Goal: Task Accomplishment & Management: Complete application form

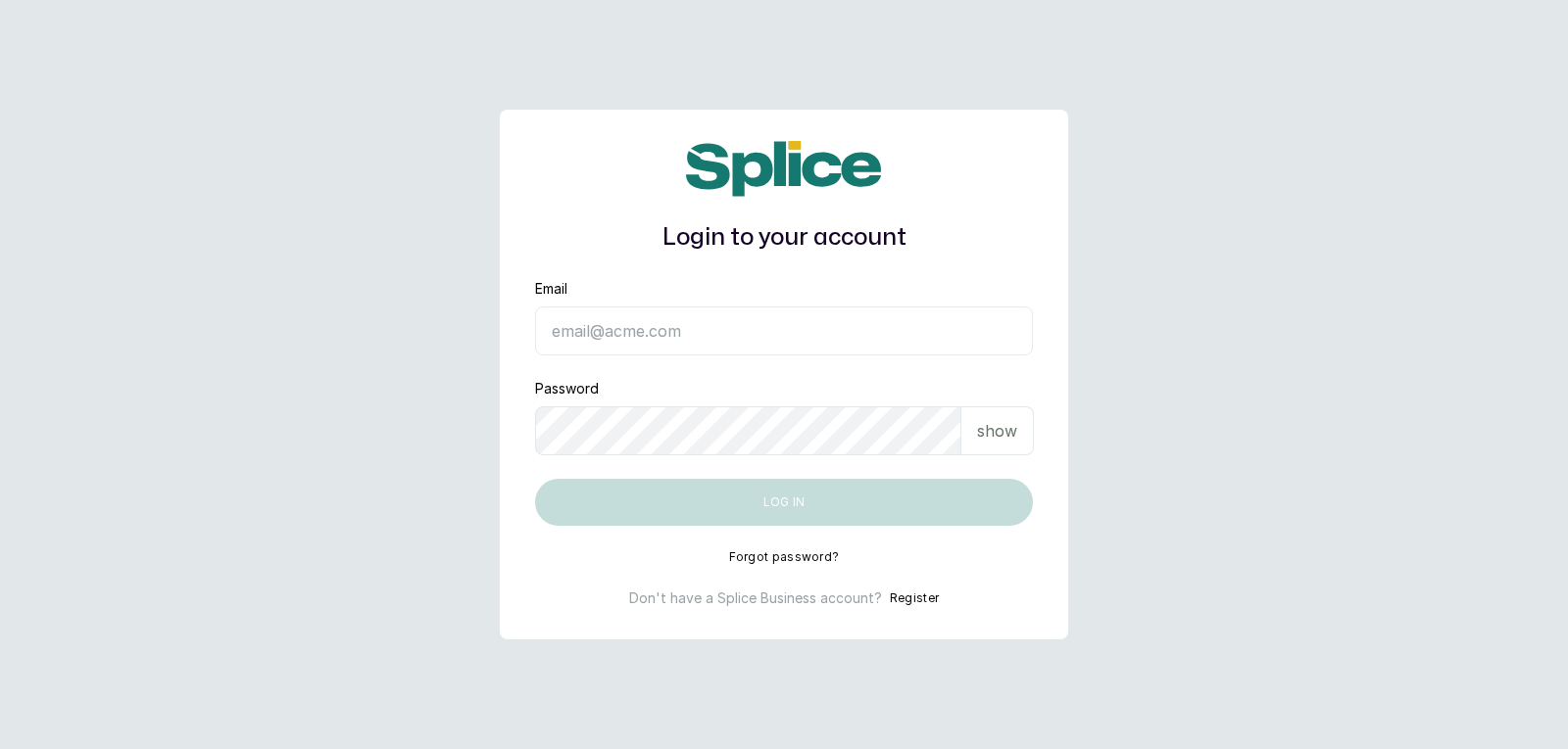
type input "[EMAIL_ADDRESS][DOMAIN_NAME]"
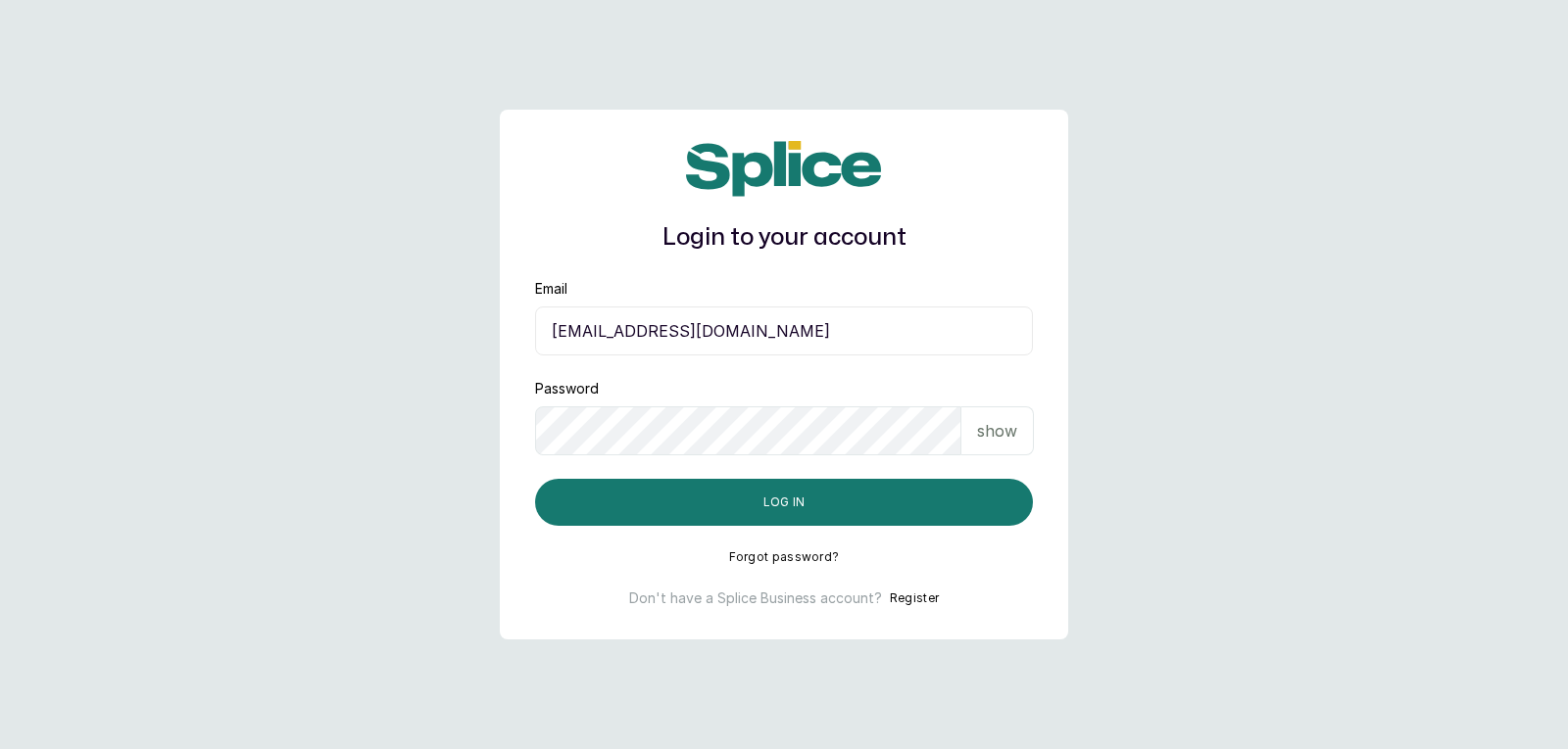
drag, startPoint x: 996, startPoint y: 418, endPoint x: 977, endPoint y: 399, distance: 26.9
click at [968, 594] on div "Don't have a Splice Business account? Register" at bounding box center [784, 598] width 498 height 20
click at [978, 403] on div "Password show" at bounding box center [784, 417] width 498 height 76
click at [970, 422] on div "show" at bounding box center [997, 431] width 72 height 49
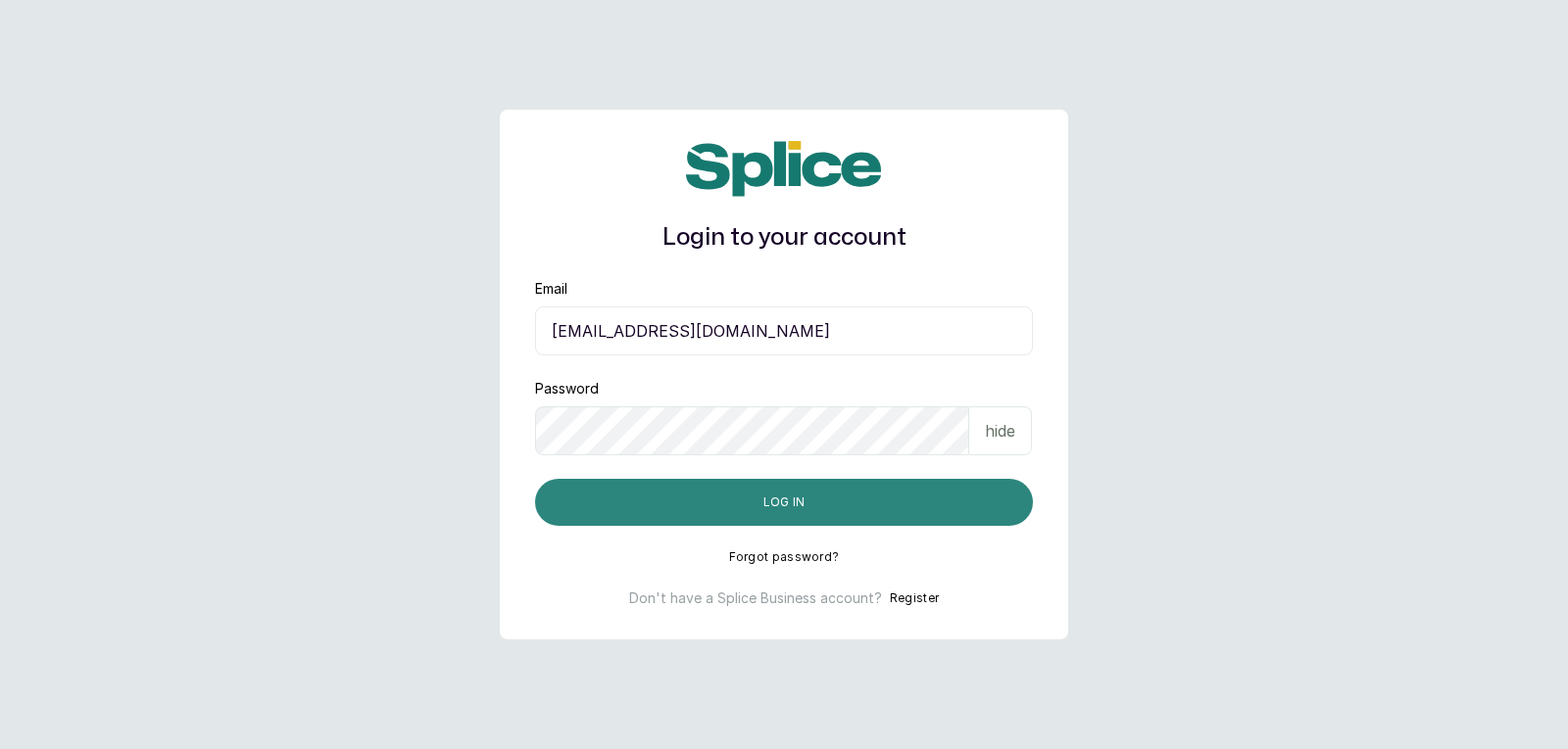
click at [909, 503] on button "Log in" at bounding box center [784, 502] width 498 height 47
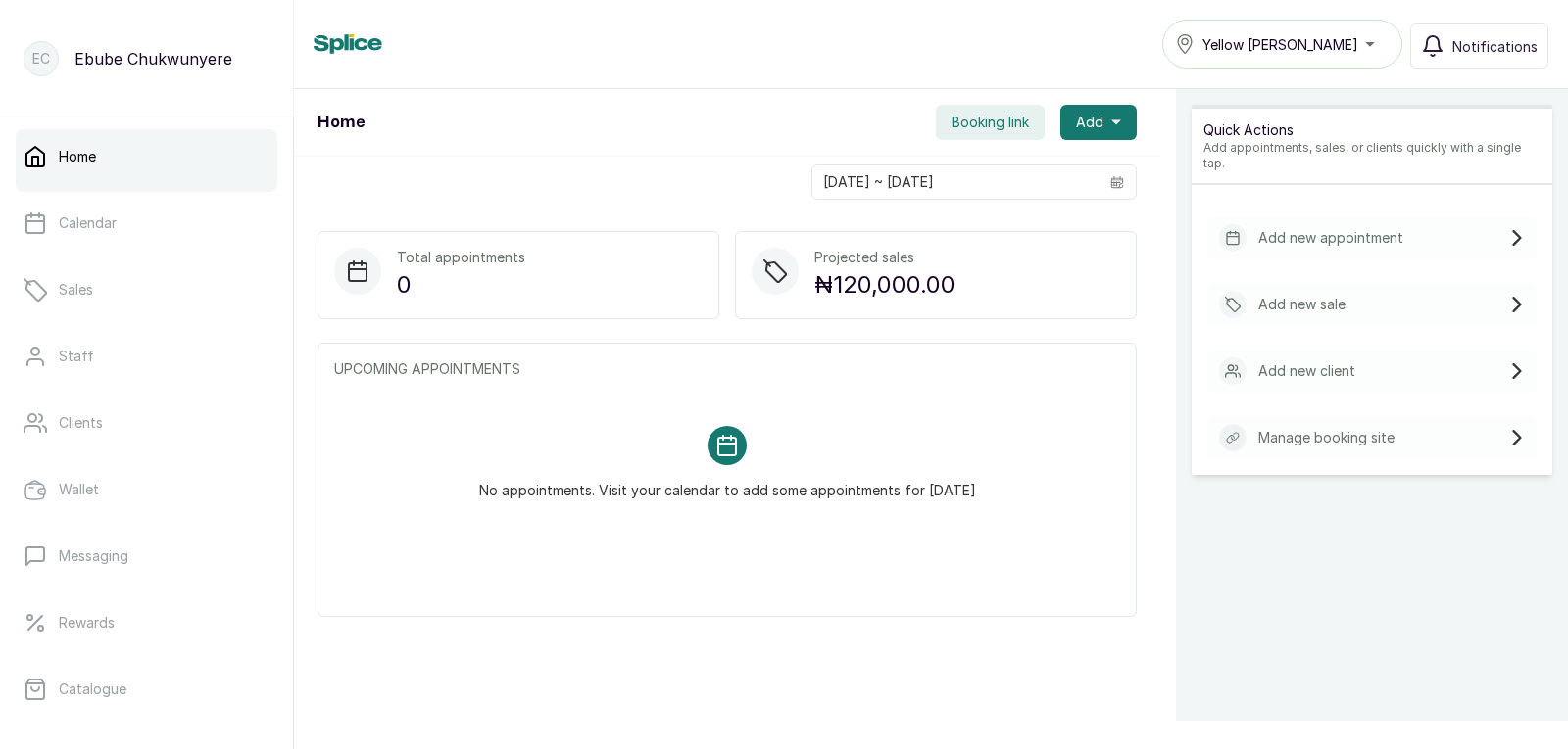
click at [1439, 222] on div "Add new appointment" at bounding box center [1372, 237] width 329 height 43
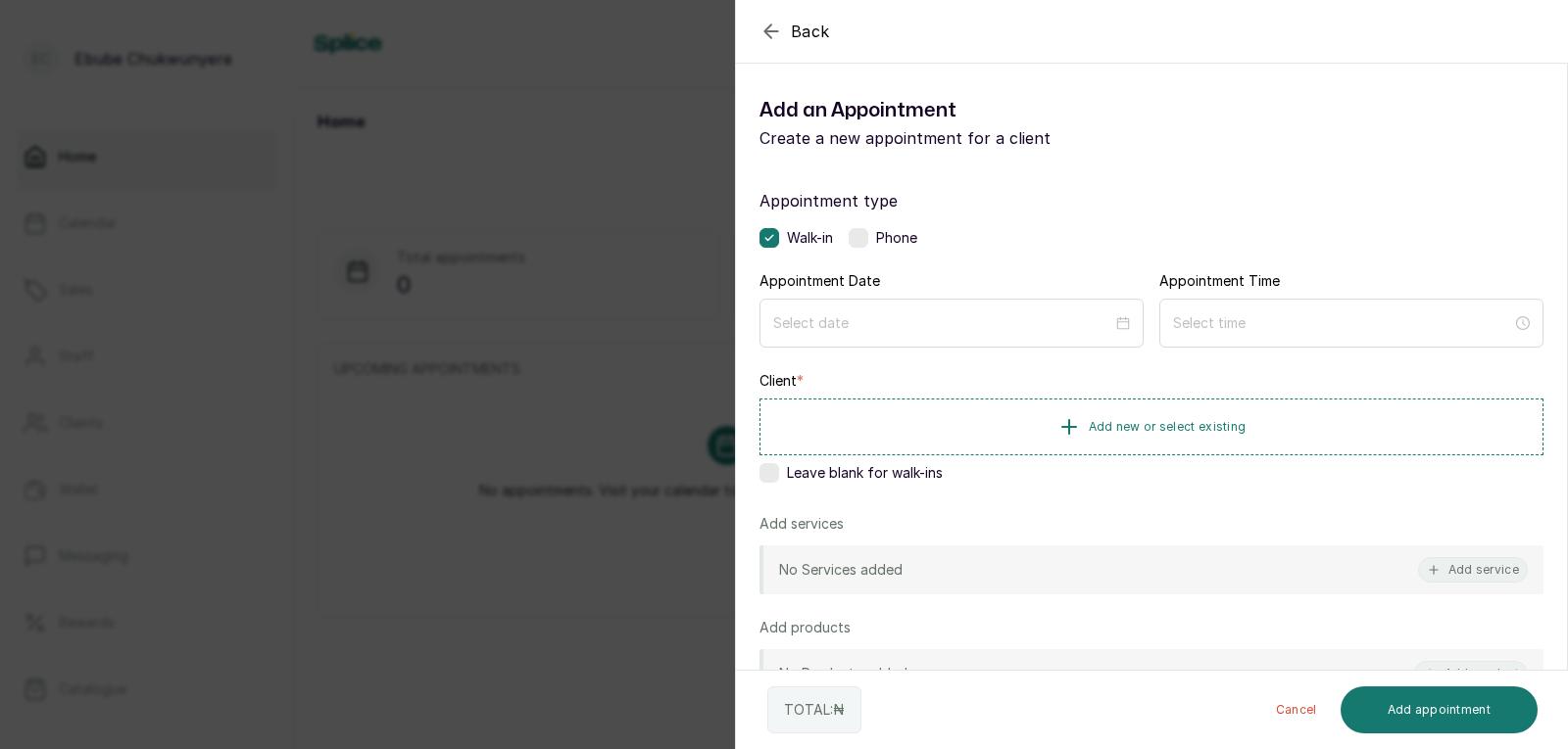
click at [860, 232] on label at bounding box center [858, 238] width 20 height 20
click at [855, 329] on input at bounding box center [943, 322] width 341 height 22
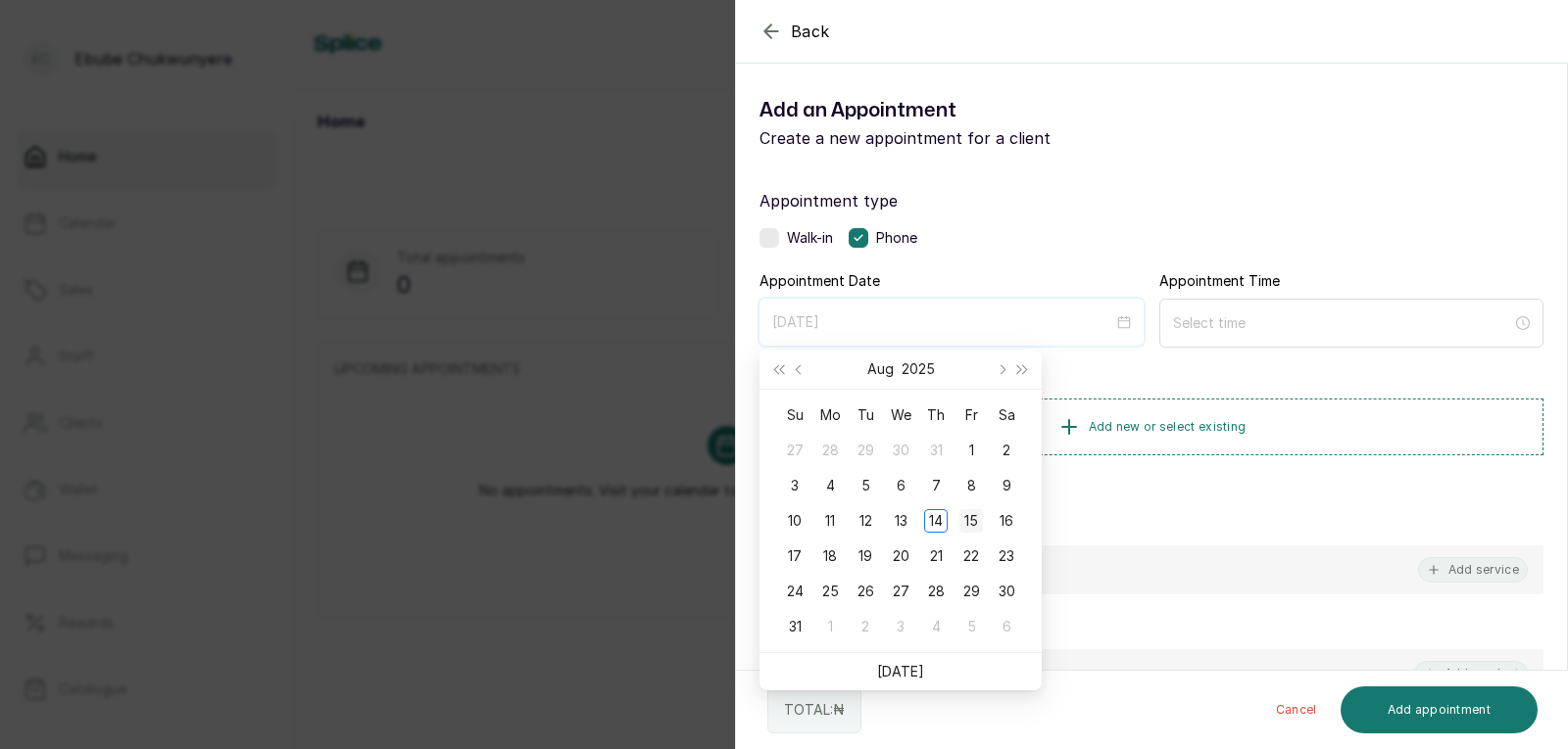
type input "[DATE]"
click at [972, 508] on td "15" at bounding box center [972, 522] width 36 height 36
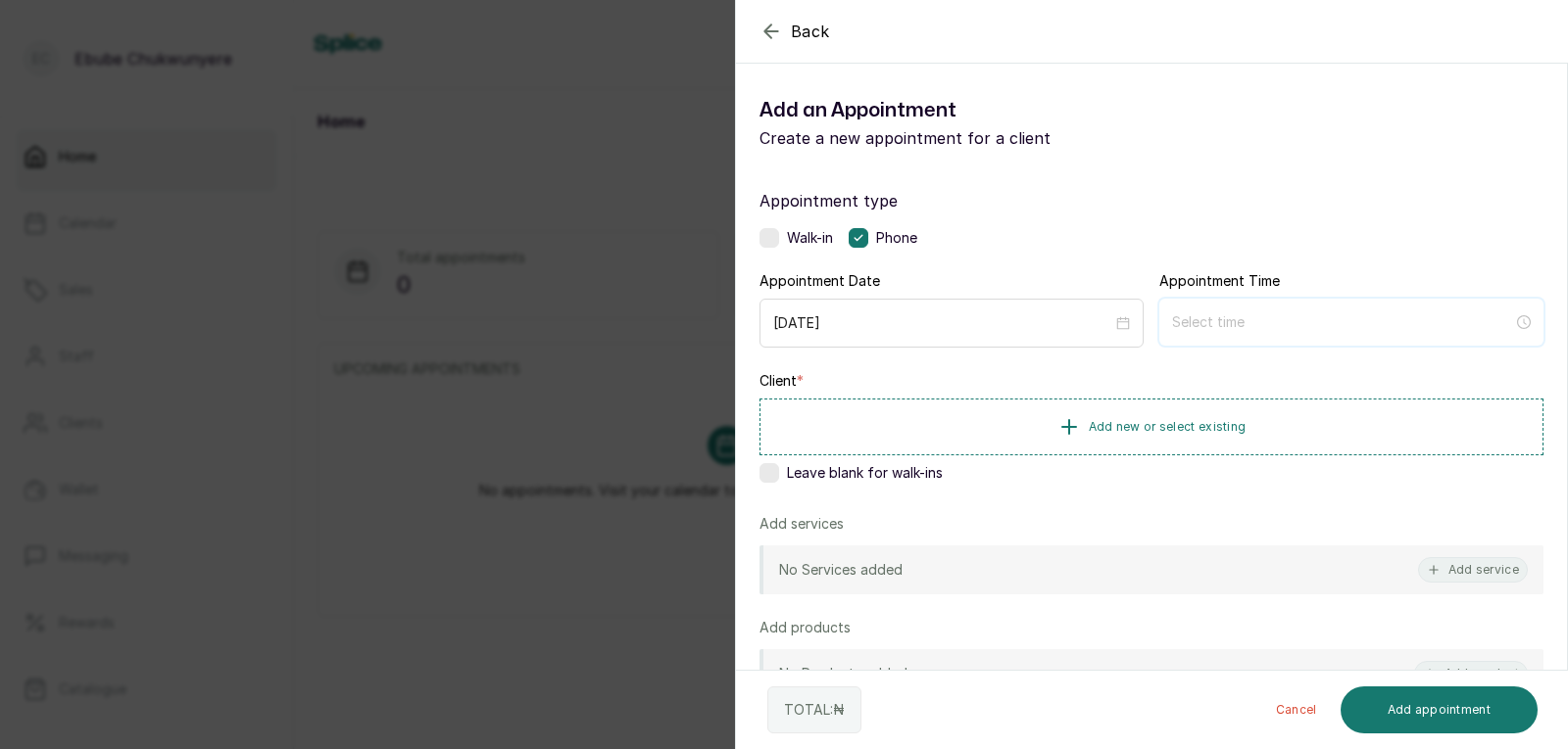
click at [1326, 313] on input at bounding box center [1343, 322] width 341 height 22
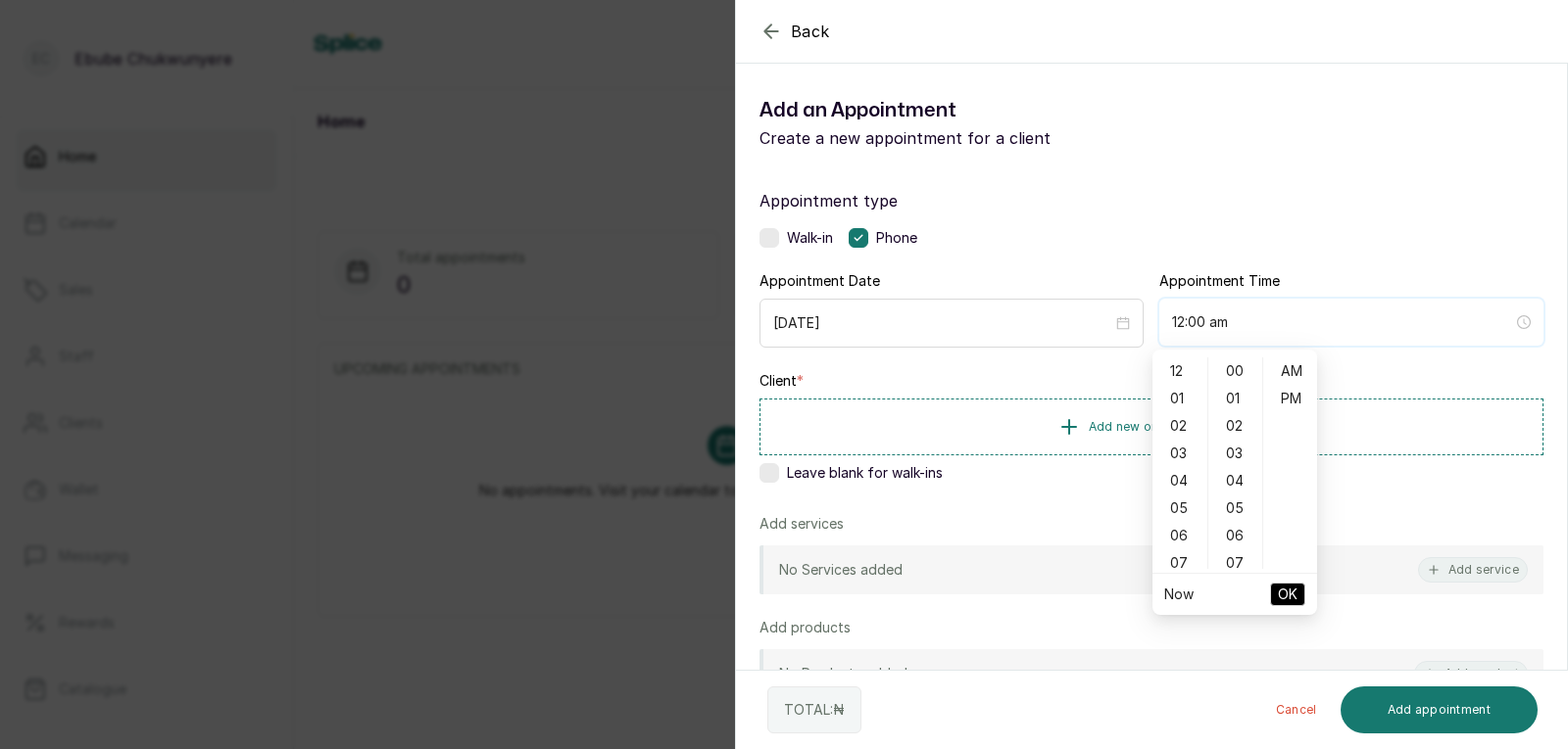
type input "12:00 pm"
type input "12:05 am"
type input "7:00 am"
type input "12:06 am"
type input "7:00 am"
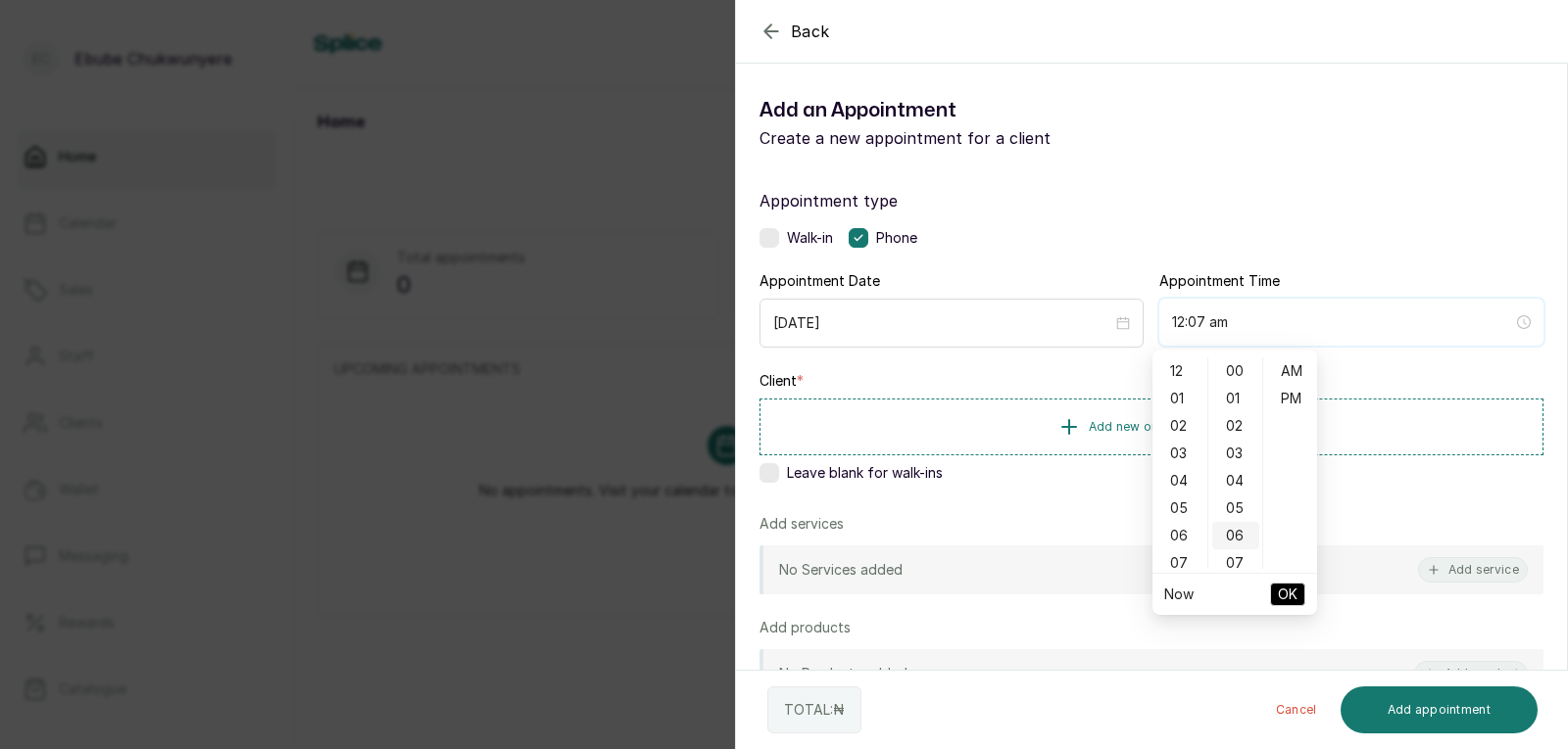
type input "12:06 am"
type input "9:00 am"
click at [1169, 494] on div "09" at bounding box center [1179, 501] width 47 height 28
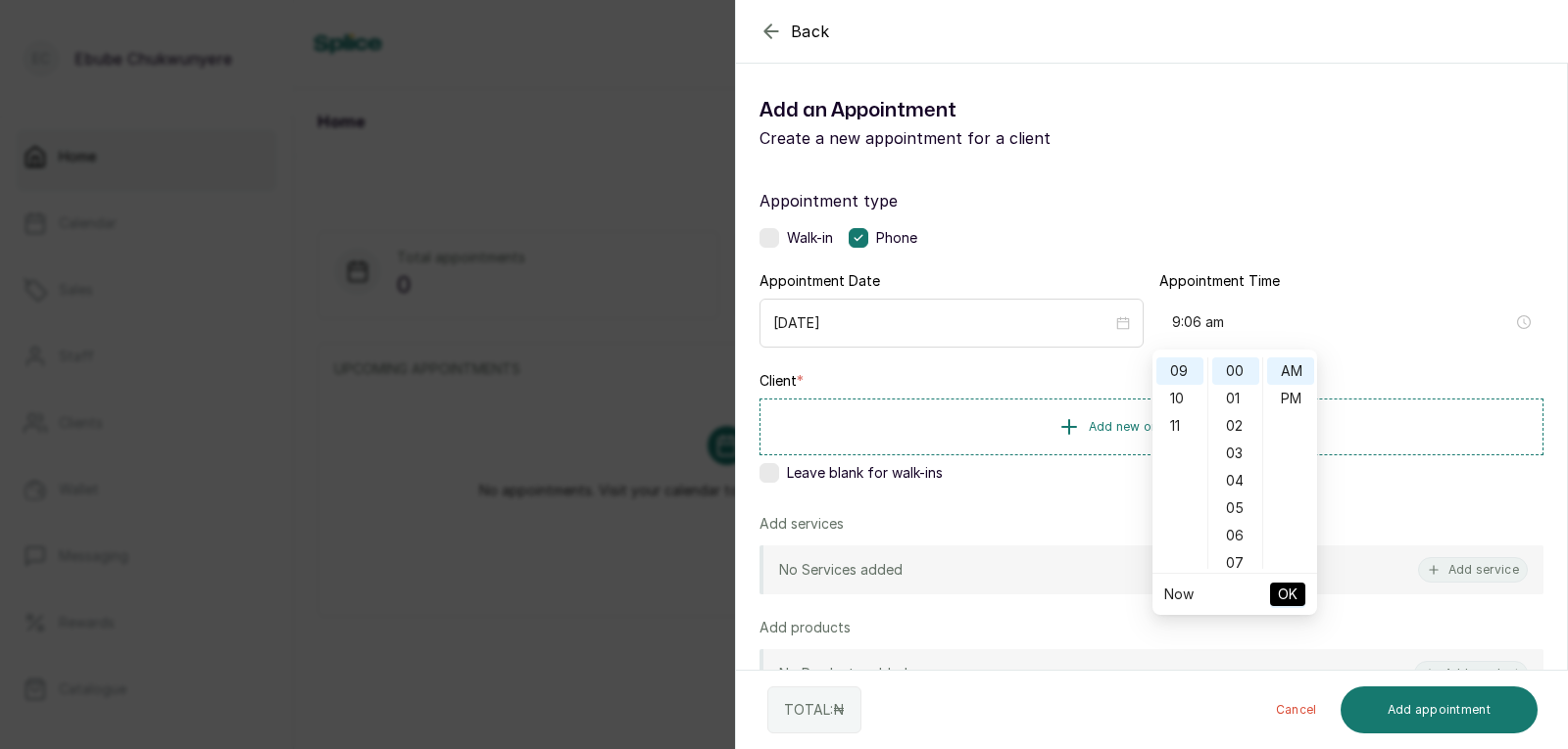
type input "9:00 am"
click at [1273, 584] on button "OK" at bounding box center [1288, 595] width 36 height 24
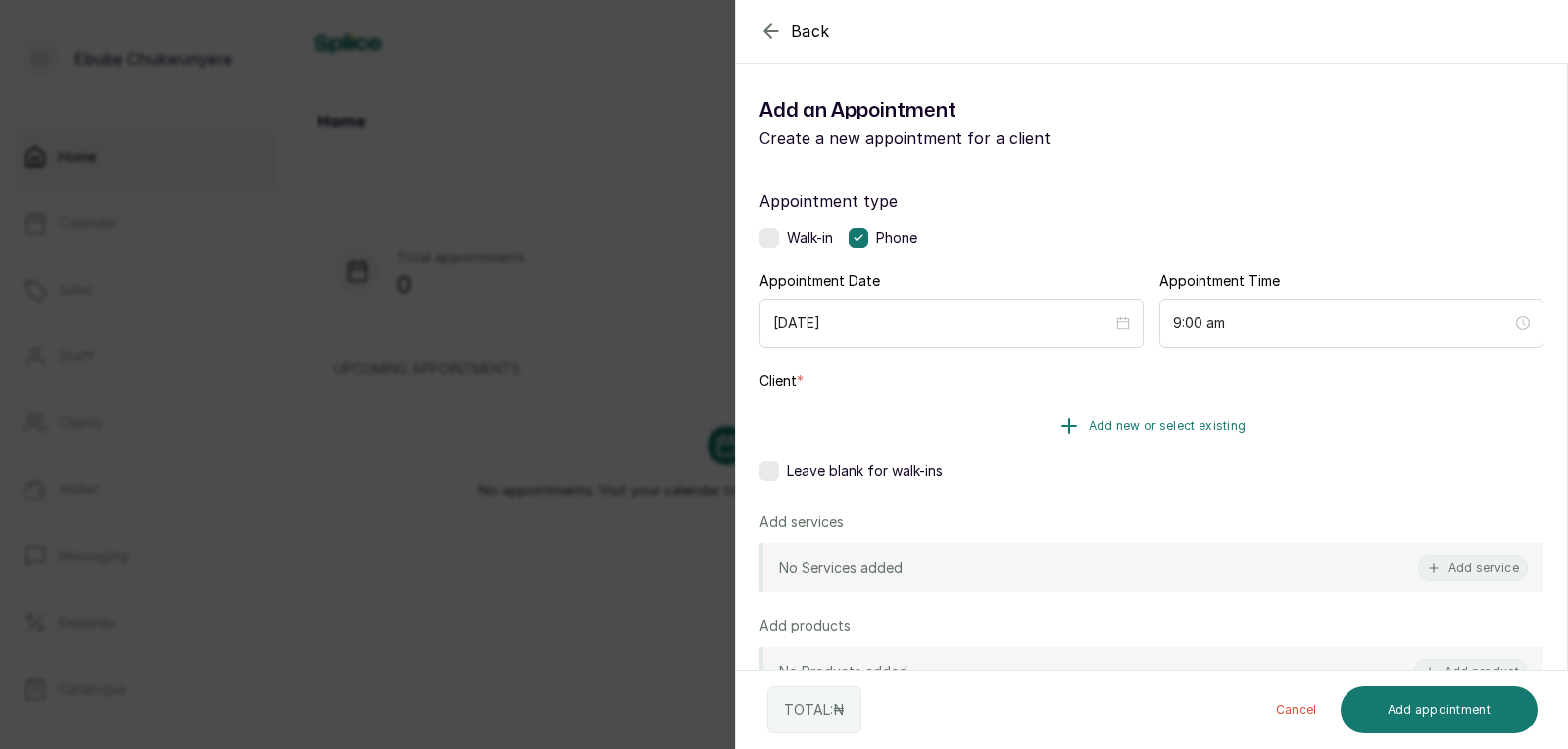
click at [1320, 419] on button "Add new or select existing" at bounding box center [1151, 426] width 784 height 55
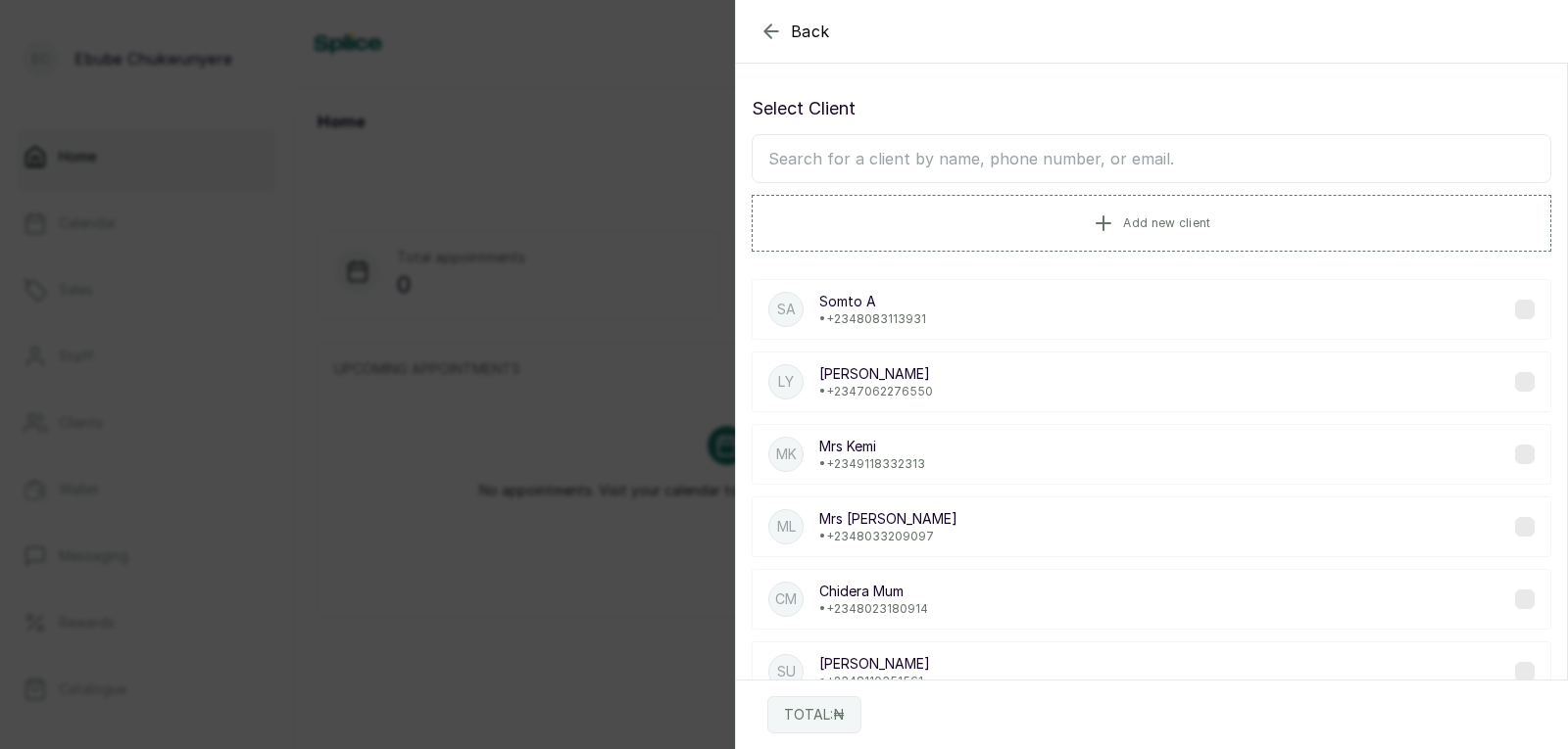
click at [1368, 159] on input "text" at bounding box center [1151, 158] width 800 height 49
type input "chidinma"
click at [984, 266] on div "Select Client chidinma Add new client cc chidinma client • [PHONE_NUMBER] CC [P…" at bounding box center [1151, 370] width 831 height 582
click at [1028, 210] on button "Add new client" at bounding box center [1151, 221] width 800 height 55
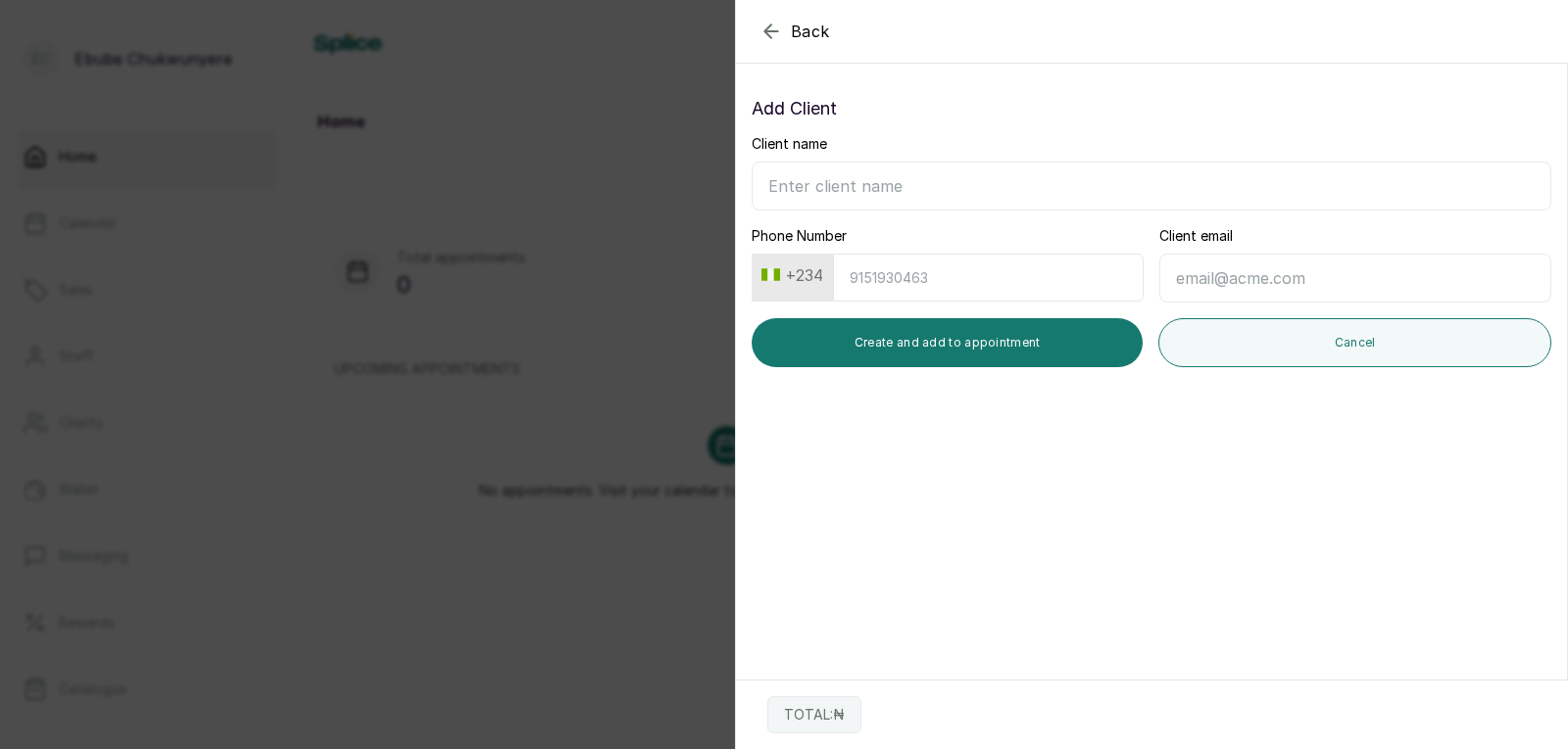
click at [931, 187] on input "Client name" at bounding box center [1151, 186] width 800 height 49
type input "[PERSON_NAME]"
drag, startPoint x: 1010, startPoint y: 277, endPoint x: 1102, endPoint y: 311, distance: 98.1
click at [1053, 292] on input "Phone Number" at bounding box center [987, 278] width 311 height 48
type input "9"
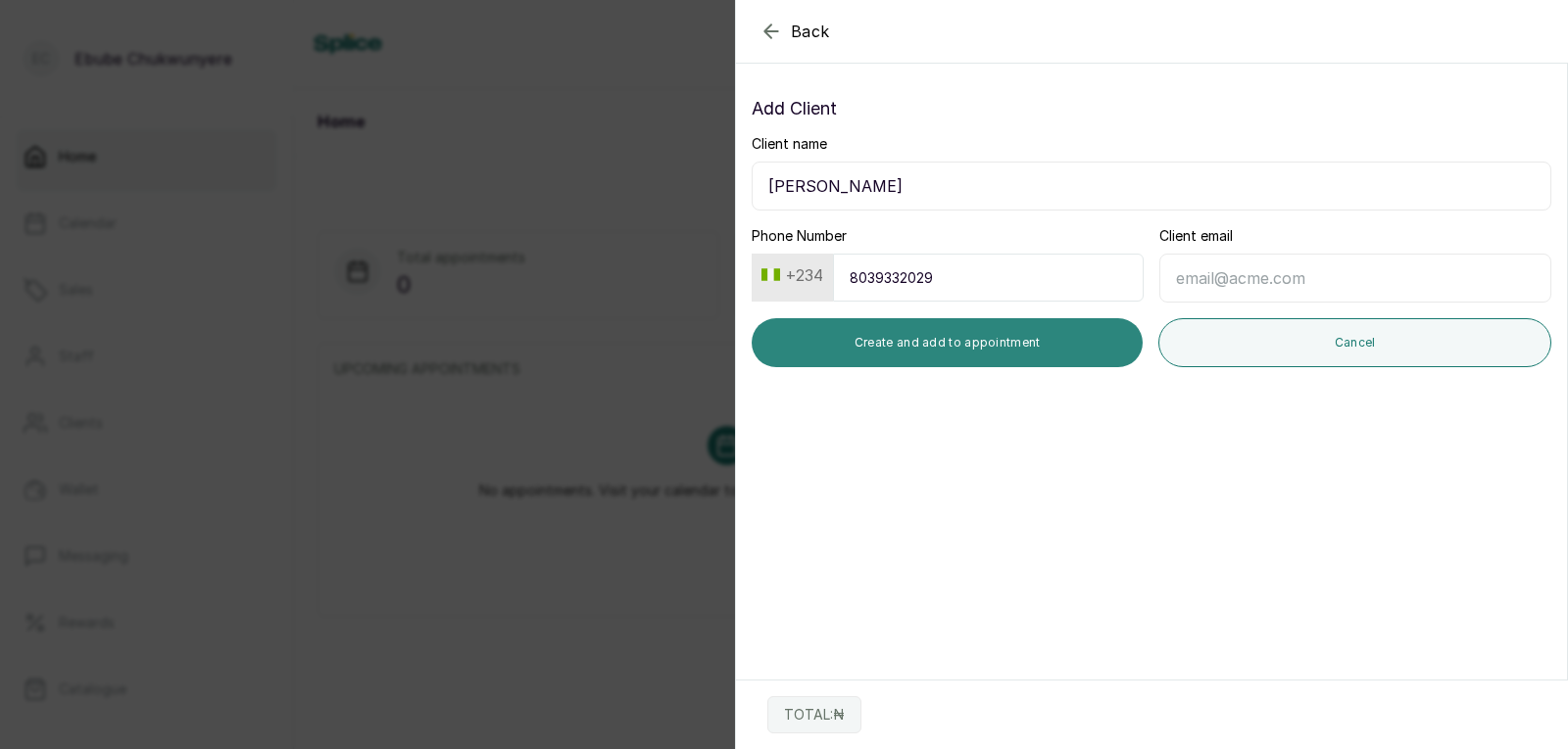
type input "8039332029"
click at [1039, 336] on button "Create and add to appointment" at bounding box center [947, 342] width 391 height 49
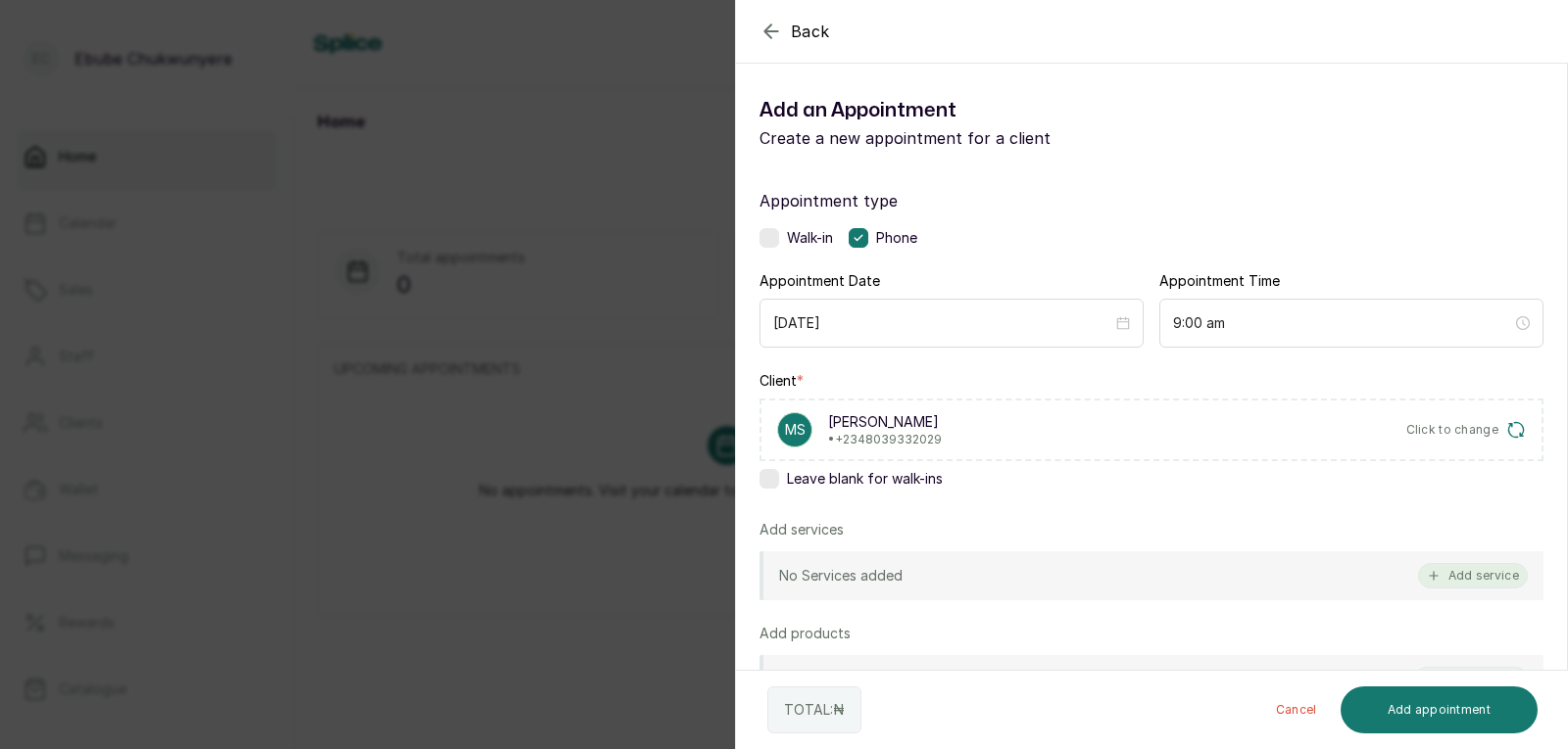
click at [1445, 572] on button "Add service" at bounding box center [1473, 576] width 110 height 26
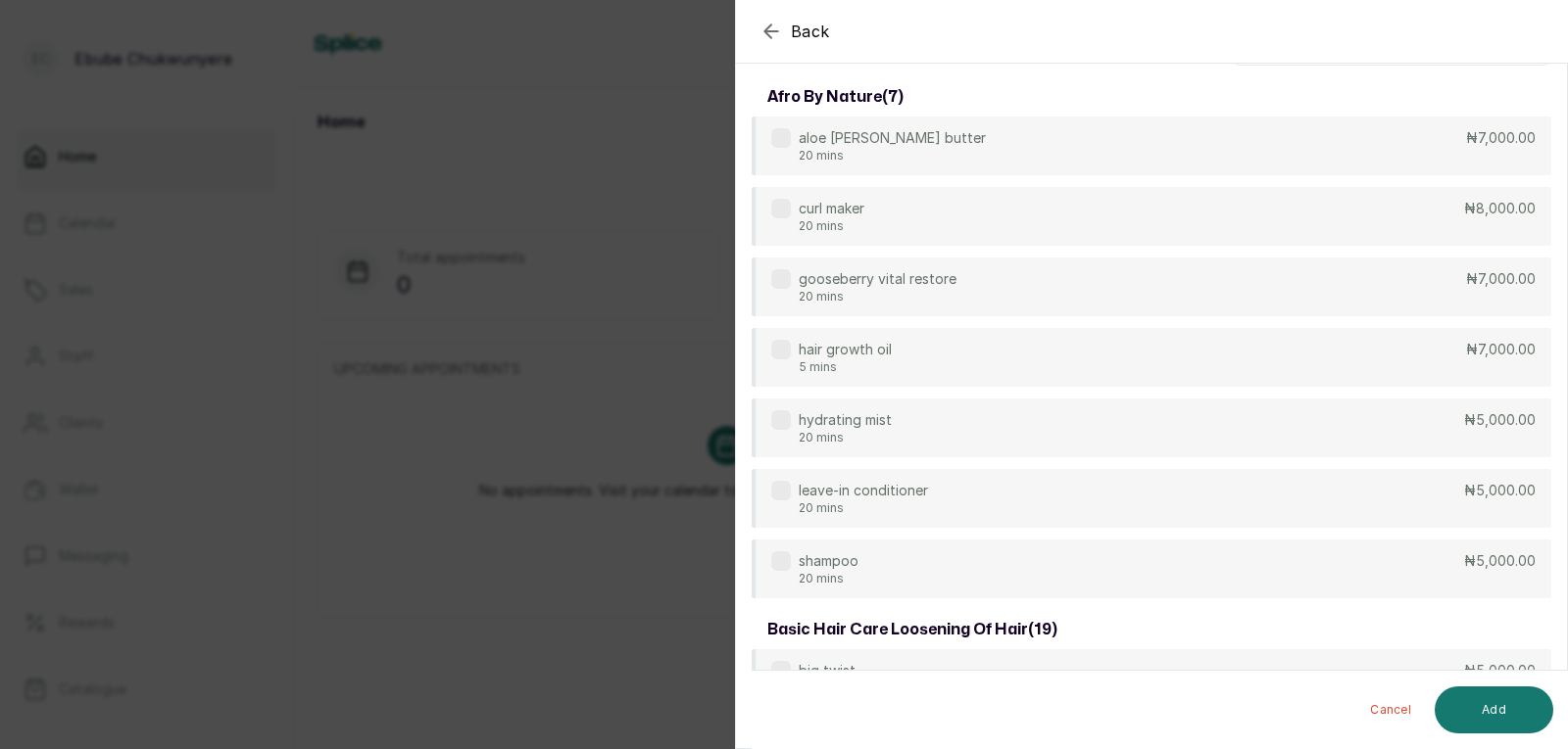
scroll to position [0, 0]
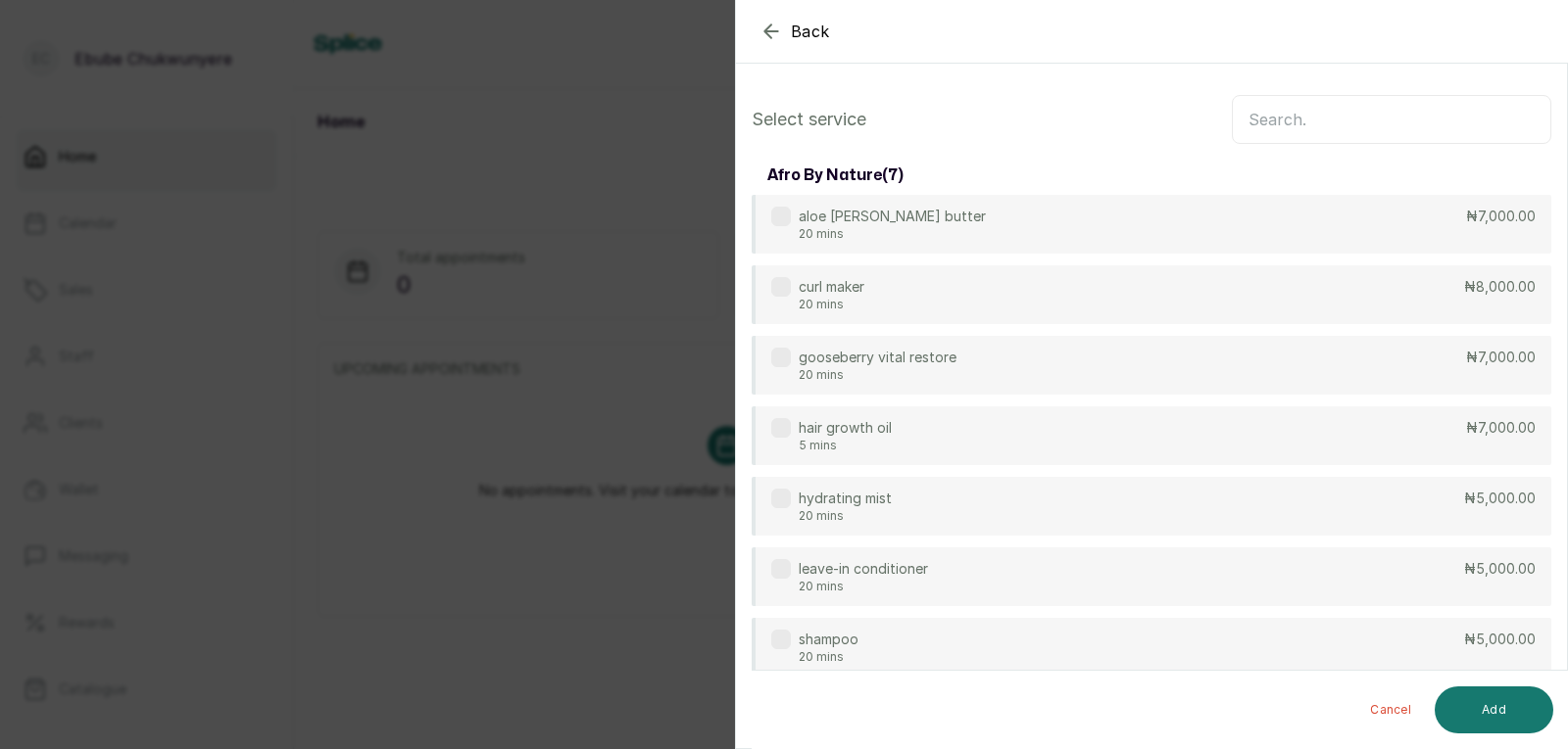
click at [1455, 122] on input "text" at bounding box center [1391, 119] width 320 height 49
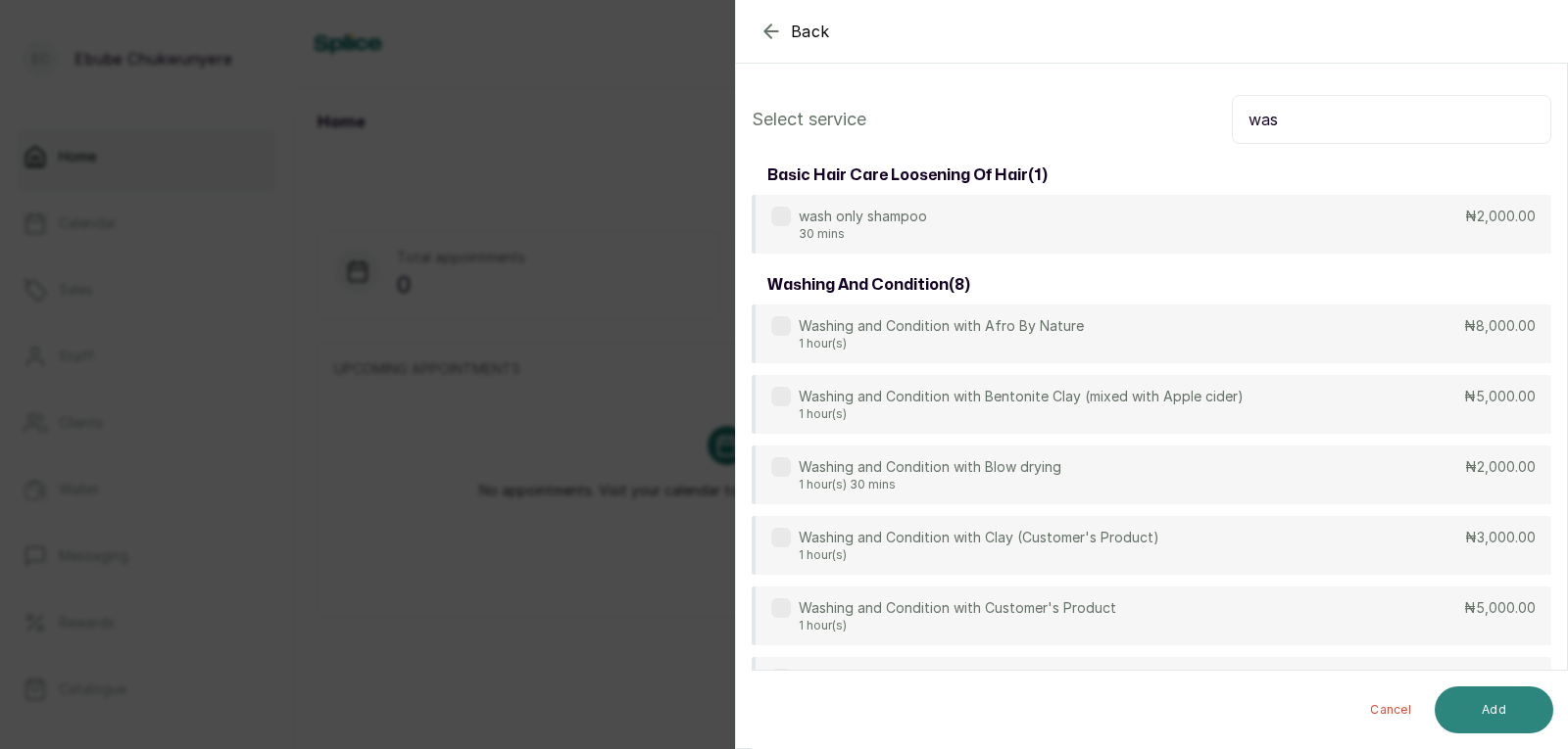
type input "was"
click at [1475, 704] on button "Add" at bounding box center [1494, 709] width 118 height 47
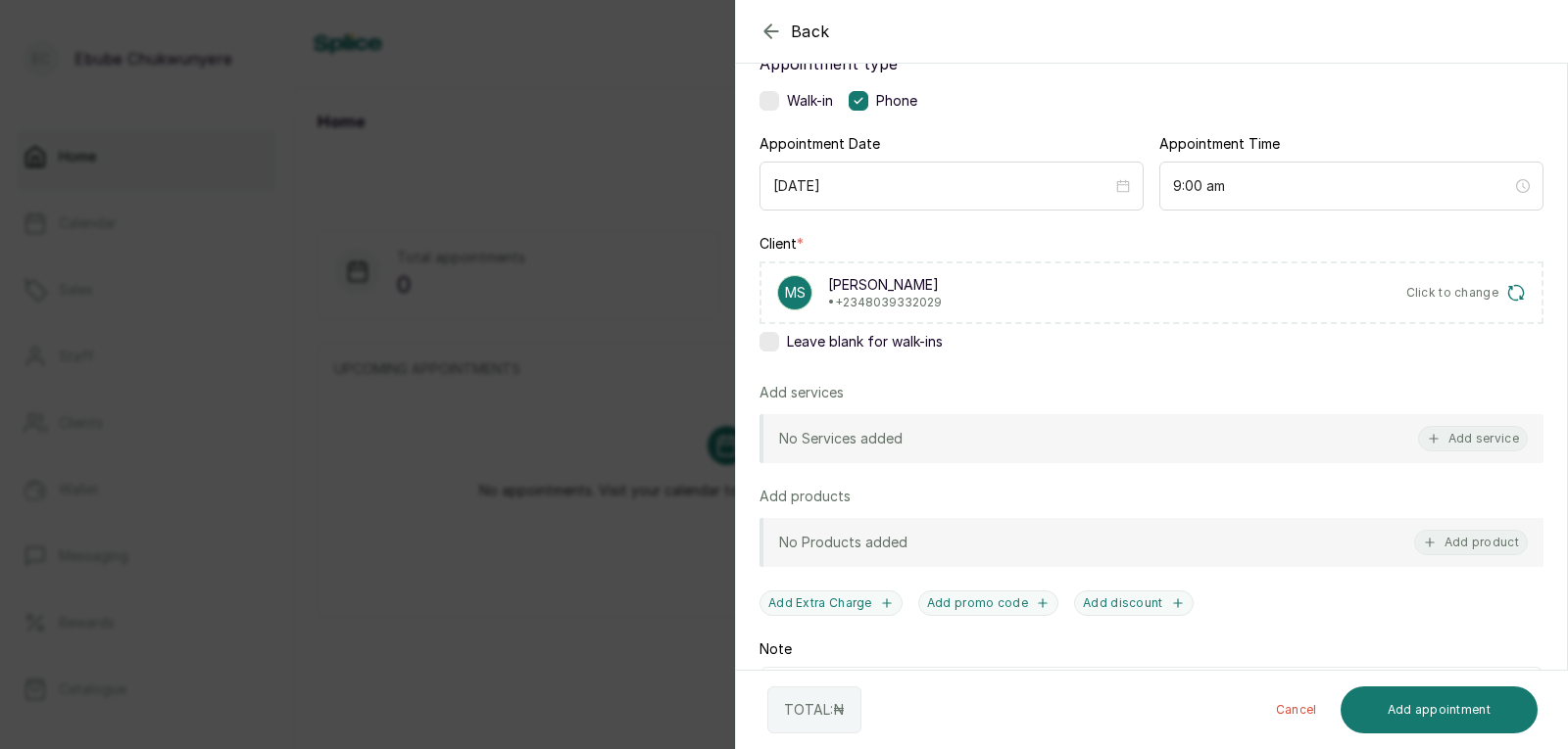
scroll to position [265, 0]
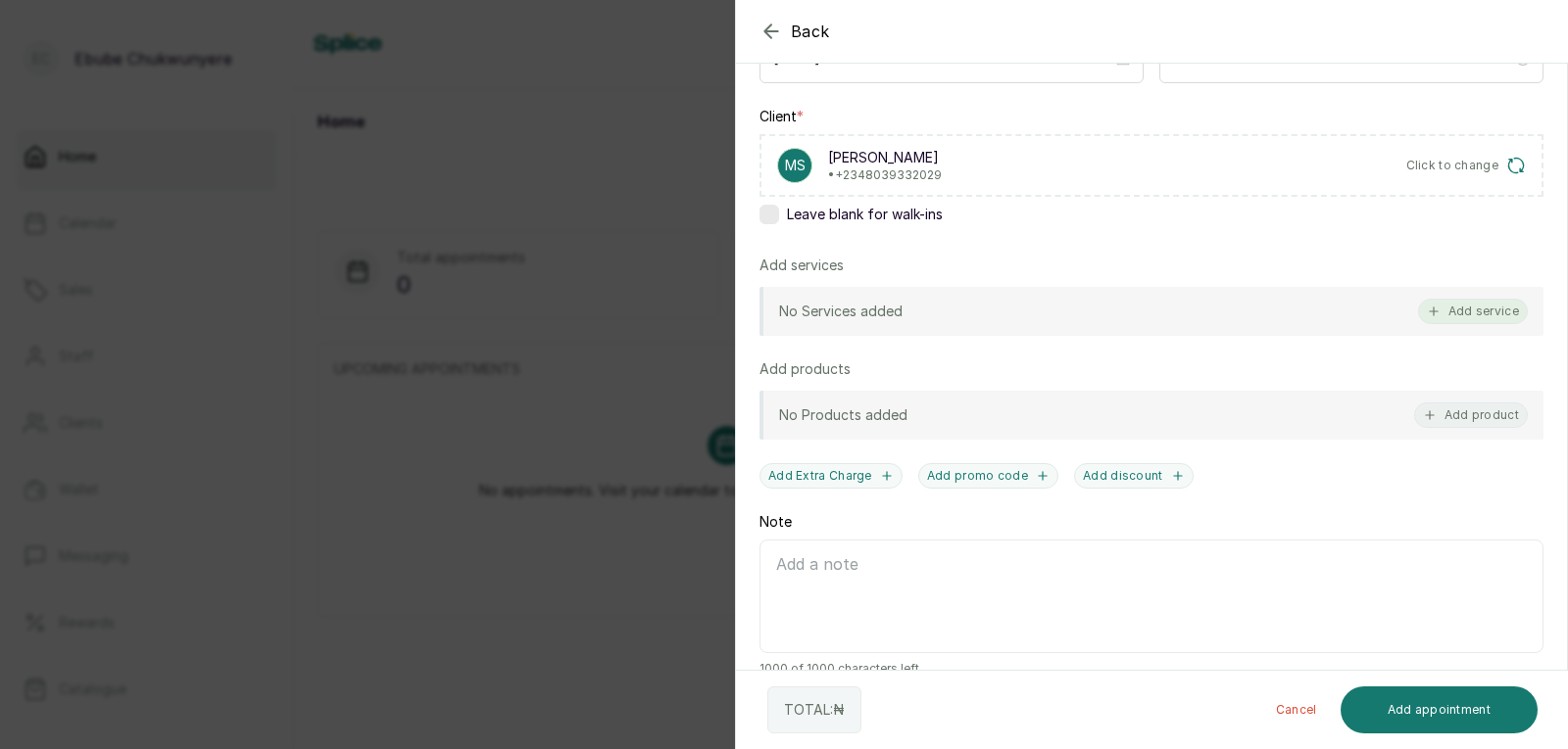
click at [1470, 303] on button "Add service" at bounding box center [1473, 312] width 110 height 26
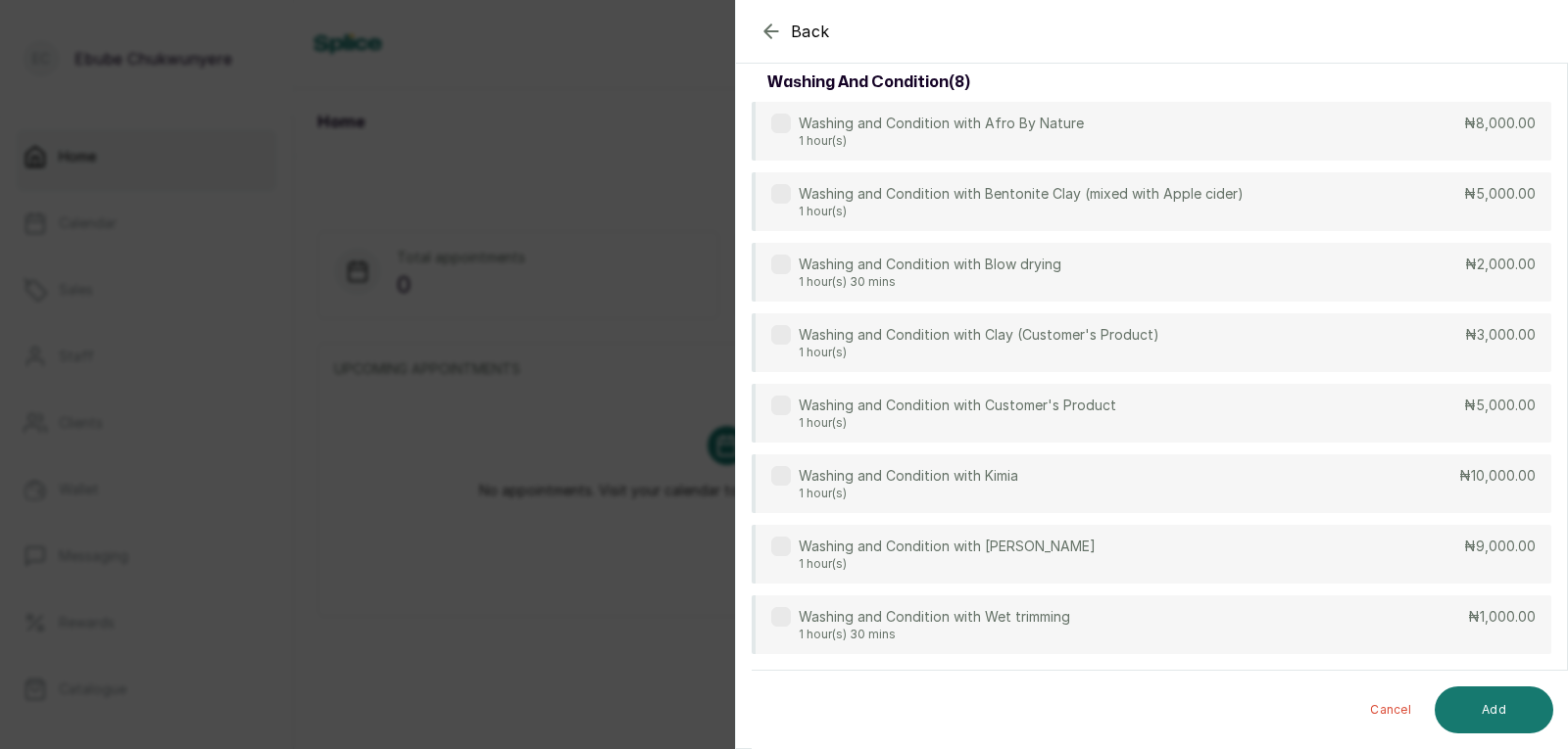
scroll to position [78, 0]
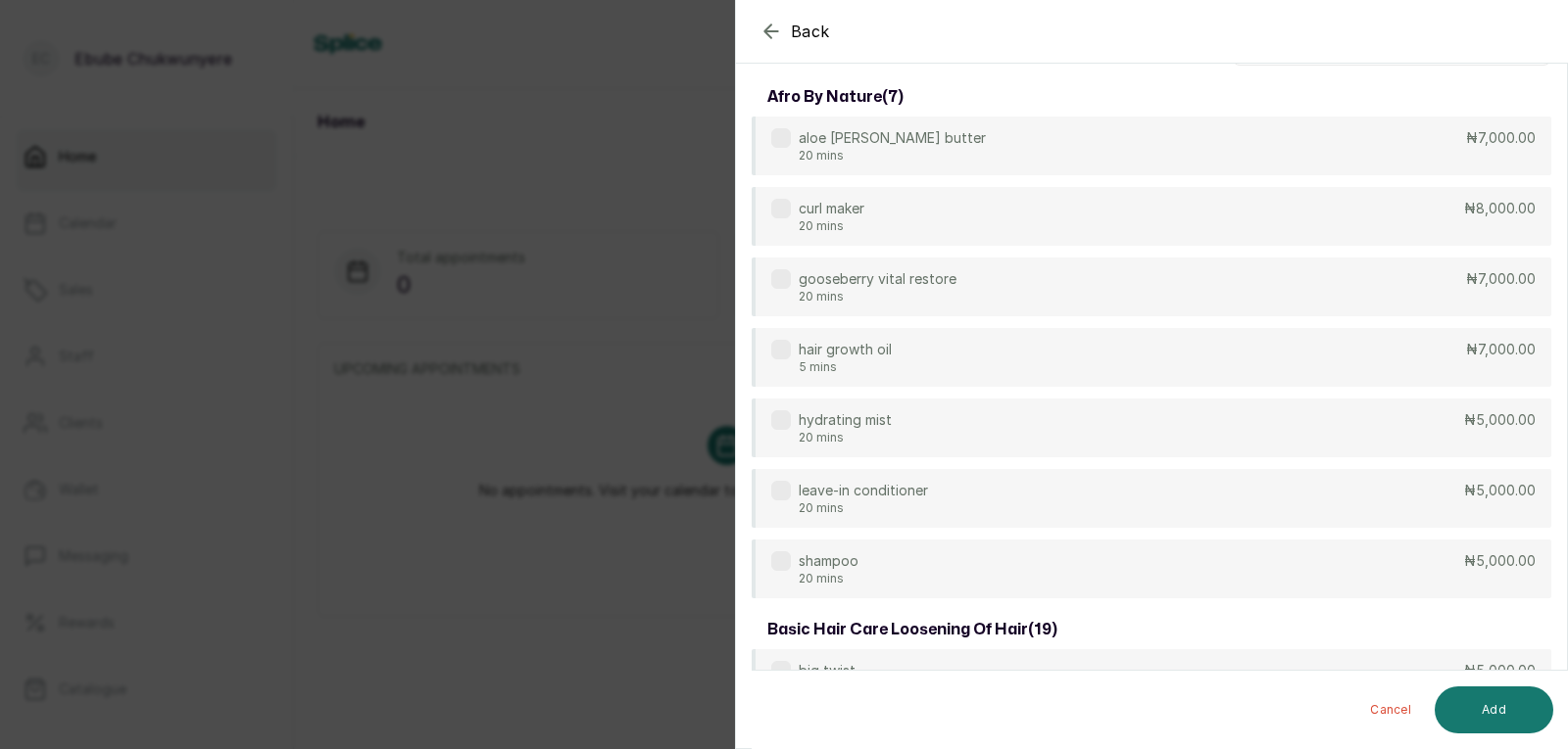
click at [764, 21] on icon "button" at bounding box center [771, 32] width 24 height 24
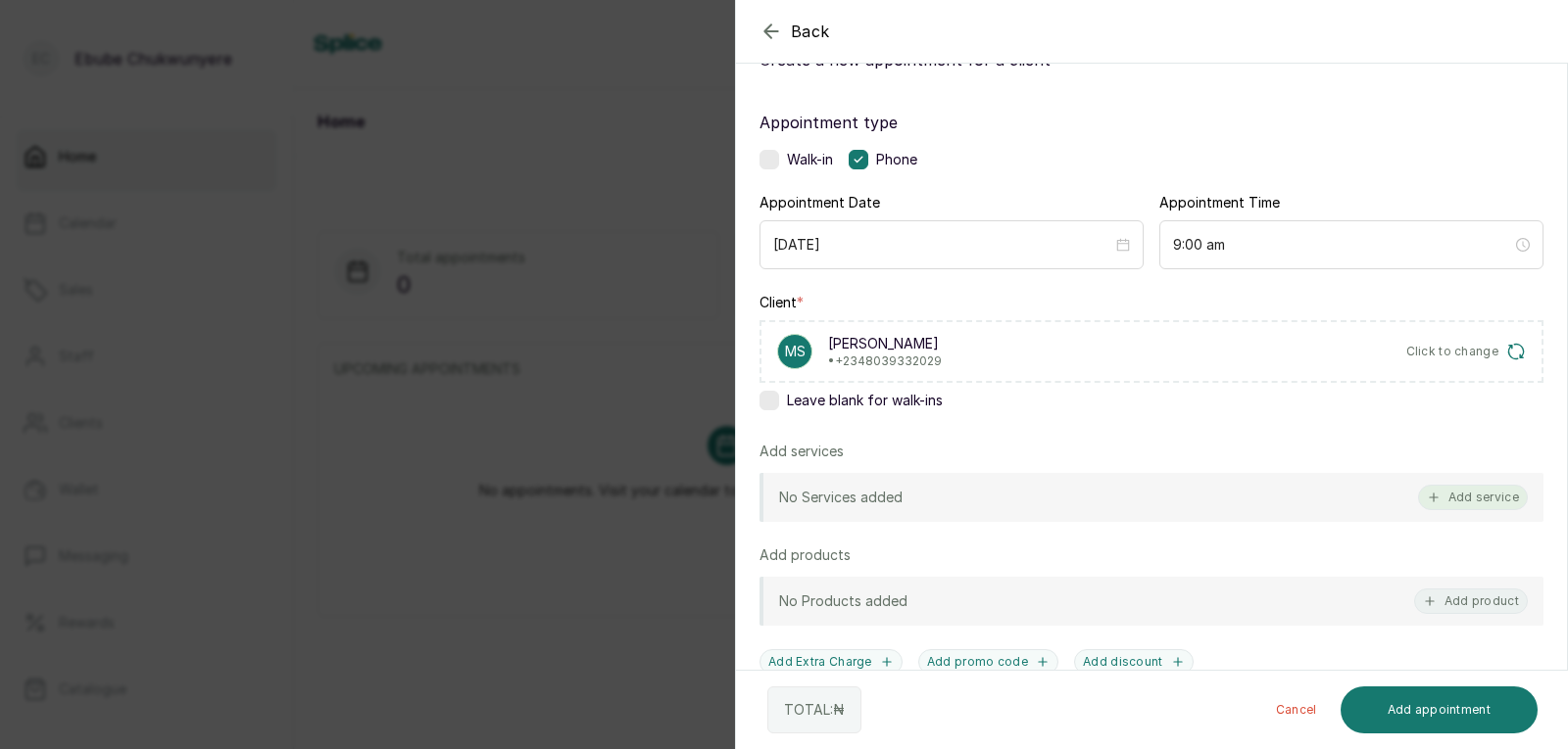
click at [1438, 501] on button "Add service" at bounding box center [1473, 498] width 110 height 26
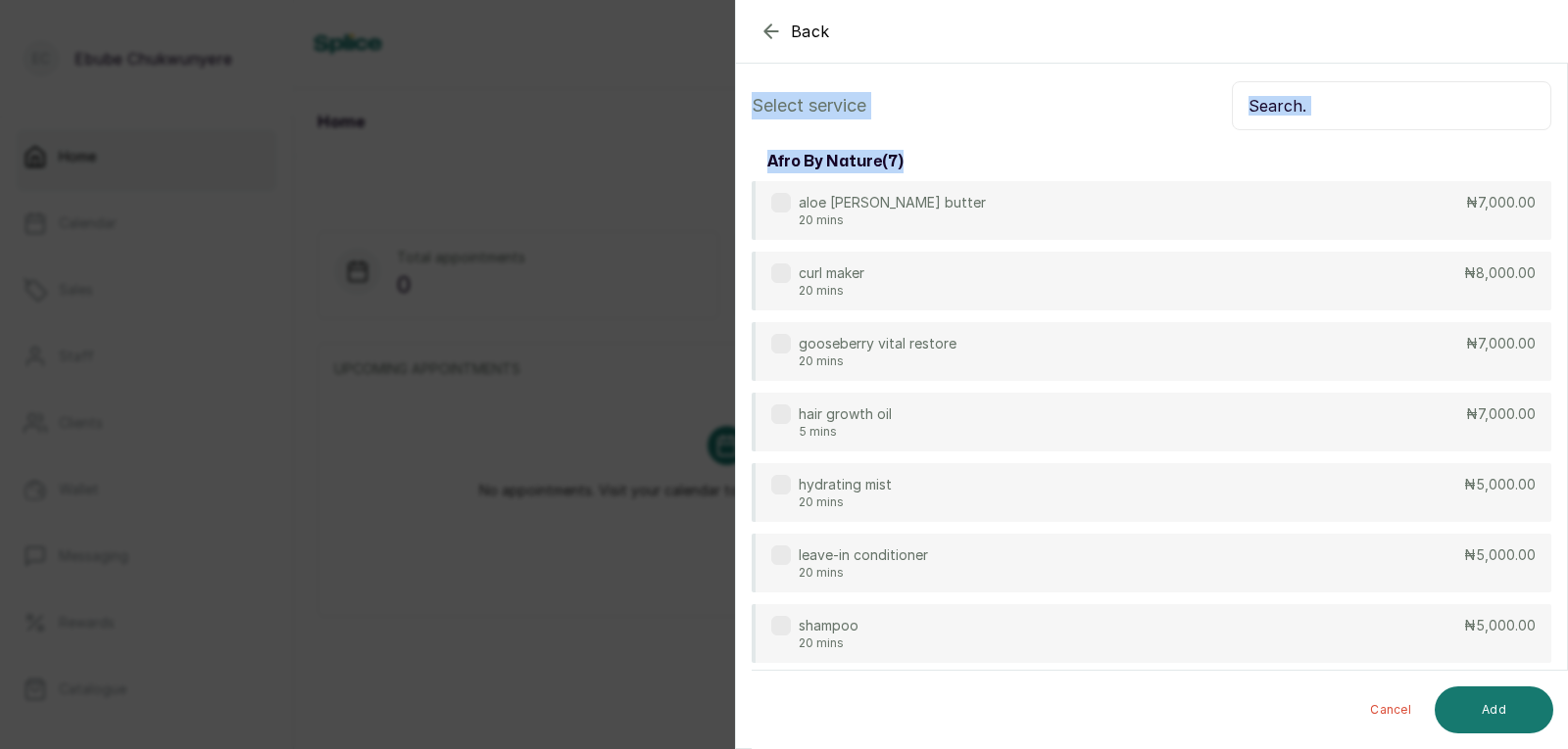
drag, startPoint x: 1549, startPoint y: 75, endPoint x: 1539, endPoint y: 84, distance: 13.5
click at [1412, 105] on input "text" at bounding box center [1391, 105] width 320 height 49
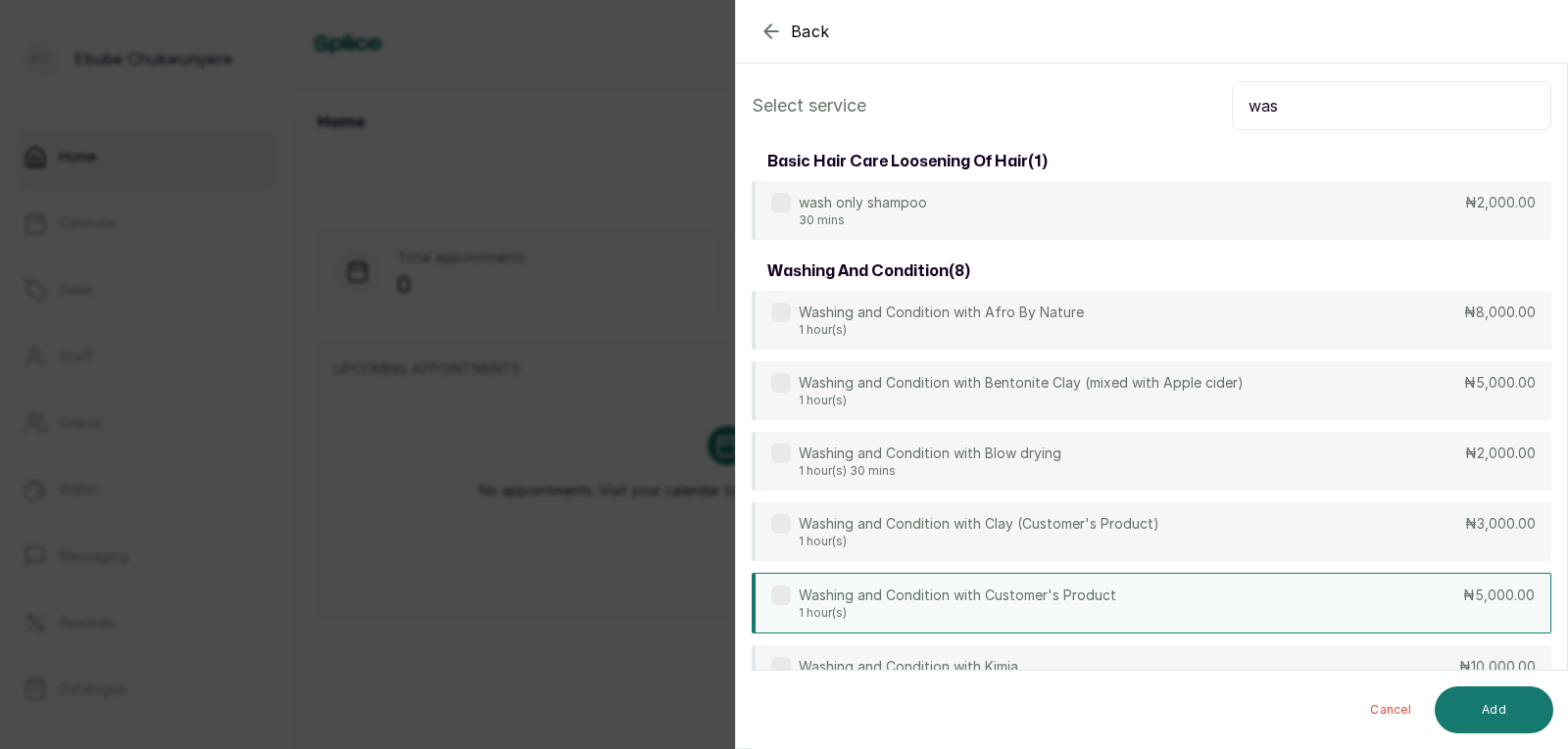
type input "was"
click at [1250, 592] on div "Washing and Condition with Customer's Product 1 hour(s) ₦5,000.00" at bounding box center [1151, 603] width 800 height 61
click at [1490, 701] on button "Add" at bounding box center [1494, 709] width 118 height 47
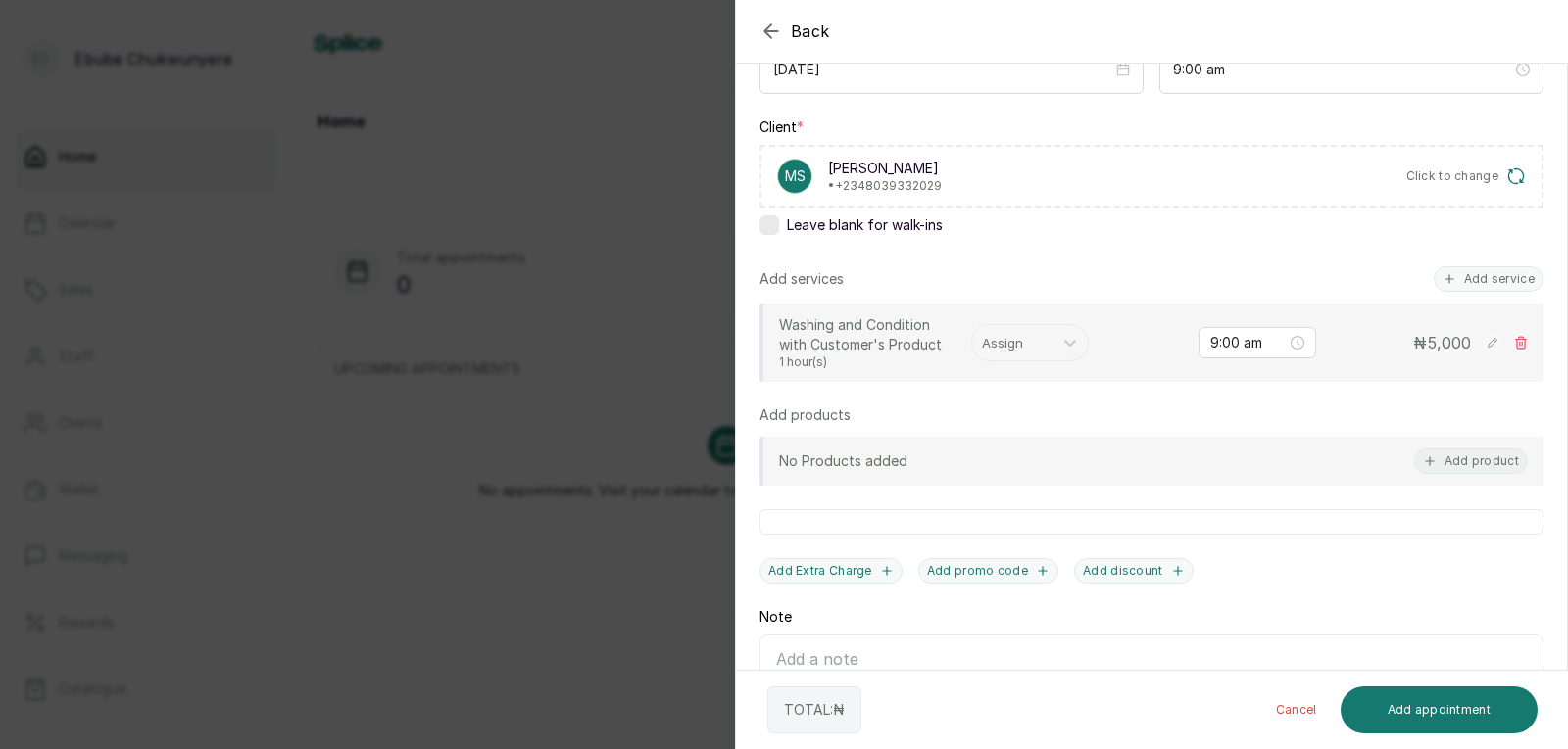
scroll to position [289, 0]
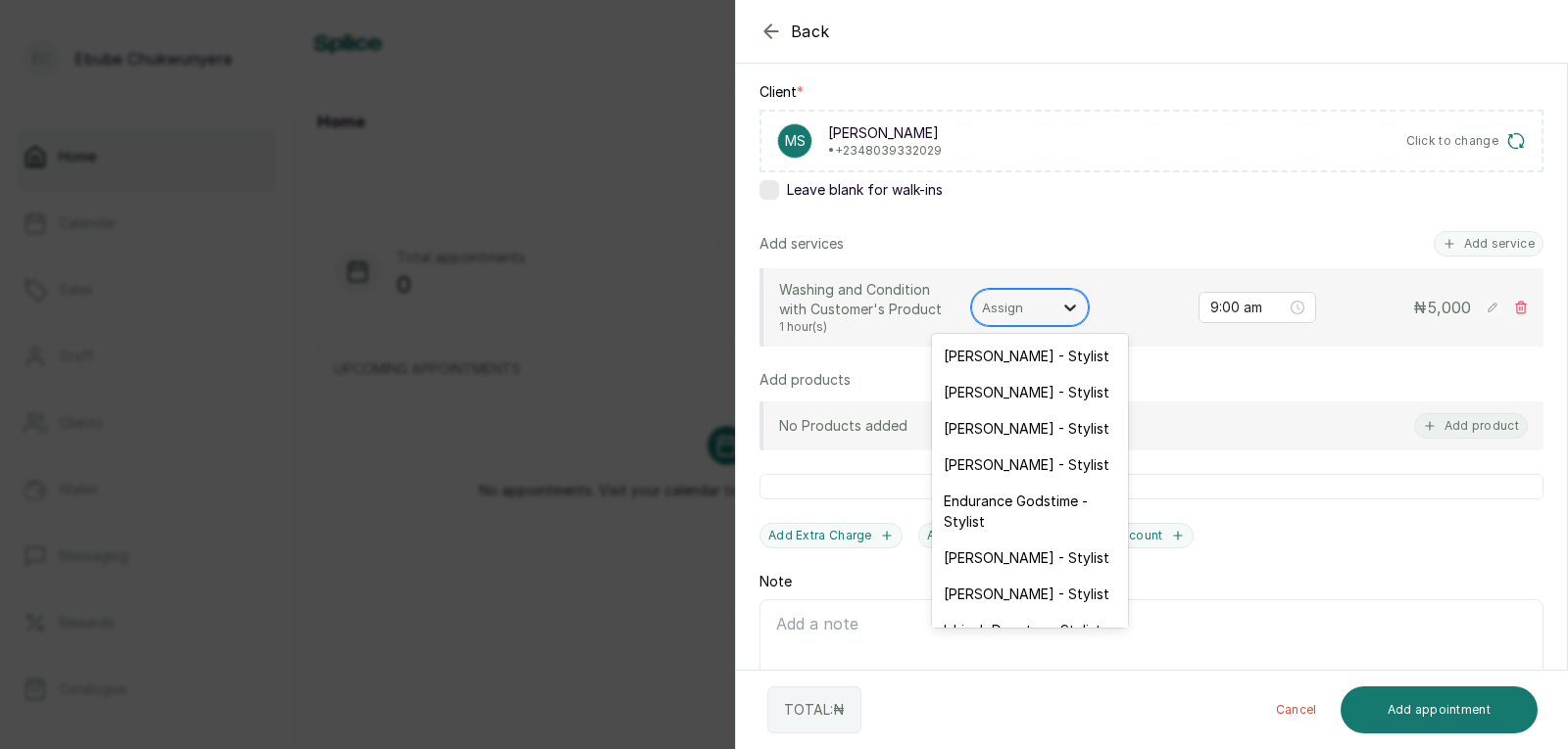
click at [1064, 295] on div at bounding box center [1070, 308] width 36 height 36
click at [1056, 422] on div "[PERSON_NAME] - Stylist" at bounding box center [1029, 429] width 196 height 37
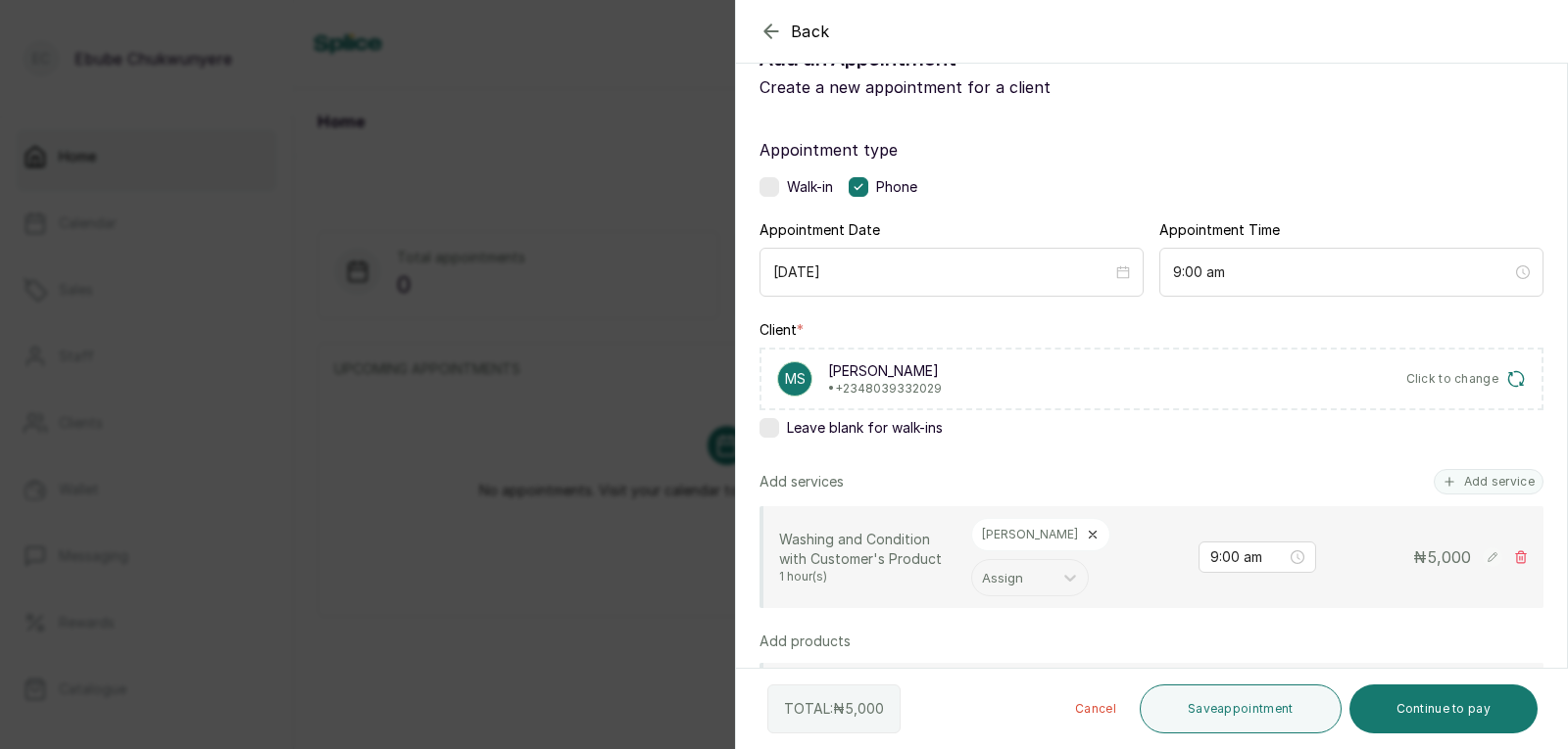
scroll to position [0, 0]
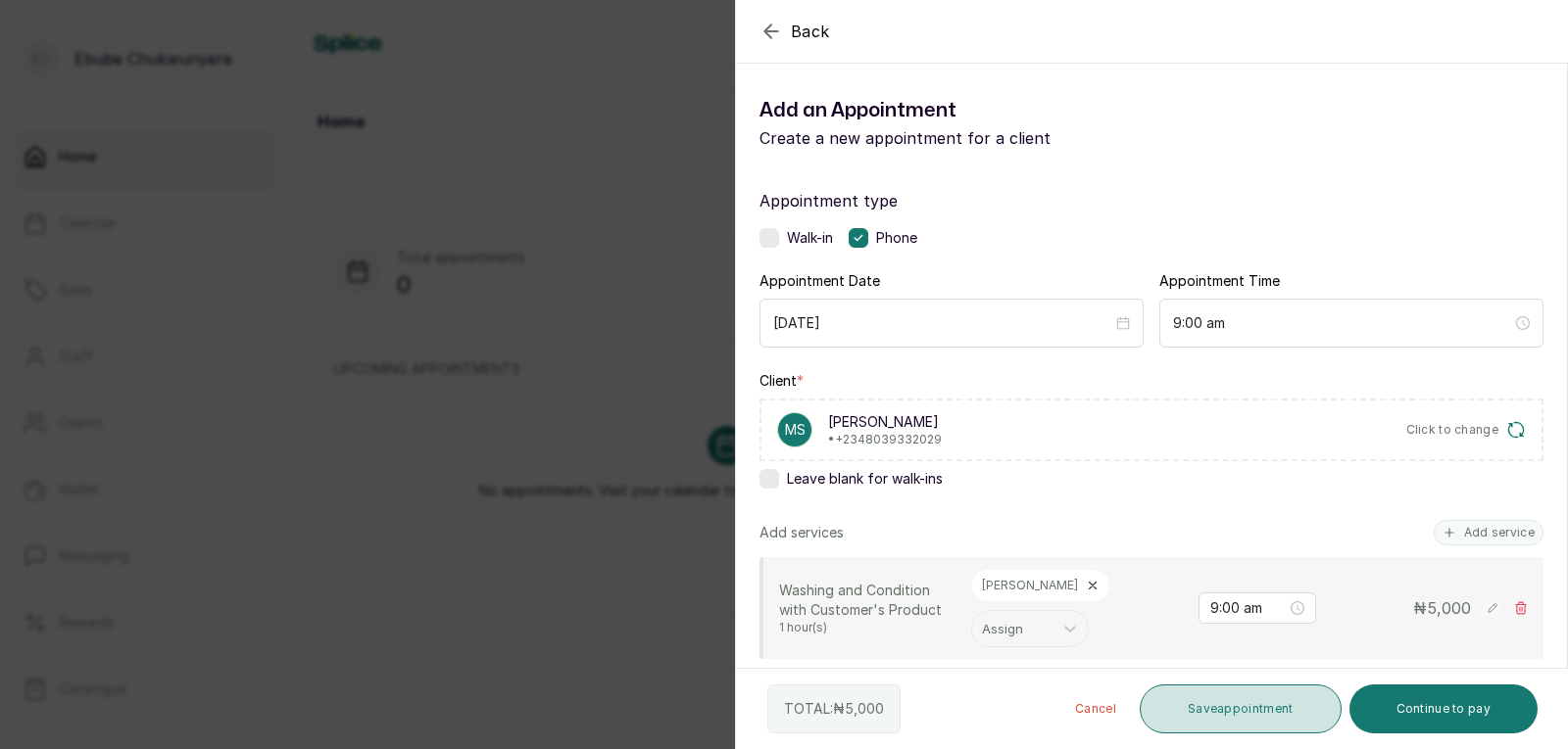
click at [1183, 700] on button "Save appointment" at bounding box center [1240, 708] width 201 height 49
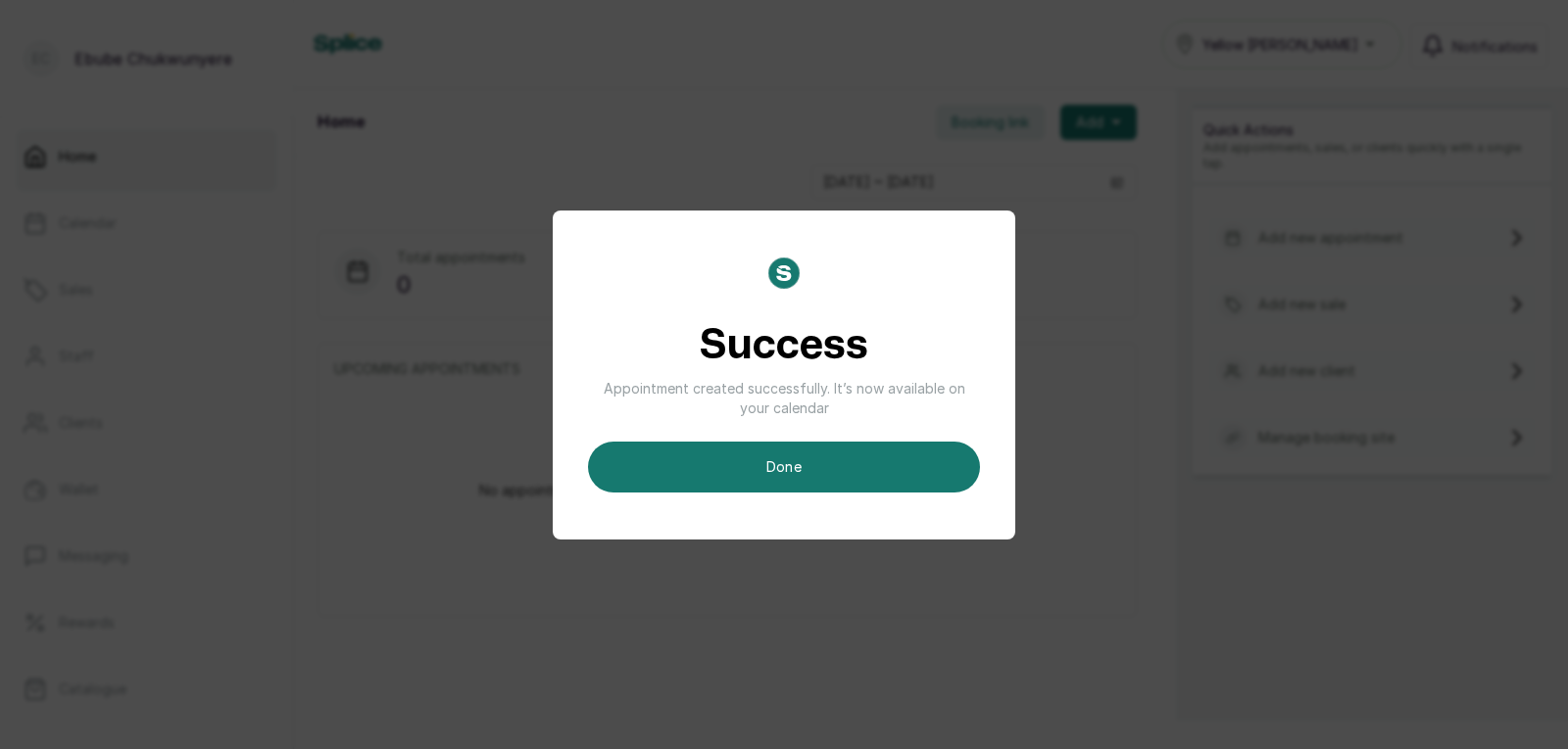
drag, startPoint x: 739, startPoint y: 477, endPoint x: 743, endPoint y: 487, distance: 10.8
click at [740, 477] on button "done" at bounding box center [783, 466] width 392 height 51
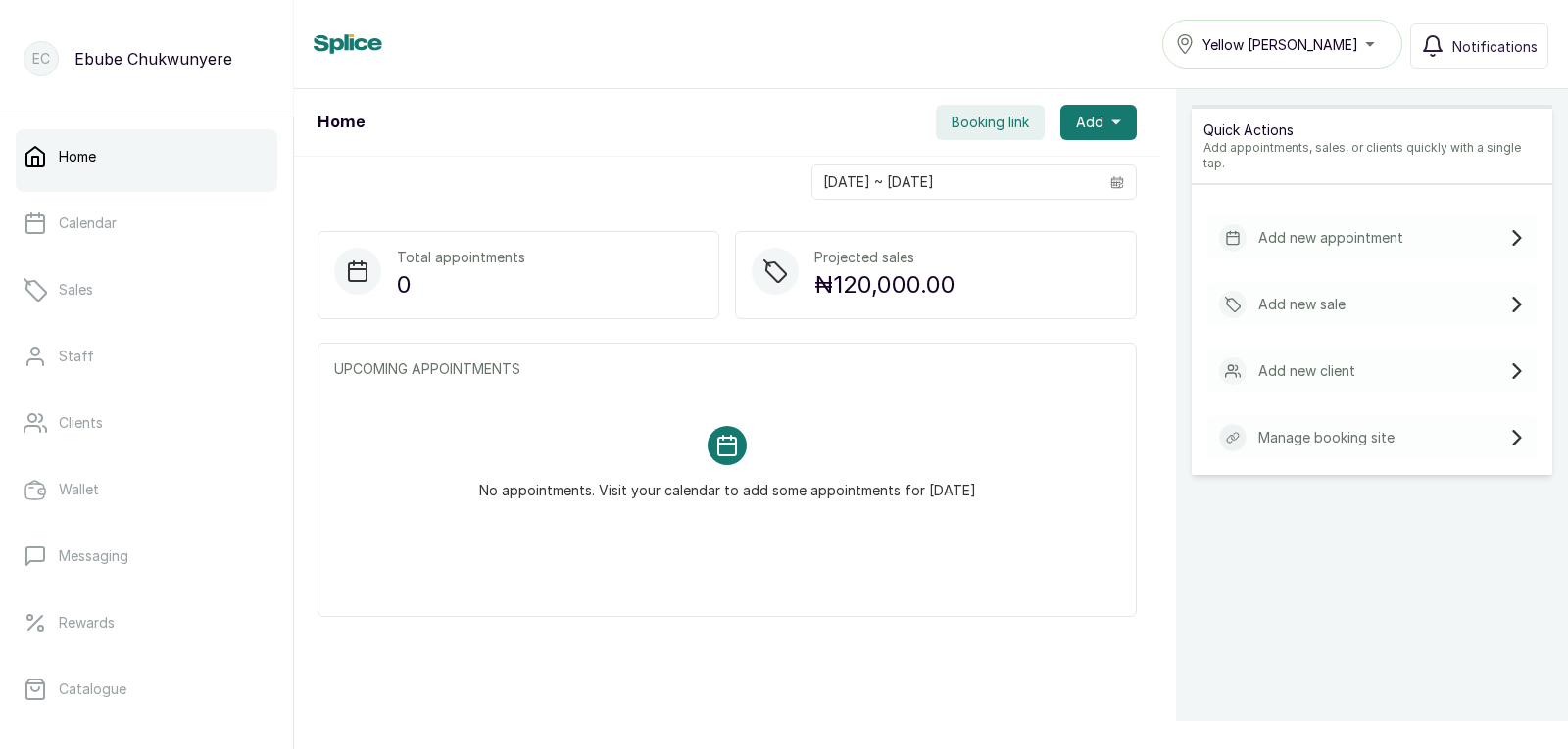
click at [1424, 222] on div "Add new appointment" at bounding box center [1372, 237] width 329 height 43
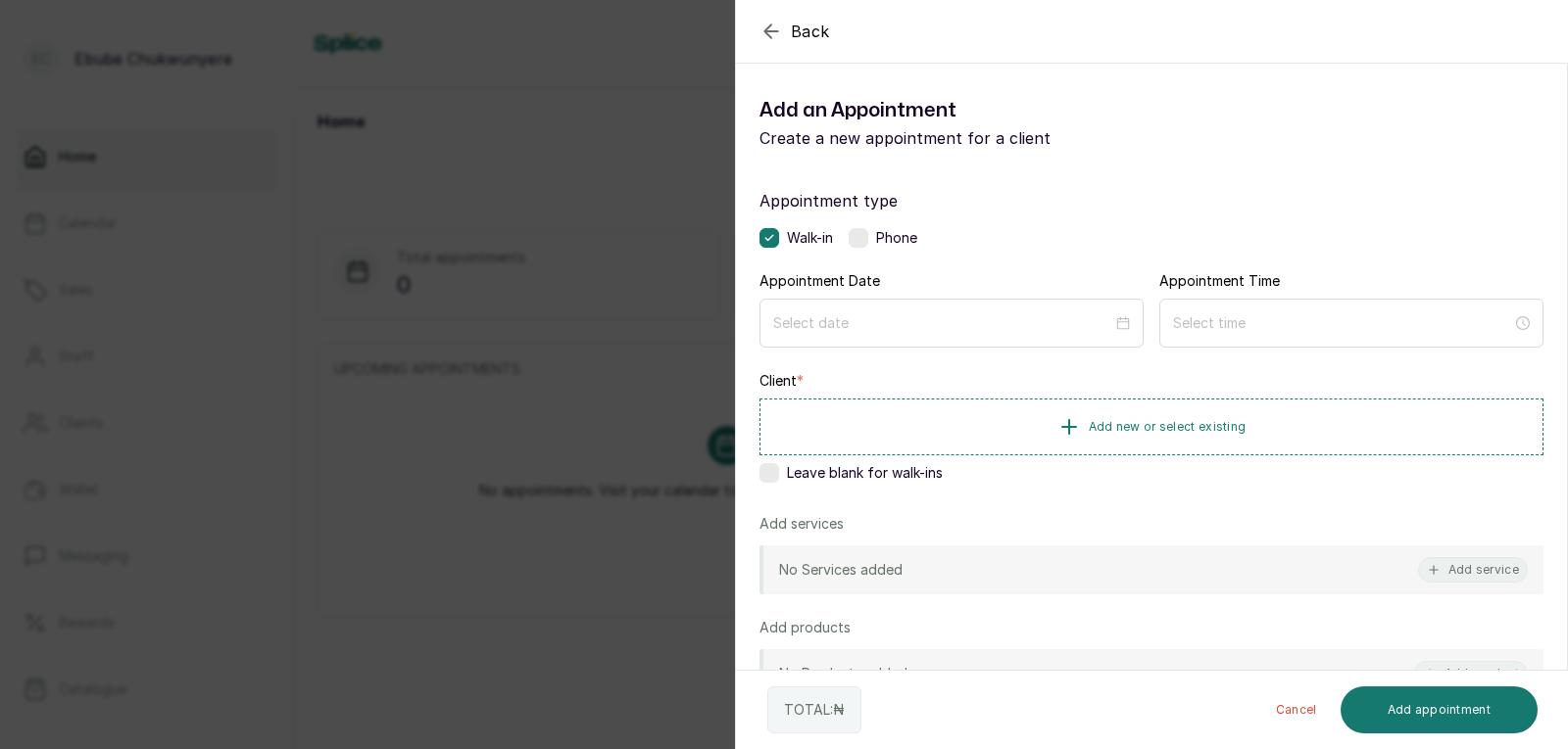
click at [850, 231] on div "Phone" at bounding box center [882, 238] width 68 height 20
click at [799, 332] on input at bounding box center [943, 322] width 341 height 22
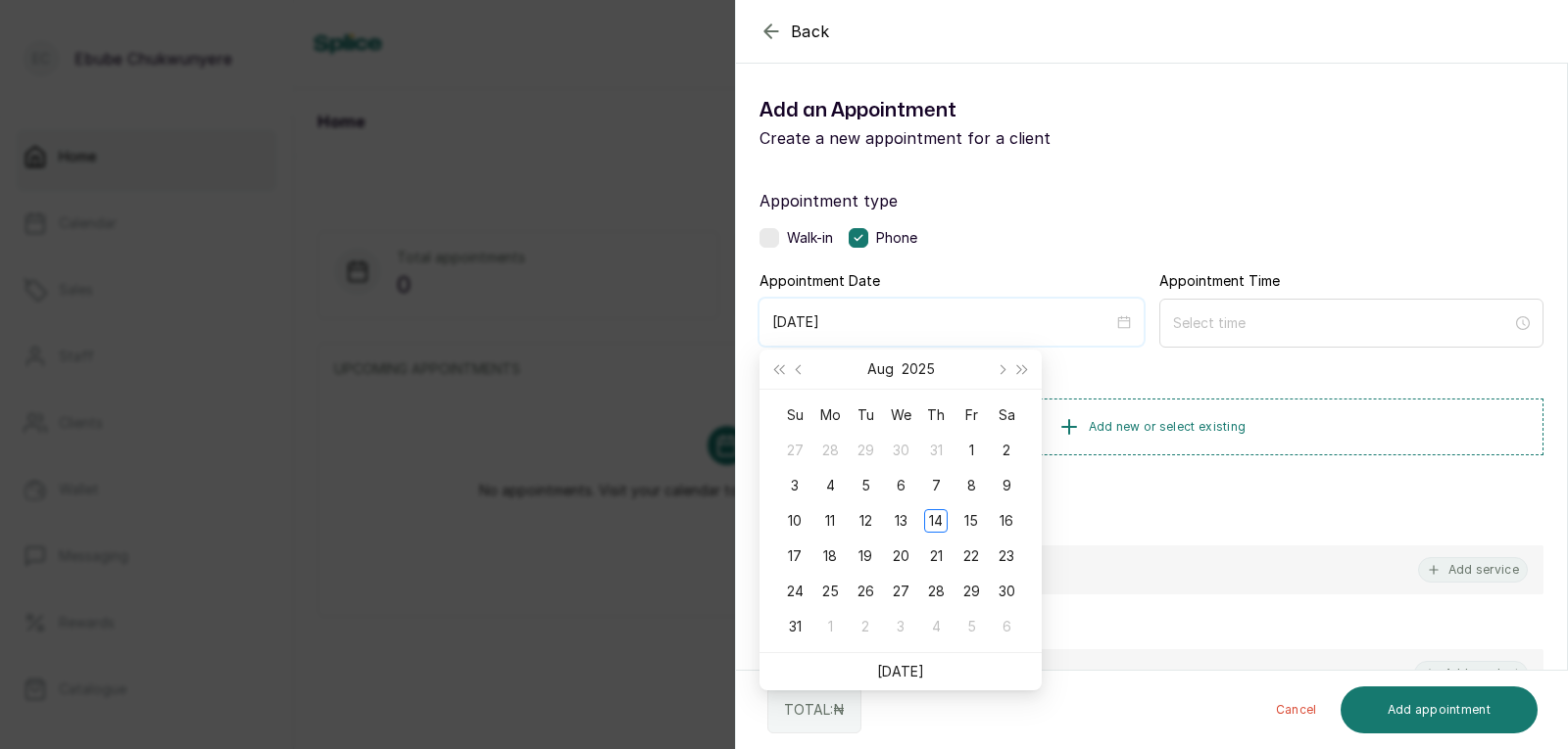
type input "[DATE]"
click at [971, 515] on div "15" at bounding box center [972, 521] width 24 height 24
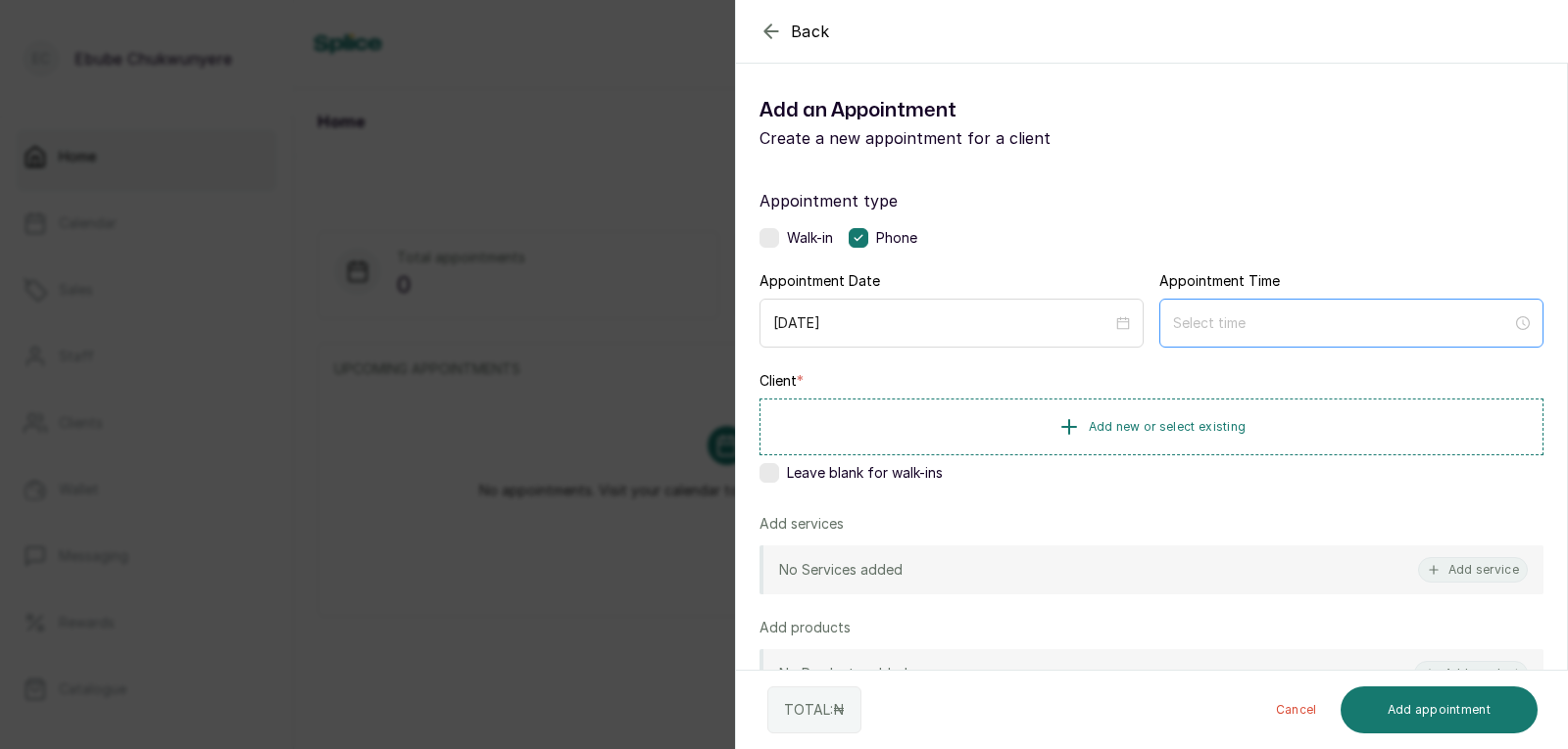
click at [1386, 302] on div at bounding box center [1351, 322] width 384 height 49
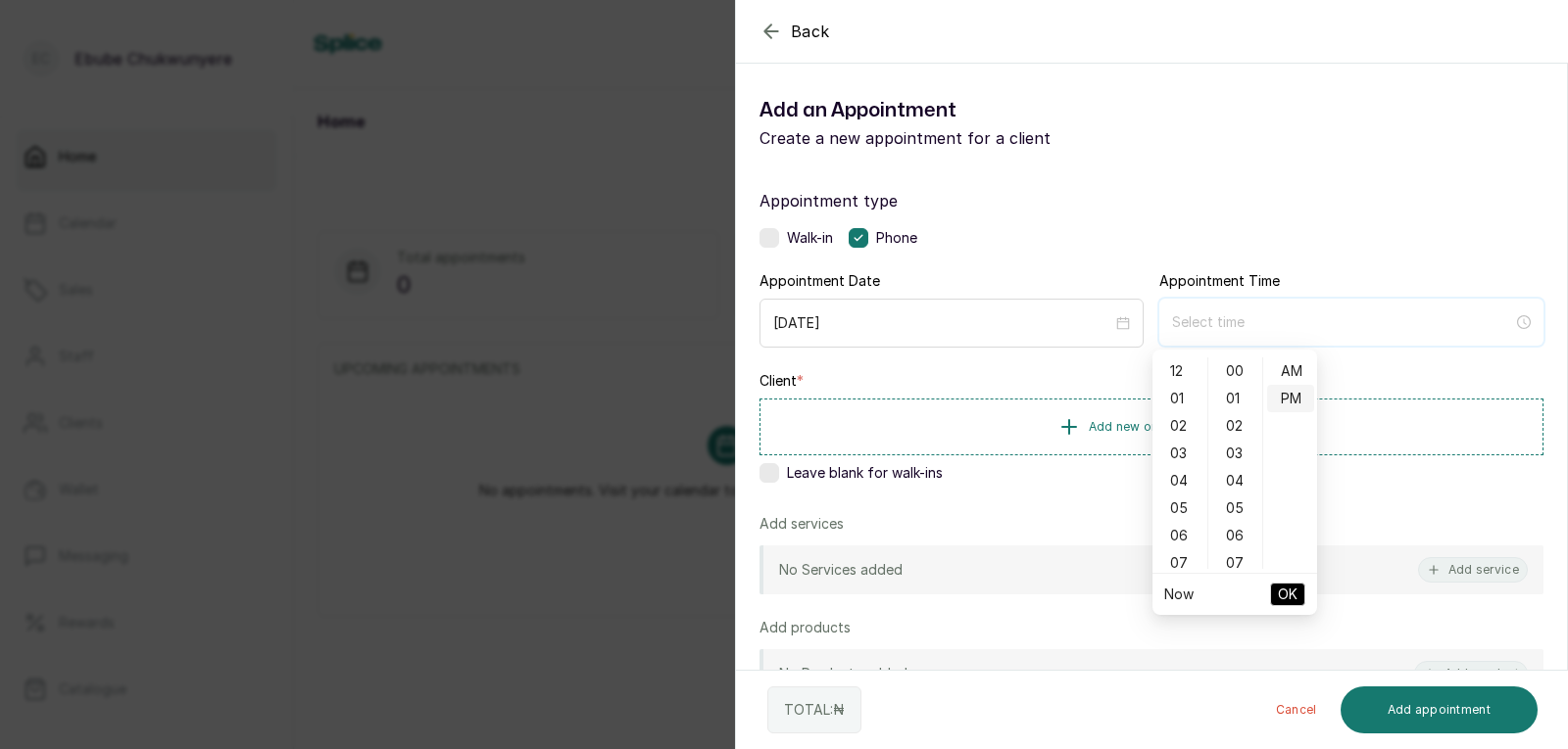
type input "12:00 pm"
type input "12:00 am"
click at [1180, 361] on div "12" at bounding box center [1179, 371] width 47 height 28
type input "12:00 pm"
click at [1284, 395] on div "PM" at bounding box center [1290, 399] width 47 height 28
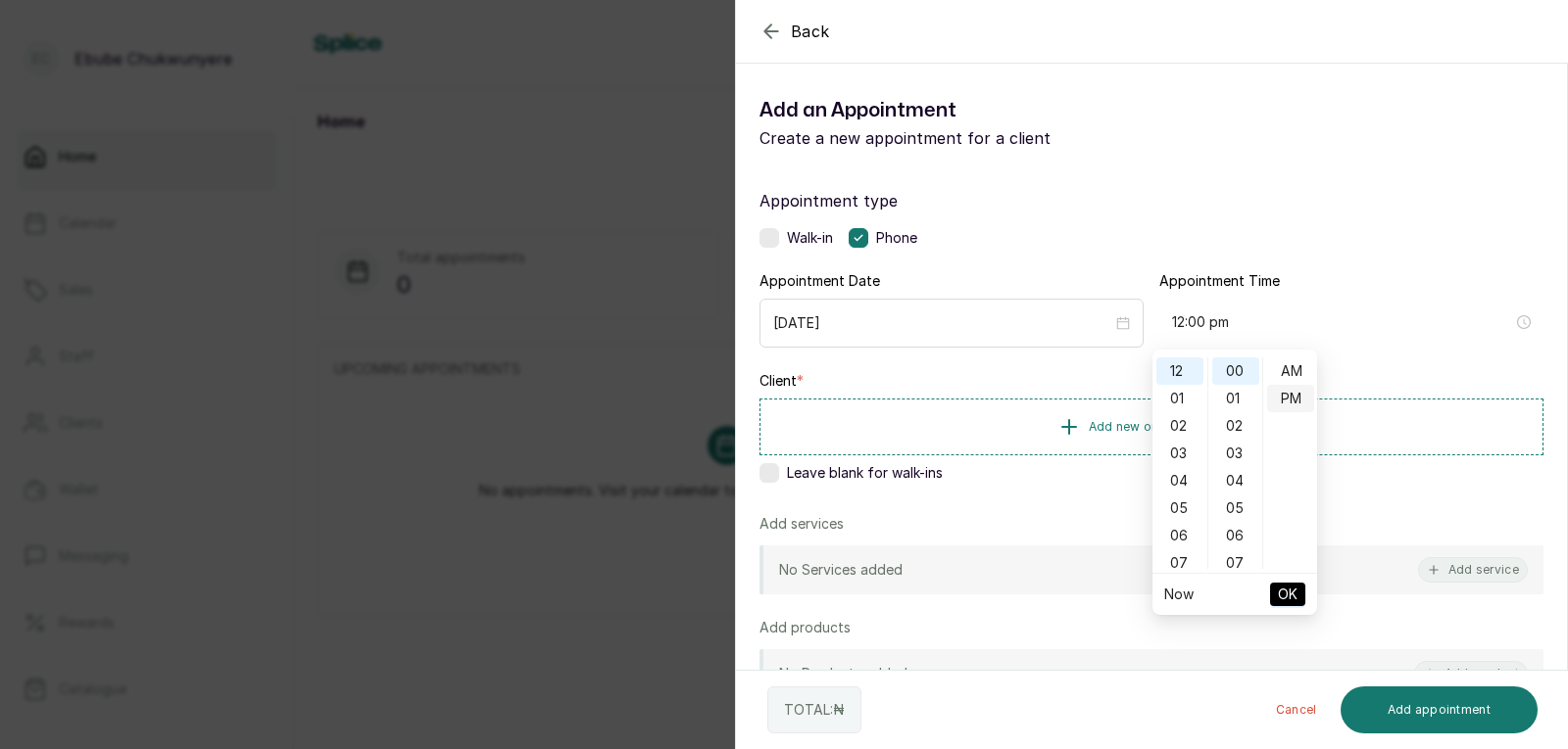
scroll to position [28, 0]
click at [1276, 585] on button "OK" at bounding box center [1288, 595] width 36 height 24
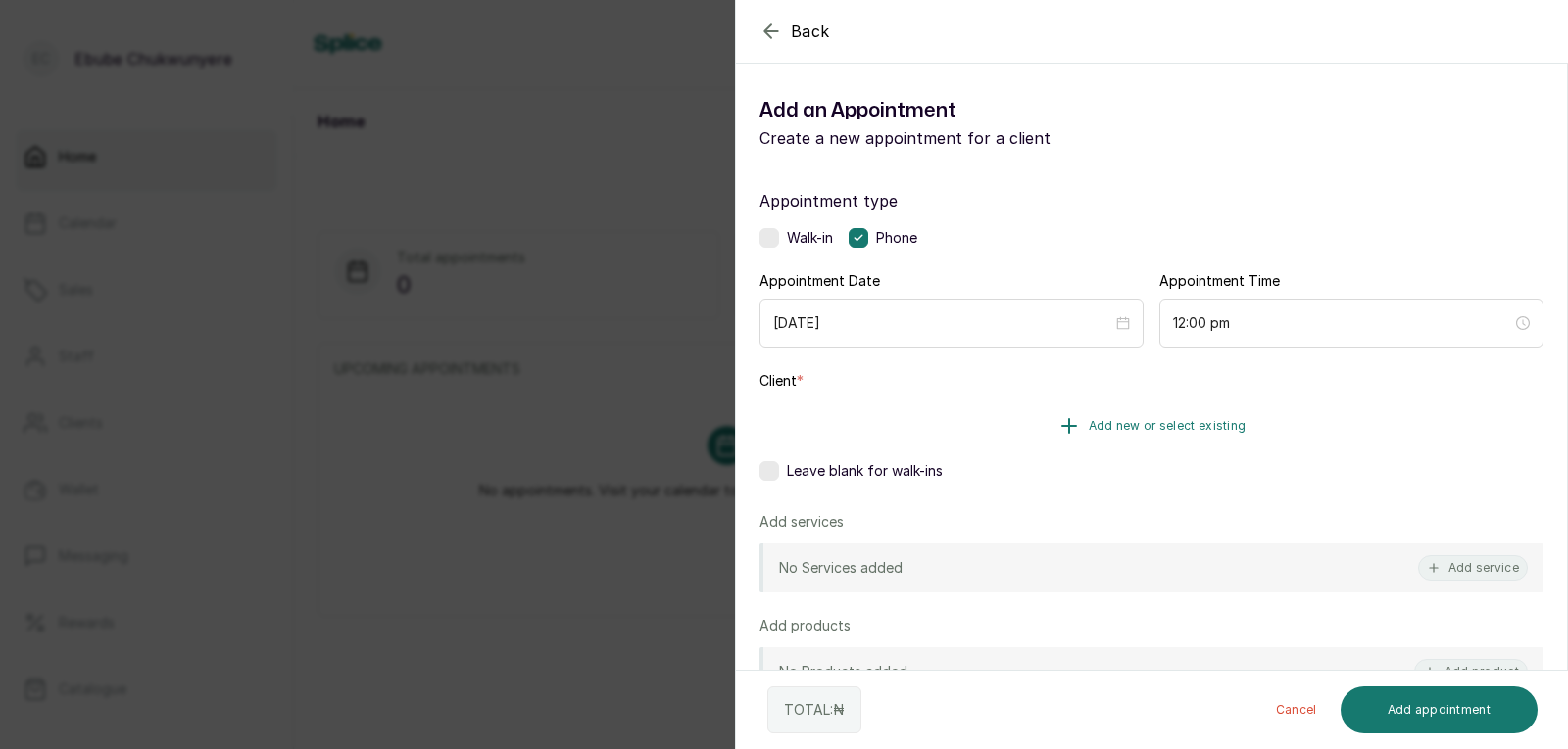
click at [1300, 420] on button "Add new or select existing" at bounding box center [1151, 426] width 784 height 55
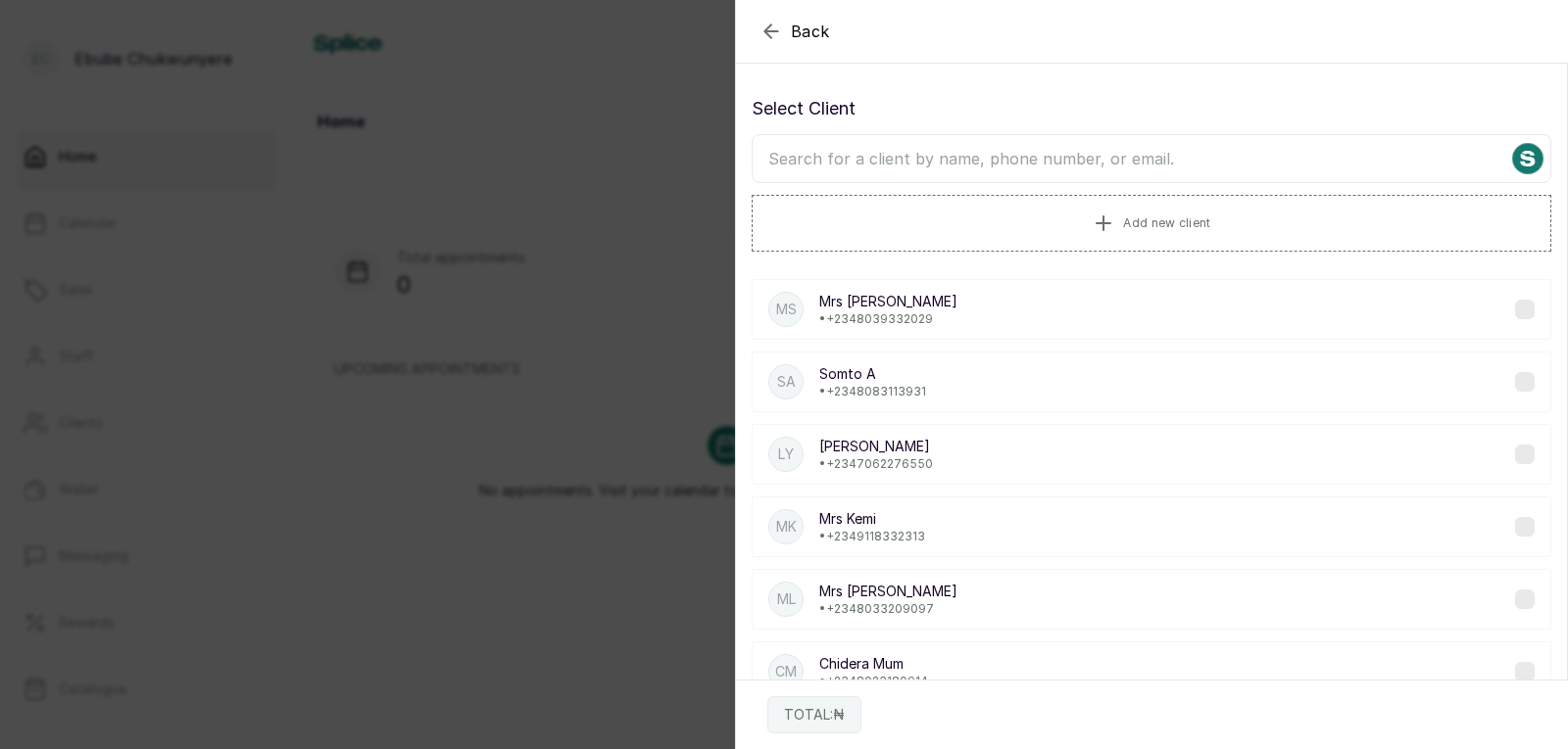
click at [1322, 161] on input "text" at bounding box center [1151, 158] width 800 height 49
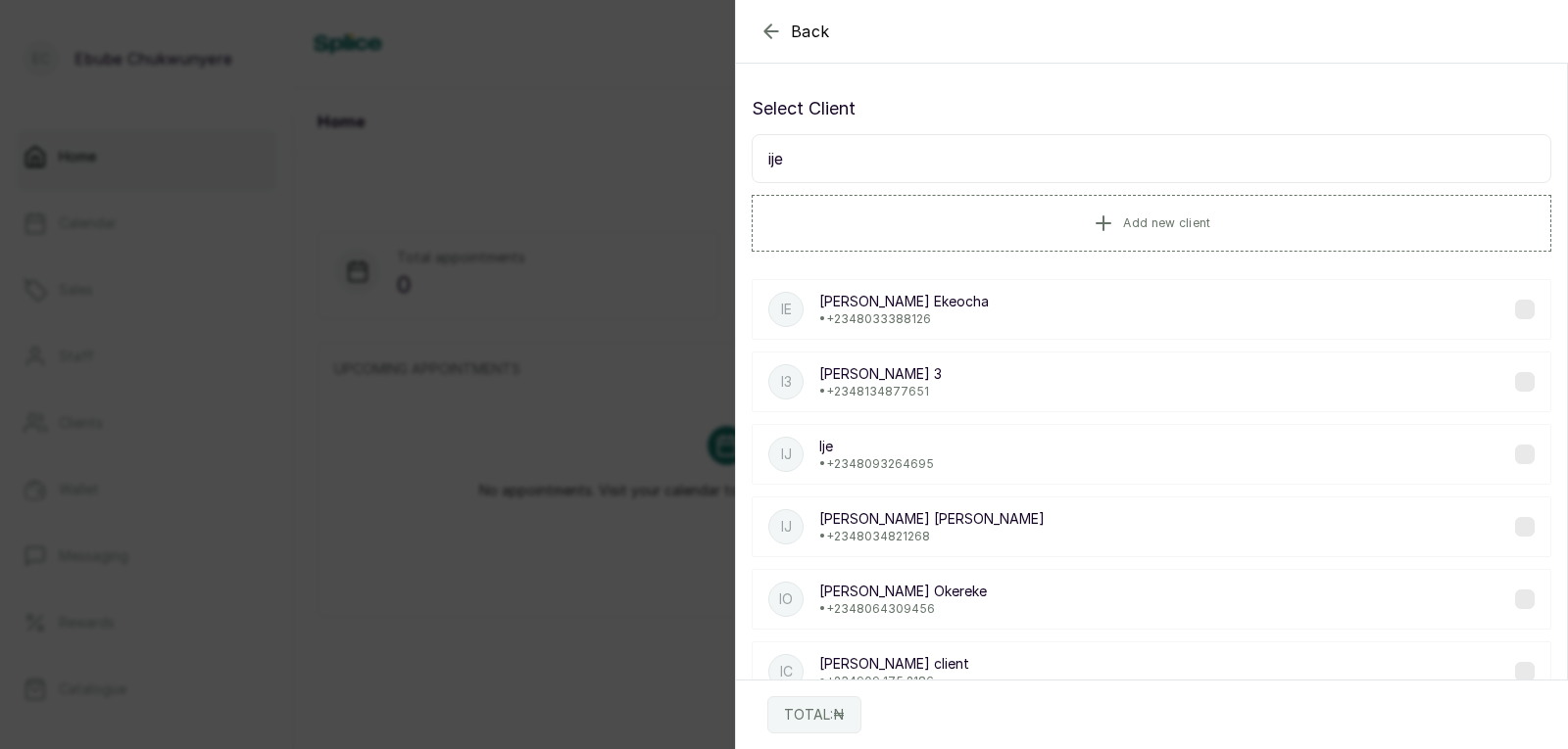
type input "ije"
click at [1167, 451] on div "Ij Ije • [PHONE_NUMBER]" at bounding box center [1151, 454] width 800 height 61
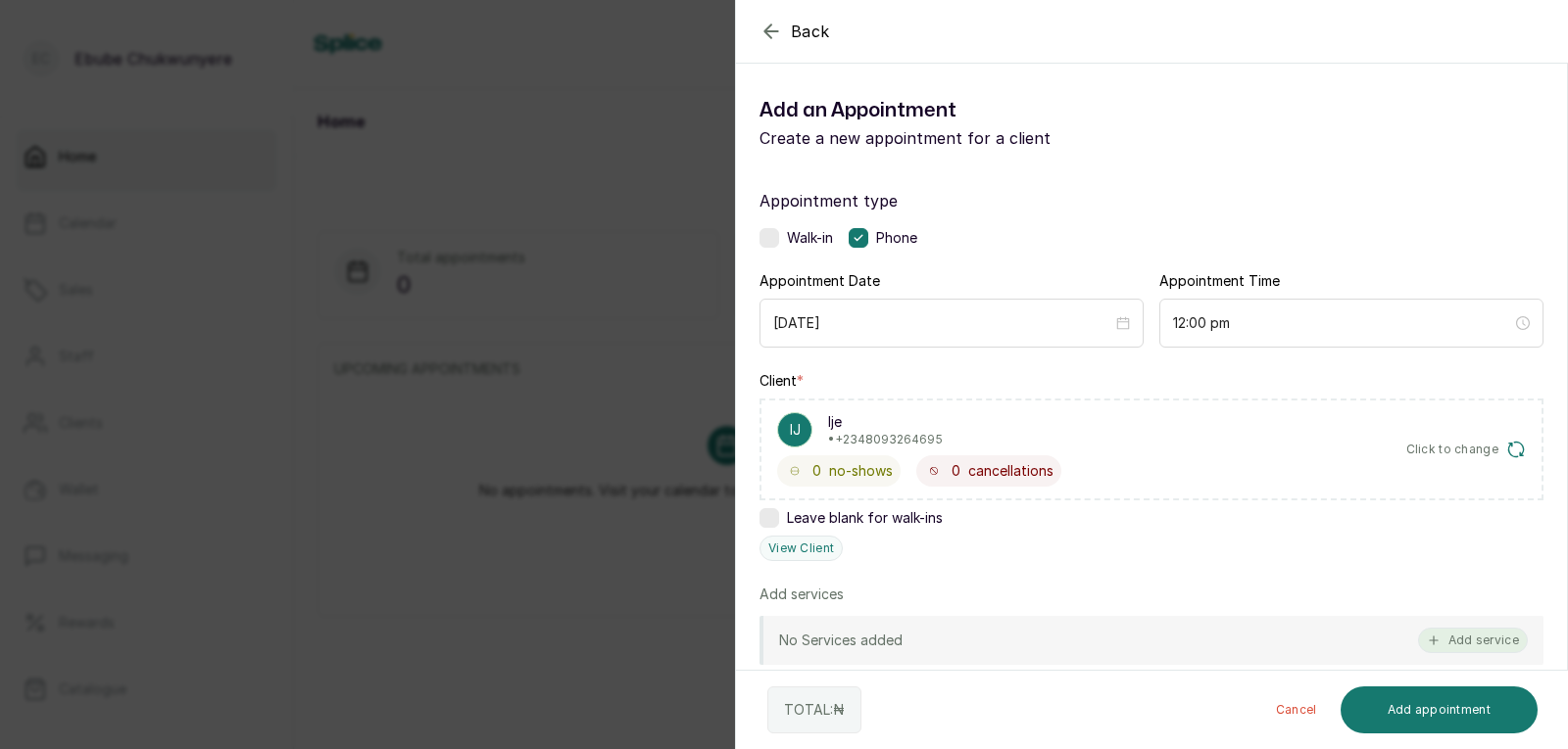
click at [1478, 643] on button "Add service" at bounding box center [1473, 641] width 110 height 26
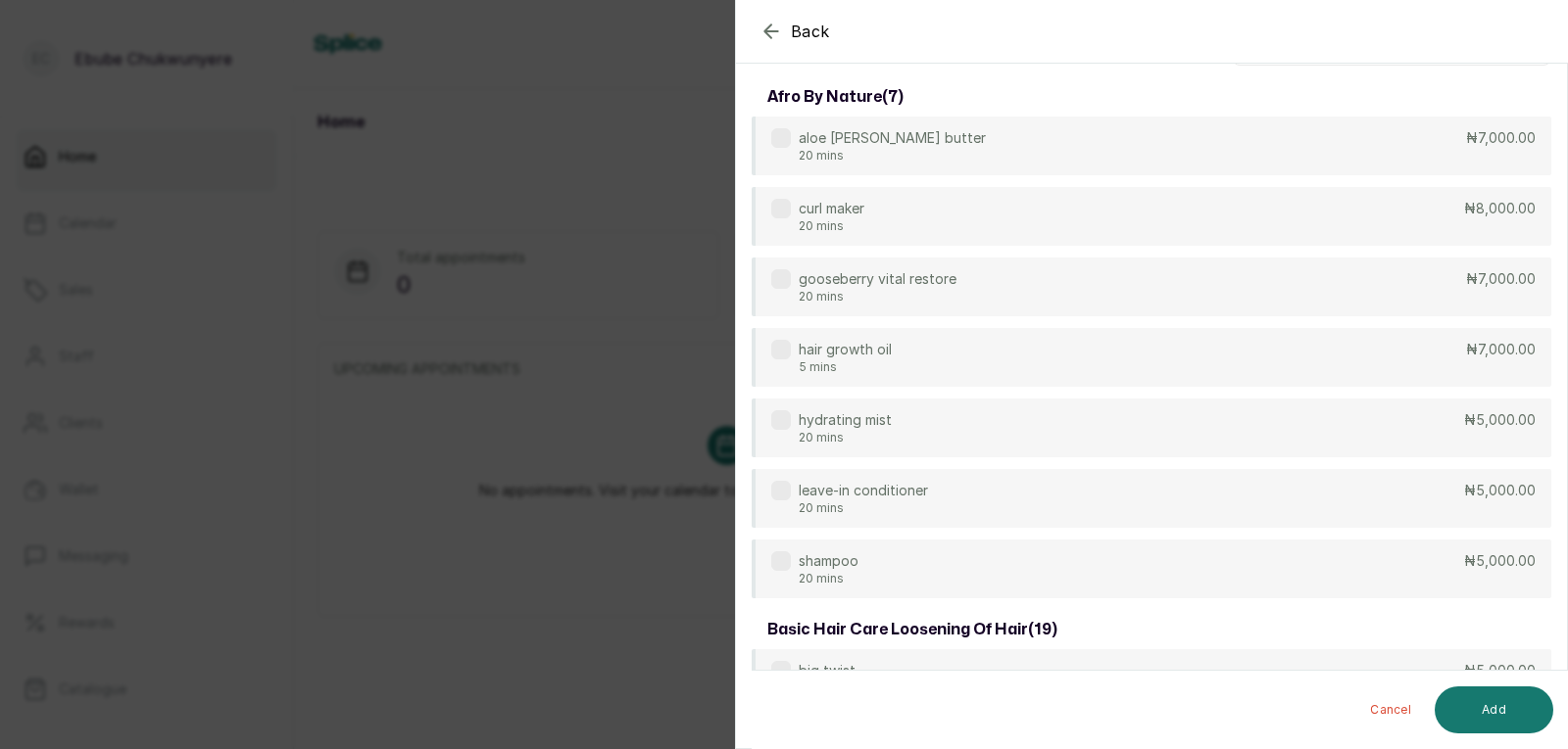
scroll to position [0, 0]
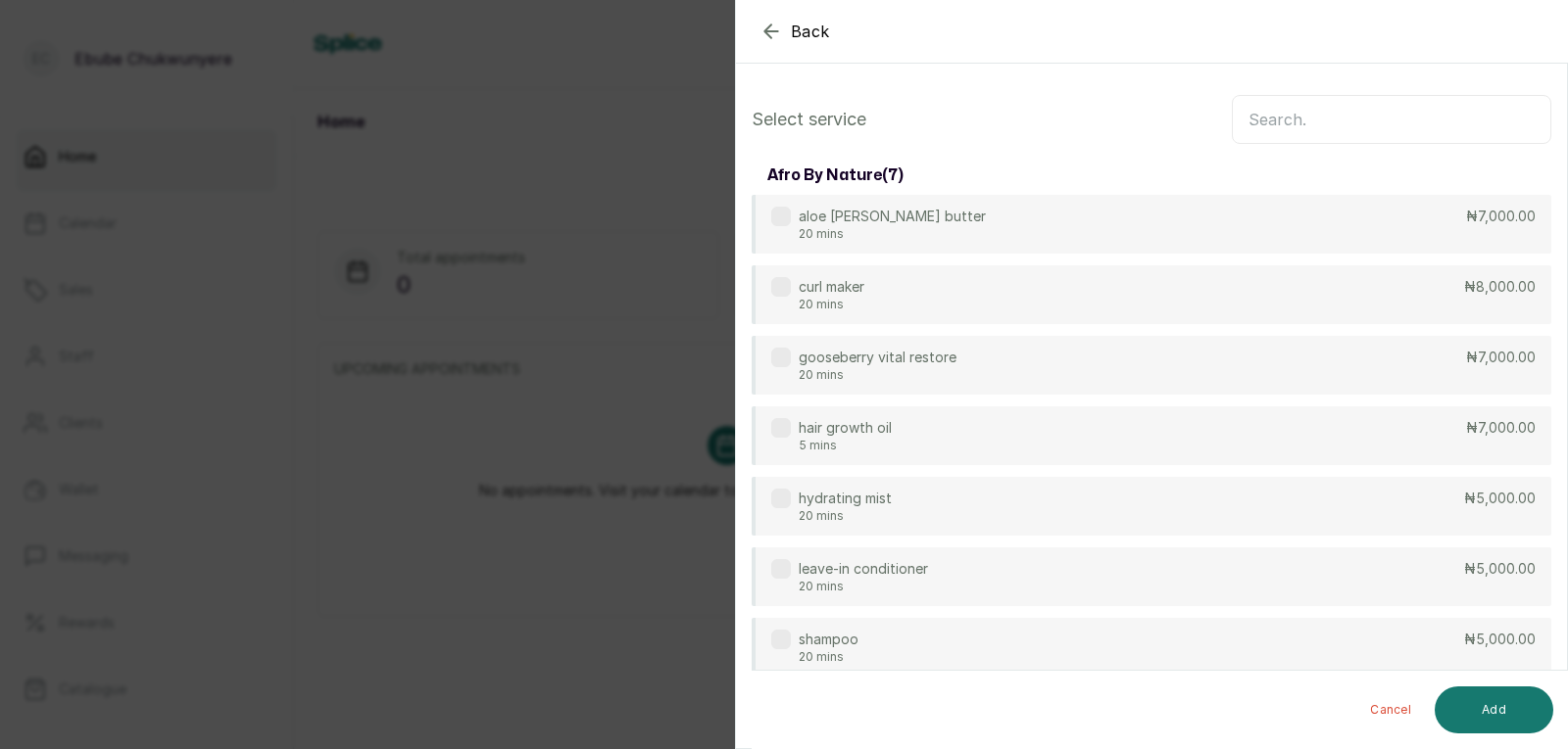
click at [1438, 126] on input "text" at bounding box center [1391, 119] width 320 height 49
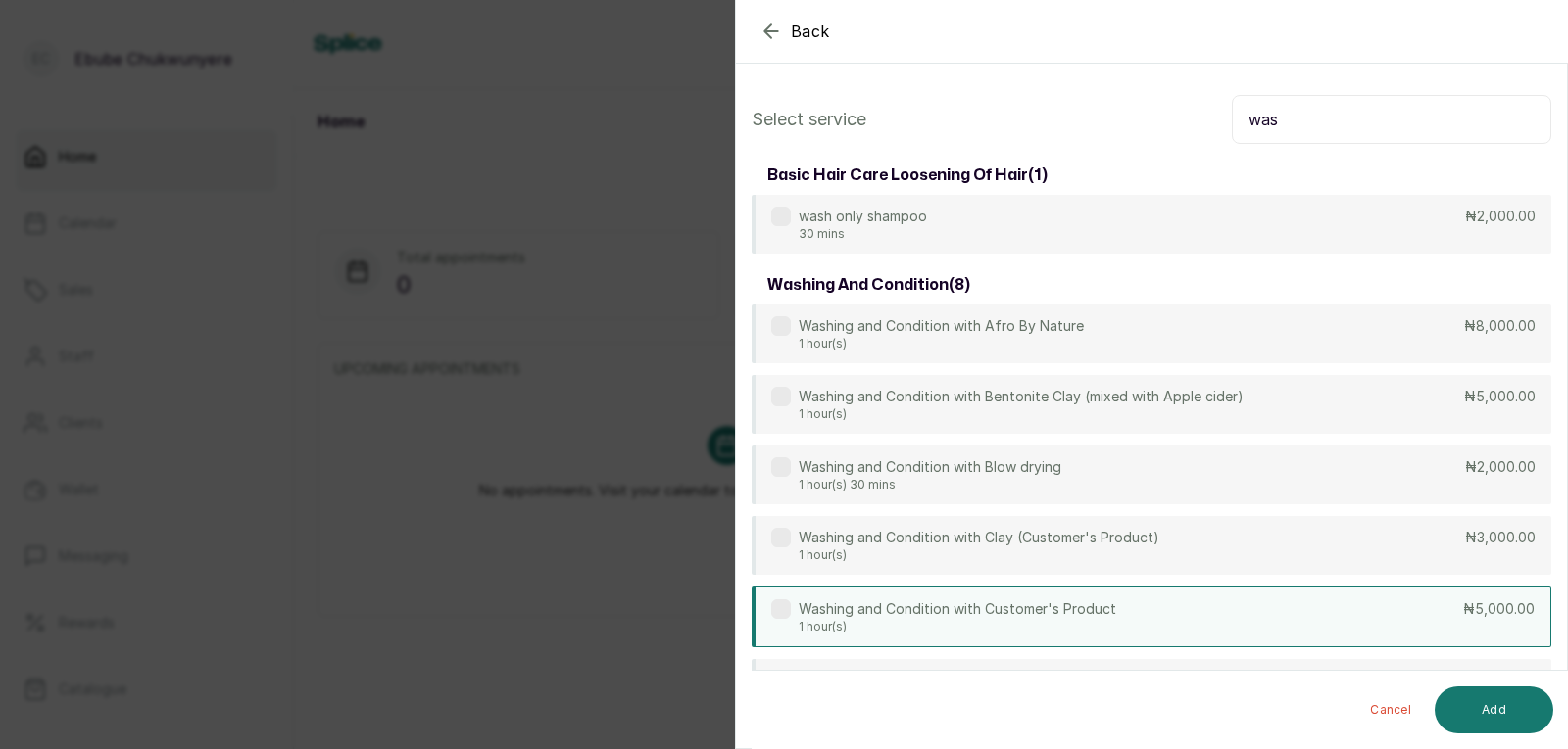
type input "was"
click at [1244, 623] on div "Washing and Condition with Customer's Product 1 hour(s) ₦5,000.00" at bounding box center [1151, 616] width 800 height 61
click at [1493, 707] on button "Add" at bounding box center [1494, 709] width 118 height 47
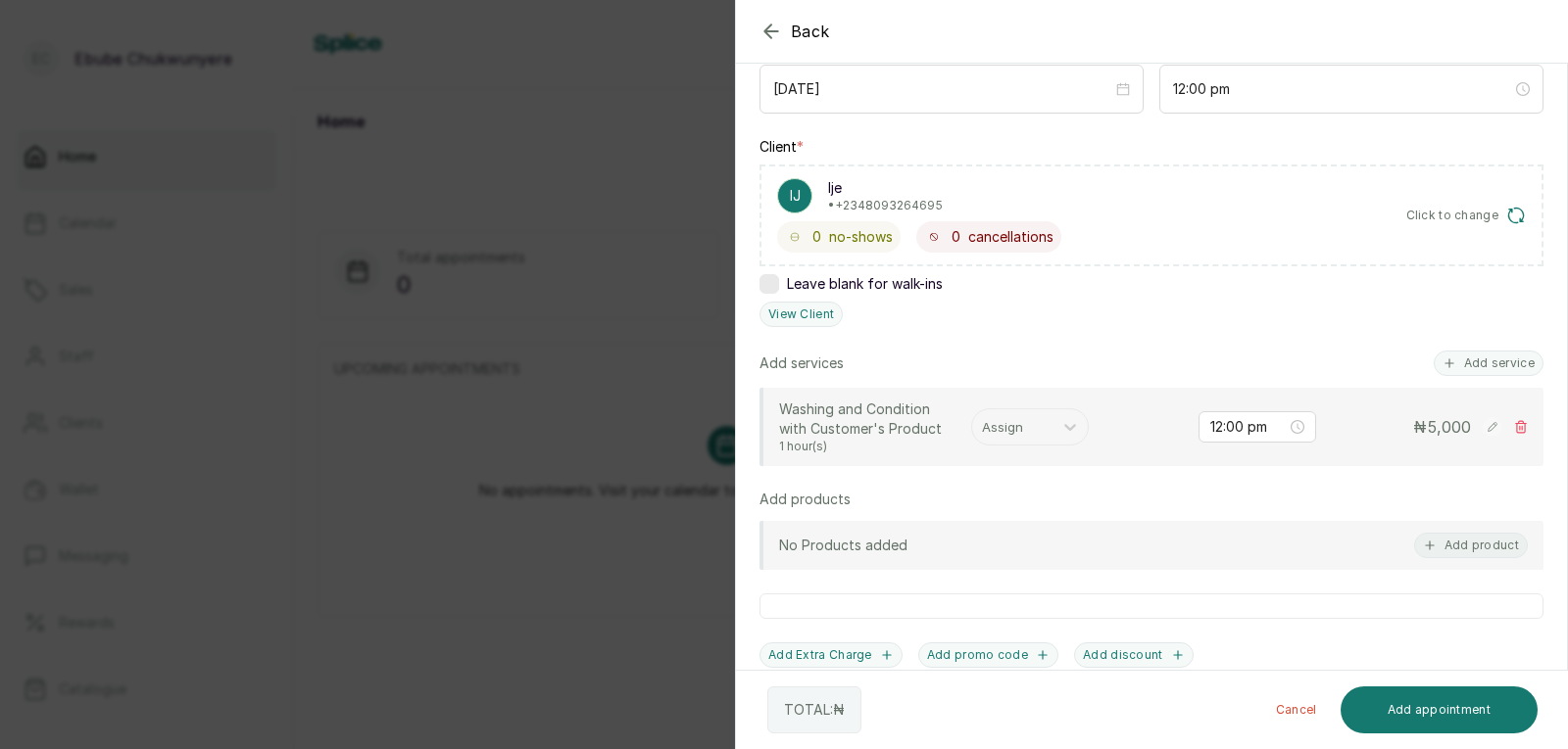
scroll to position [363, 0]
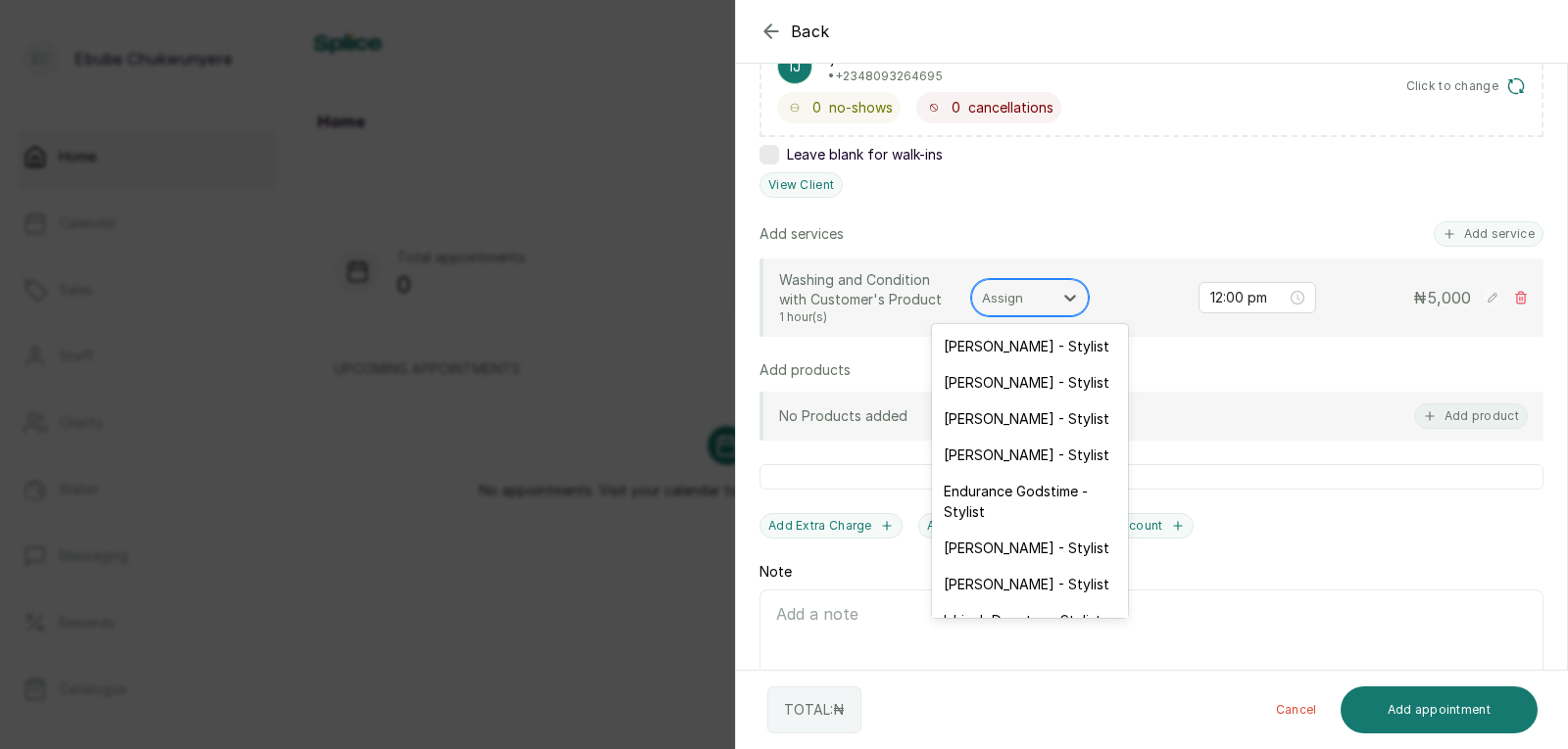
click at [1015, 303] on div at bounding box center [1011, 298] width 61 height 26
click at [1052, 410] on div "[PERSON_NAME] - Stylist" at bounding box center [1029, 419] width 196 height 37
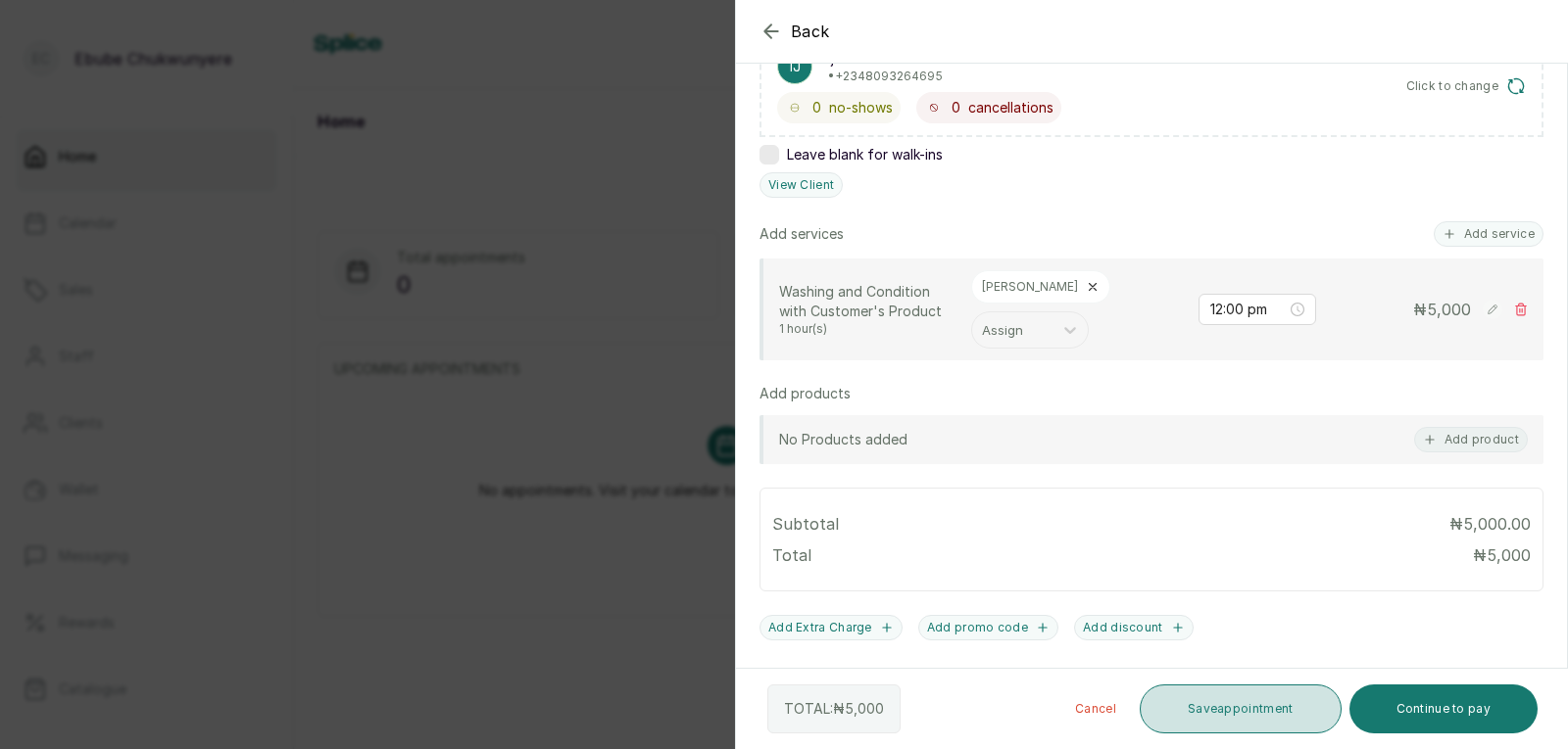
click at [1203, 697] on button "Save appointment" at bounding box center [1240, 708] width 201 height 49
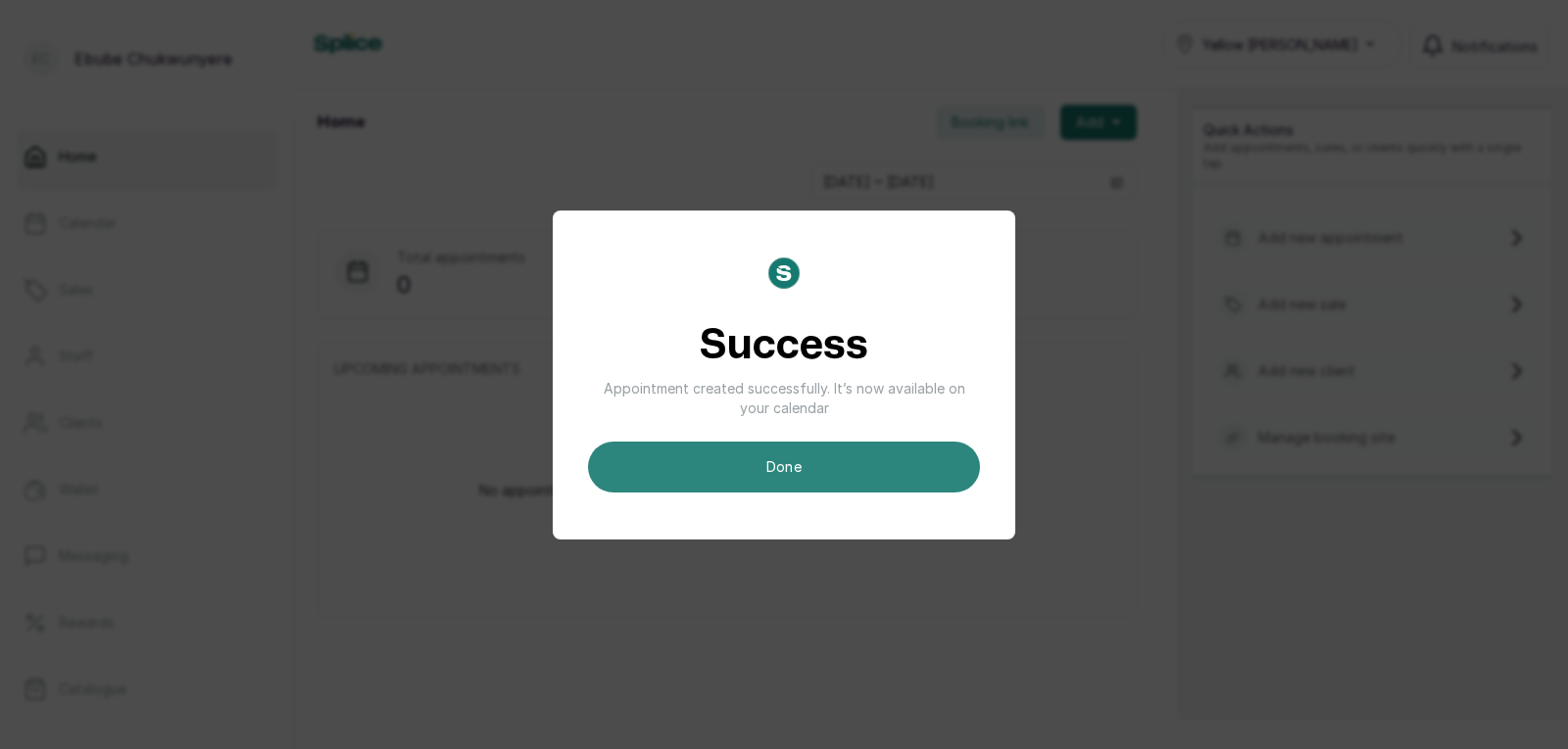
click at [638, 471] on button "done" at bounding box center [783, 466] width 392 height 51
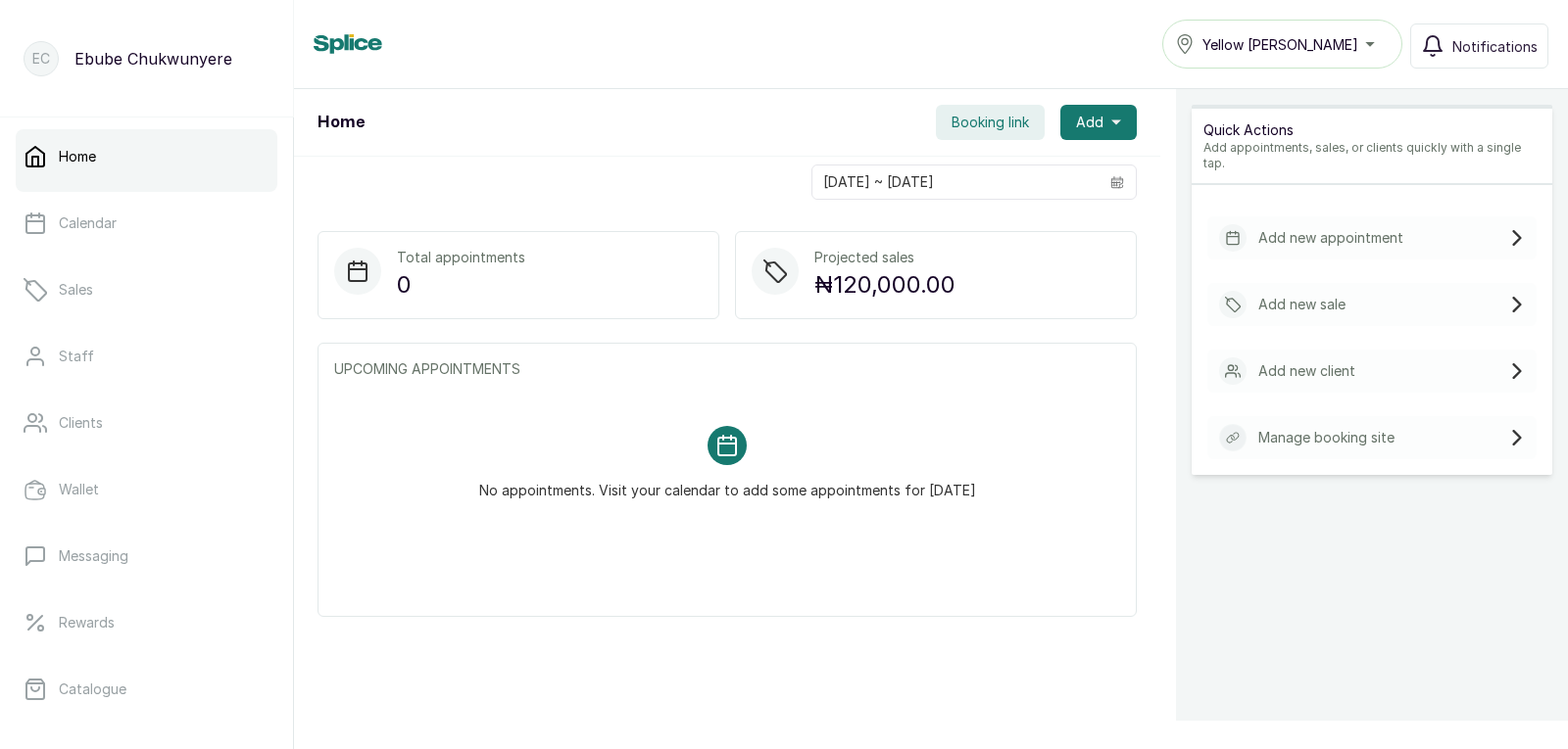
click at [1360, 228] on p "Add new appointment" at bounding box center [1331, 238] width 145 height 20
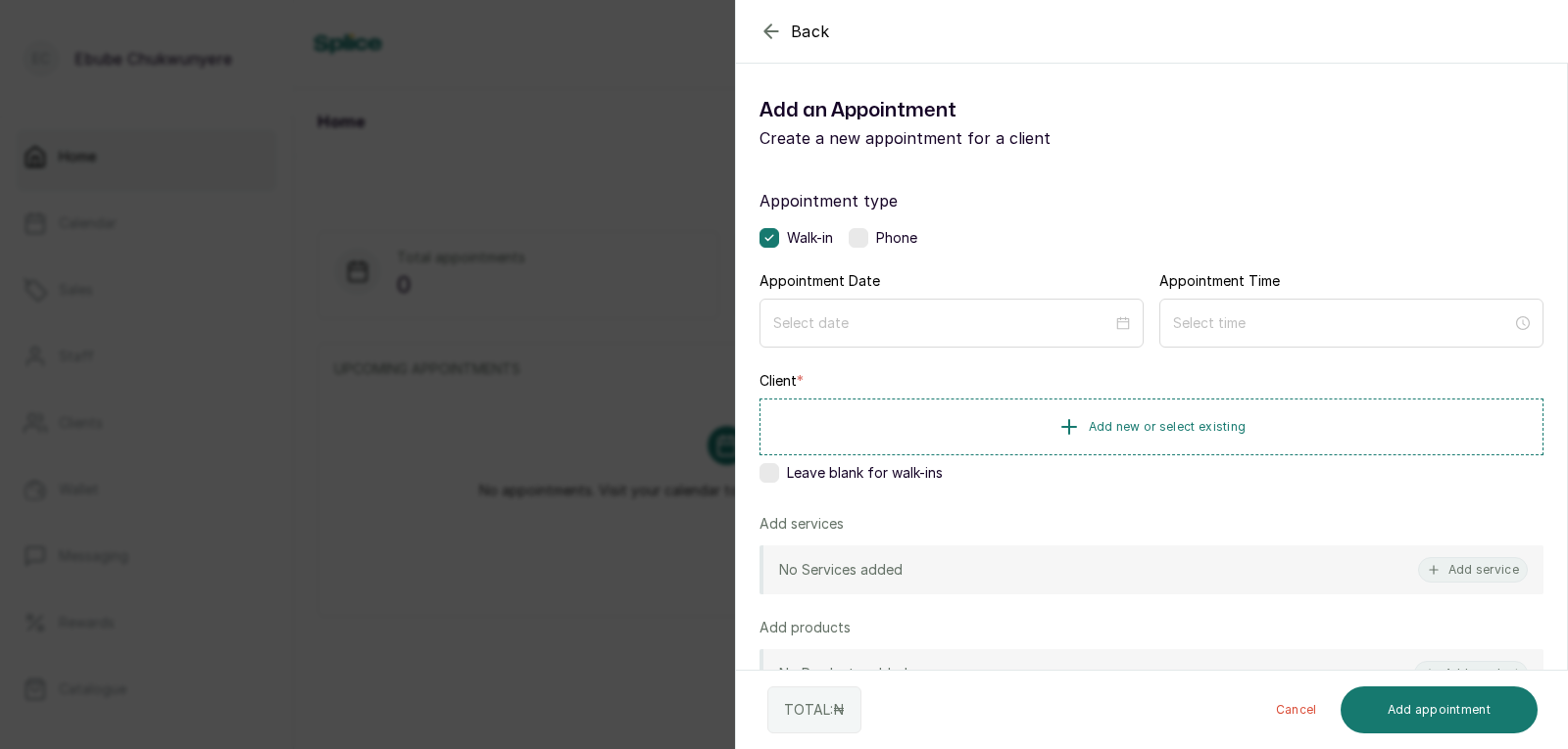
click at [856, 231] on label at bounding box center [858, 238] width 20 height 20
click at [869, 312] on input at bounding box center [943, 323] width 339 height 22
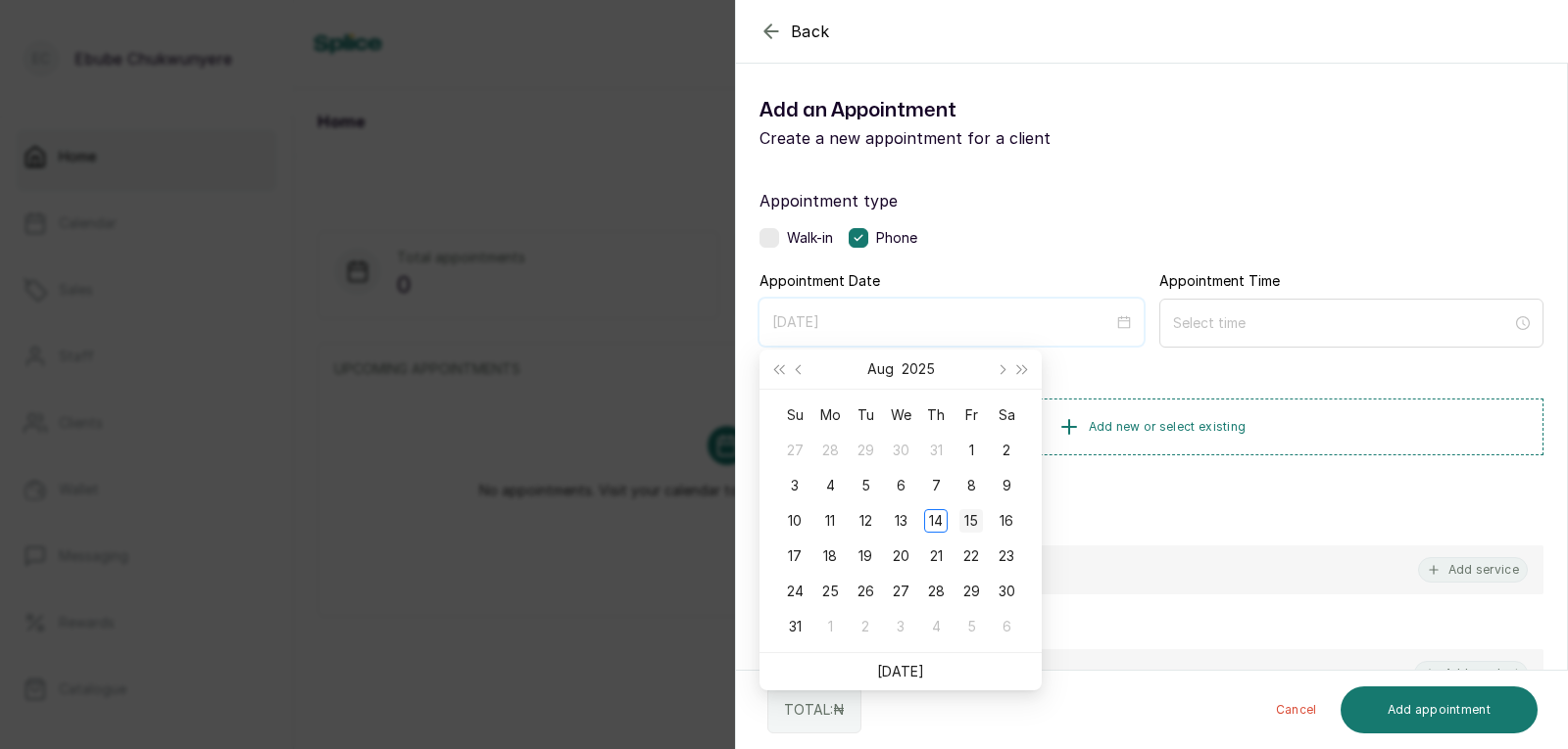
type input "[DATE]"
click at [976, 516] on div "15" at bounding box center [972, 521] width 24 height 24
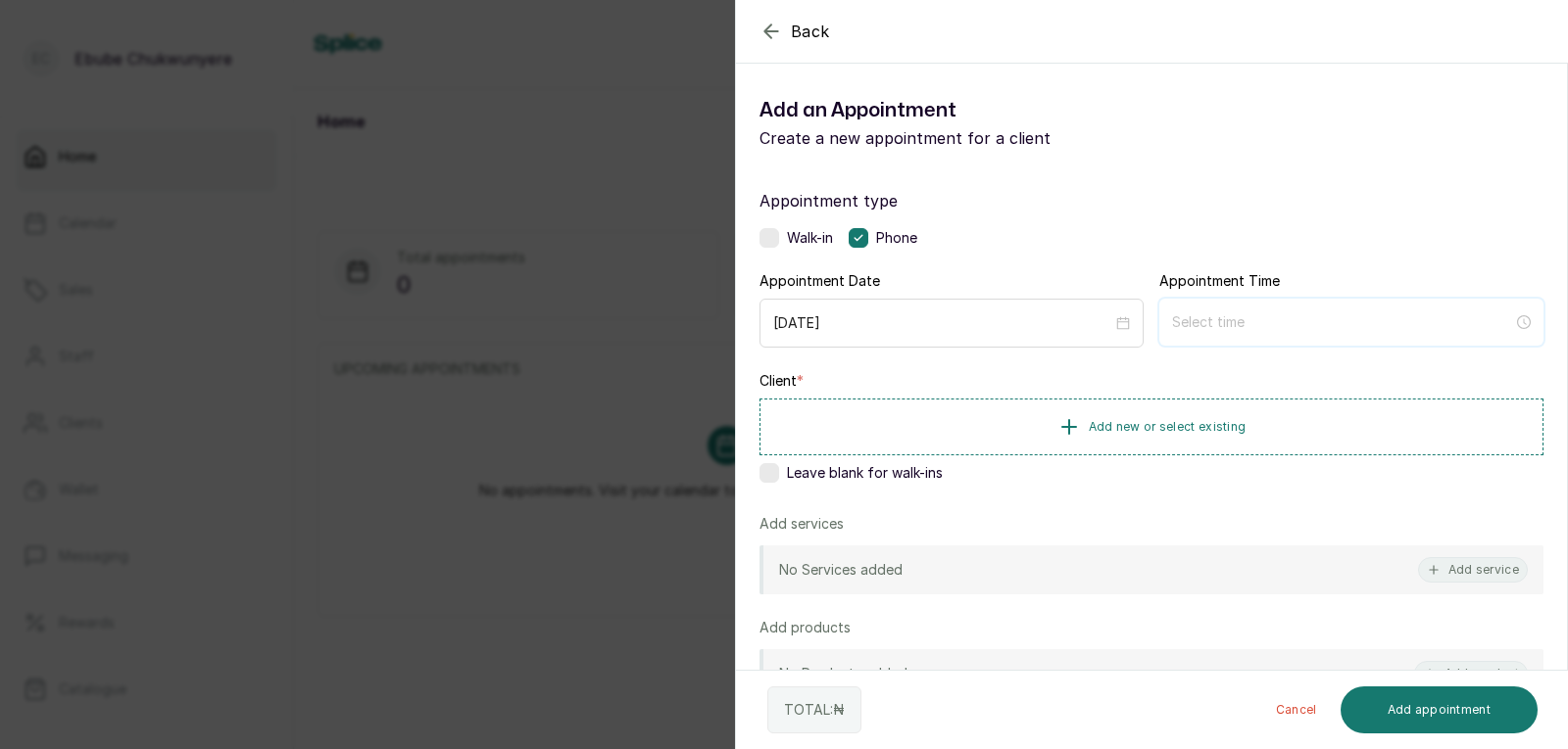
click at [1442, 324] on input at bounding box center [1343, 322] width 341 height 22
type input "4:00 am"
click at [1180, 369] on div "12" at bounding box center [1179, 371] width 47 height 28
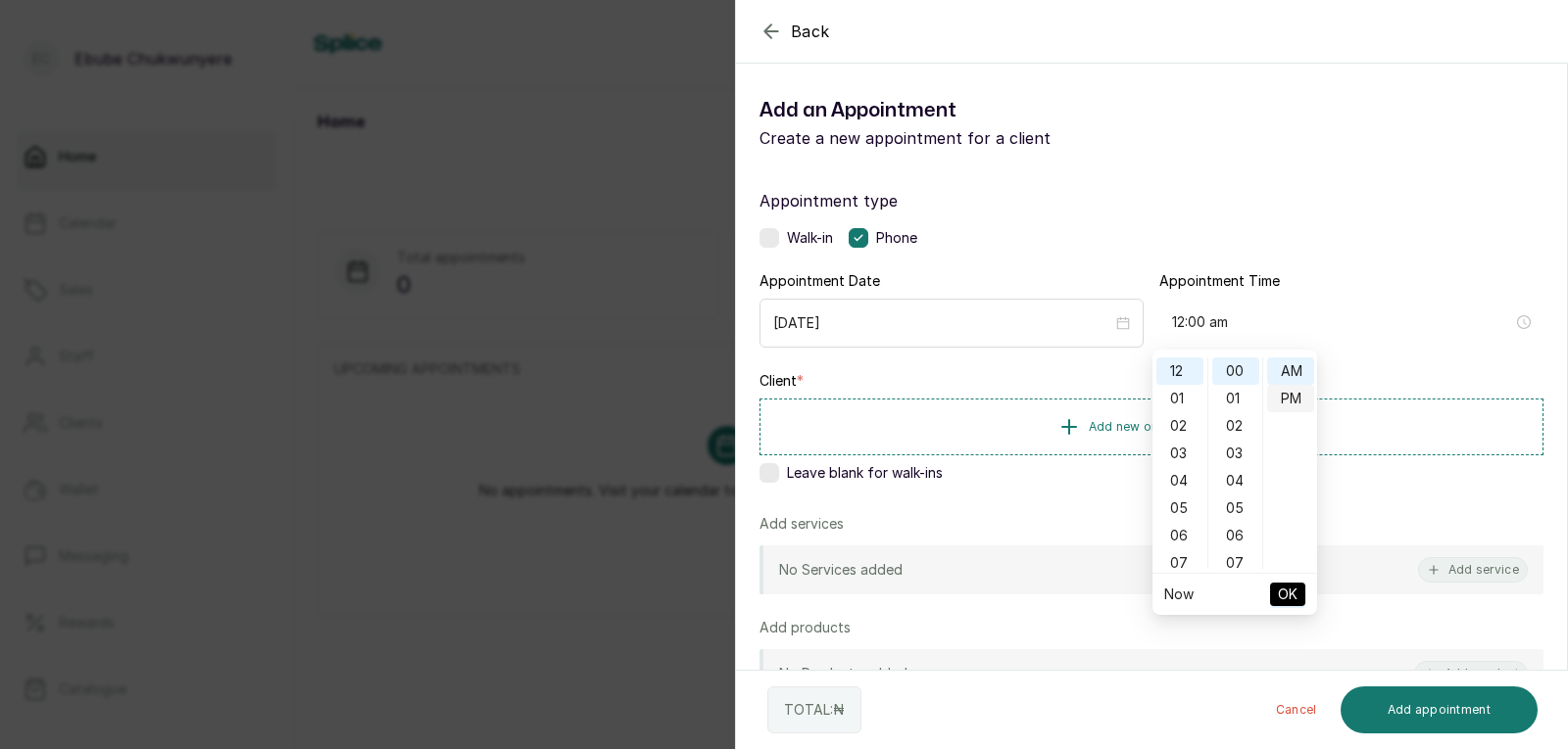
type input "12:00 pm"
click at [1294, 401] on div "PM" at bounding box center [1290, 399] width 47 height 28
click at [1286, 592] on span "OK" at bounding box center [1288, 595] width 20 height 38
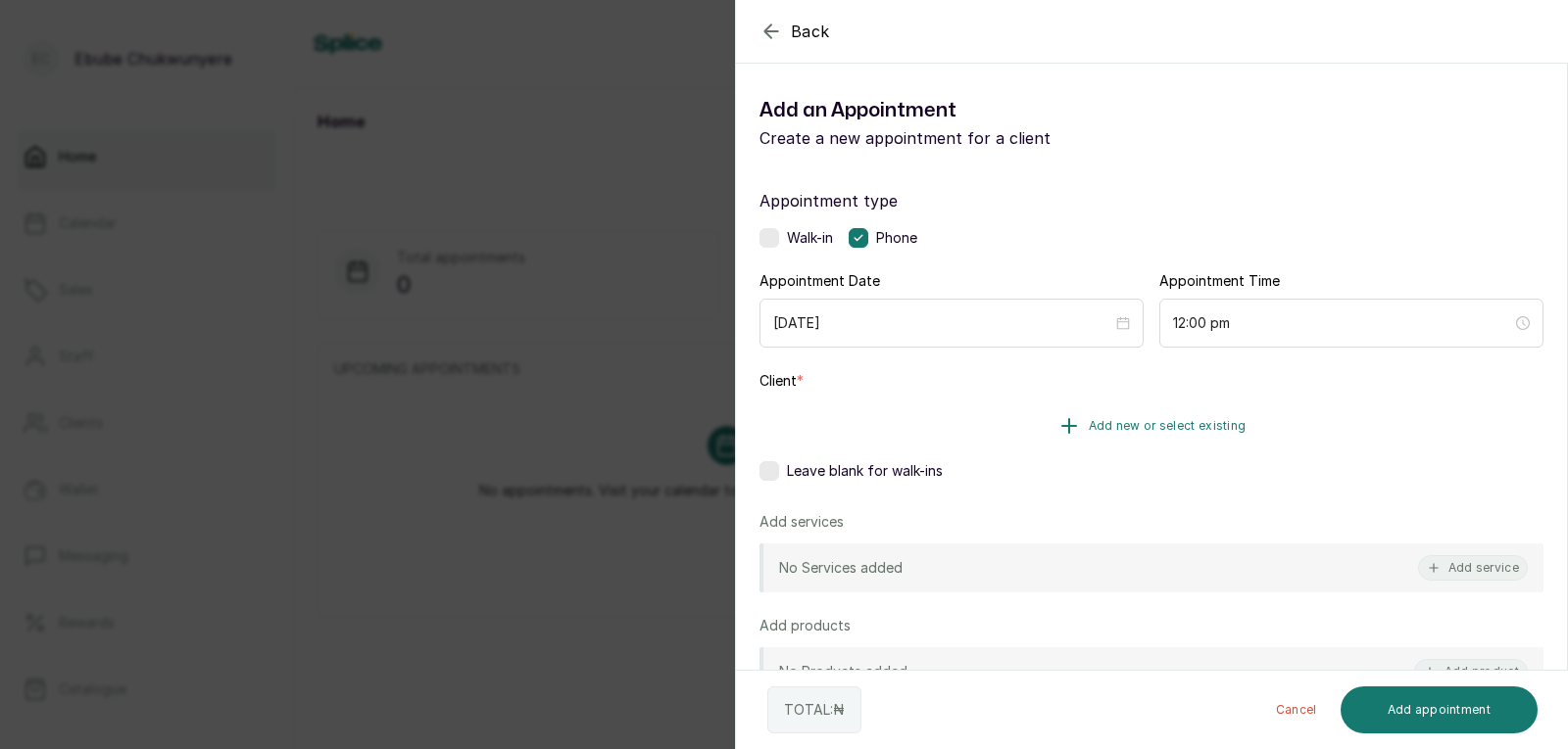
click at [1352, 430] on button "Add new or select existing" at bounding box center [1151, 426] width 784 height 55
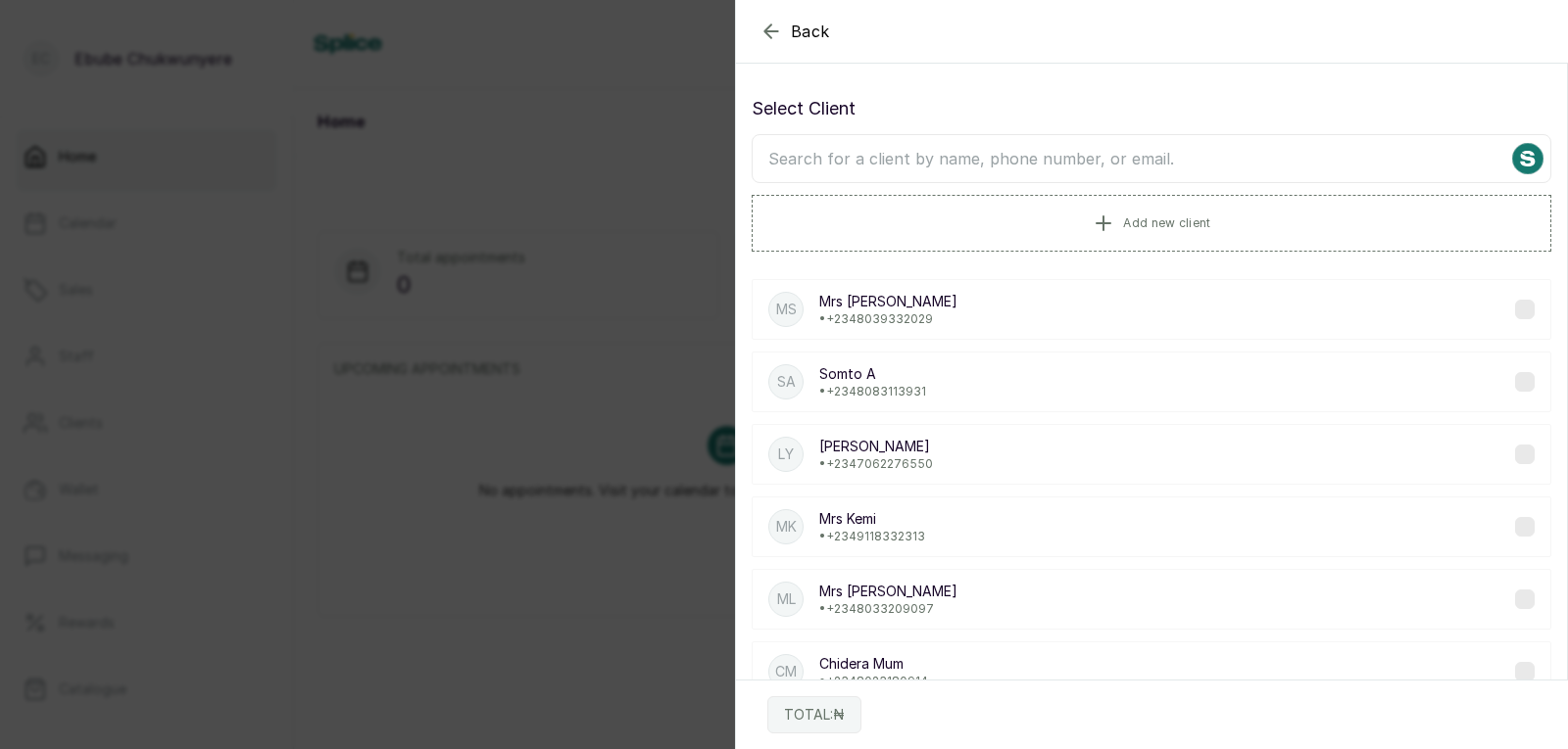
click at [1368, 176] on input "text" at bounding box center [1151, 158] width 800 height 49
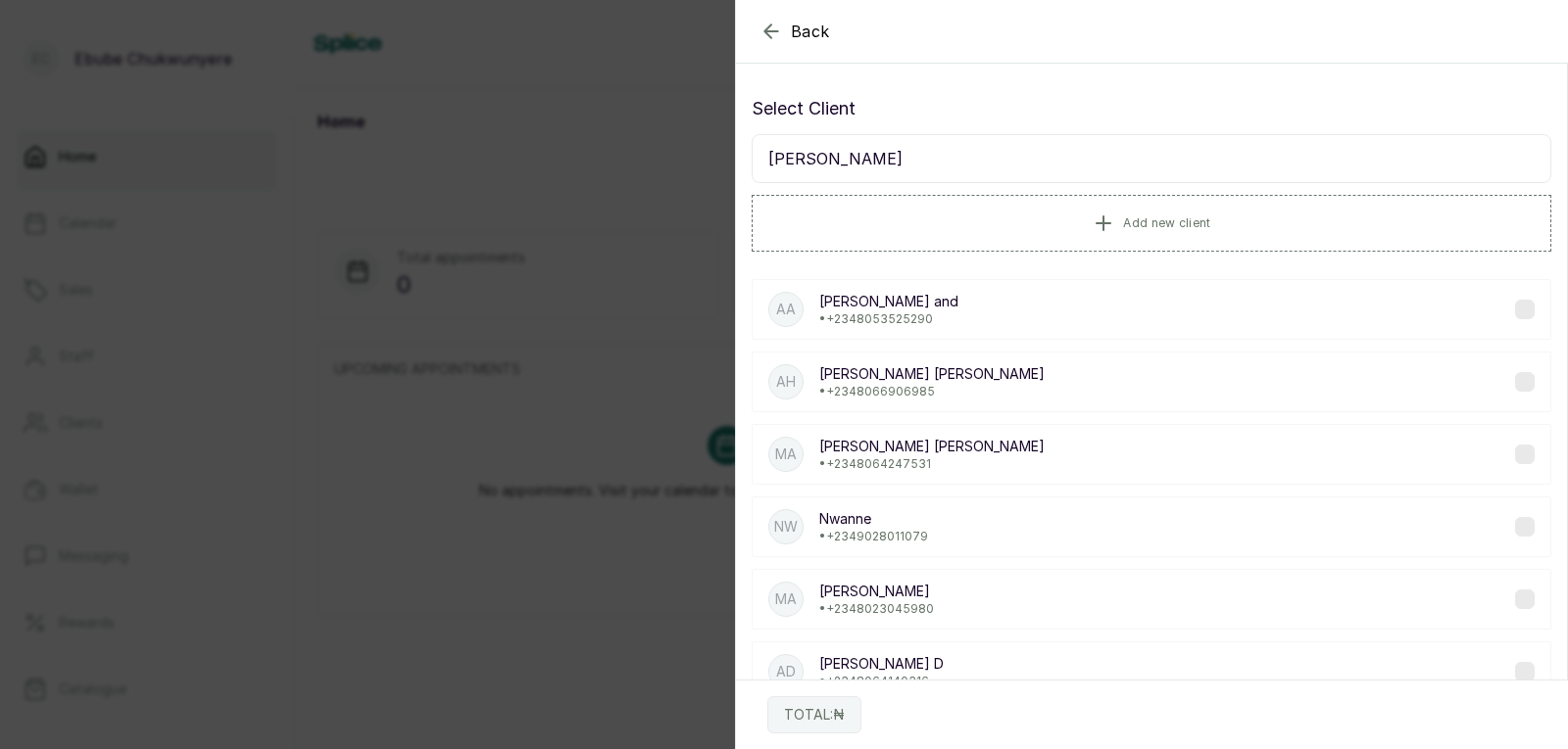
type input "[PERSON_NAME]"
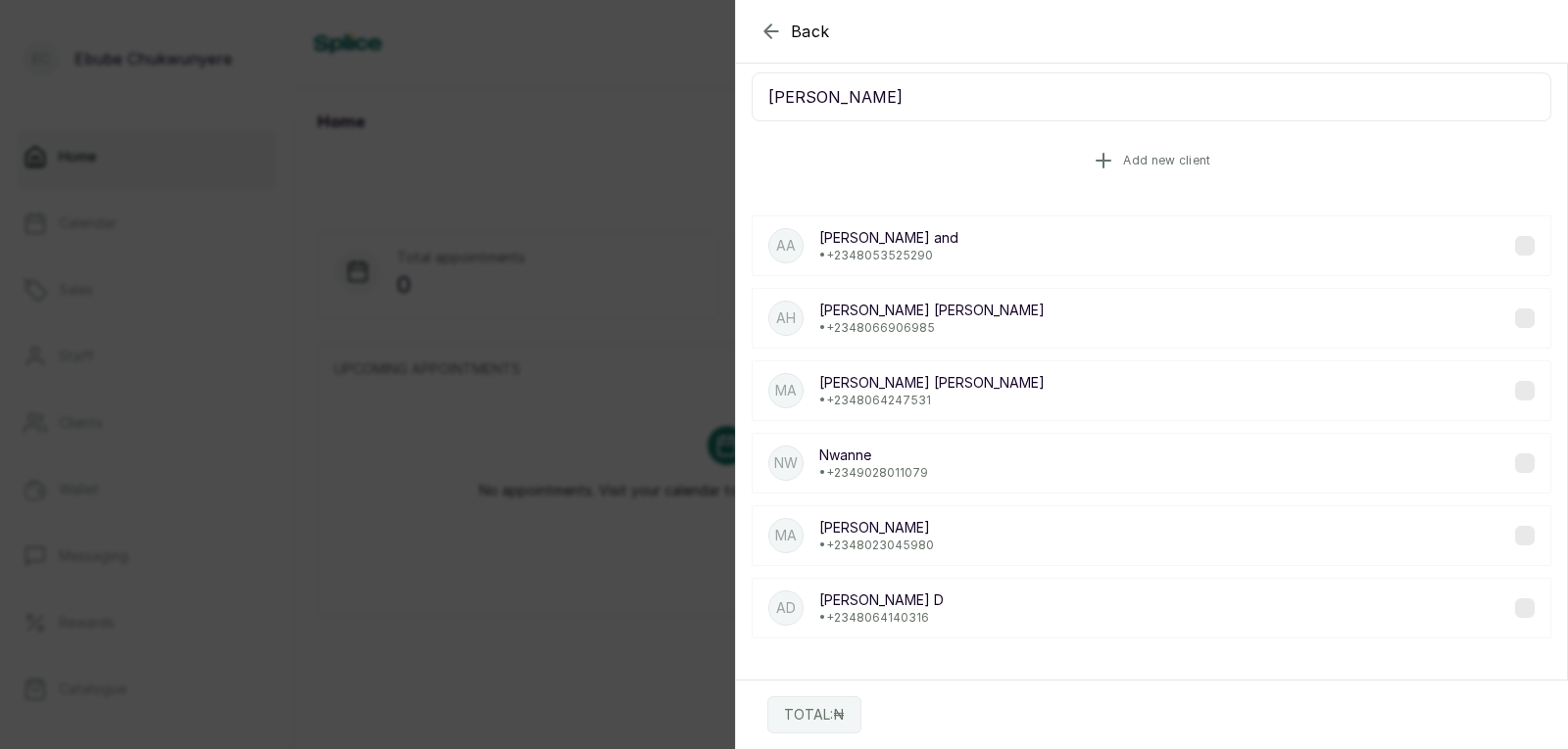
scroll to position [62, 0]
click at [1364, 156] on button "Add new client" at bounding box center [1151, 160] width 800 height 55
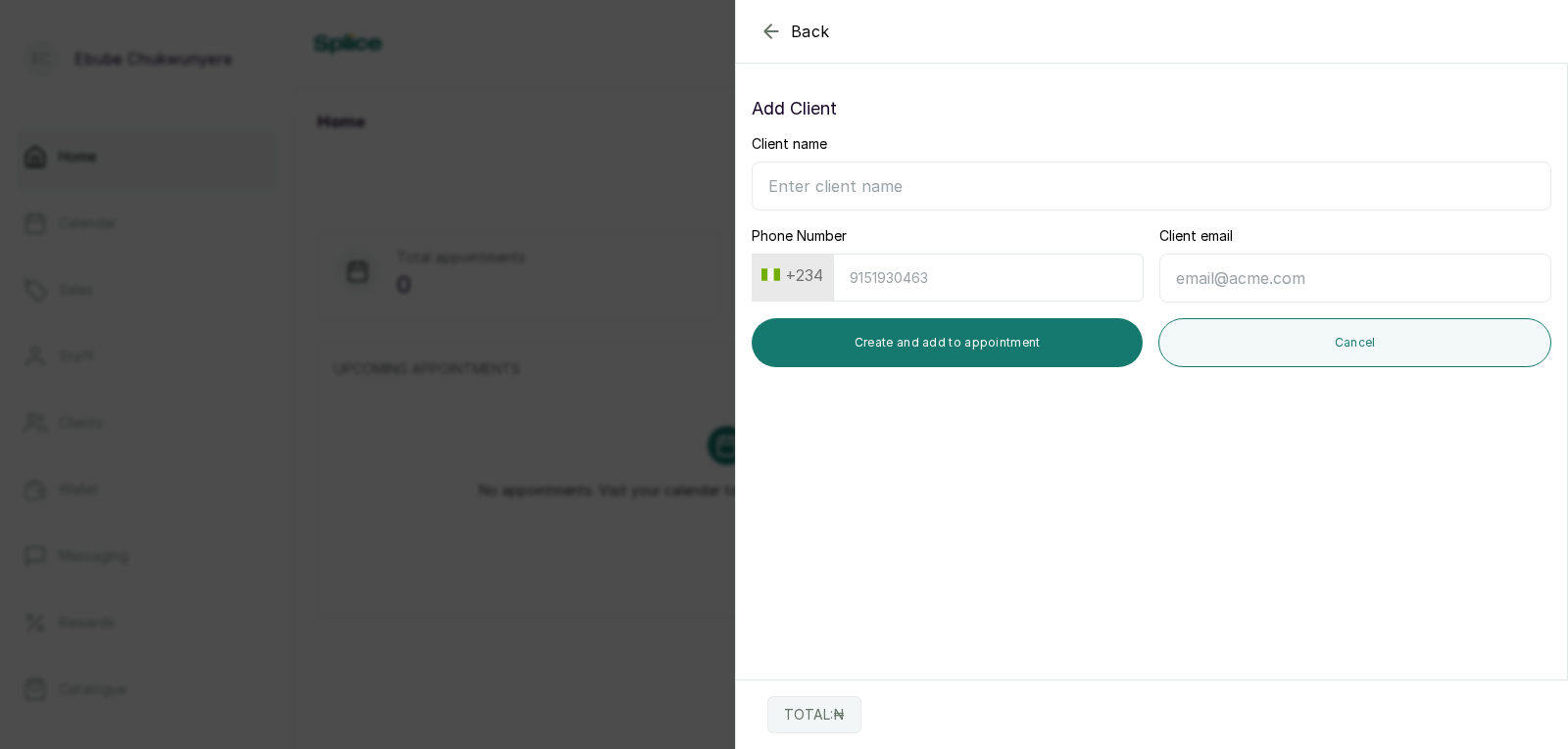
scroll to position [0, 0]
click at [1352, 177] on input "Client name" at bounding box center [1151, 186] width 800 height 49
type input "[PERSON_NAME]"
click at [1061, 269] on input "Phone Number" at bounding box center [987, 278] width 311 height 48
click at [843, 280] on input "Phone Number" at bounding box center [987, 278] width 311 height 48
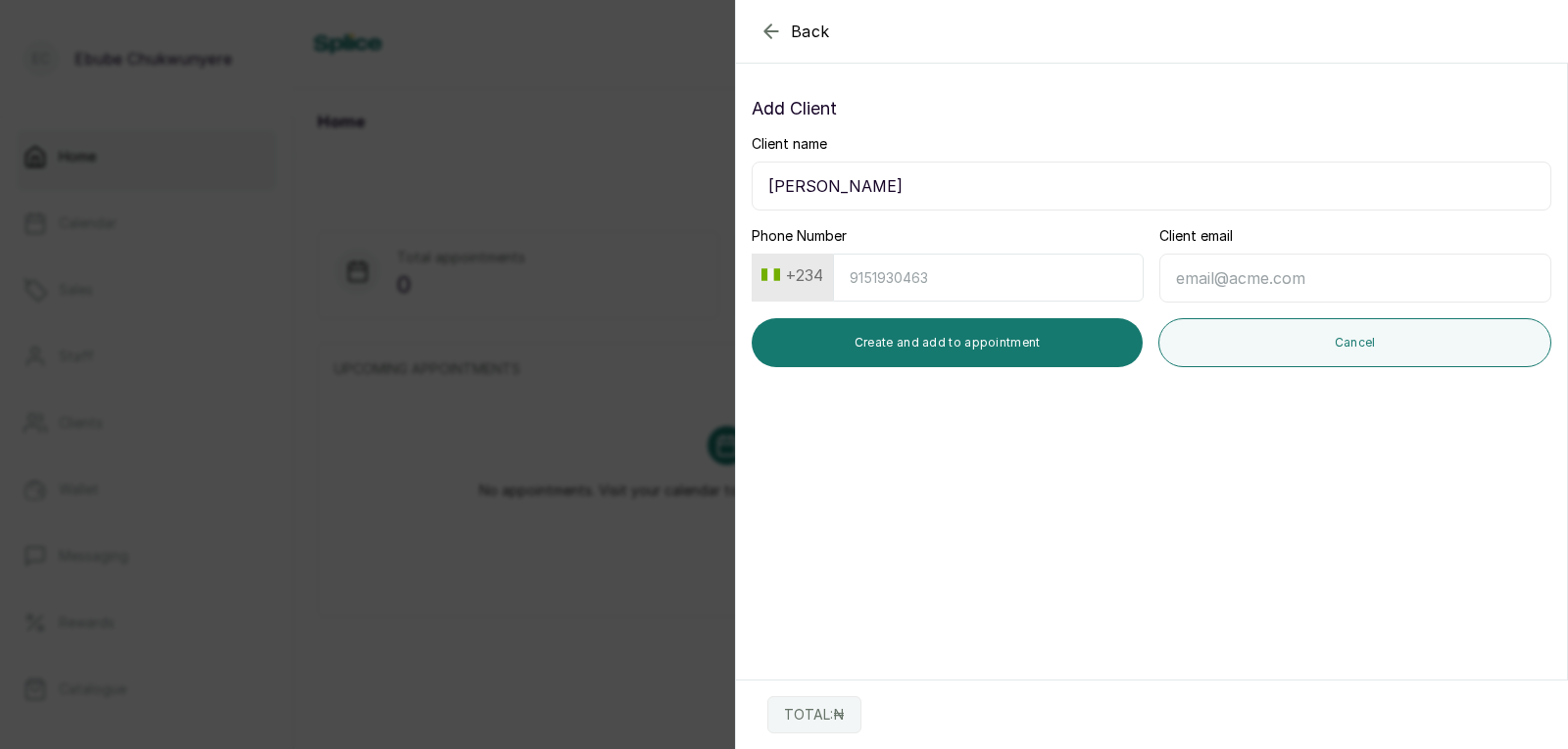
click at [814, 266] on button "+234" at bounding box center [792, 276] width 77 height 32
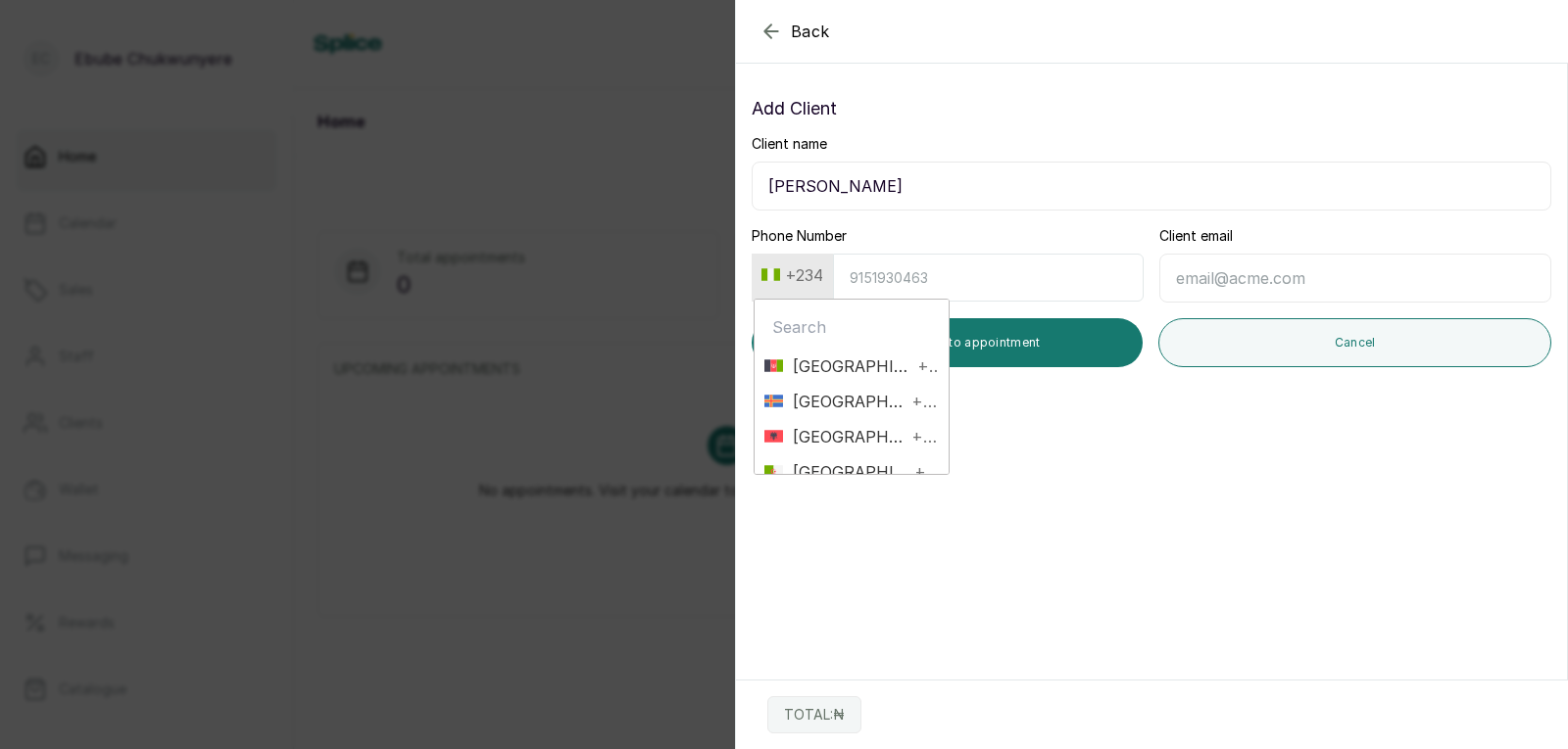
click at [843, 332] on input "text" at bounding box center [851, 326] width 175 height 39
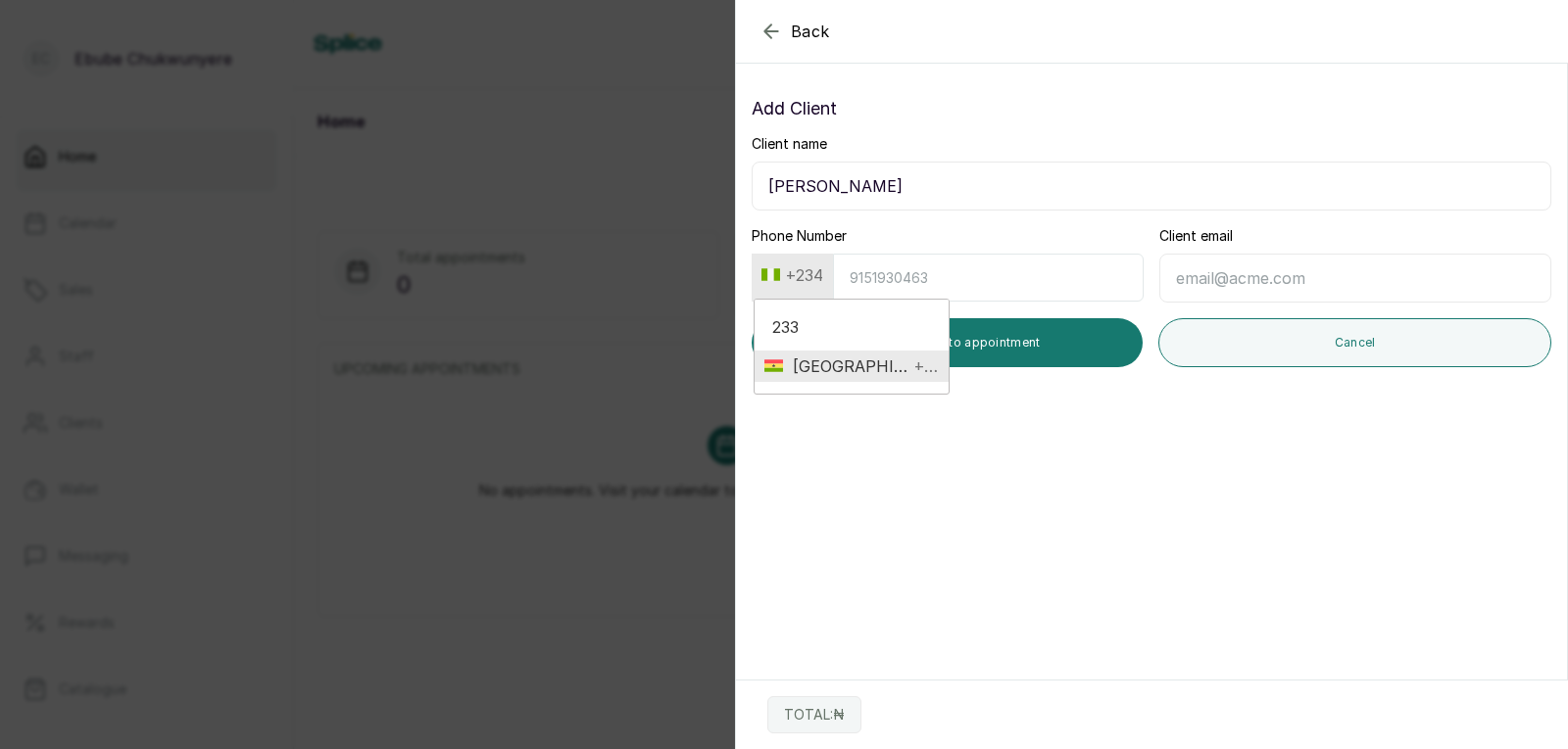
type input "233"
click at [908, 360] on span "+233" at bounding box center [923, 366] width 31 height 24
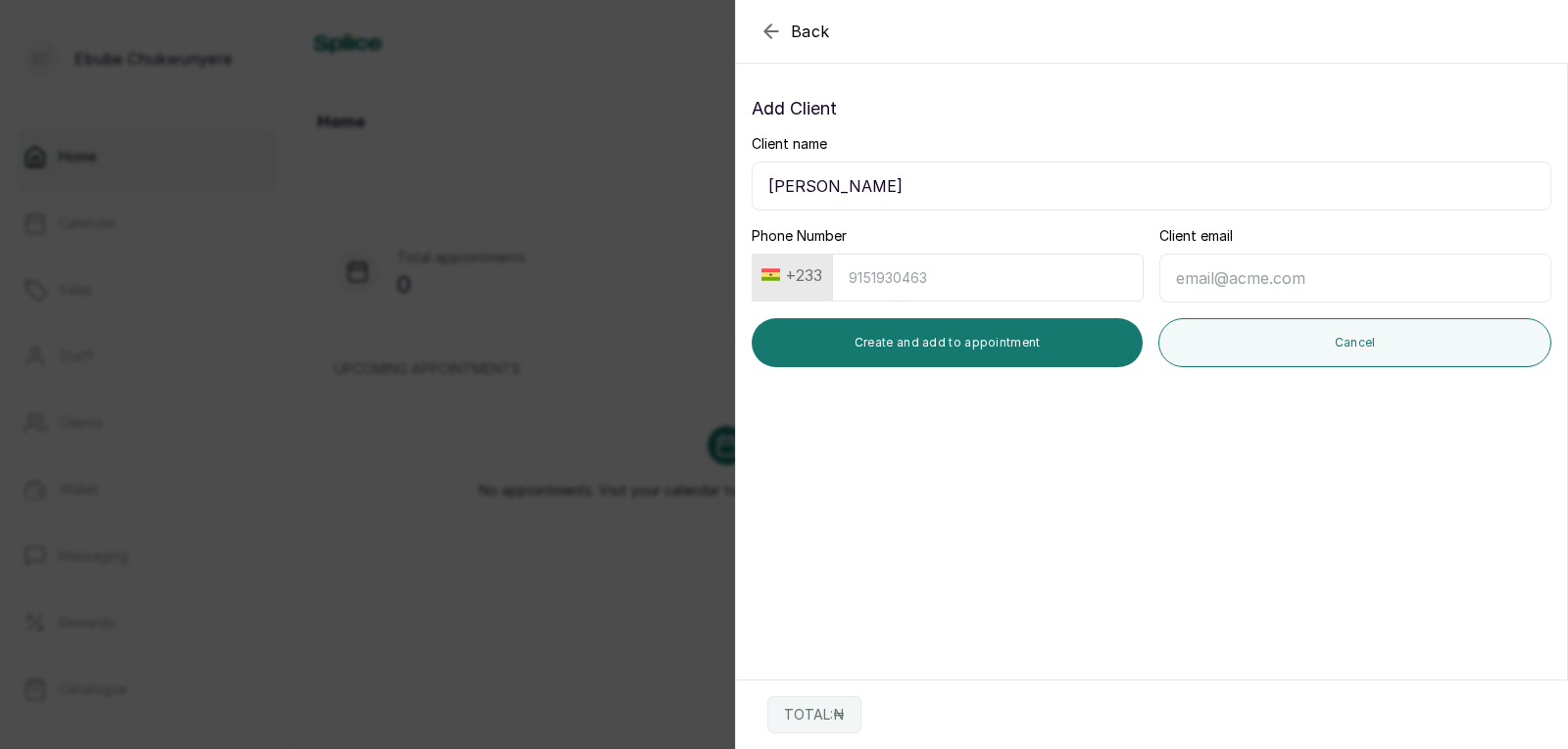
click at [953, 285] on input "Phone Number" at bounding box center [987, 278] width 312 height 48
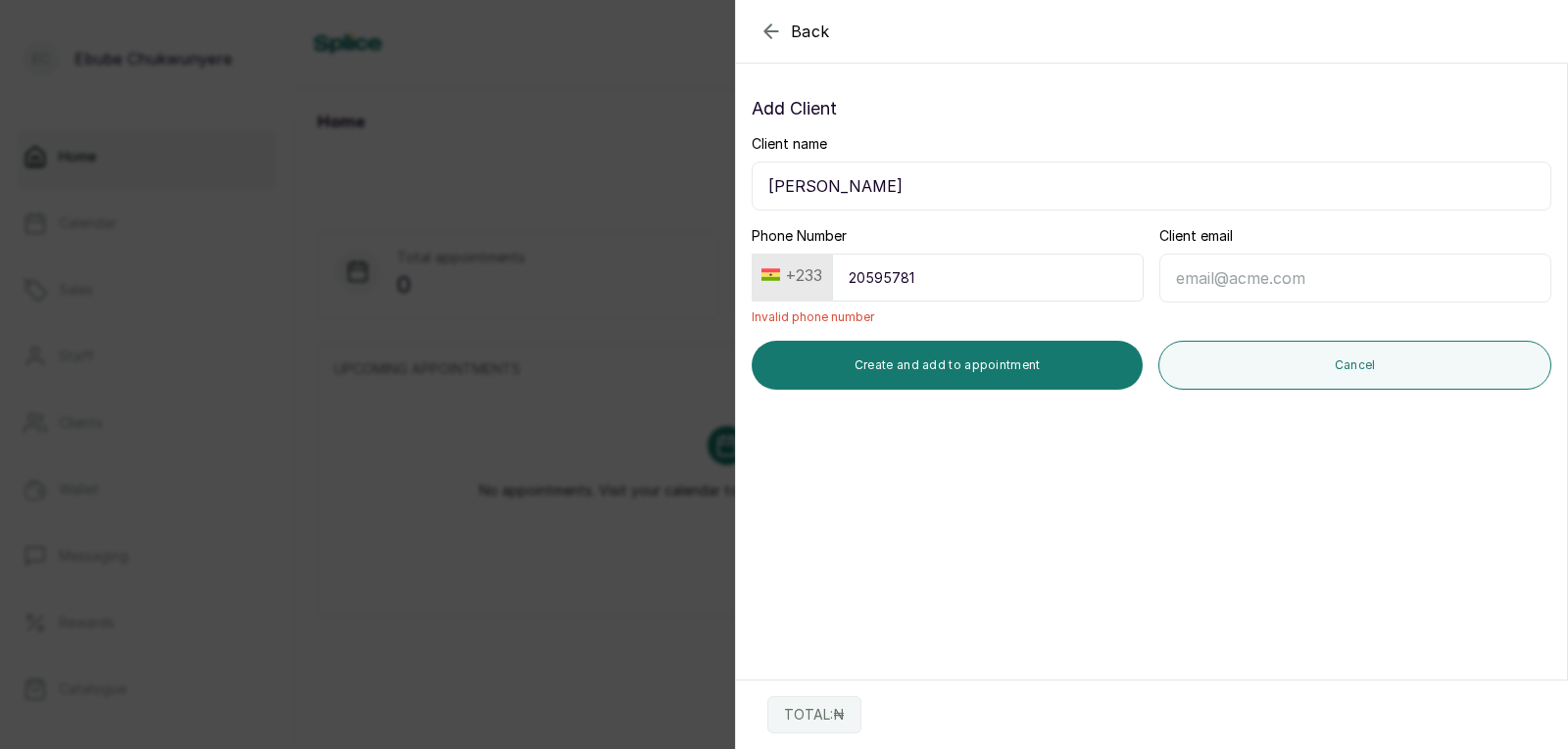
click at [897, 273] on input "20595781" at bounding box center [987, 278] width 312 height 48
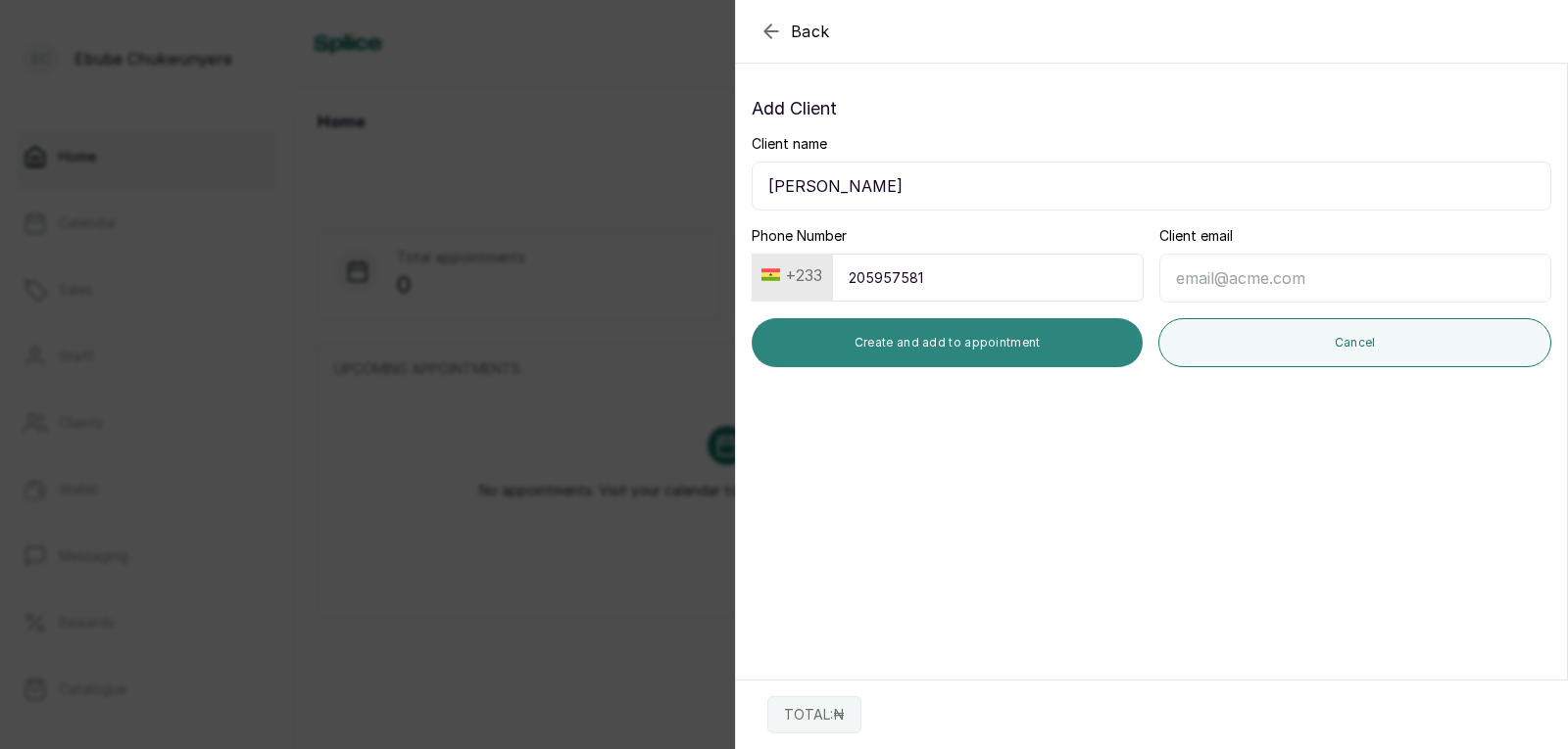
type input "205957581"
click at [1065, 350] on button "Create and add to appointment" at bounding box center [947, 342] width 391 height 49
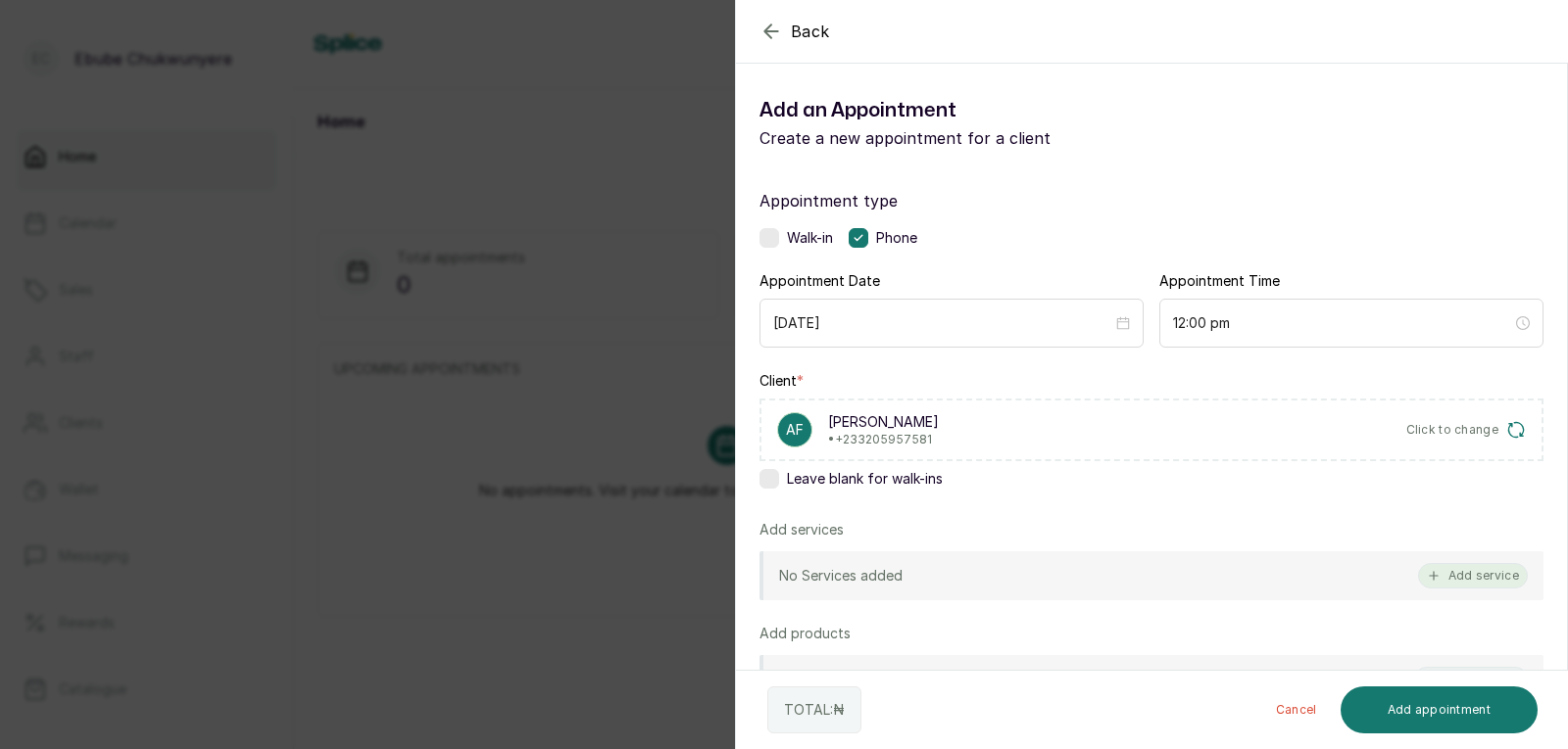
click at [1493, 567] on button "Add service" at bounding box center [1473, 576] width 110 height 26
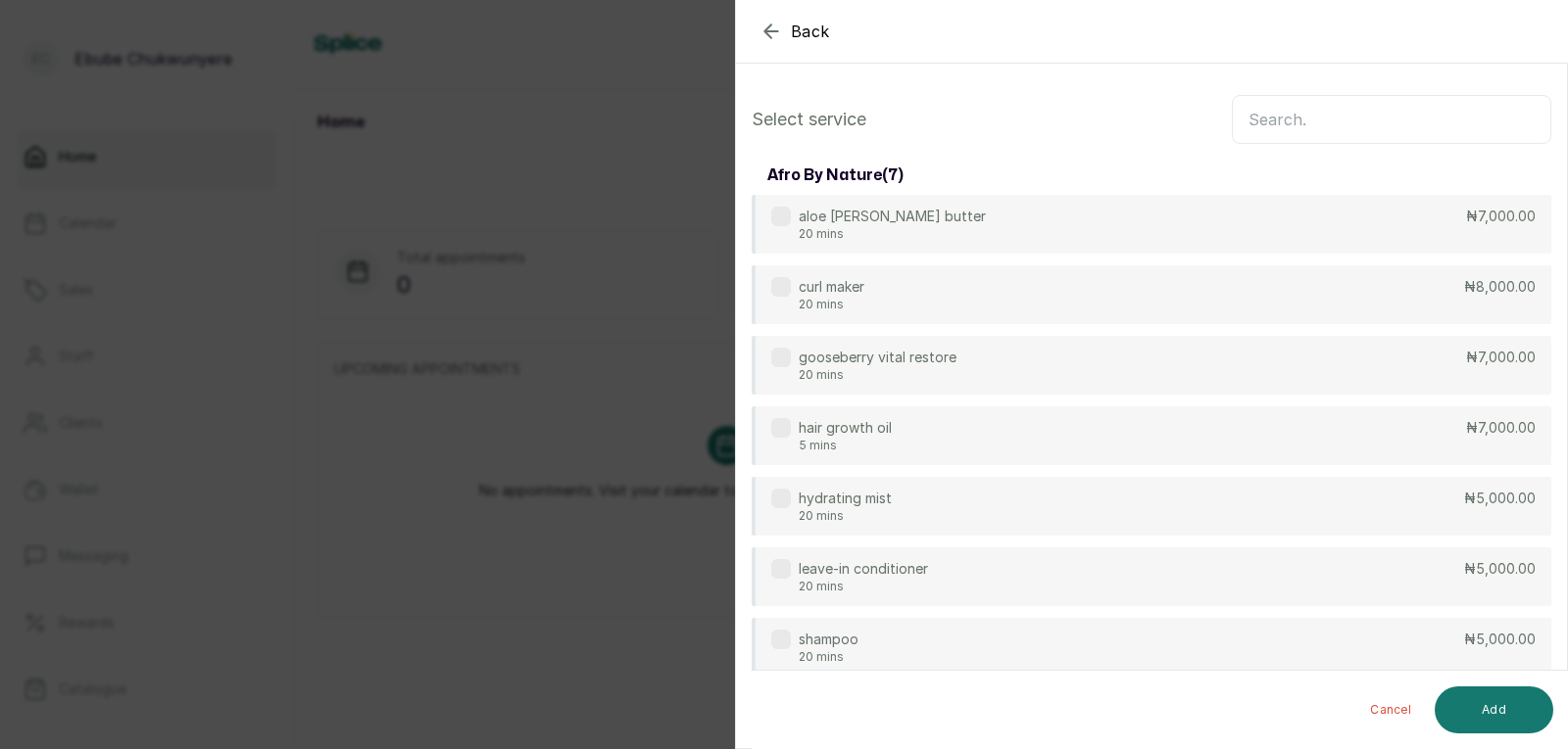
click at [1456, 130] on input "text" at bounding box center [1391, 119] width 320 height 49
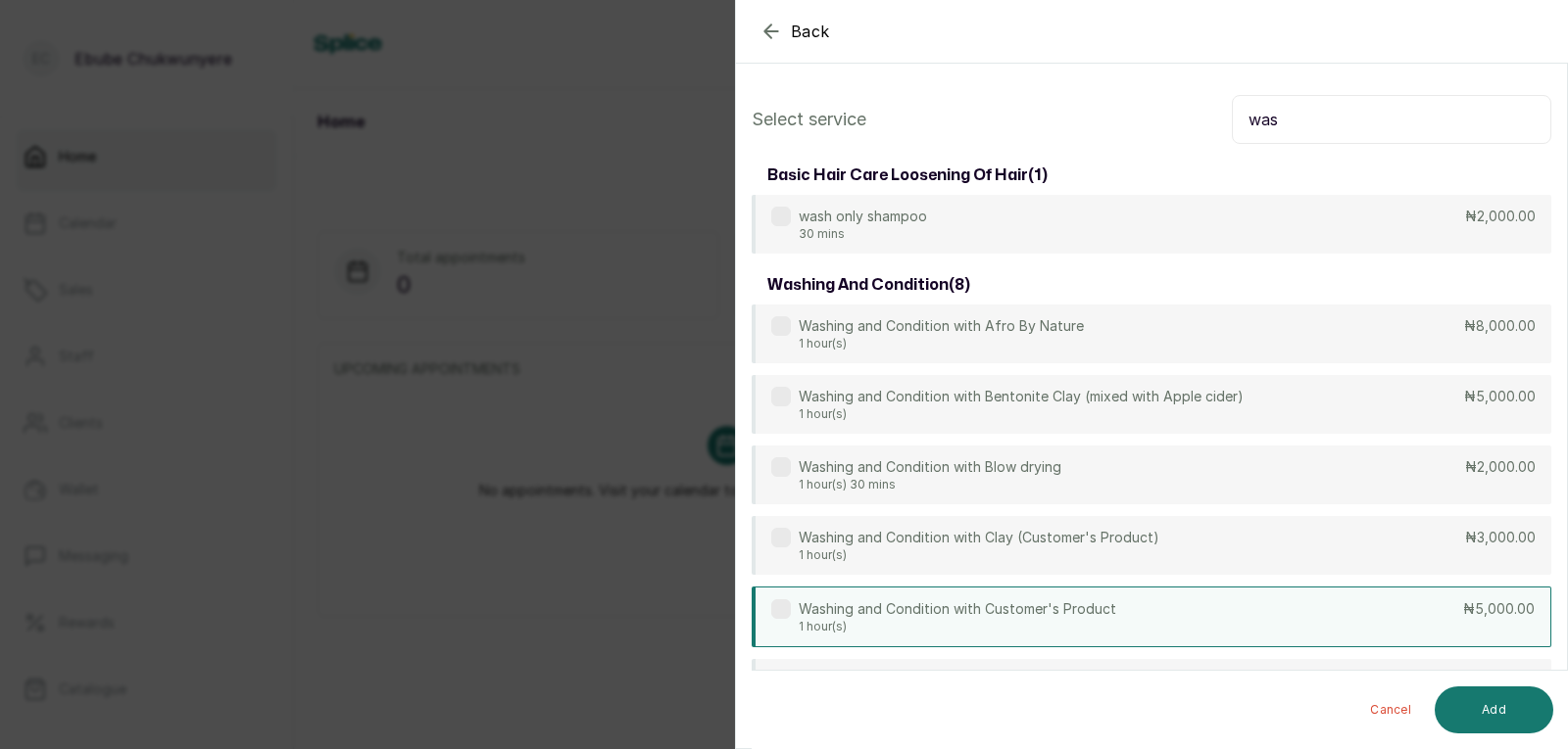
type input "was"
click at [1326, 602] on div "Washing and Condition with Customer's Product 1 hour(s) ₦5,000.00" at bounding box center [1151, 616] width 800 height 61
click at [1485, 706] on button "Add" at bounding box center [1494, 709] width 118 height 47
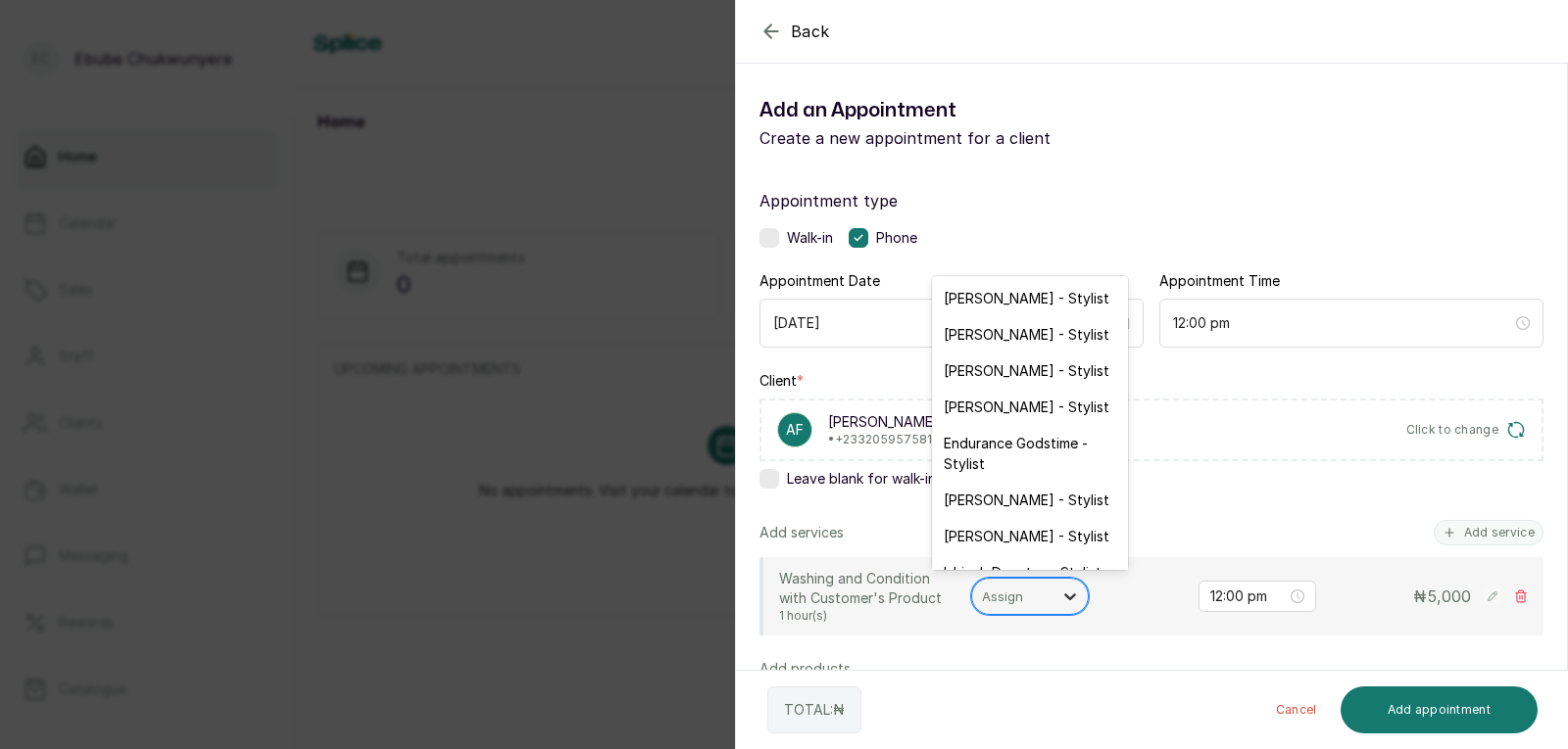
click at [1068, 594] on icon at bounding box center [1070, 596] width 20 height 20
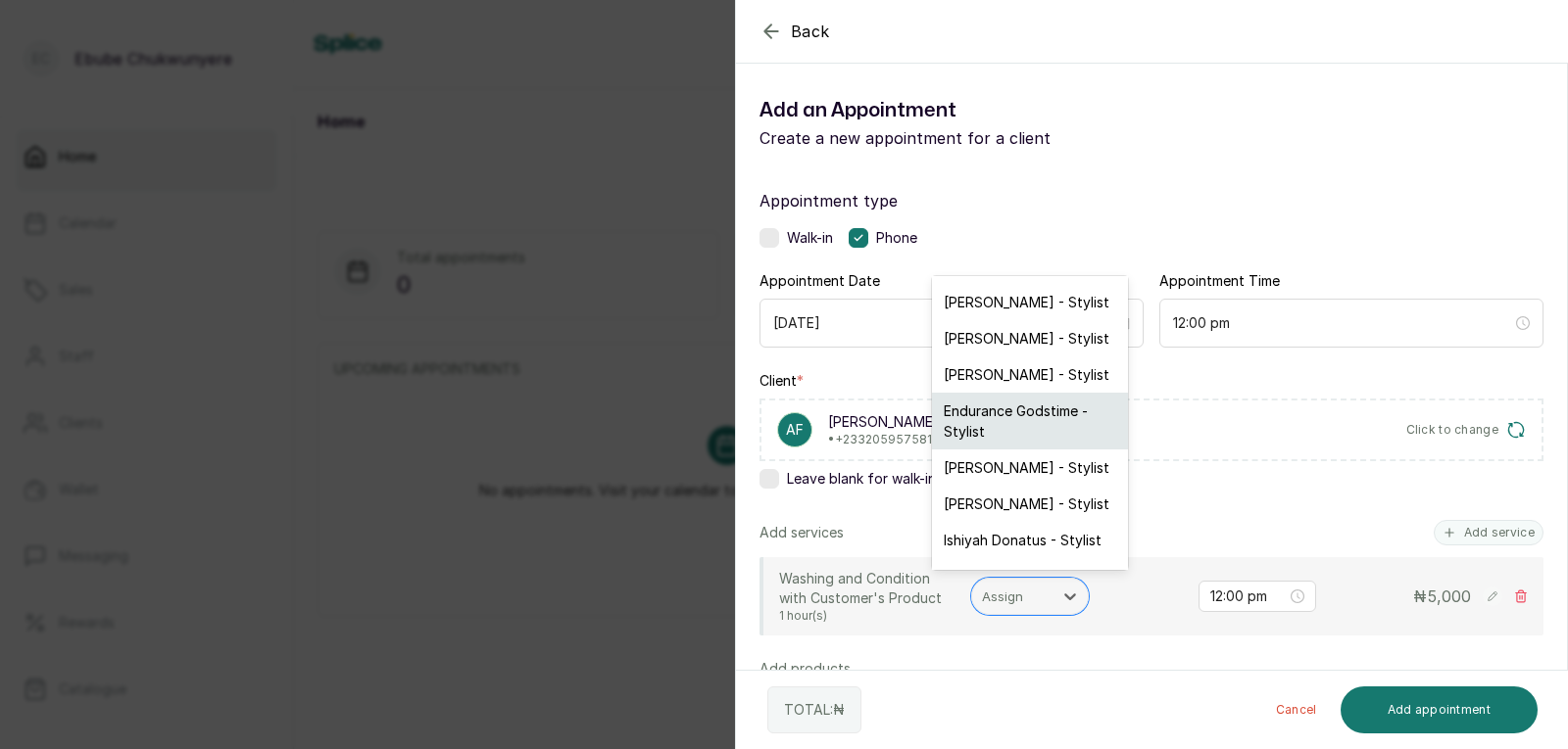
click at [1069, 413] on div "Endurance Godstime - Stylist" at bounding box center [1029, 421] width 196 height 57
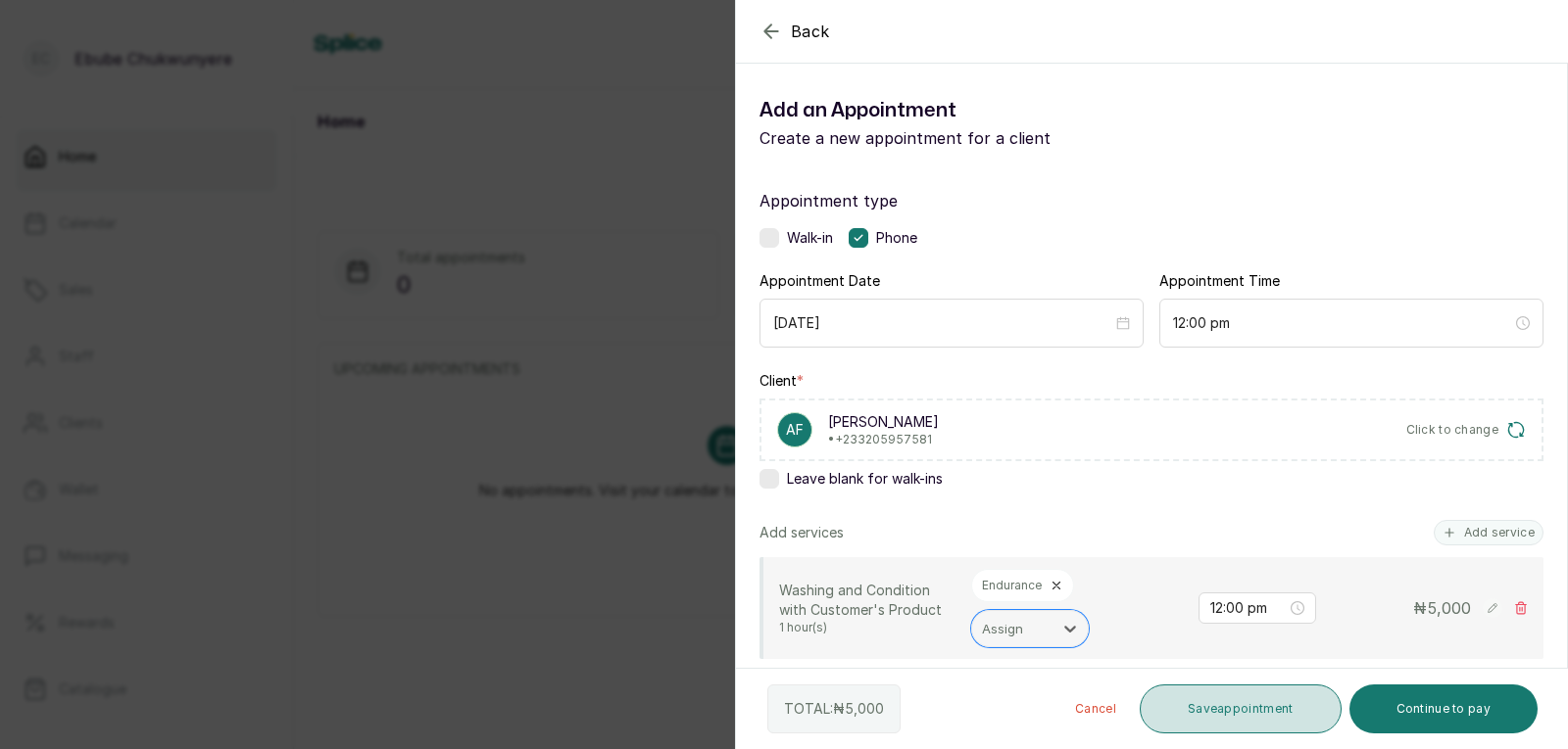
click at [1293, 701] on button "Save appointment" at bounding box center [1240, 708] width 201 height 49
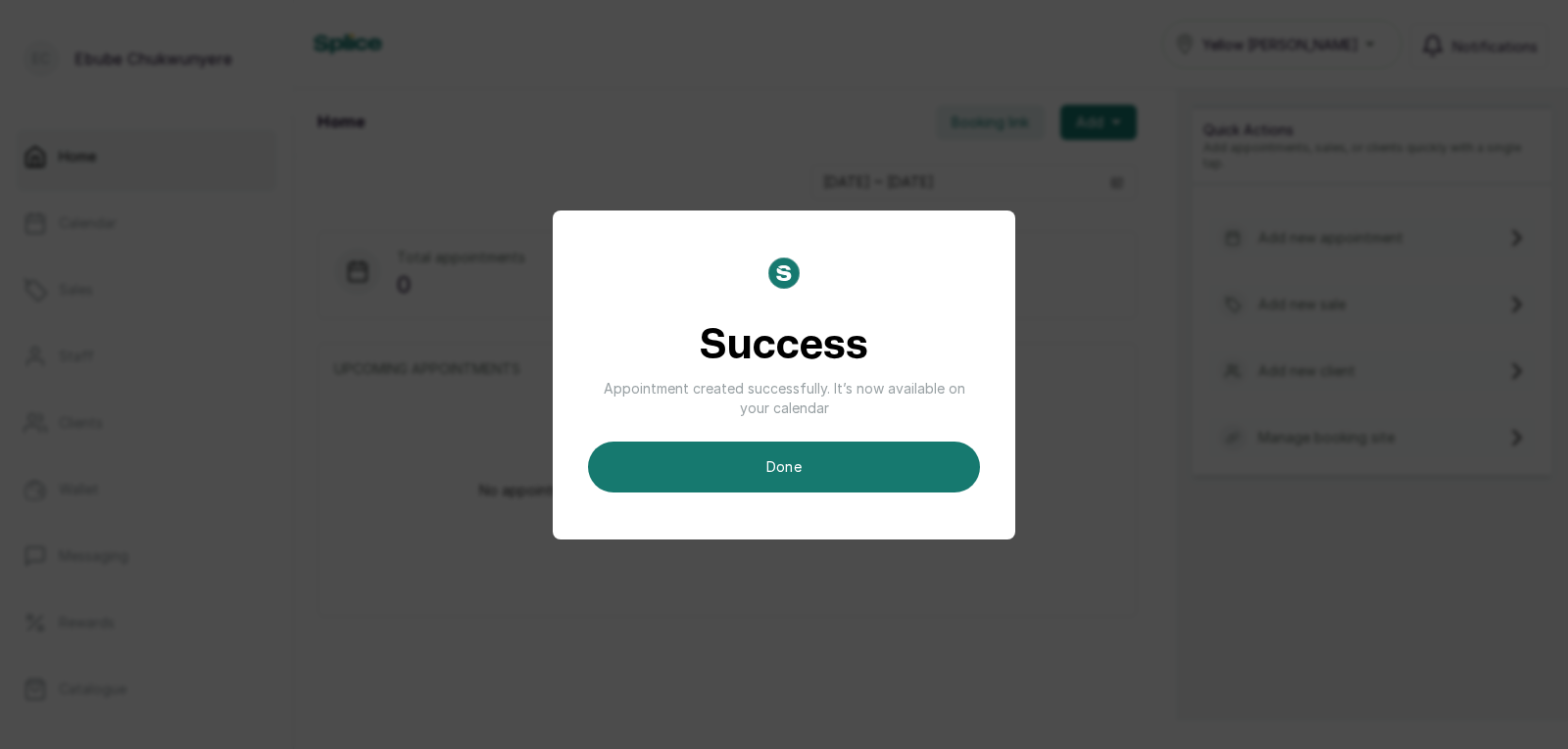
click at [827, 437] on div "Success Appointment created successfully. It’s now available on your calendar d…" at bounding box center [783, 375] width 392 height 235
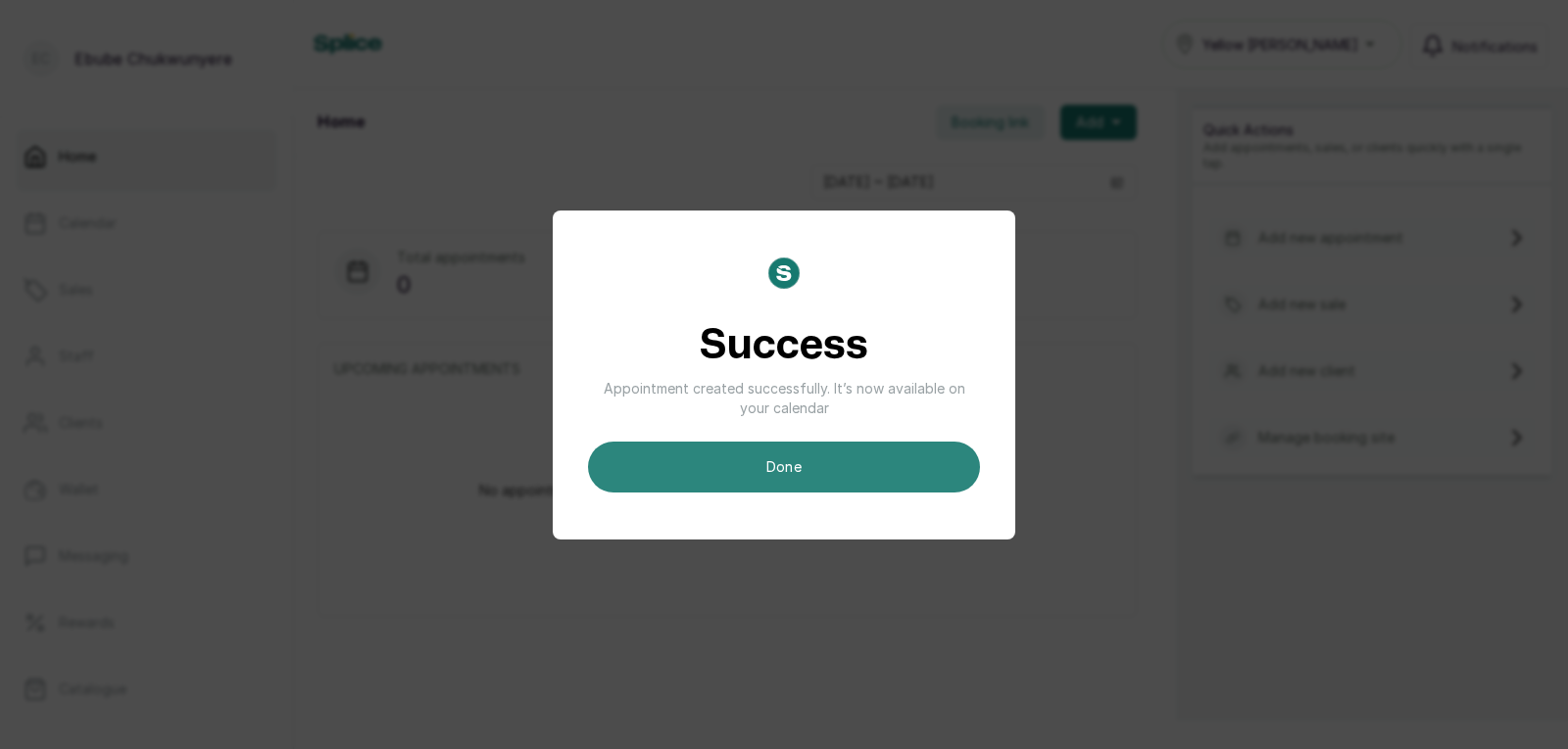
click at [849, 451] on button "done" at bounding box center [783, 466] width 392 height 51
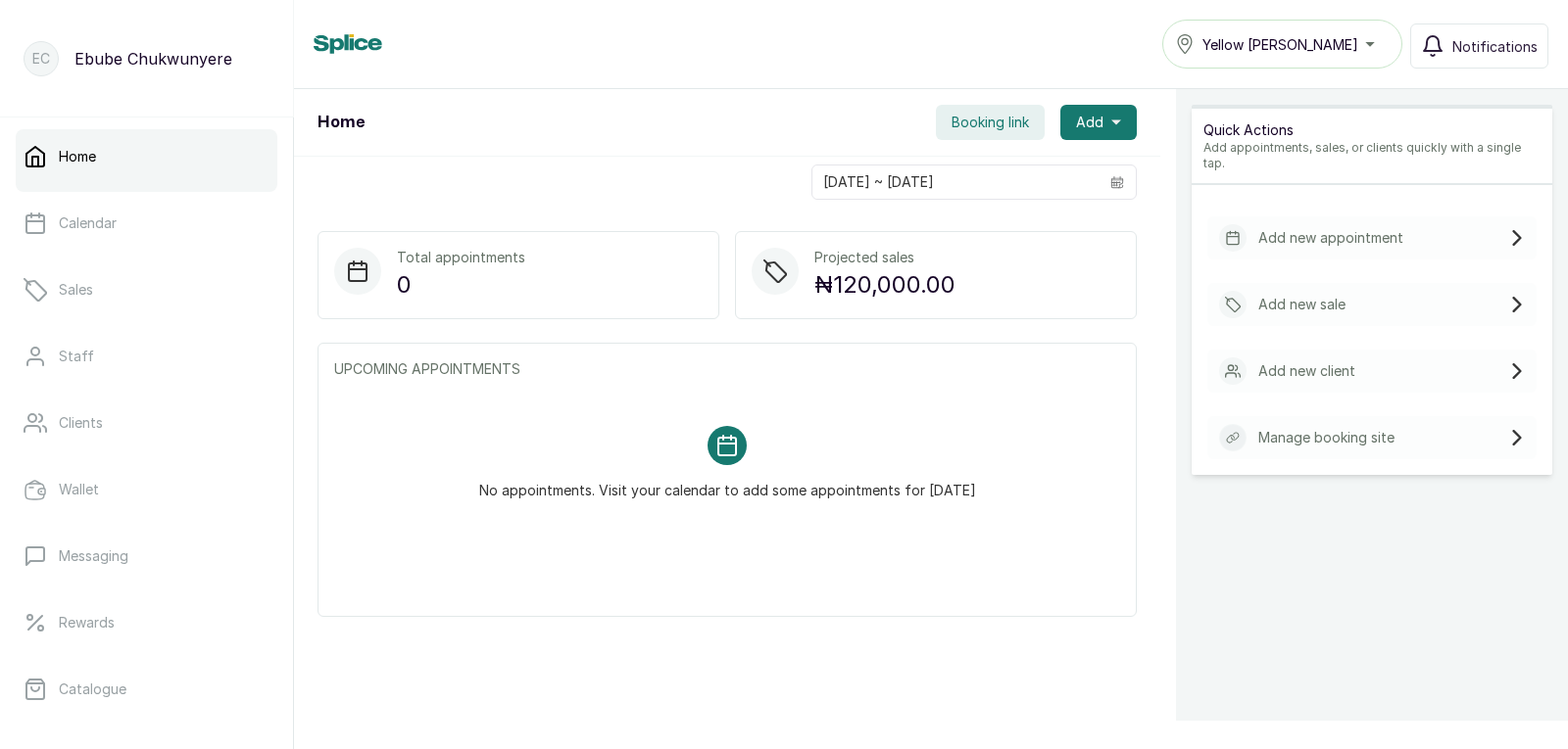
click at [1431, 216] on div "Add new appointment" at bounding box center [1372, 237] width 329 height 43
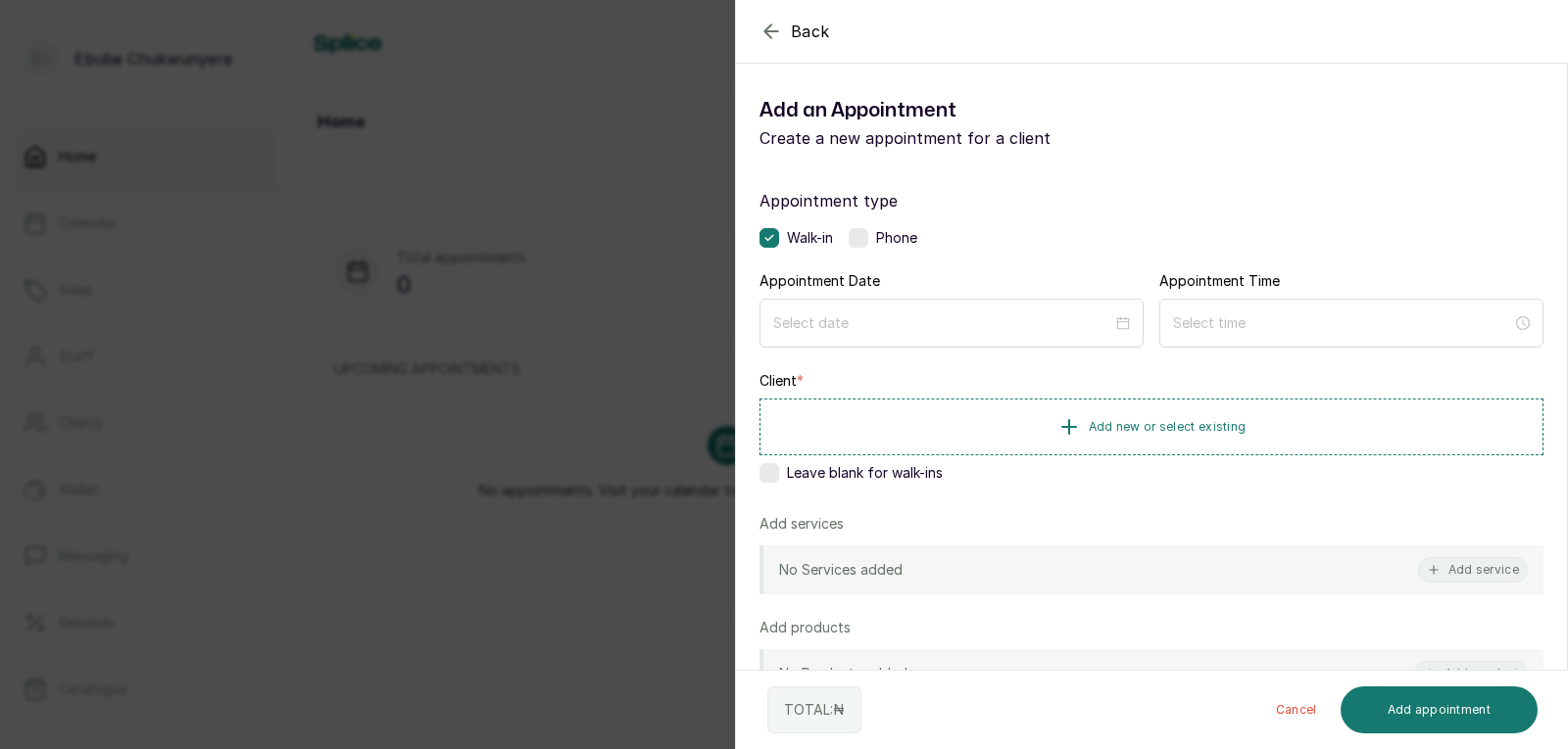
click at [861, 234] on label at bounding box center [858, 238] width 20 height 20
click at [856, 315] on input at bounding box center [943, 323] width 339 height 22
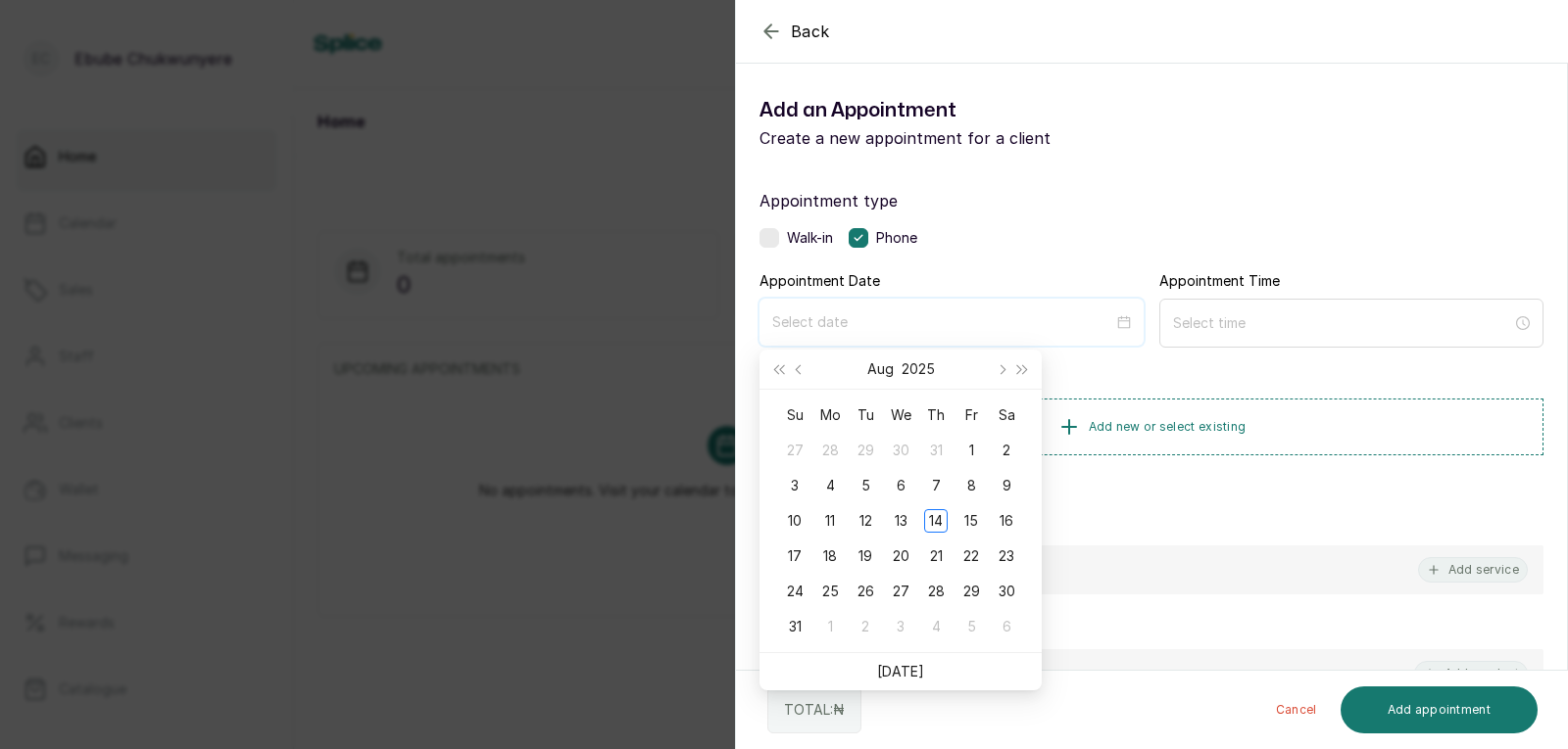
type input "[DATE]"
click at [975, 509] on div "15" at bounding box center [972, 521] width 24 height 24
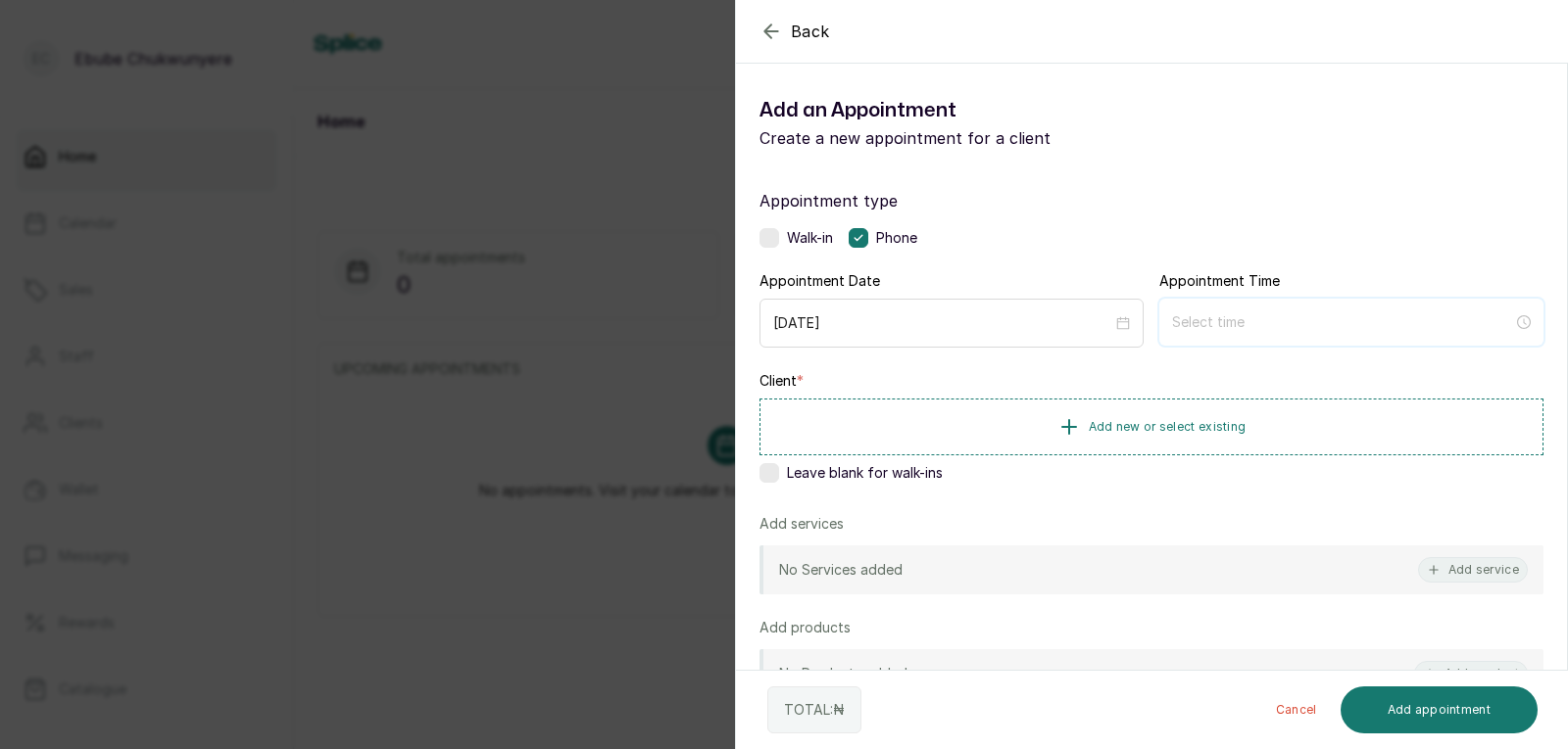
click at [1355, 326] on input at bounding box center [1343, 322] width 341 height 22
type input "12:00 am"
type input "12:03 am"
type input "5:00 am"
type input "12:00 am"
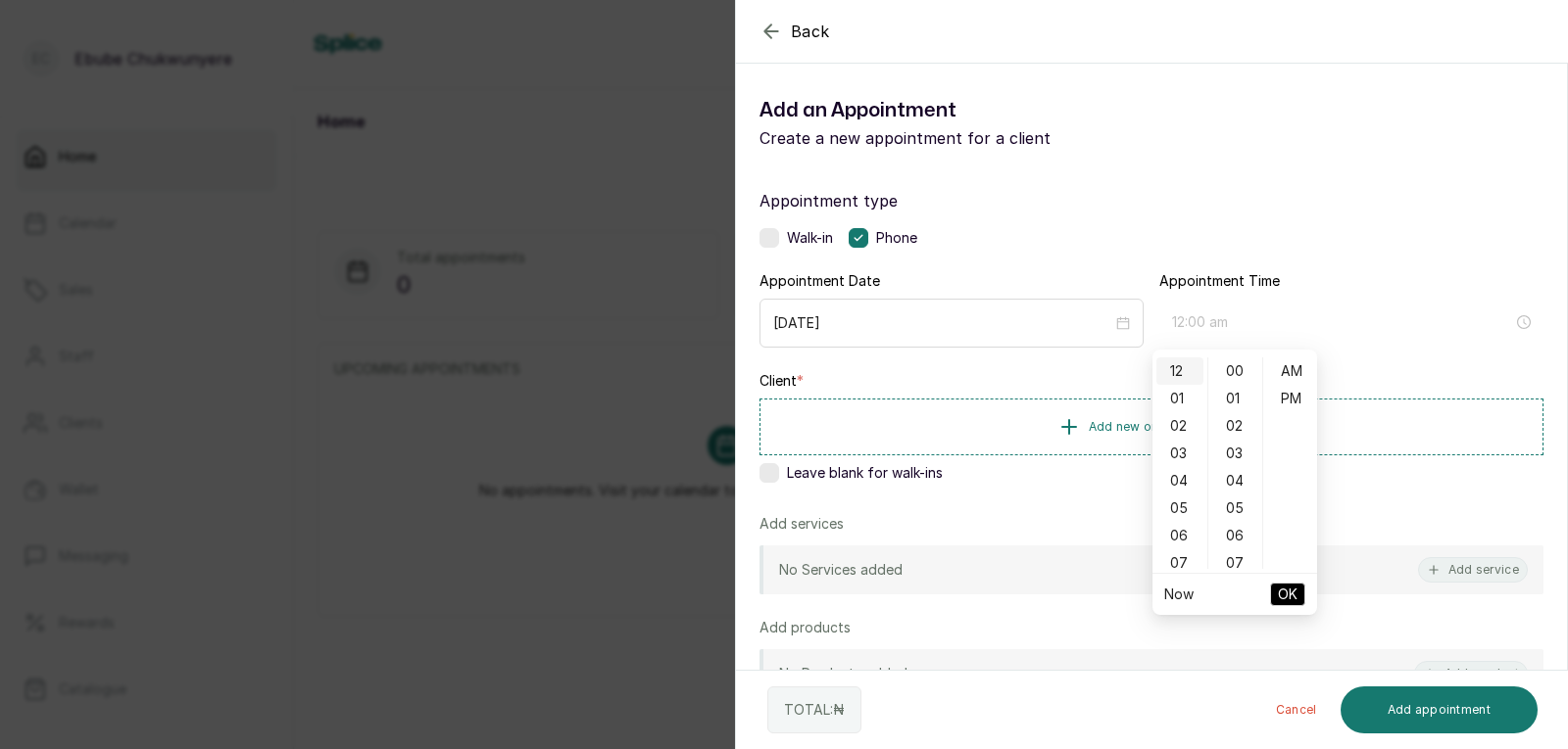
click at [1172, 364] on div "12" at bounding box center [1179, 371] width 47 height 28
click at [1304, 392] on div "PM" at bounding box center [1290, 399] width 47 height 28
type input "12:00 pm"
click at [1289, 588] on span "OK" at bounding box center [1288, 595] width 20 height 38
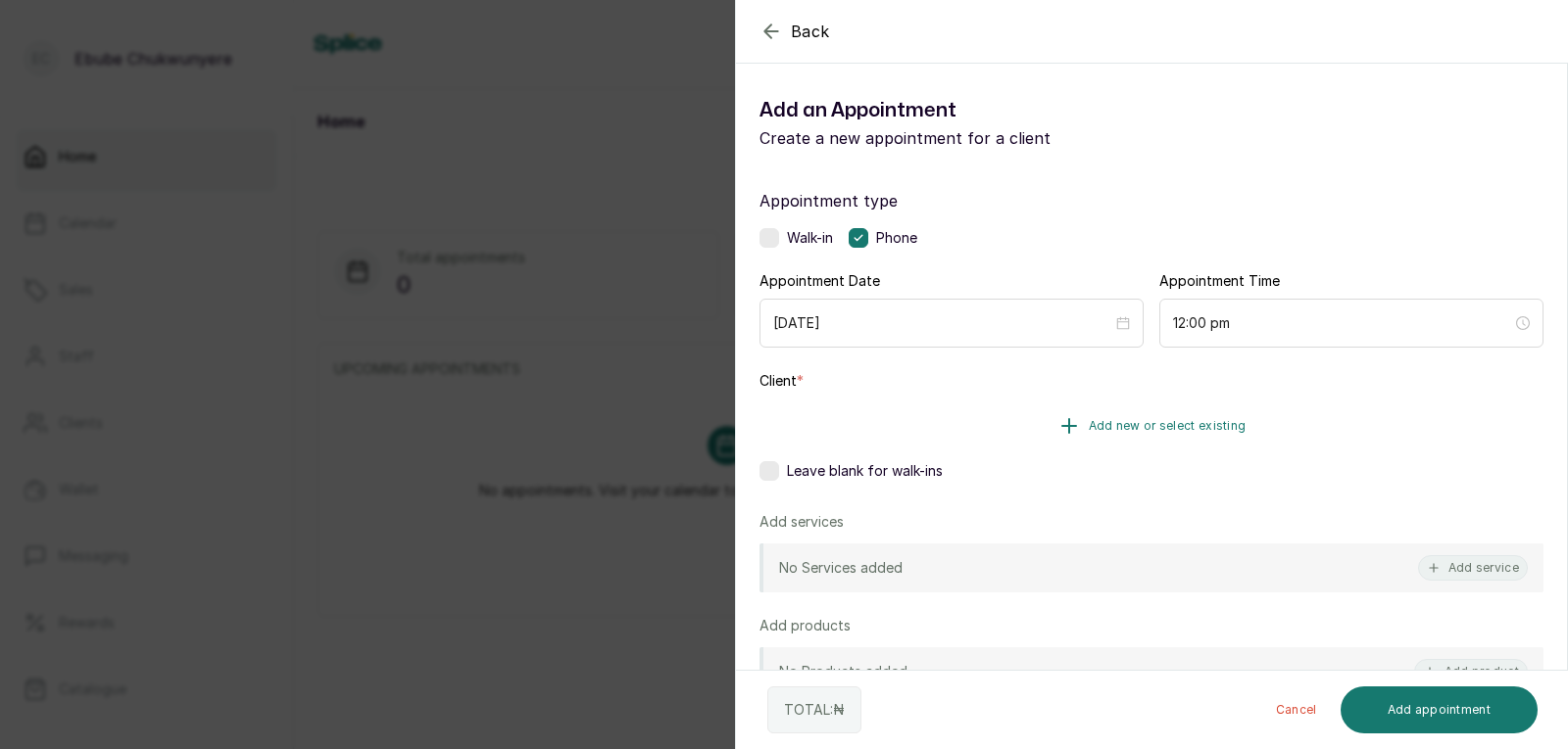
click at [1324, 407] on button "Add new or select existing" at bounding box center [1151, 426] width 784 height 55
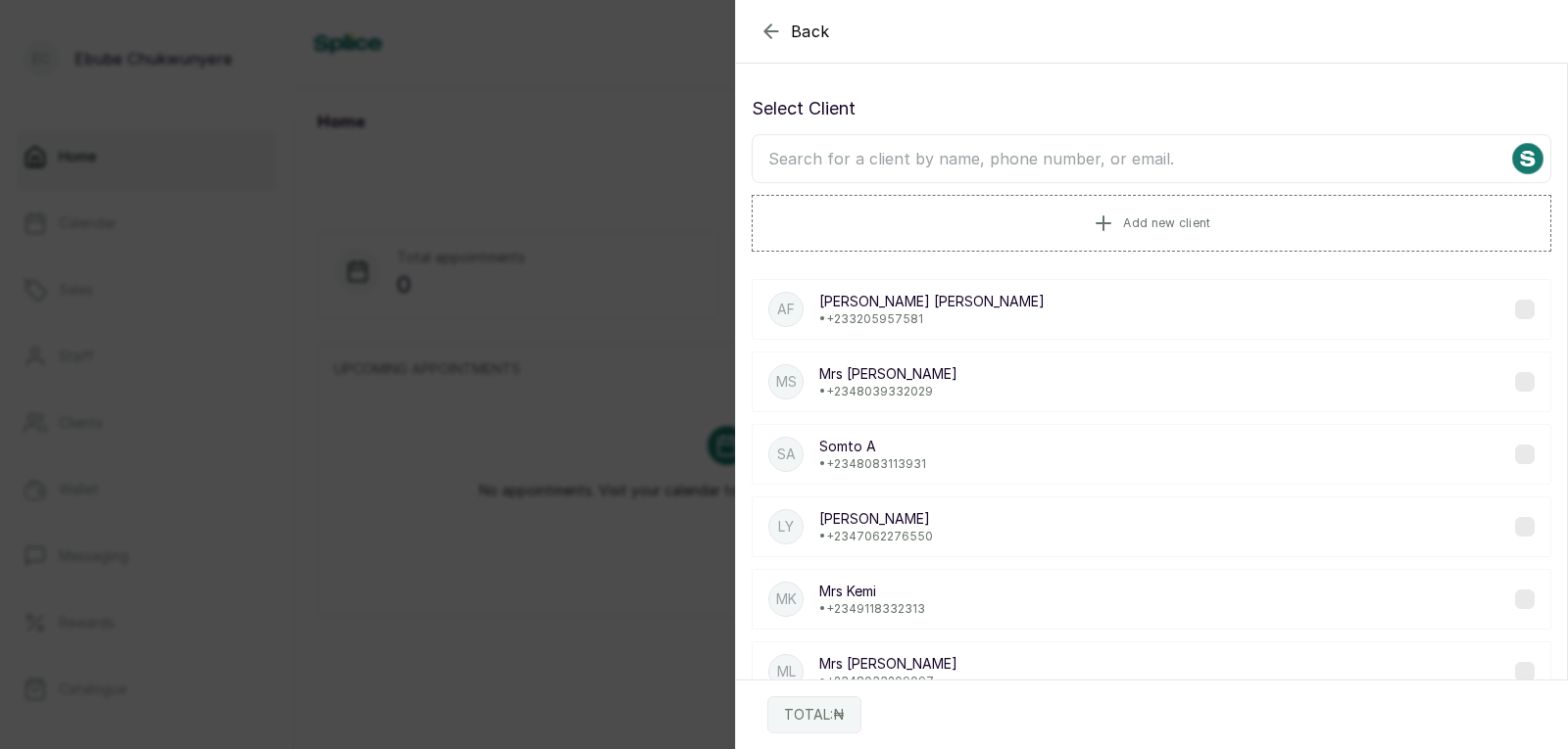
click at [1125, 157] on input "text" at bounding box center [1151, 158] width 800 height 49
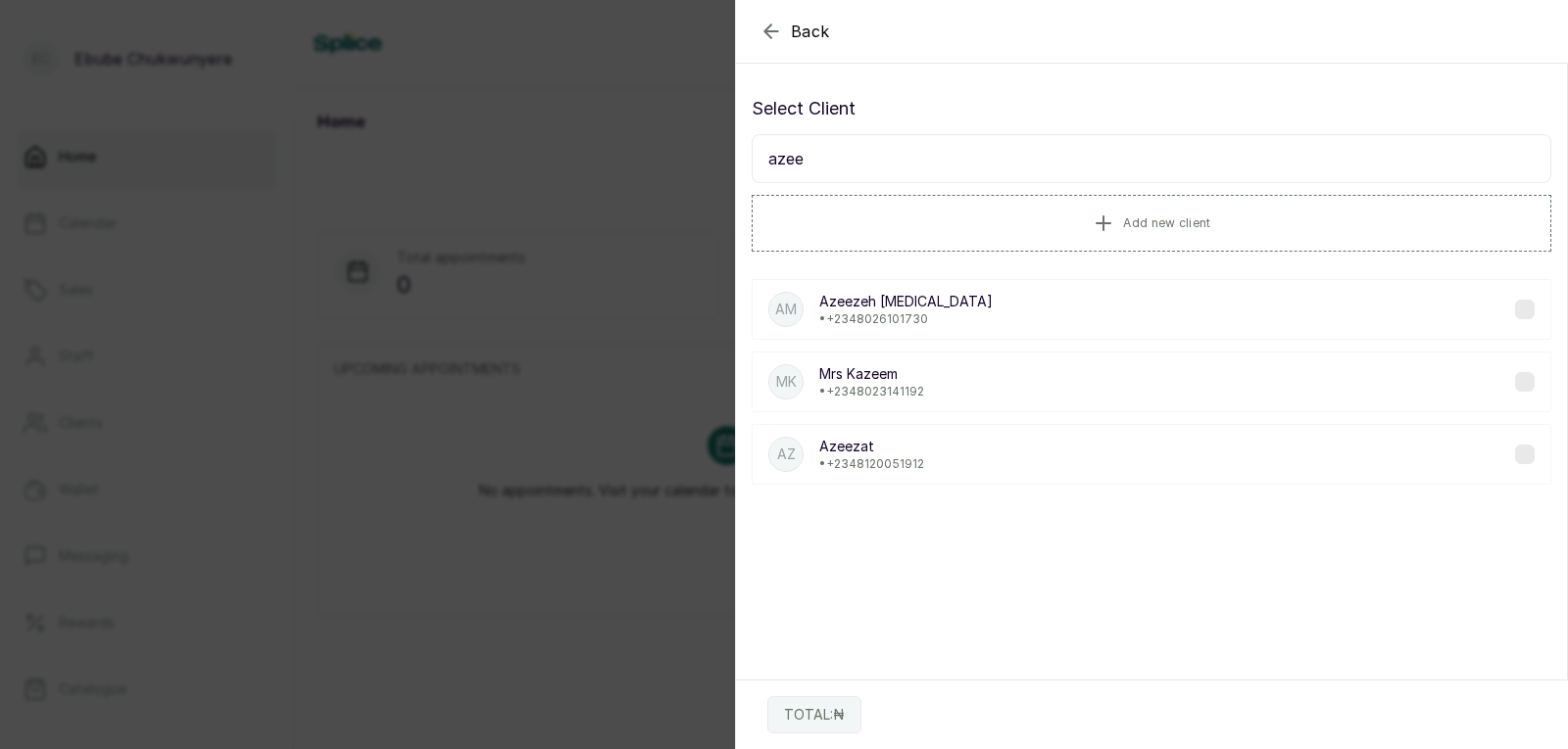
type input "azee"
click at [1028, 288] on div "AM Azeezeh [MEDICAL_DATA] • [PHONE_NUMBER]" at bounding box center [1151, 309] width 800 height 61
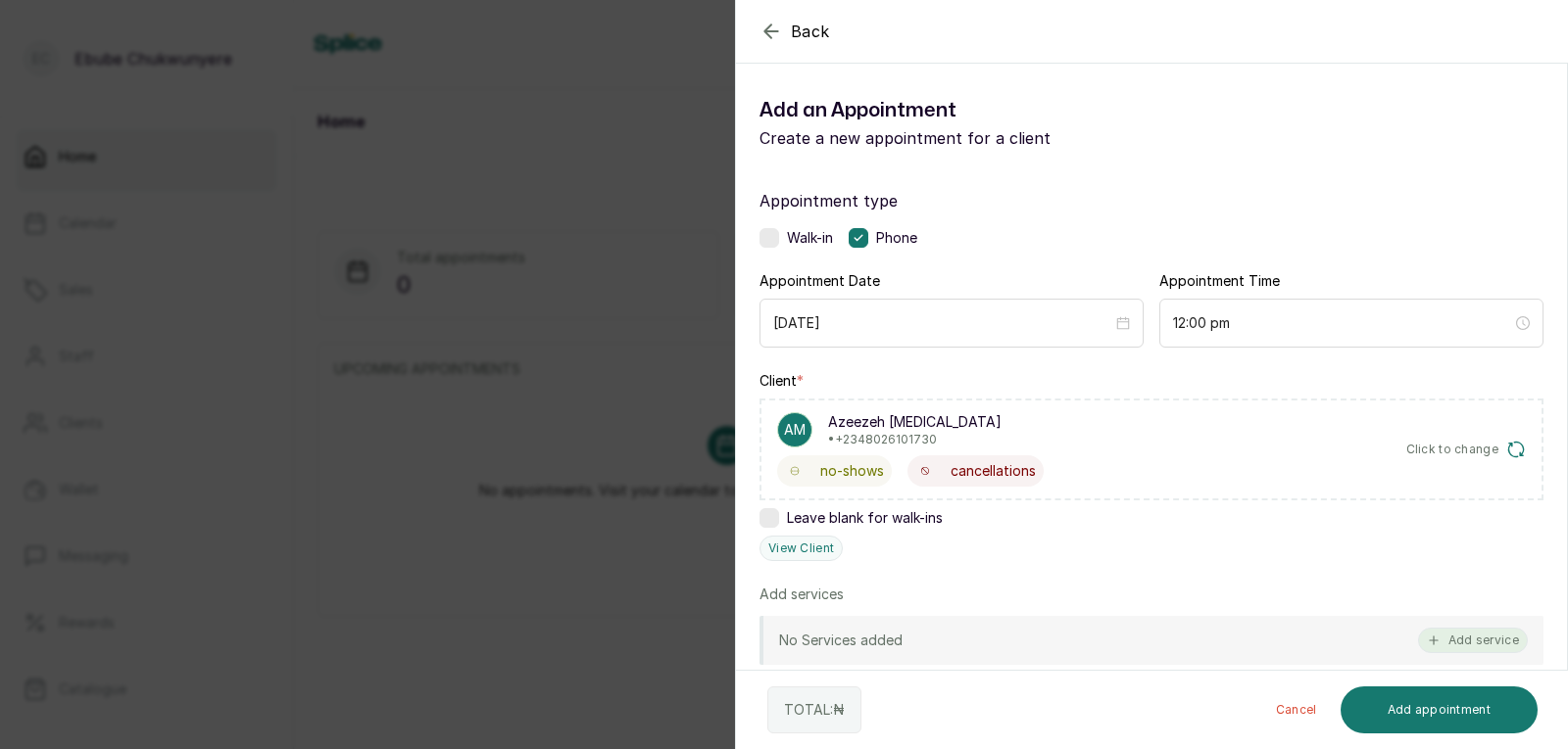
click at [1449, 631] on button "Add service" at bounding box center [1473, 641] width 110 height 26
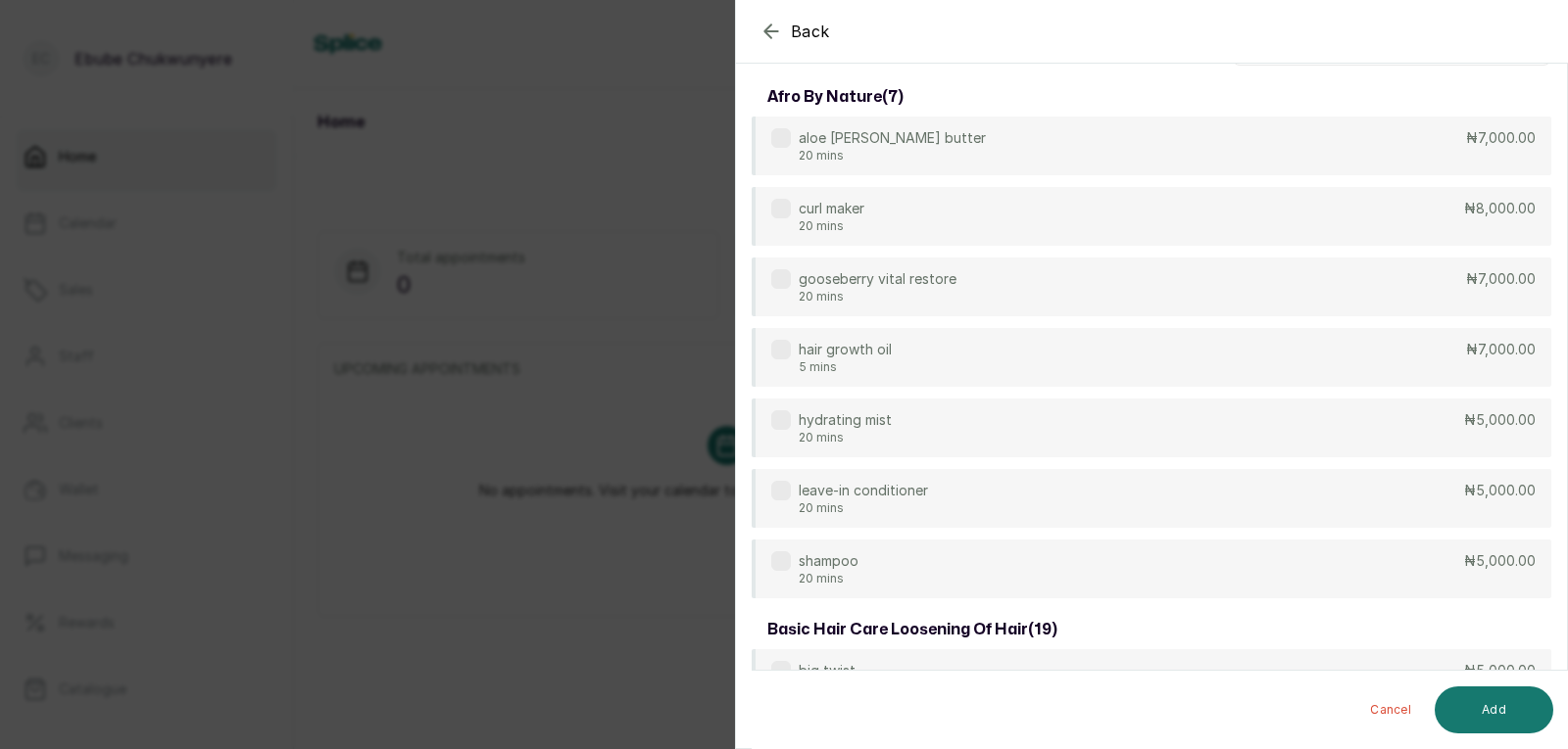
scroll to position [0, 0]
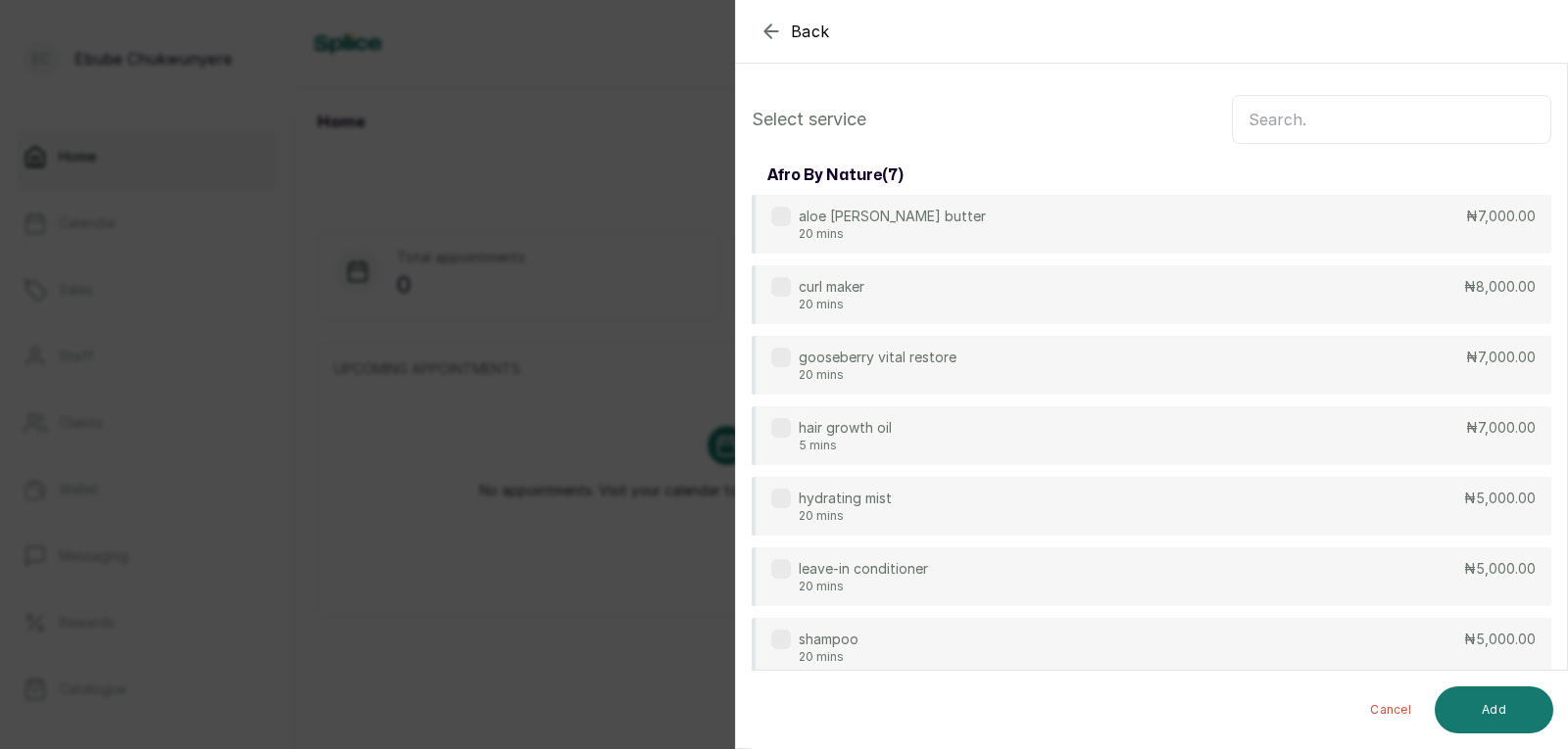
click at [1478, 119] on input "text" at bounding box center [1391, 119] width 320 height 49
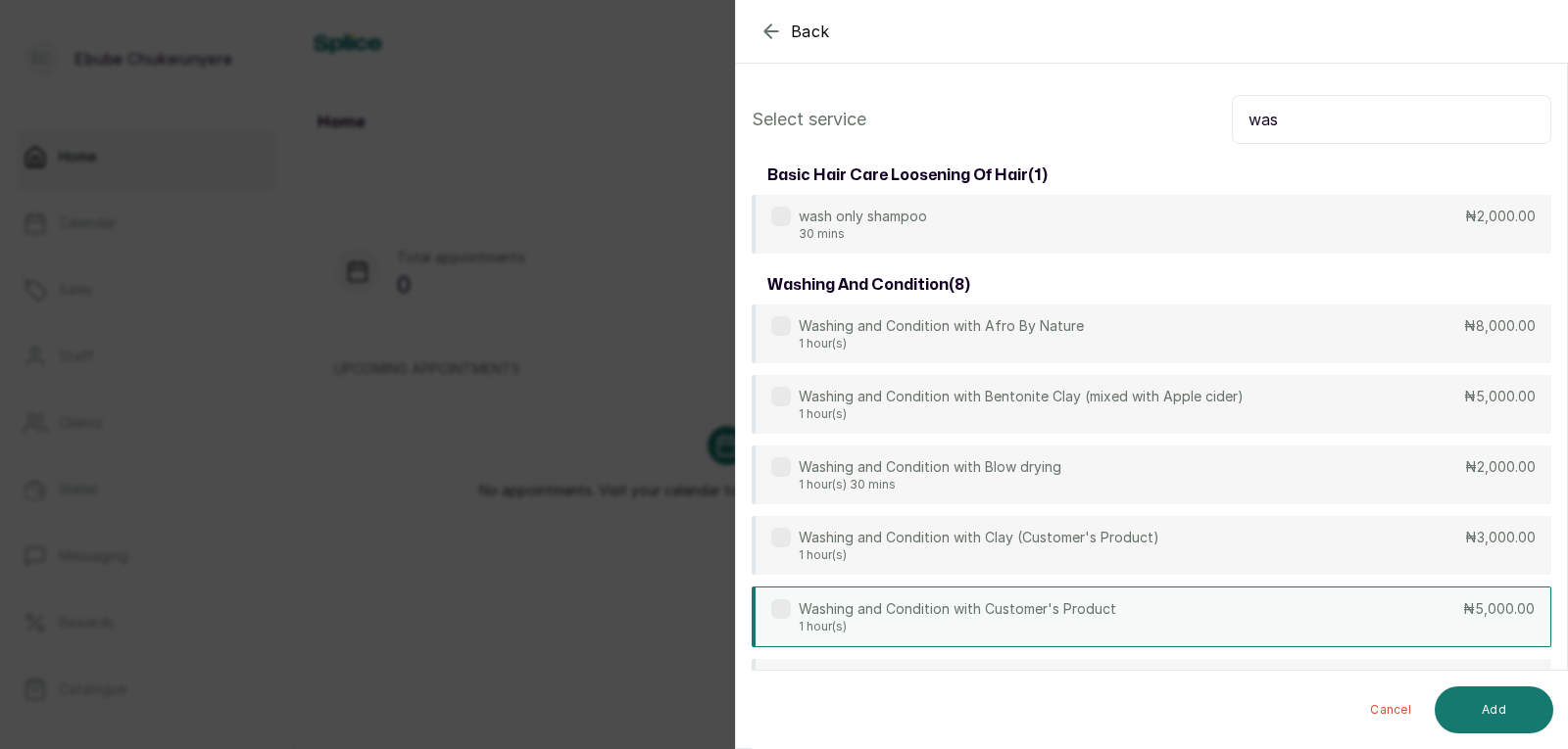
type input "was"
click at [1261, 604] on div "Washing and Condition with Customer's Product 1 hour(s) ₦5,000.00" at bounding box center [1151, 616] width 800 height 61
click at [1493, 712] on button "Add" at bounding box center [1494, 709] width 118 height 47
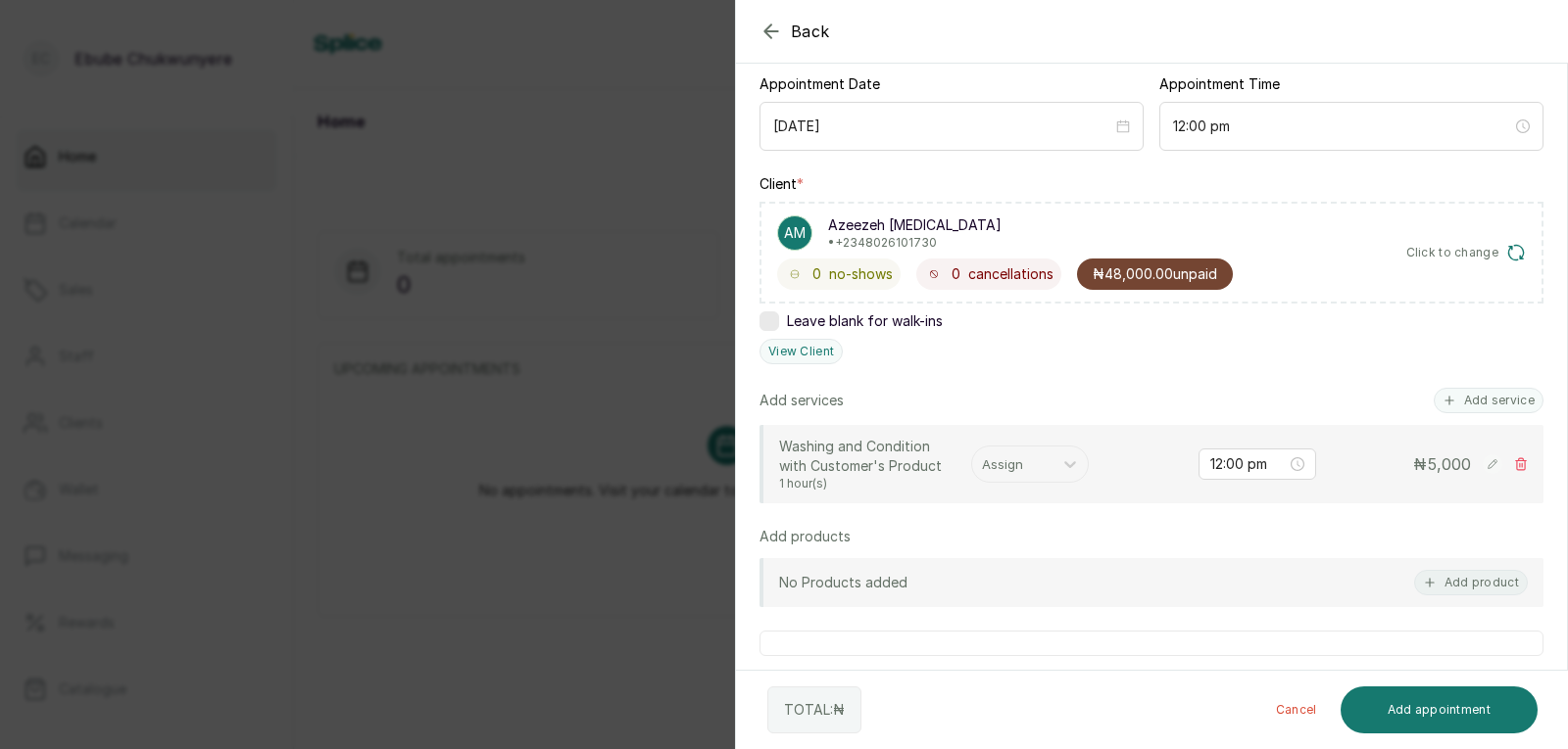
scroll to position [402, 0]
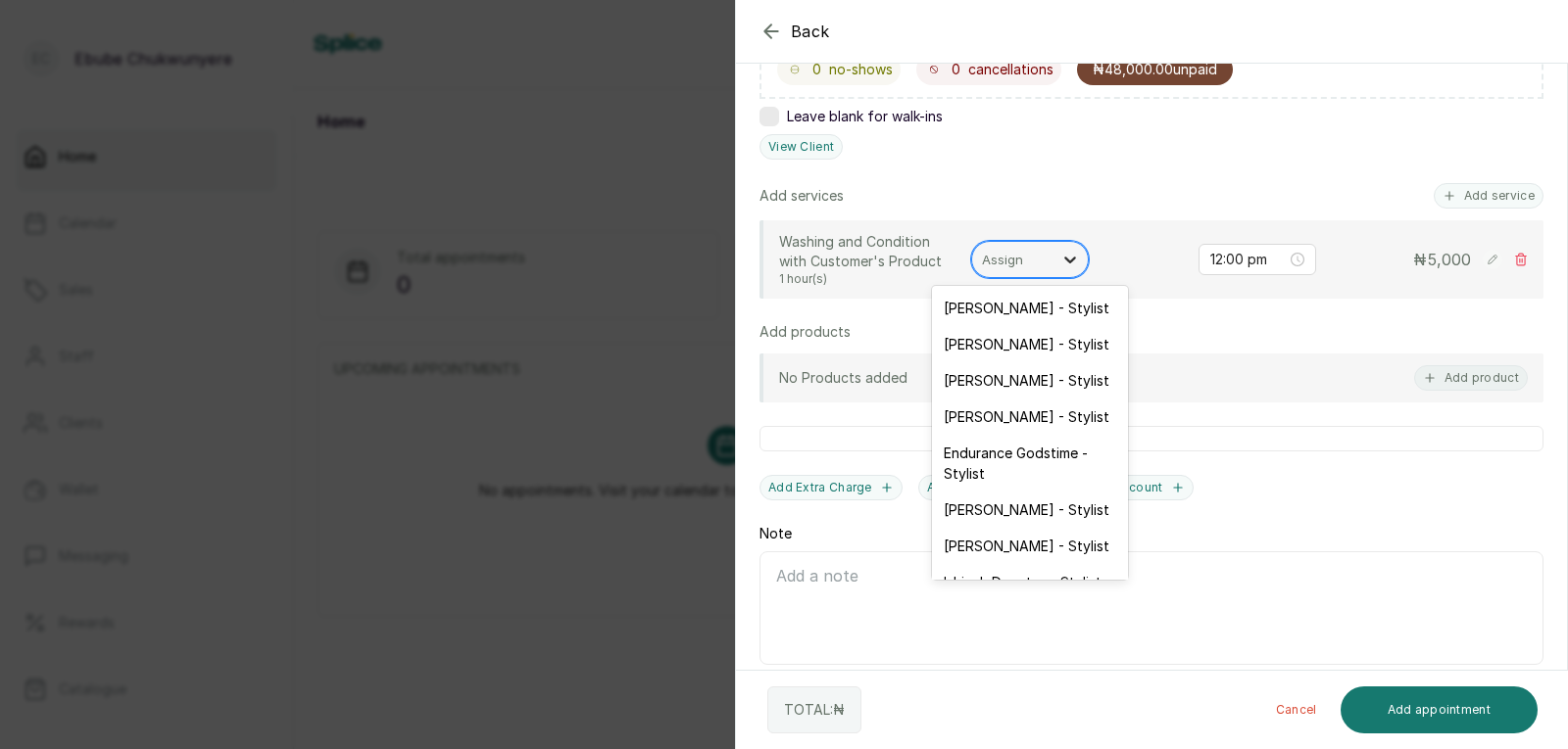
click at [1069, 270] on div at bounding box center [1070, 260] width 36 height 36
click at [1013, 548] on div "[PERSON_NAME] - Stylist" at bounding box center [1029, 546] width 196 height 37
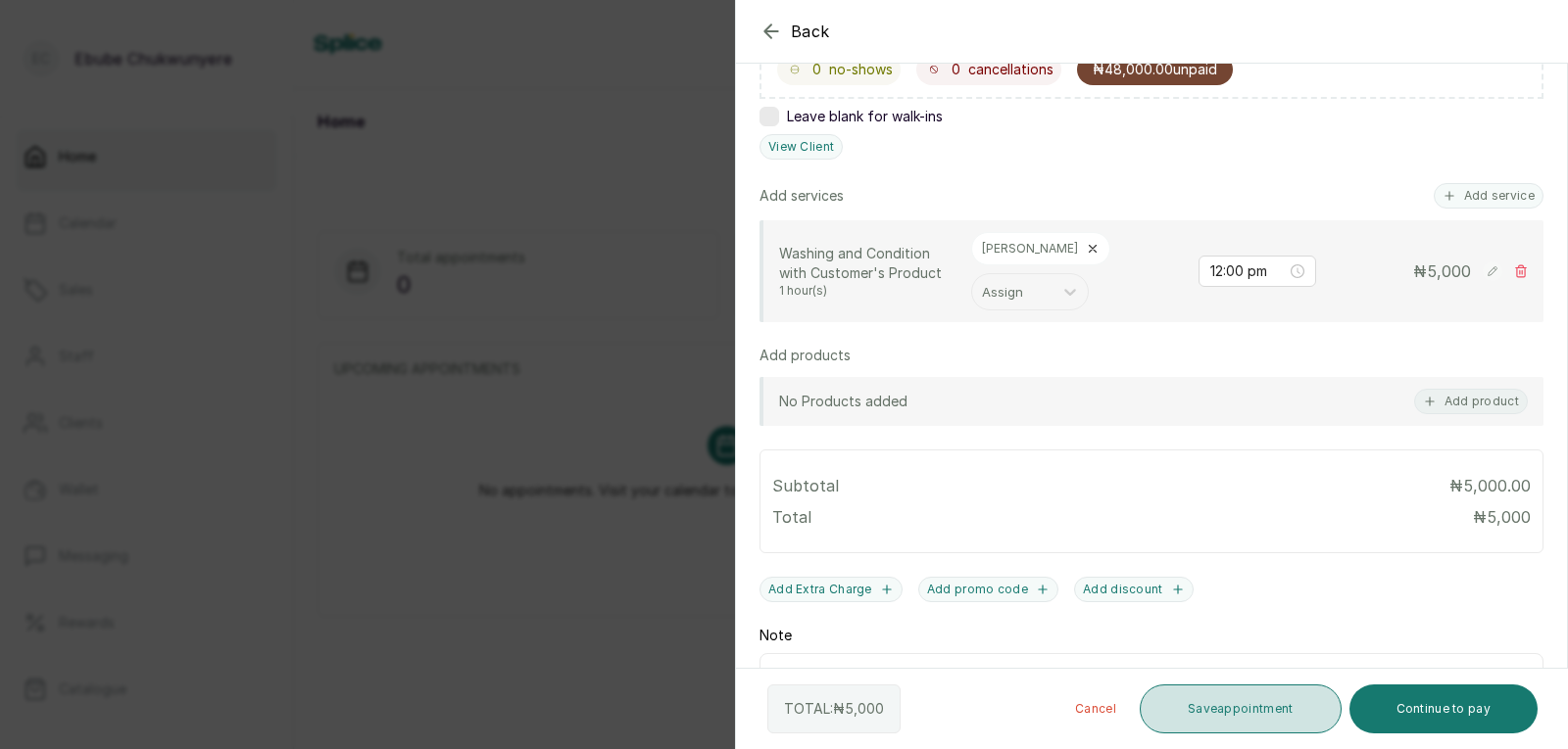
click at [1241, 703] on button "Save appointment" at bounding box center [1240, 708] width 201 height 49
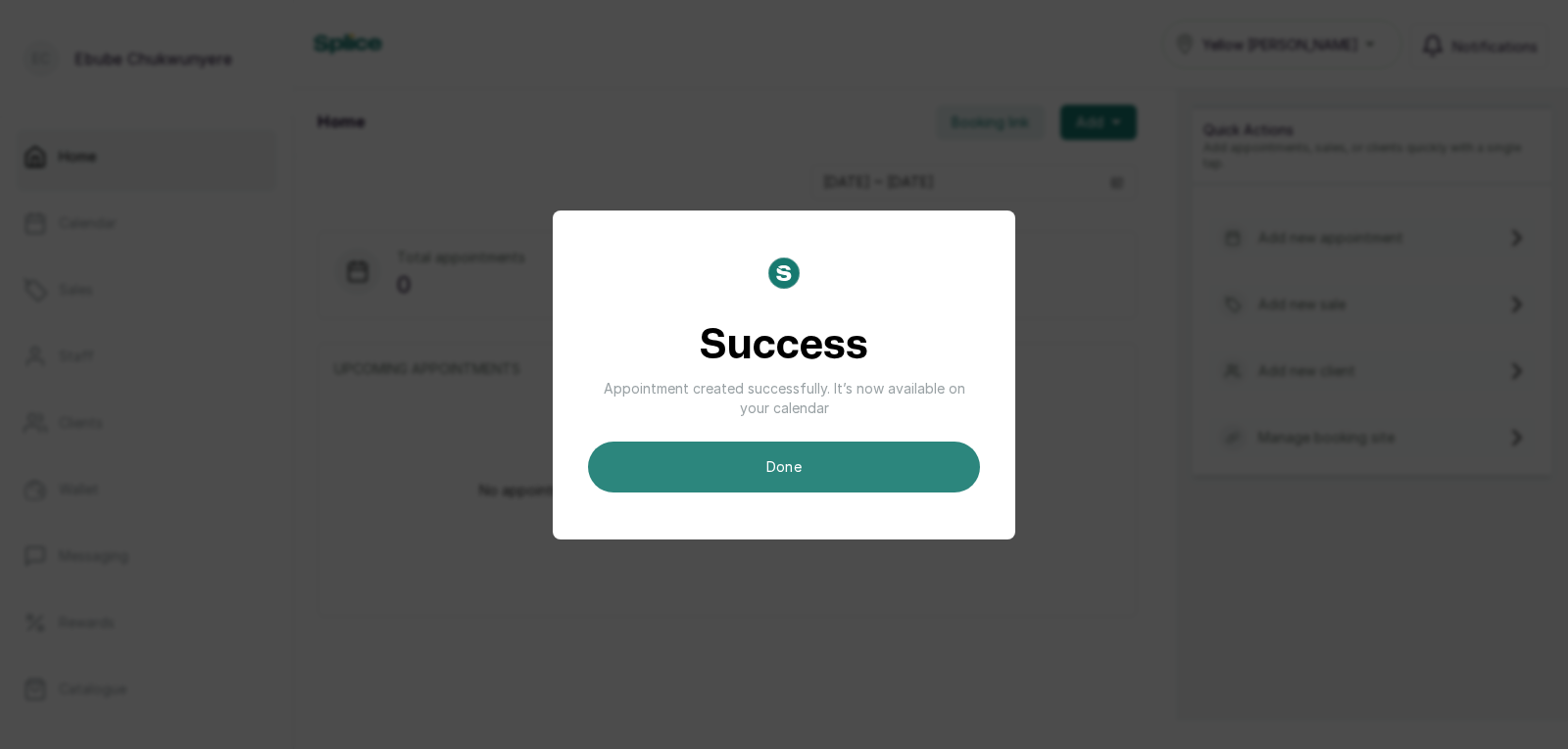
click at [854, 441] on button "done" at bounding box center [783, 466] width 392 height 51
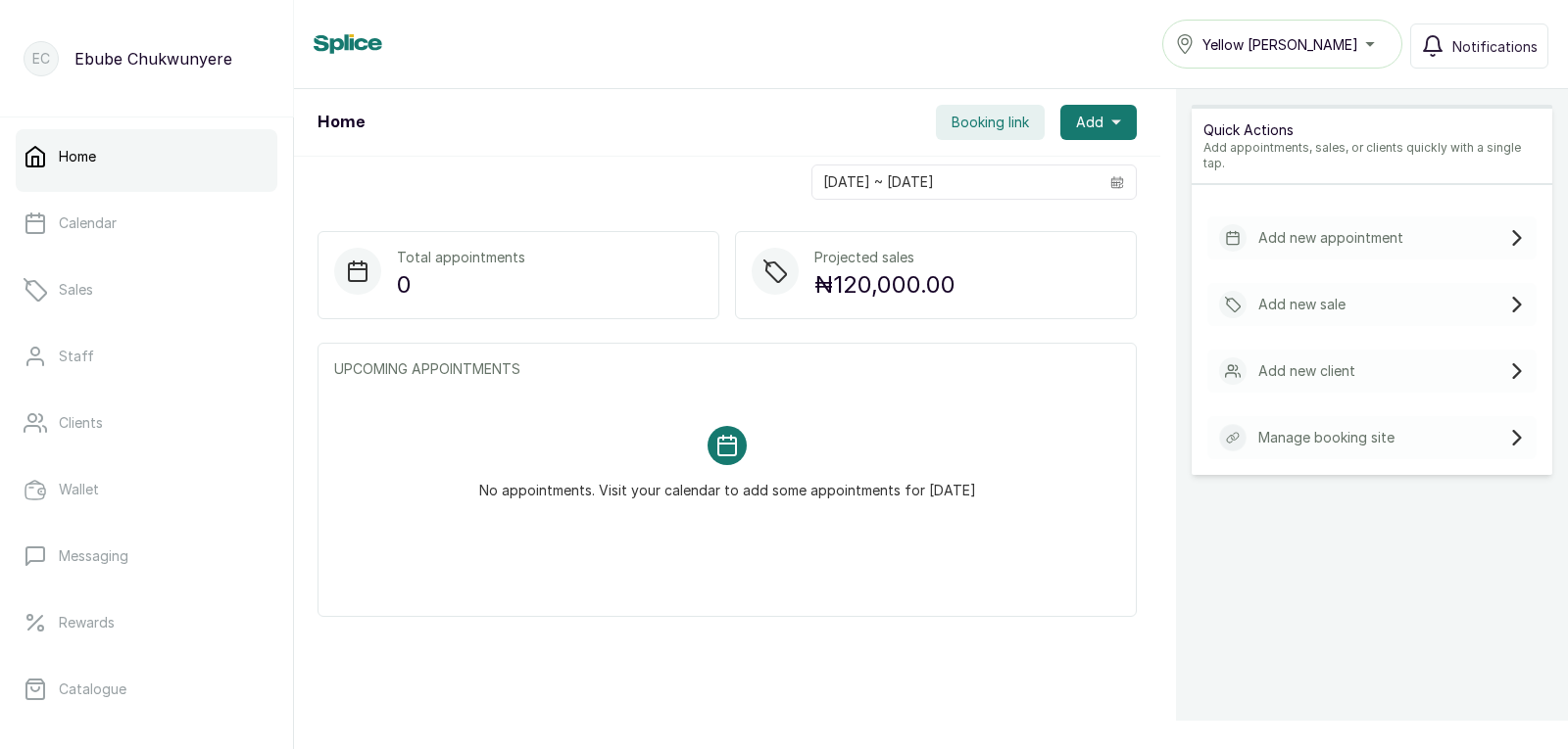
click at [1415, 220] on div "Add new appointment" at bounding box center [1372, 237] width 329 height 43
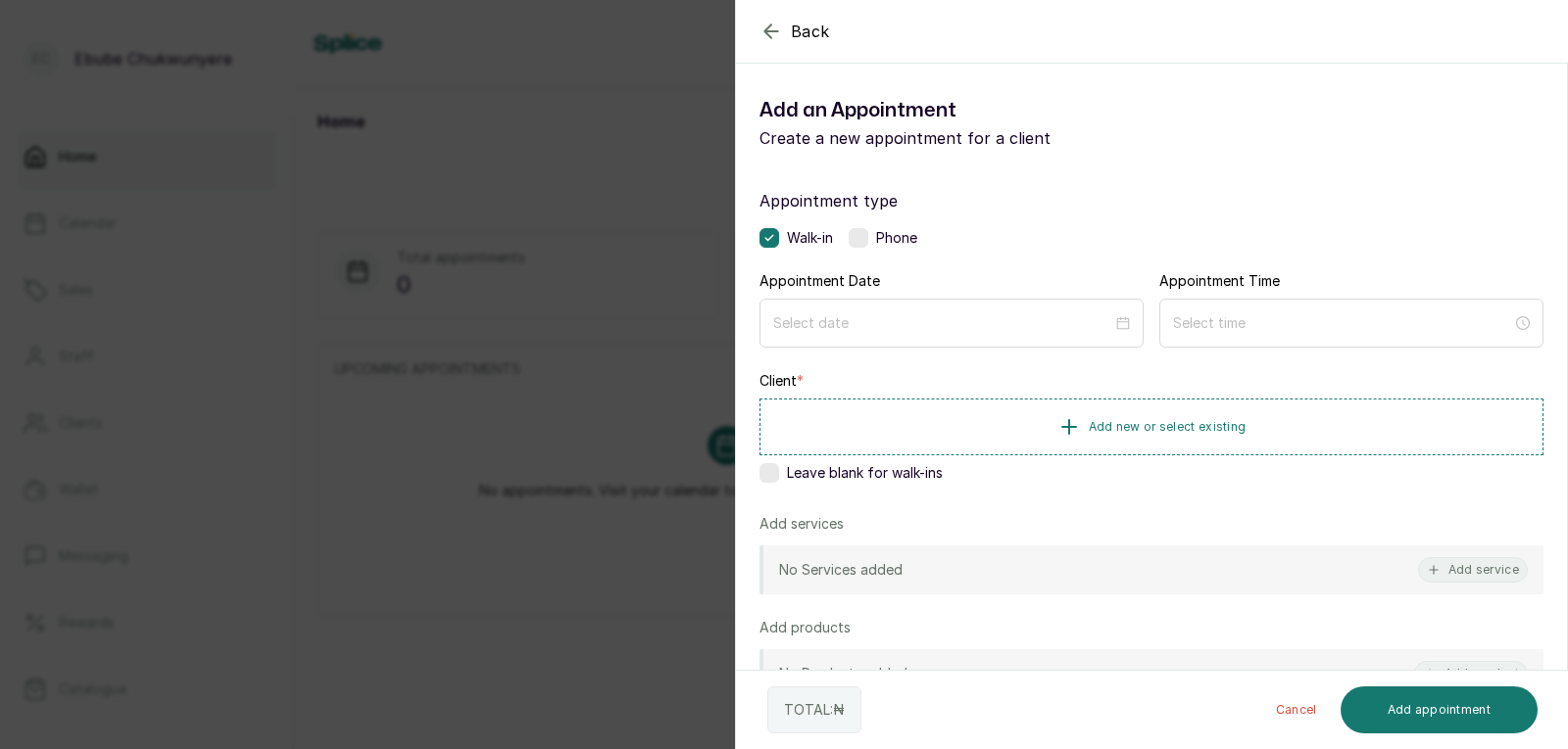
click at [856, 238] on label at bounding box center [858, 238] width 20 height 20
click at [908, 320] on input at bounding box center [943, 323] width 339 height 22
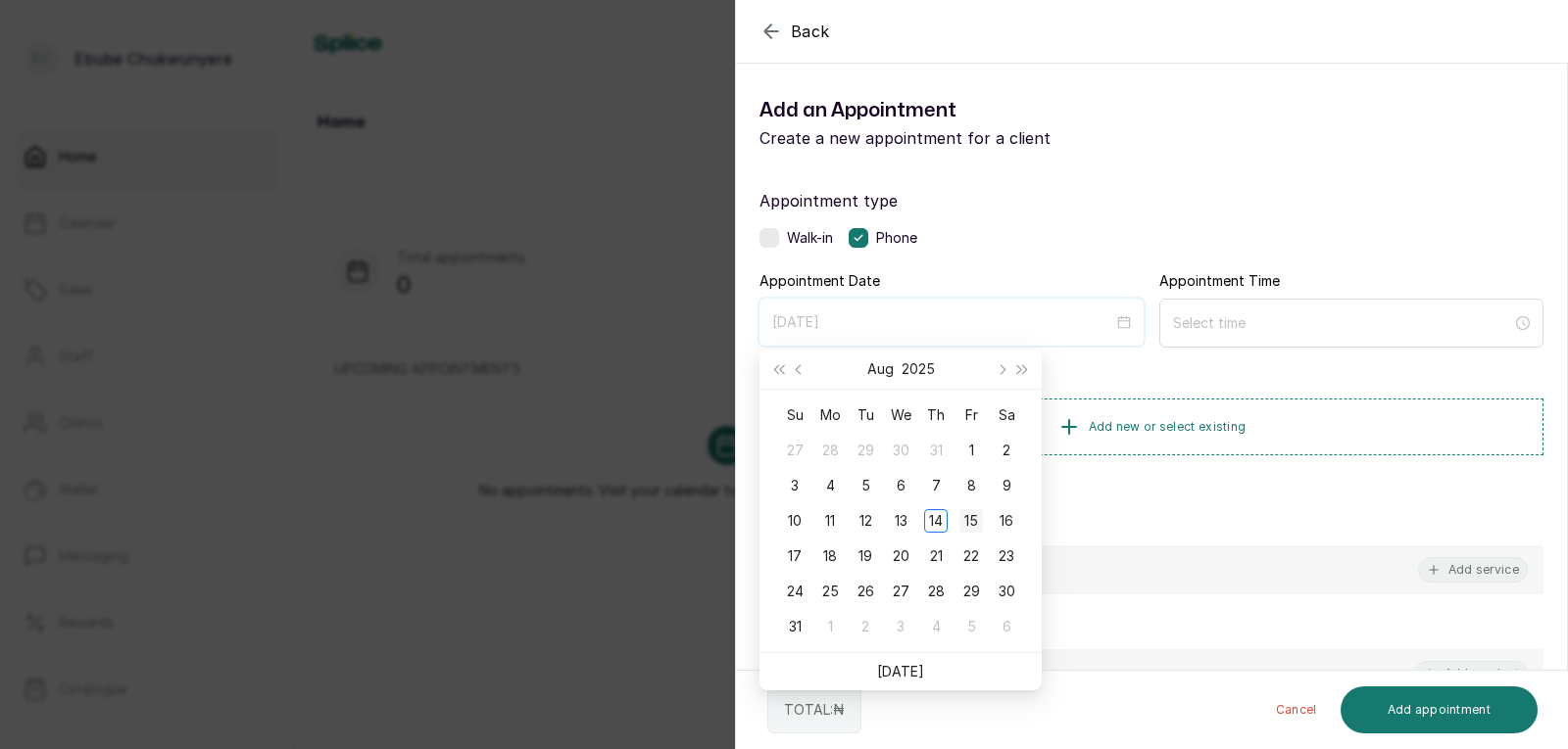
type input "[DATE]"
click at [980, 510] on div "15" at bounding box center [972, 521] width 24 height 24
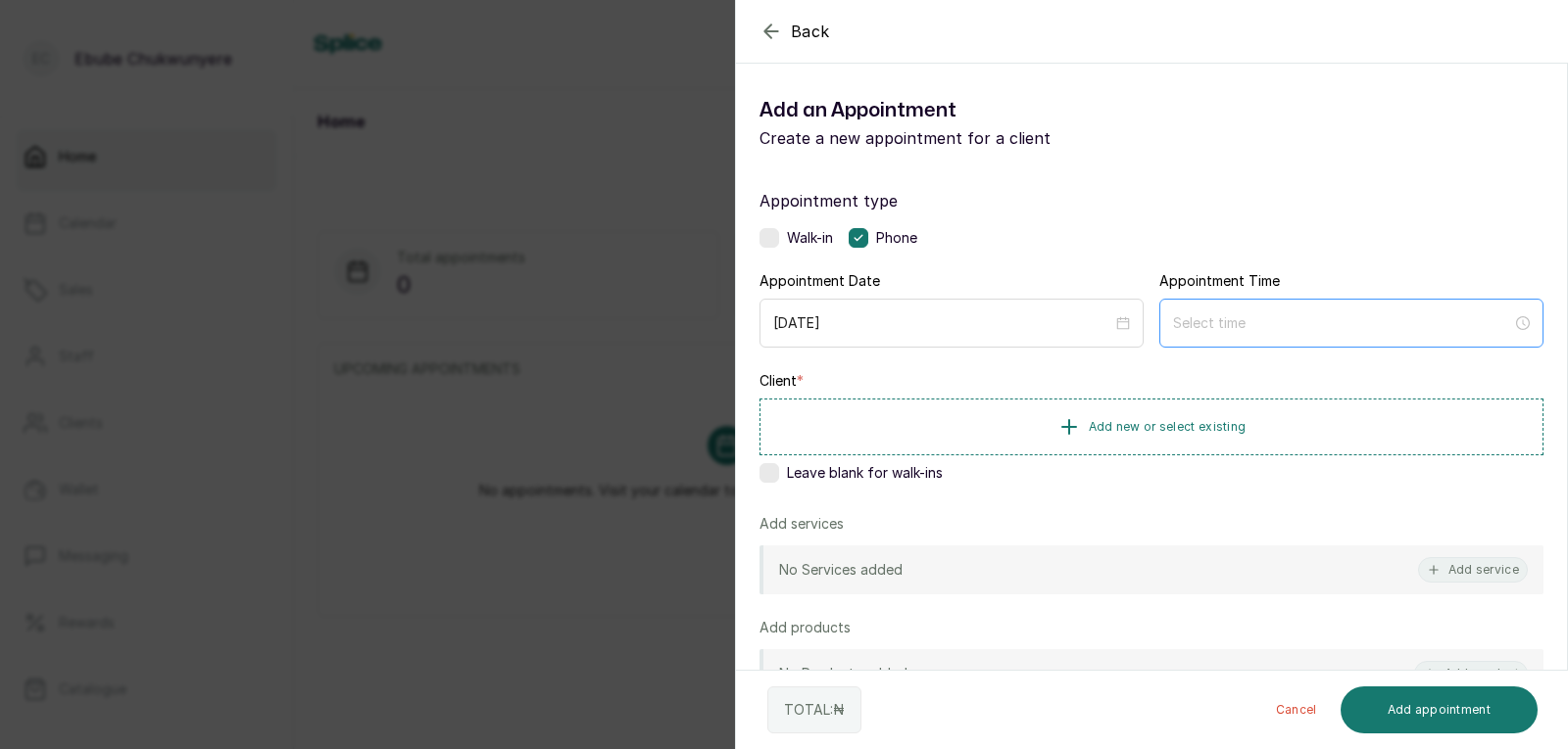
click at [1318, 300] on div at bounding box center [1351, 322] width 384 height 49
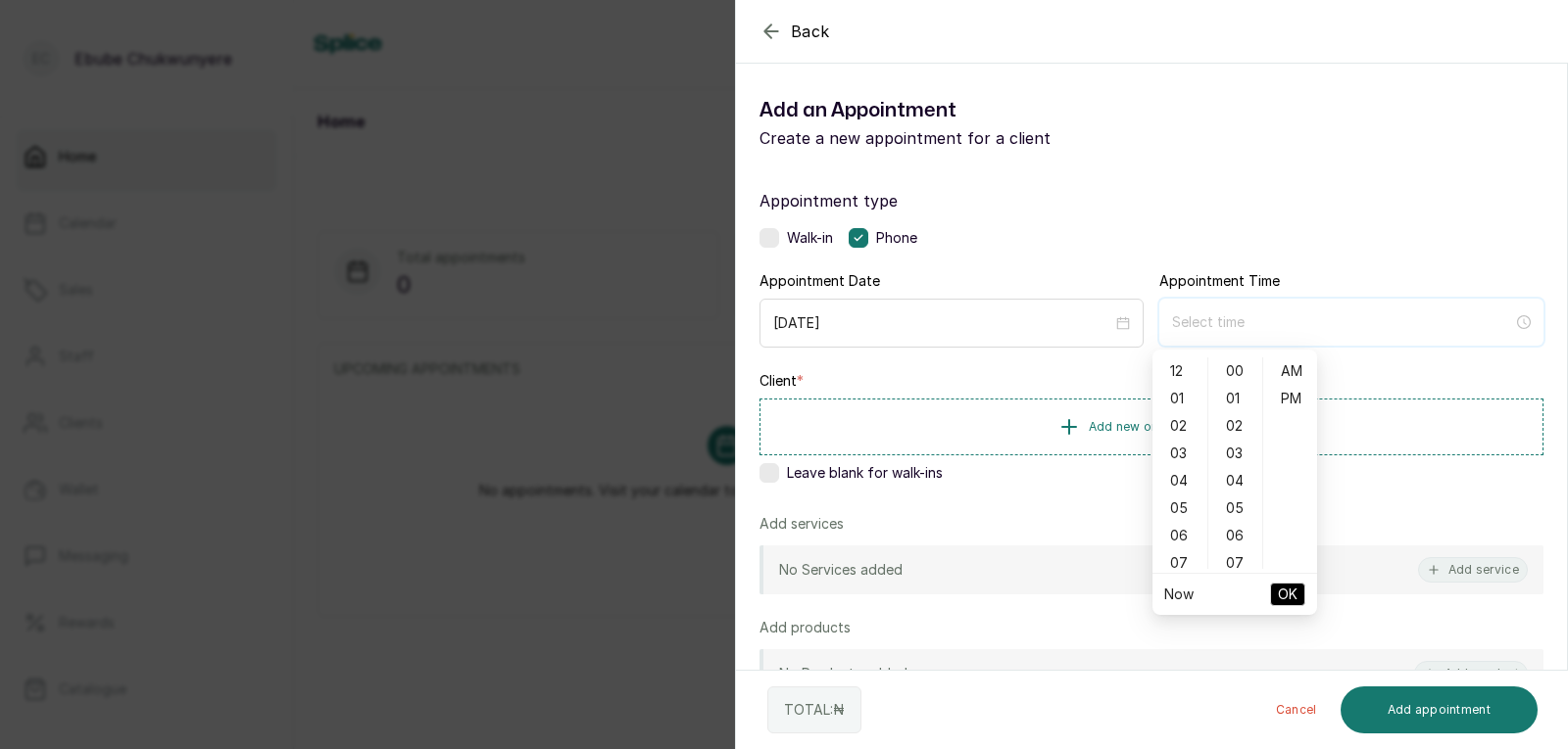
type input "12:00 am"
type input "12:01 am"
click at [1171, 368] on div "12" at bounding box center [1179, 371] width 47 height 28
type input "12:00 pm"
click at [1280, 396] on div "PM" at bounding box center [1290, 399] width 47 height 28
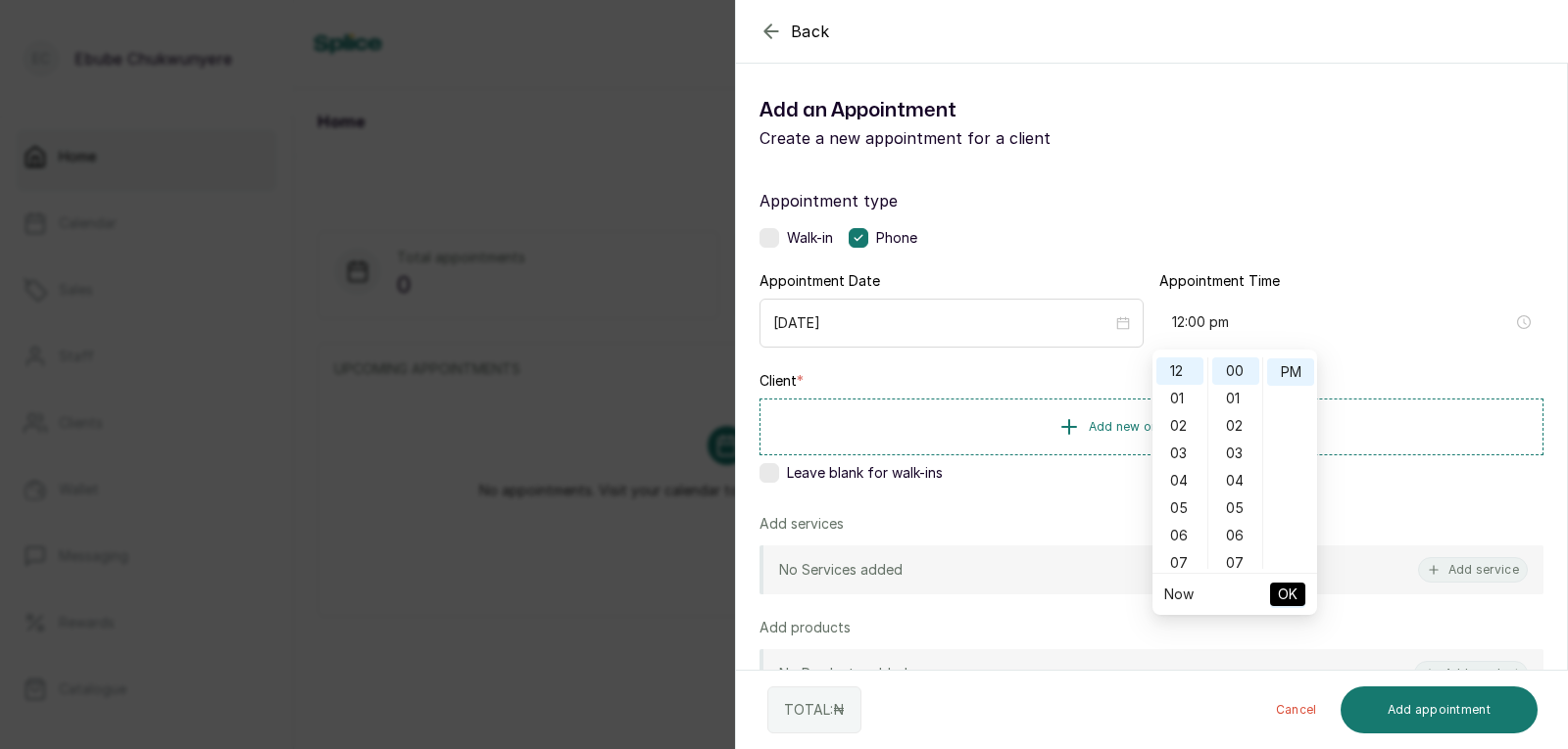
scroll to position [28, 0]
click at [1291, 587] on span "OK" at bounding box center [1288, 595] width 20 height 38
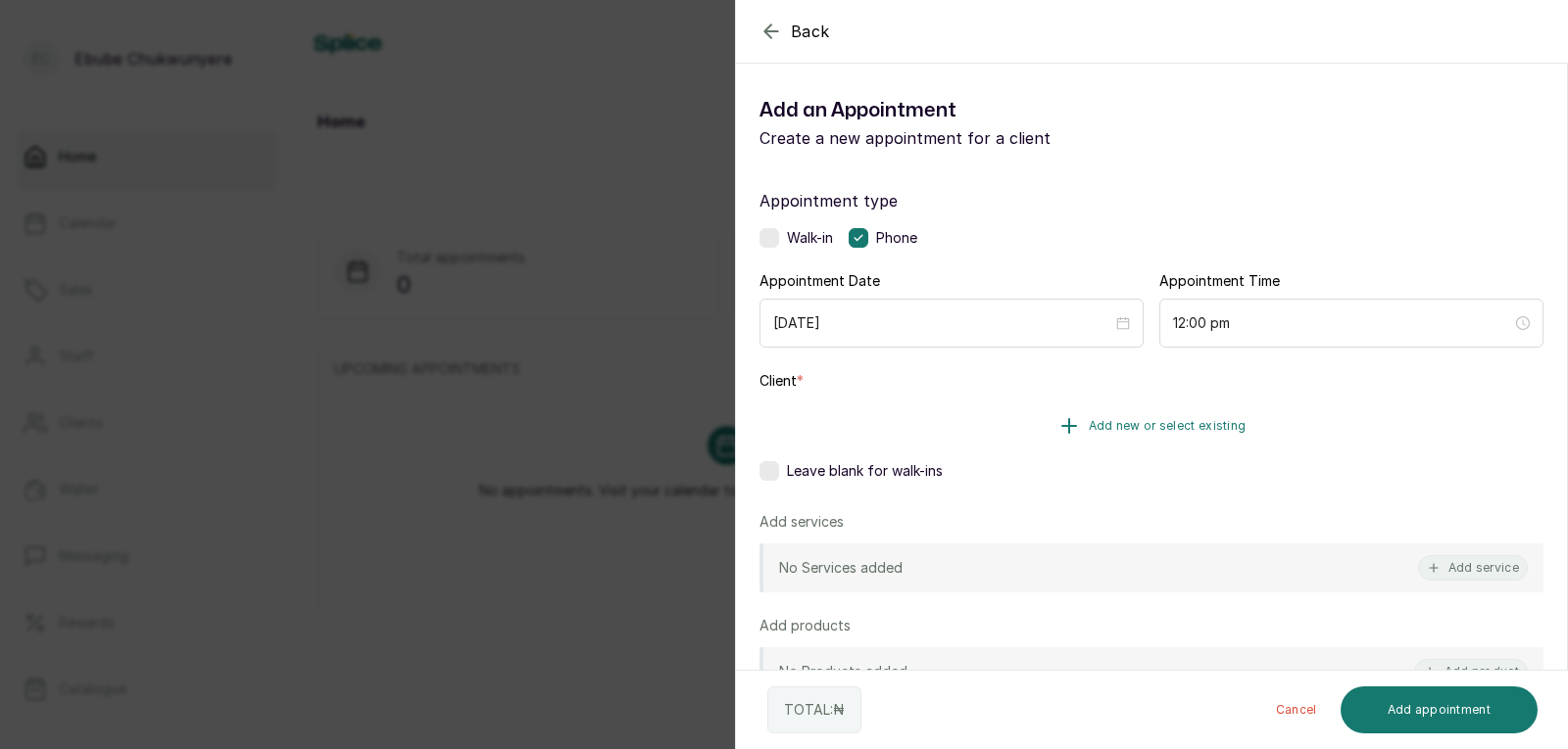
click at [1372, 417] on button "Add new or select existing" at bounding box center [1151, 426] width 784 height 55
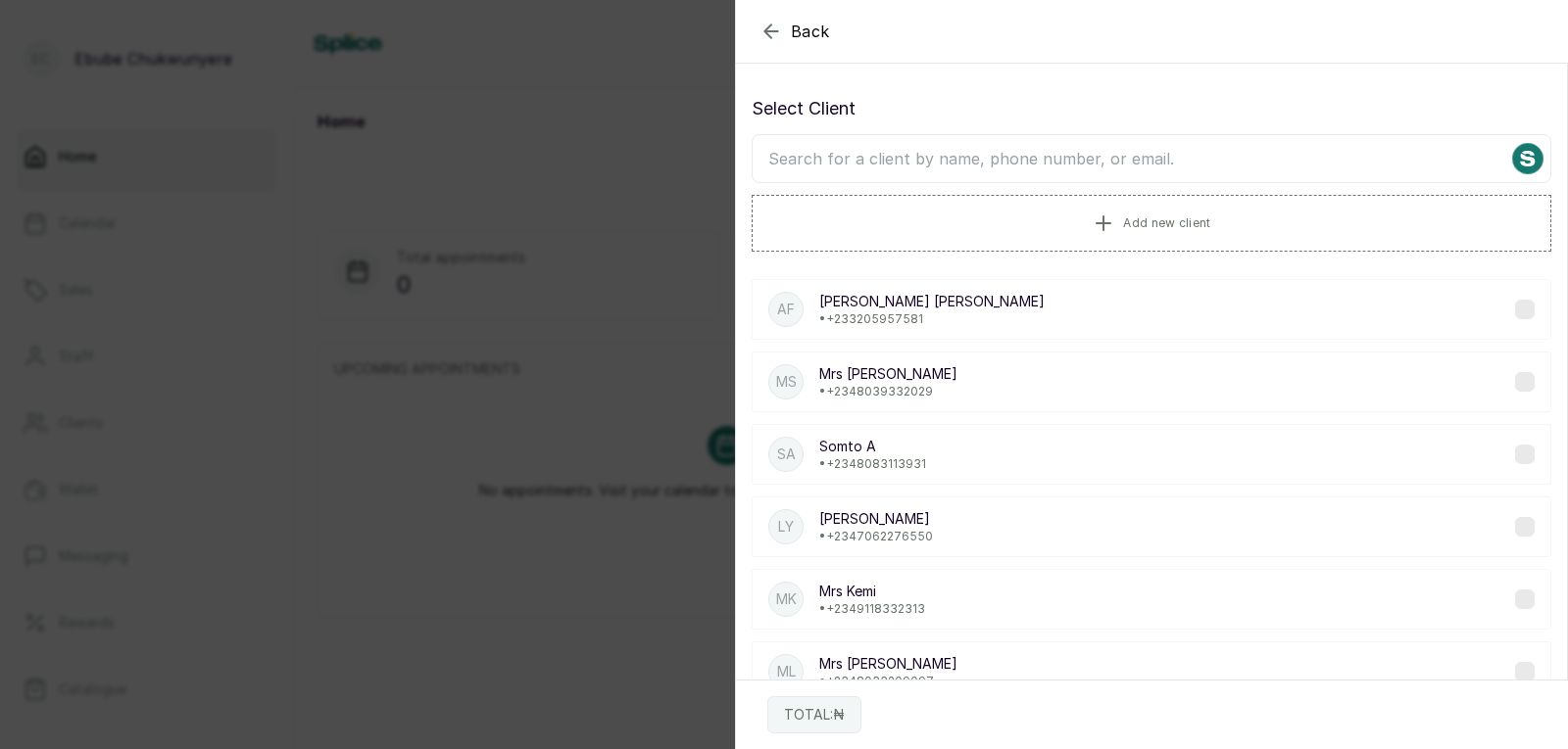
click at [1356, 135] on input "text" at bounding box center [1151, 158] width 800 height 49
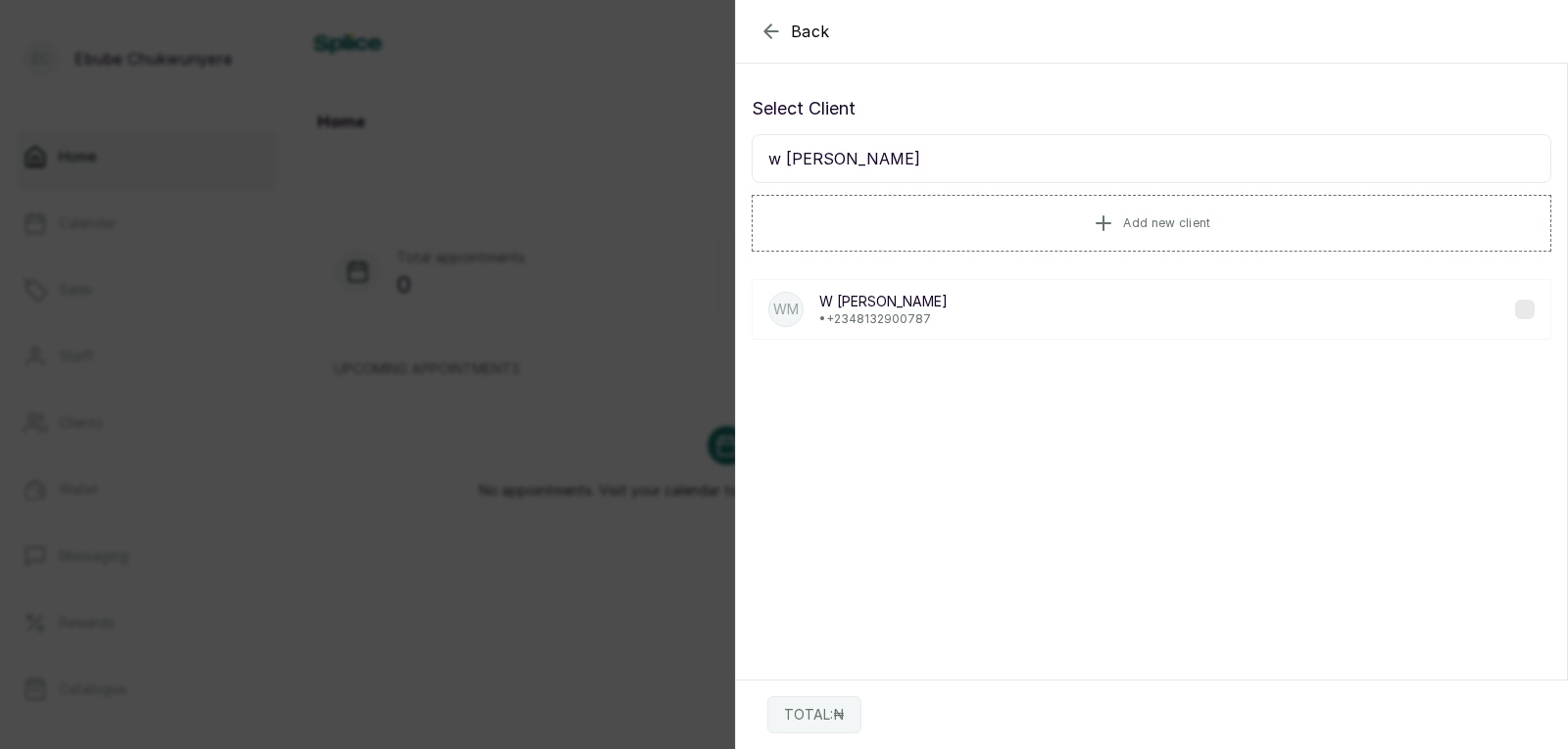
type input "w [PERSON_NAME]"
click at [1153, 307] on div "WM W [PERSON_NAME] • [PHONE_NUMBER]" at bounding box center [1151, 309] width 800 height 61
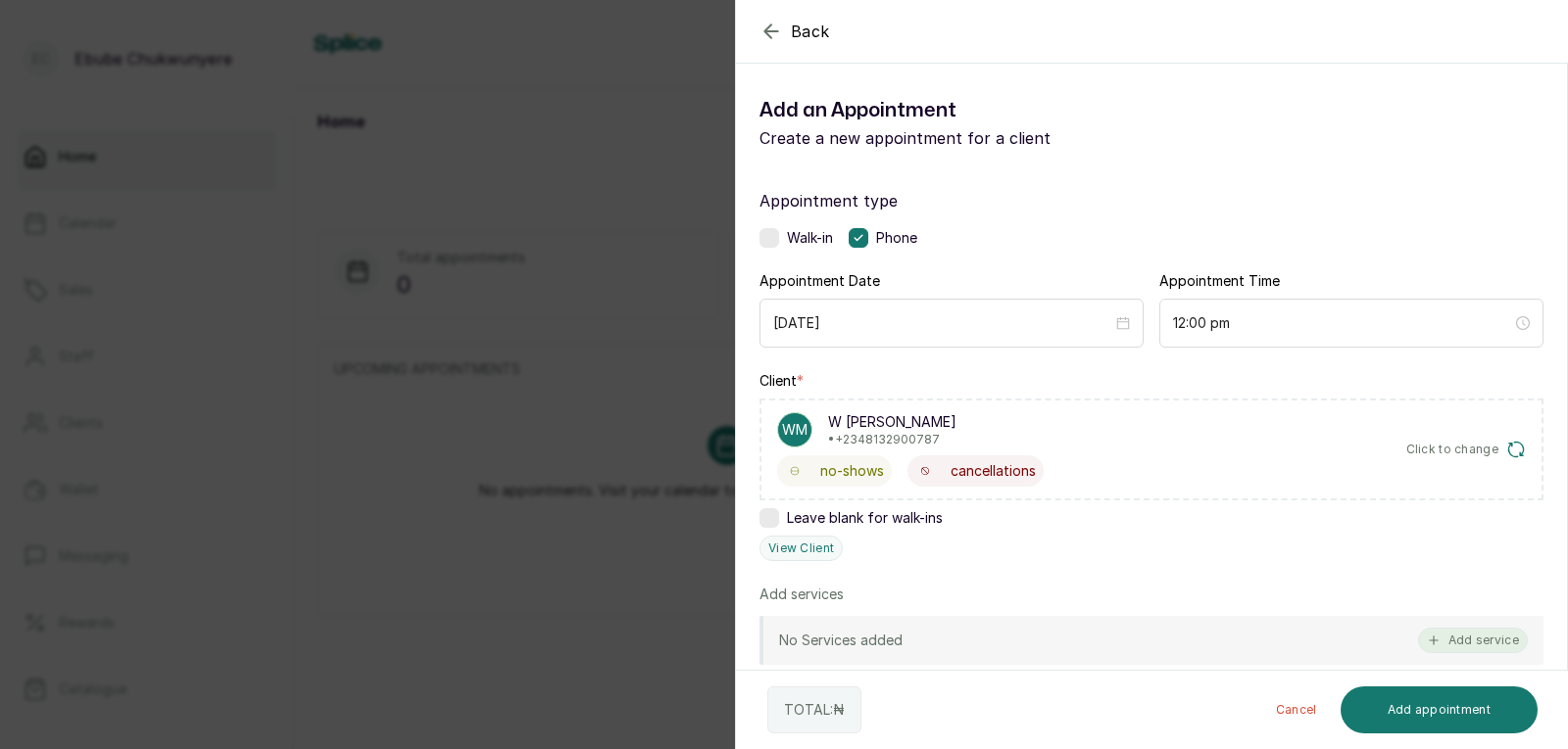
click at [1461, 649] on button "Add service" at bounding box center [1473, 641] width 110 height 26
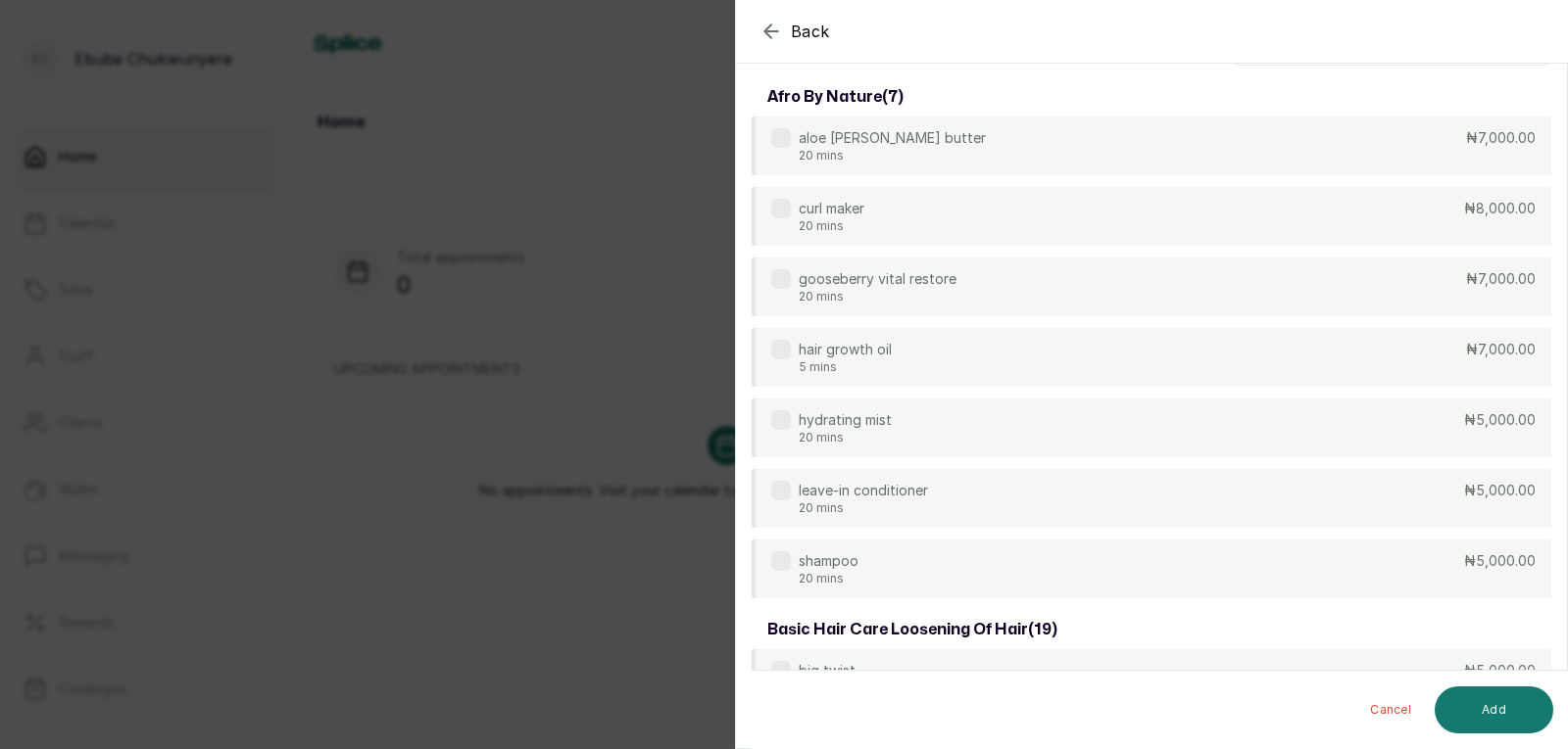
scroll to position [0, 0]
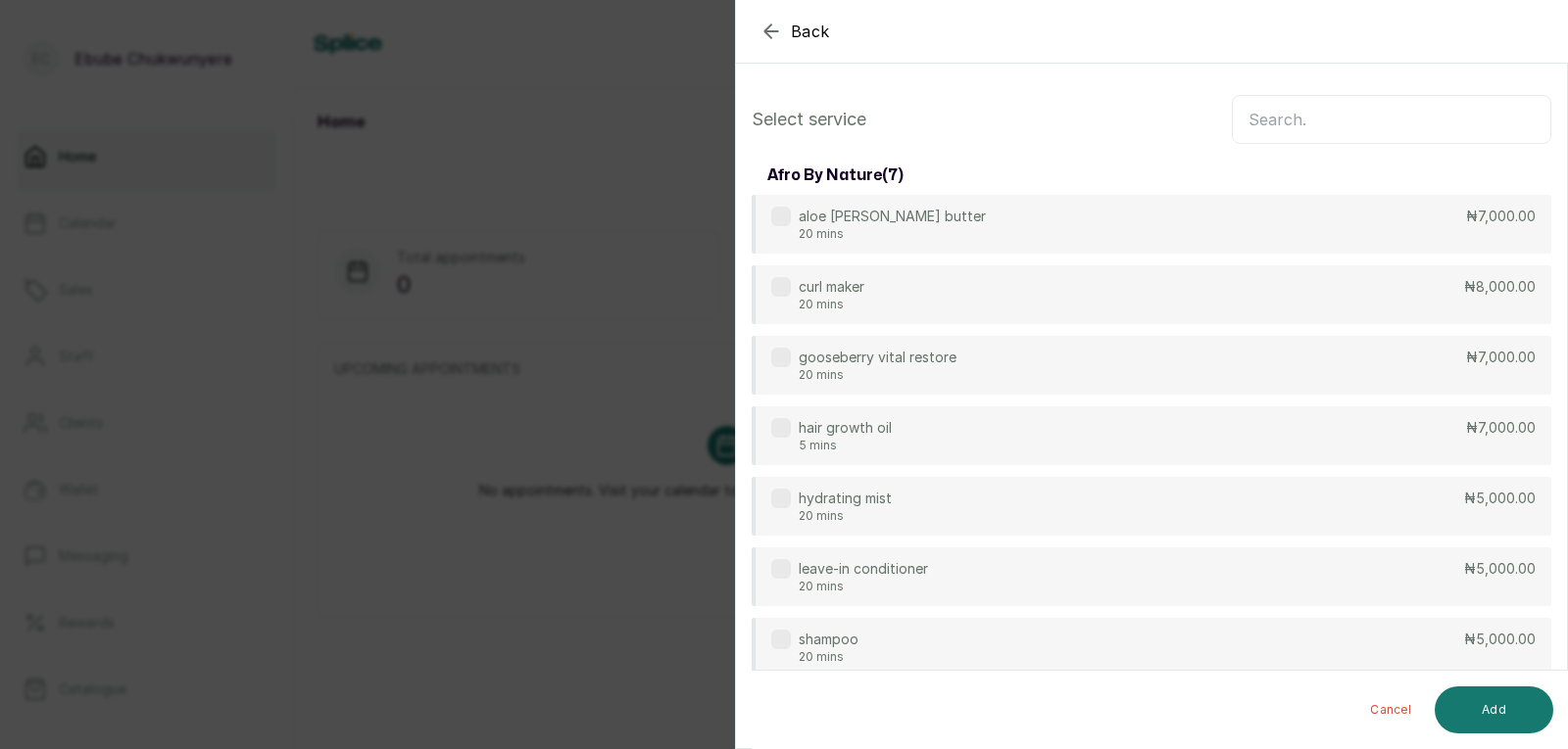
click at [1495, 125] on input "text" at bounding box center [1391, 119] width 320 height 49
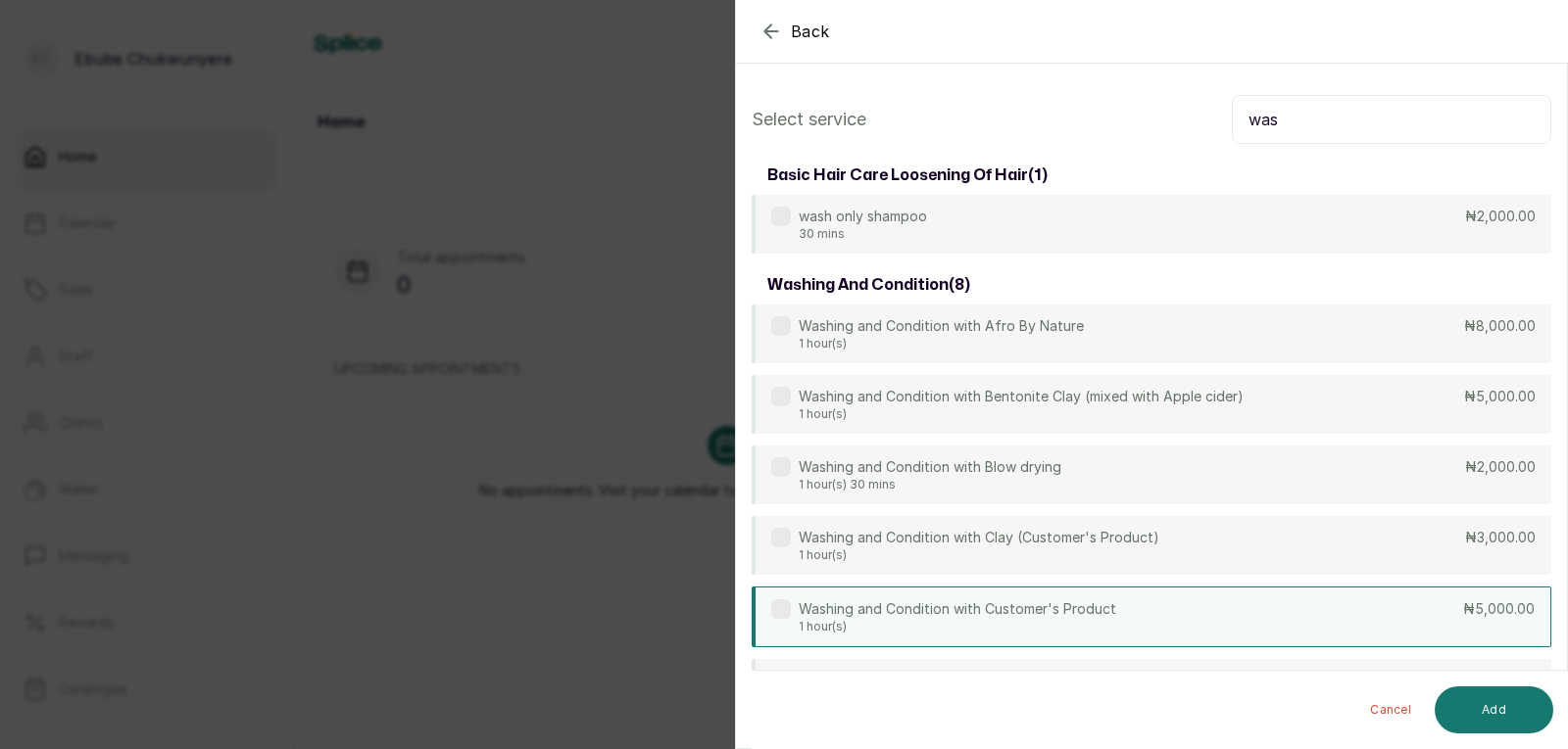
type input "was"
click at [1249, 614] on div "Washing and Condition with Customer's Product 1 hour(s) ₦5,000.00" at bounding box center [1151, 616] width 800 height 61
click at [1519, 694] on button "Add" at bounding box center [1494, 709] width 118 height 47
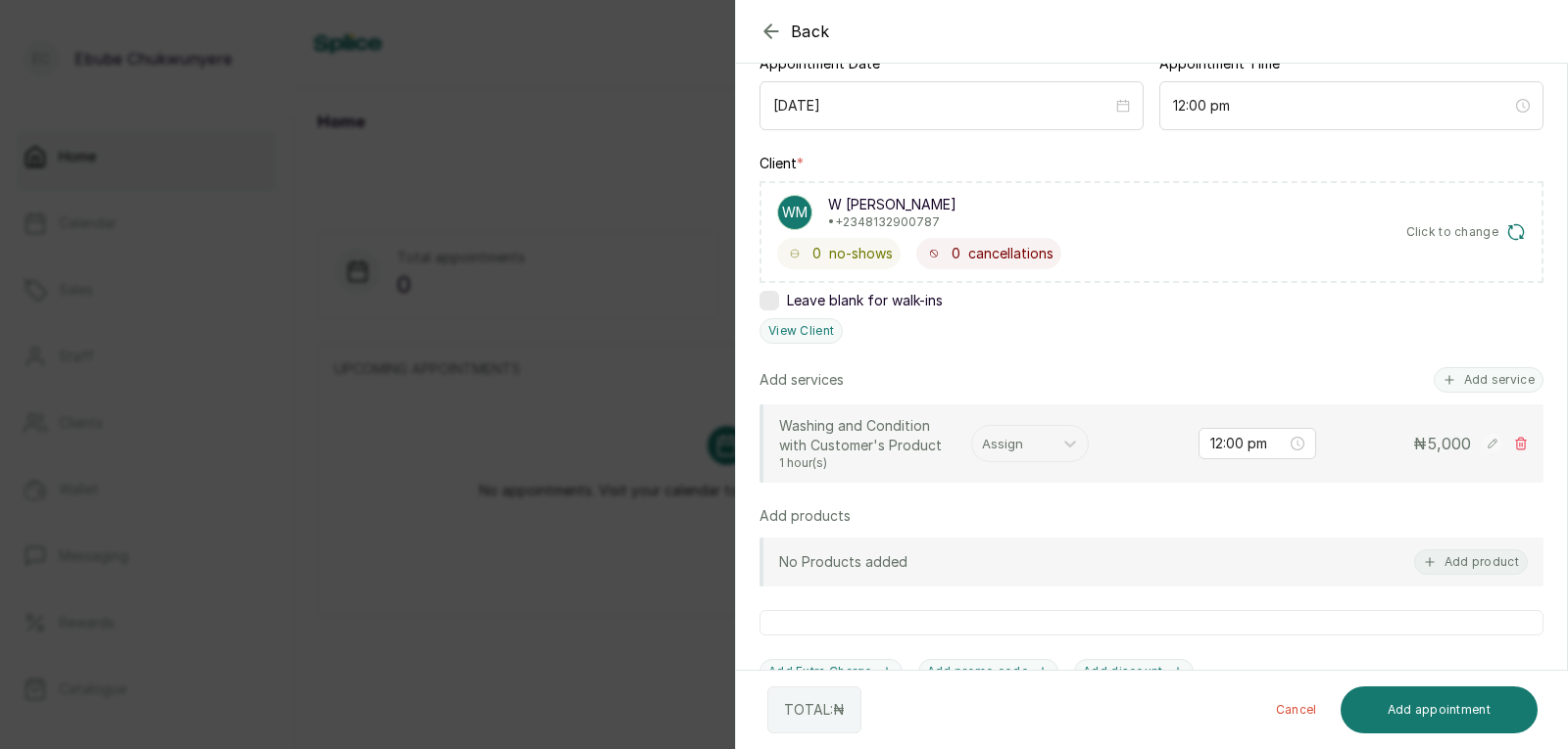
scroll to position [222, 0]
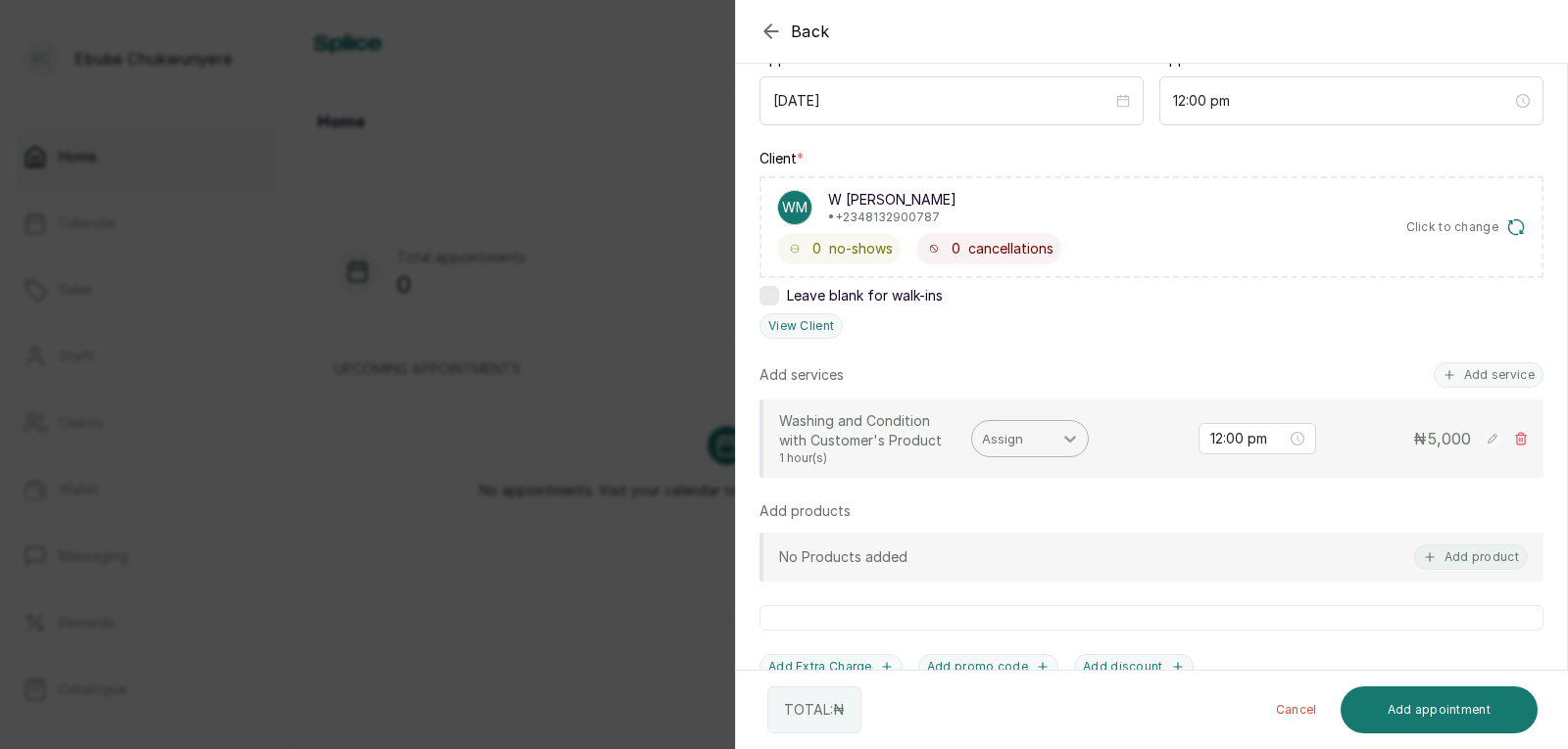
click at [1067, 450] on div at bounding box center [1070, 439] width 36 height 36
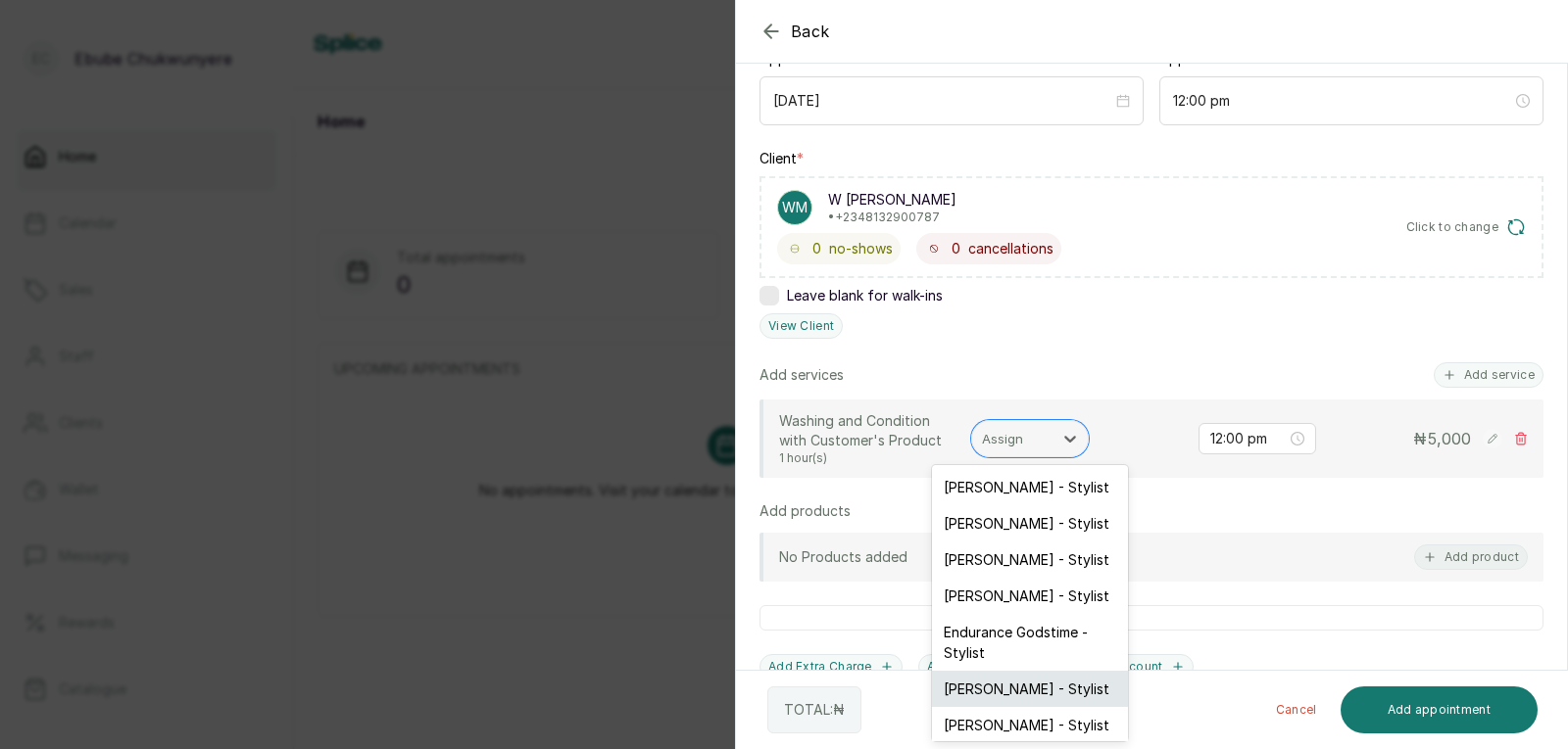
click at [1041, 679] on div "[PERSON_NAME] - Stylist" at bounding box center [1029, 688] width 196 height 37
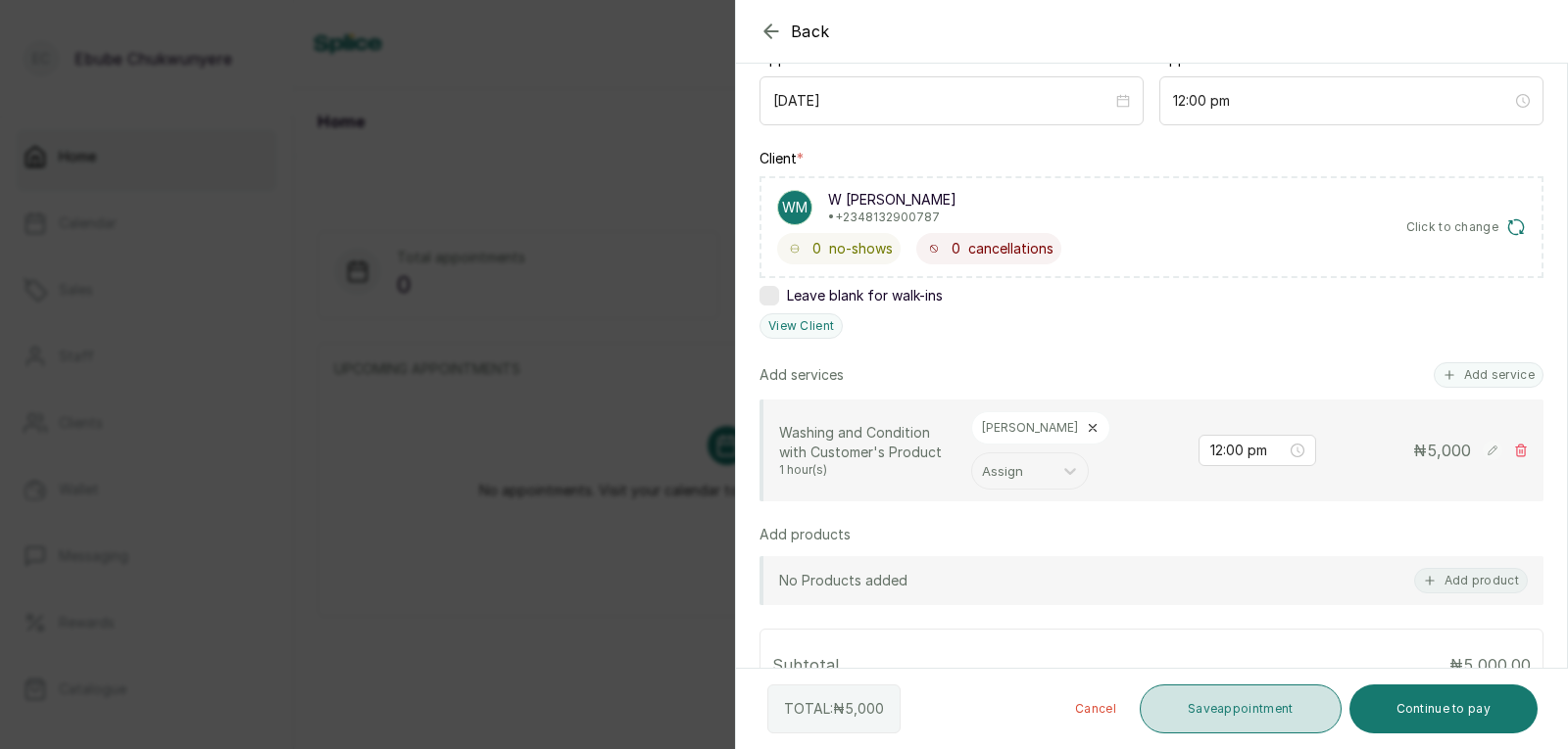
click at [1241, 696] on button "Save appointment" at bounding box center [1240, 708] width 201 height 49
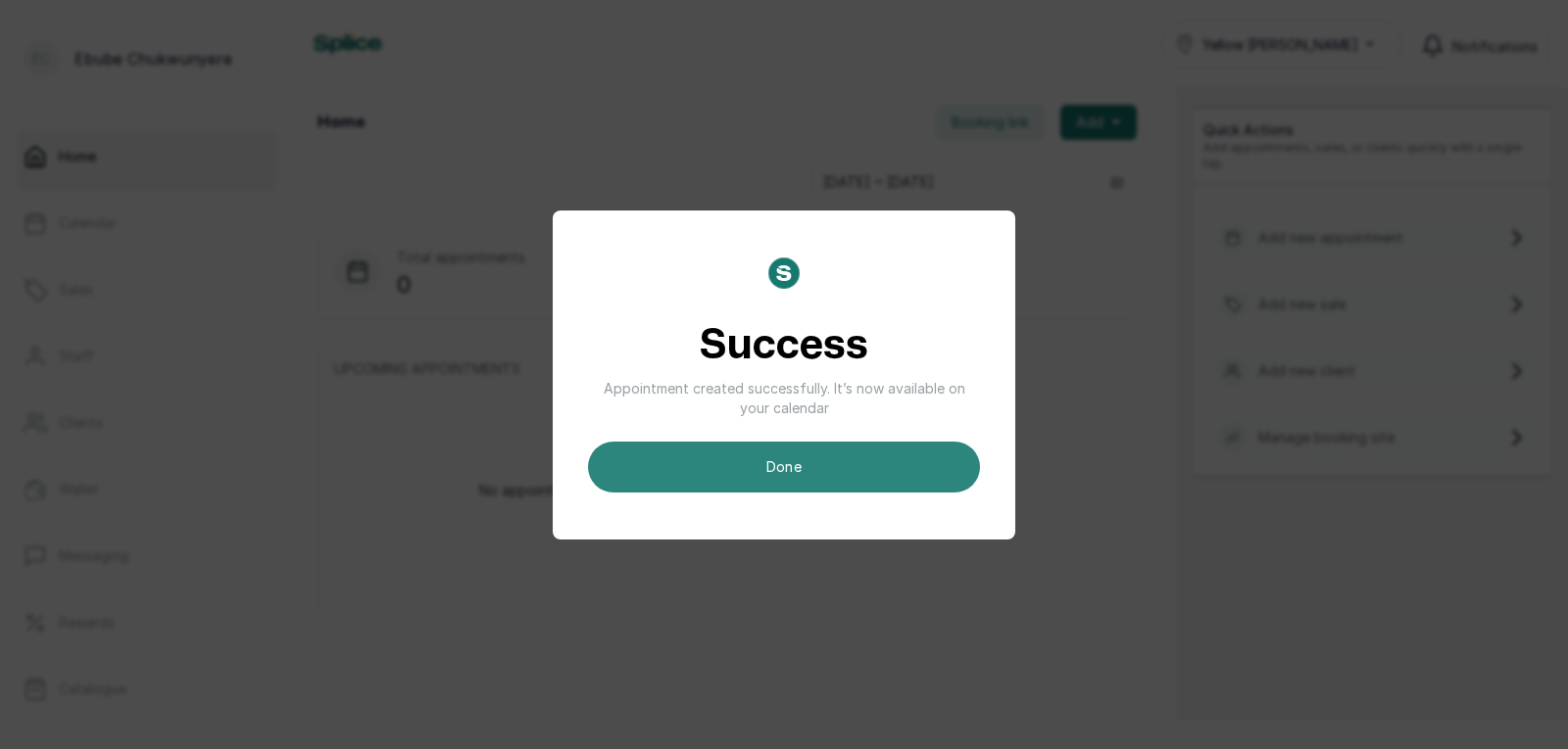
click at [909, 471] on button "done" at bounding box center [783, 466] width 392 height 51
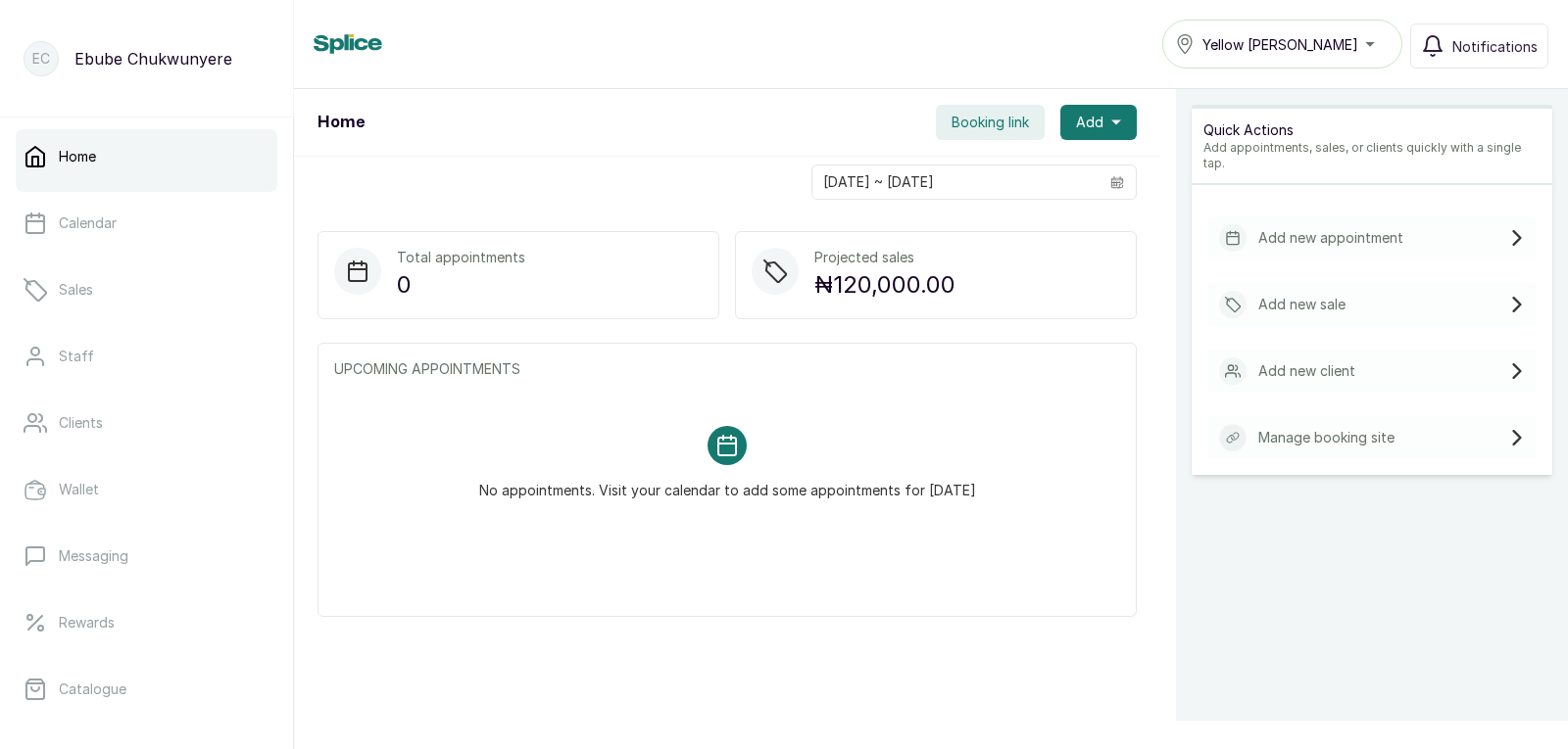
click at [1445, 216] on div "Add new appointment" at bounding box center [1372, 237] width 329 height 43
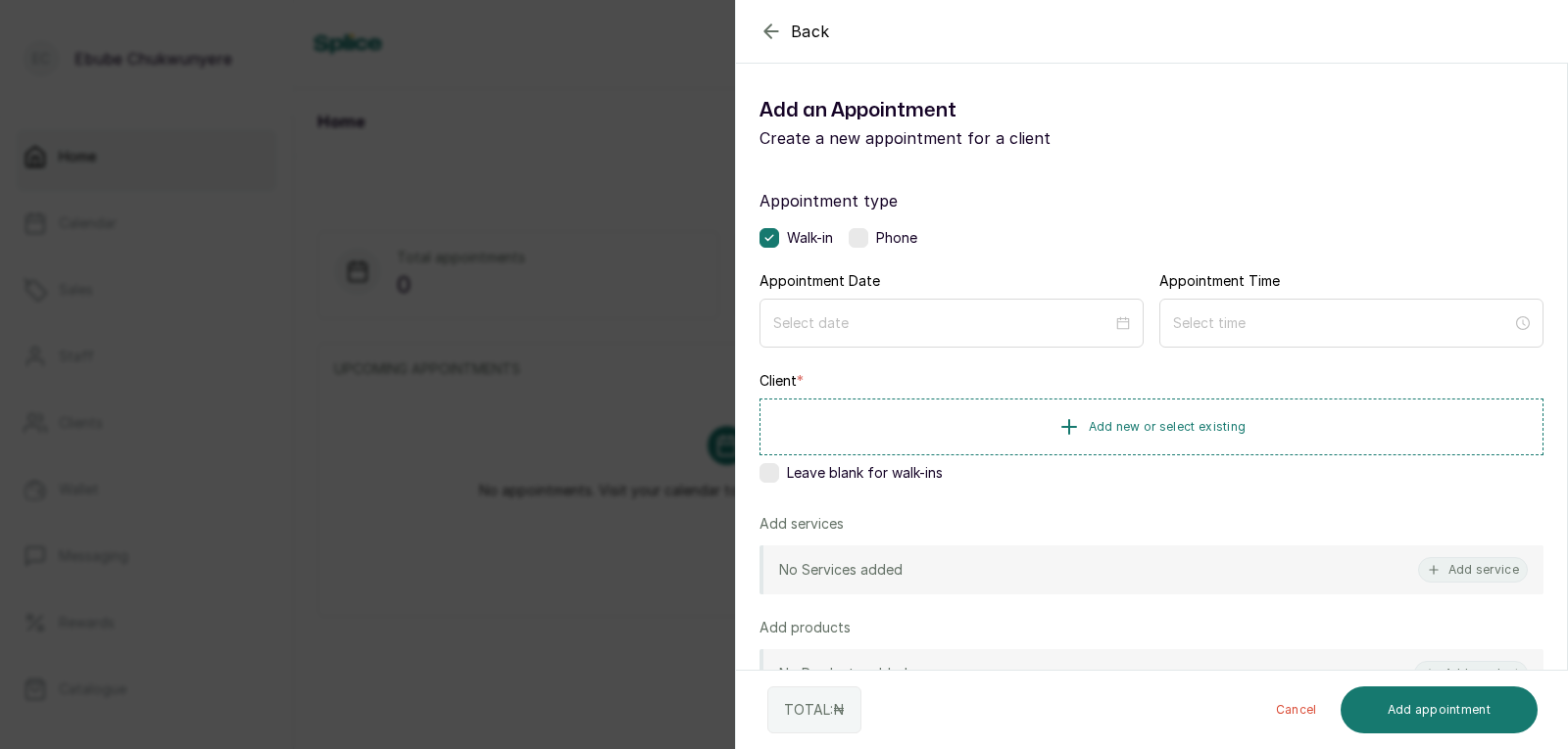
click at [861, 234] on label at bounding box center [858, 238] width 20 height 20
click at [934, 321] on input at bounding box center [943, 323] width 339 height 22
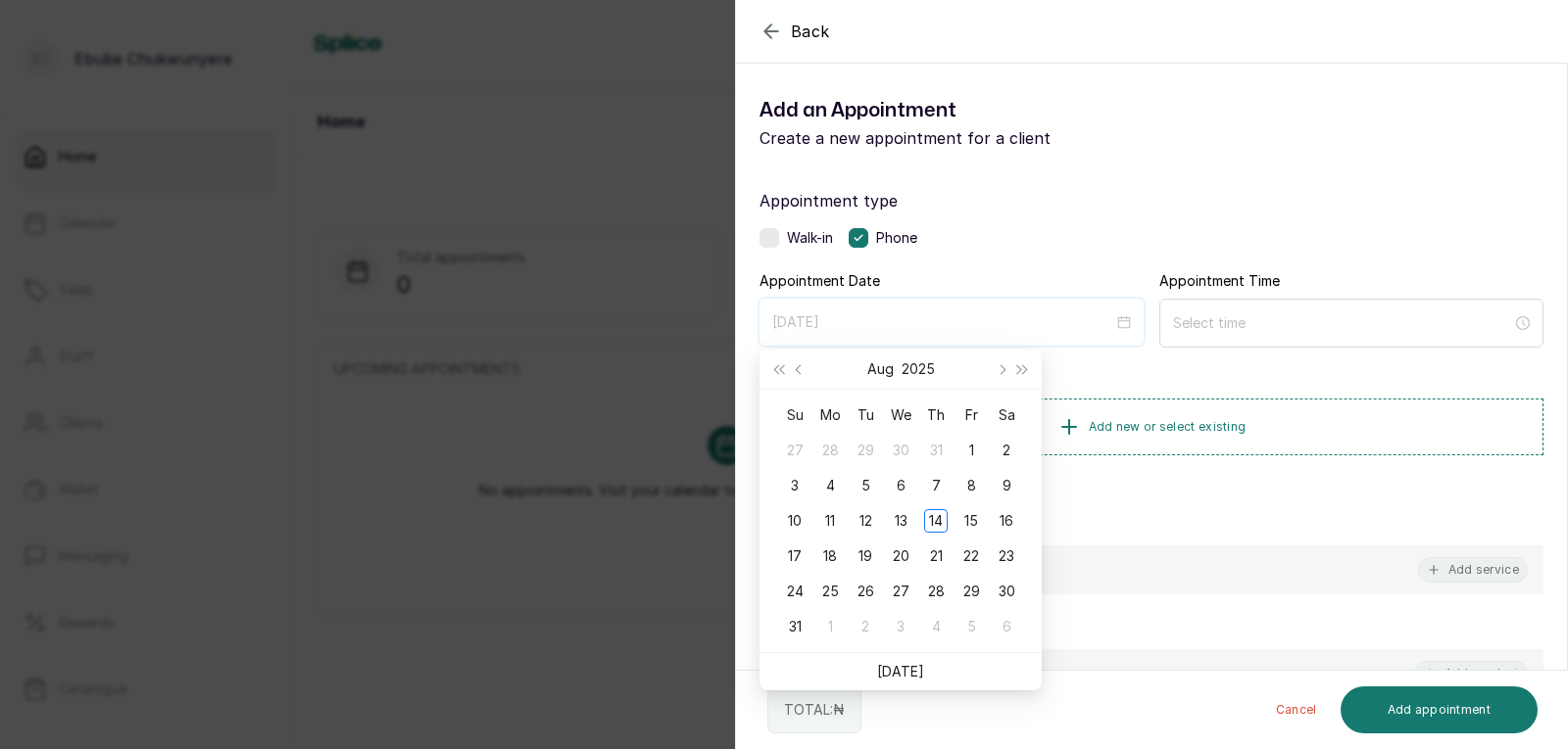
type input "[DATE]"
click at [961, 513] on div "15" at bounding box center [972, 521] width 24 height 24
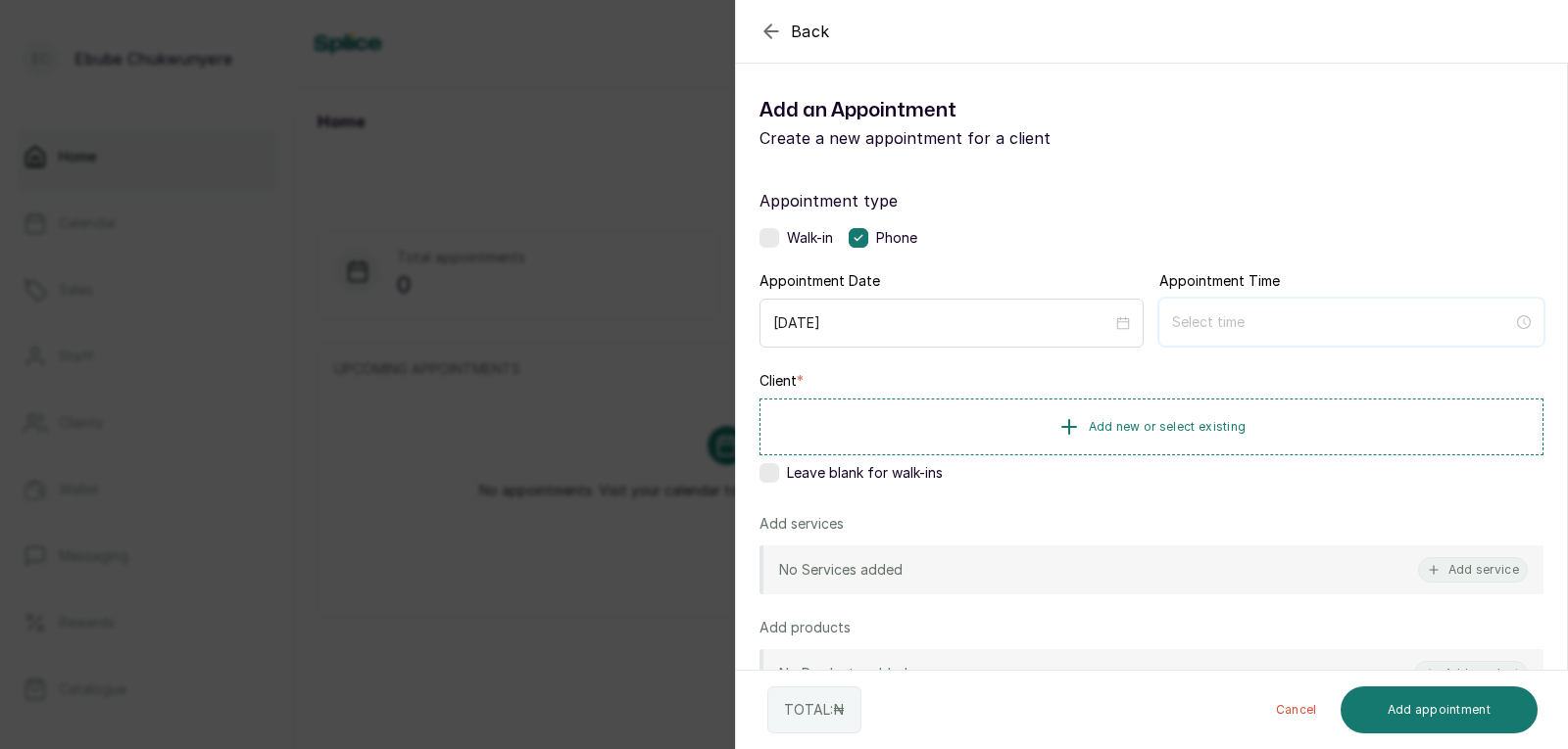
click at [1415, 316] on input at bounding box center [1343, 322] width 341 height 22
type input "12:07 am"
type input "6:00 am"
click at [1173, 376] on div "12" at bounding box center [1179, 371] width 47 height 28
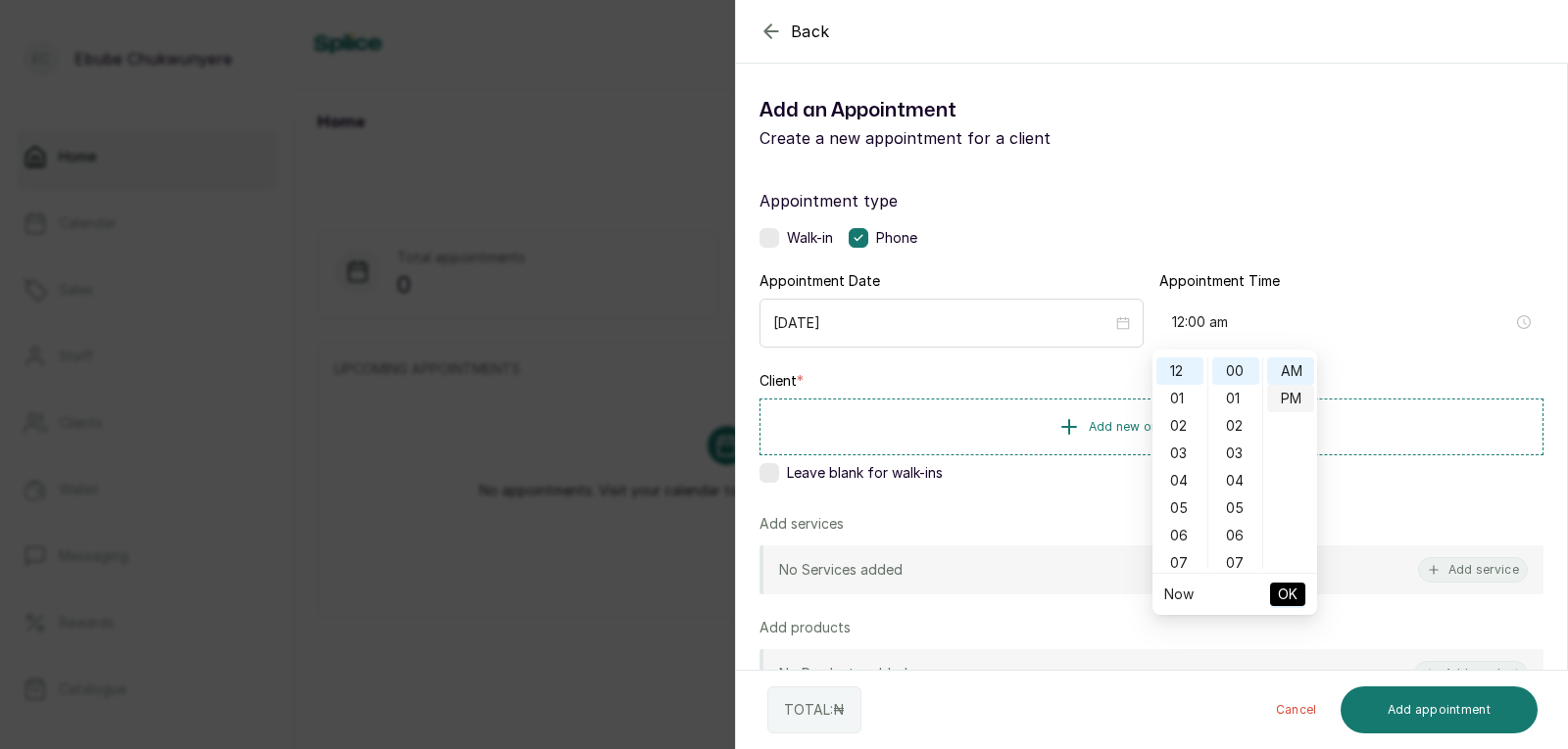
type input "12:00 pm"
click at [1298, 398] on div "PM" at bounding box center [1290, 399] width 47 height 28
click at [1279, 585] on span "OK" at bounding box center [1288, 595] width 20 height 38
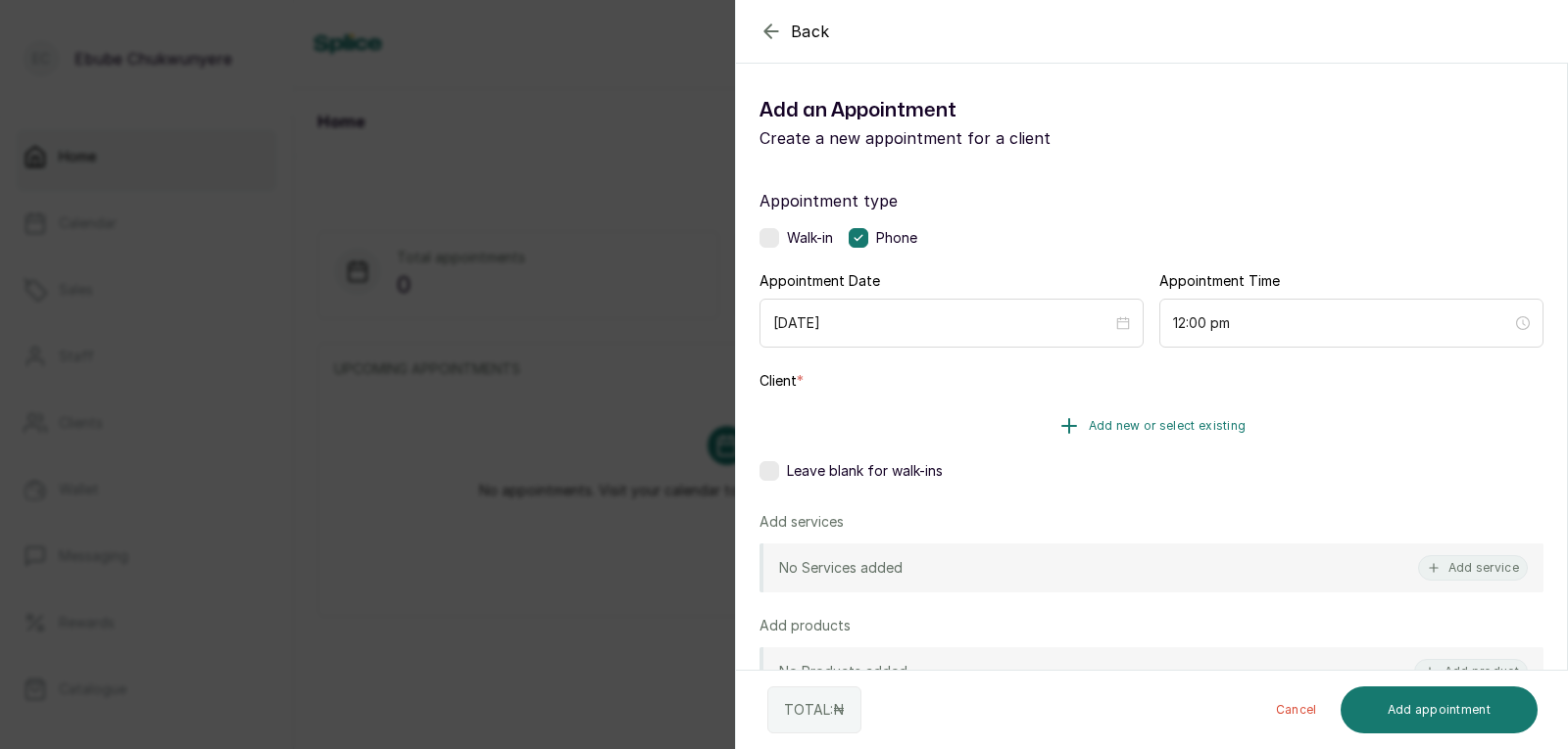
click at [1267, 420] on button "Add new or select existing" at bounding box center [1151, 426] width 784 height 55
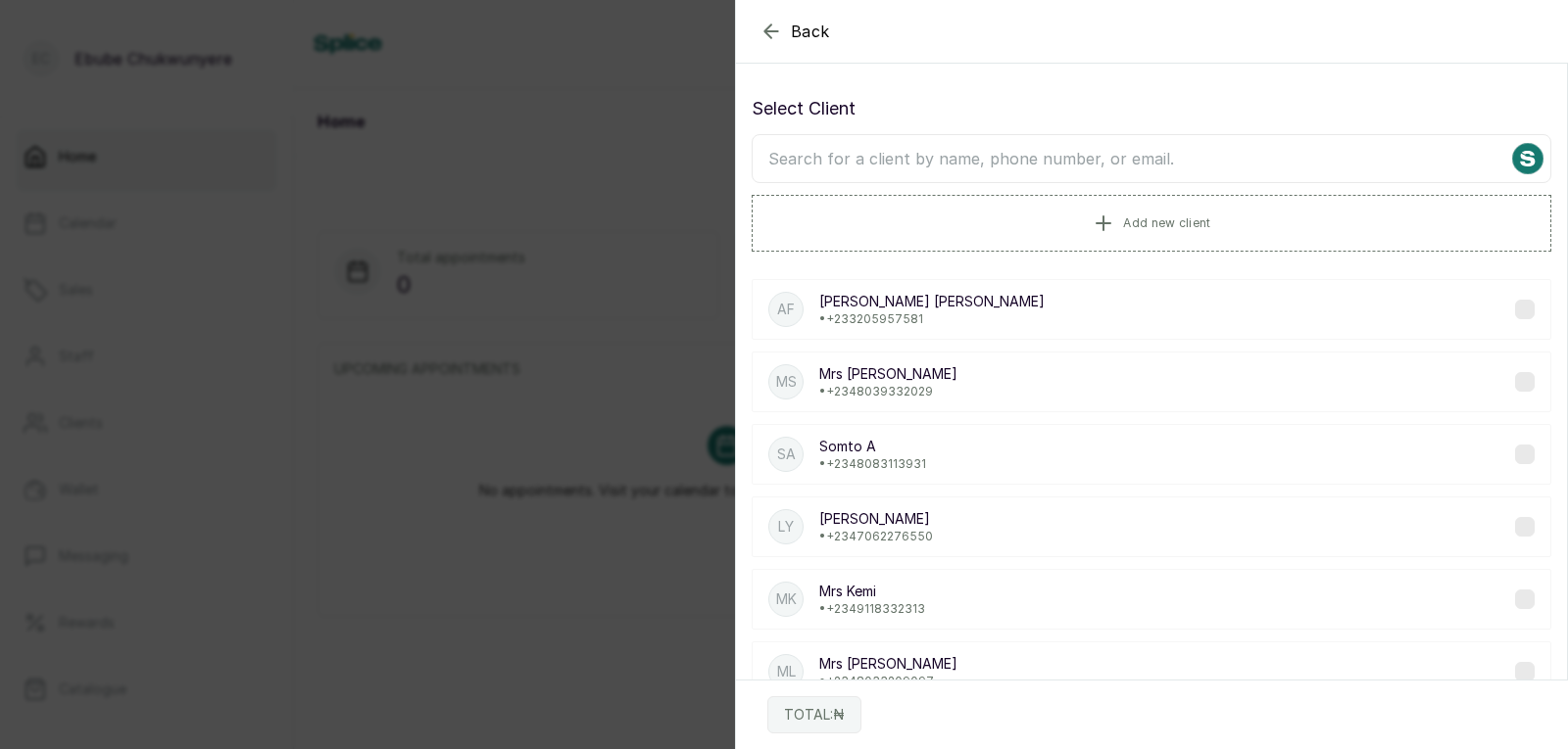
click at [1164, 154] on input "text" at bounding box center [1151, 158] width 800 height 49
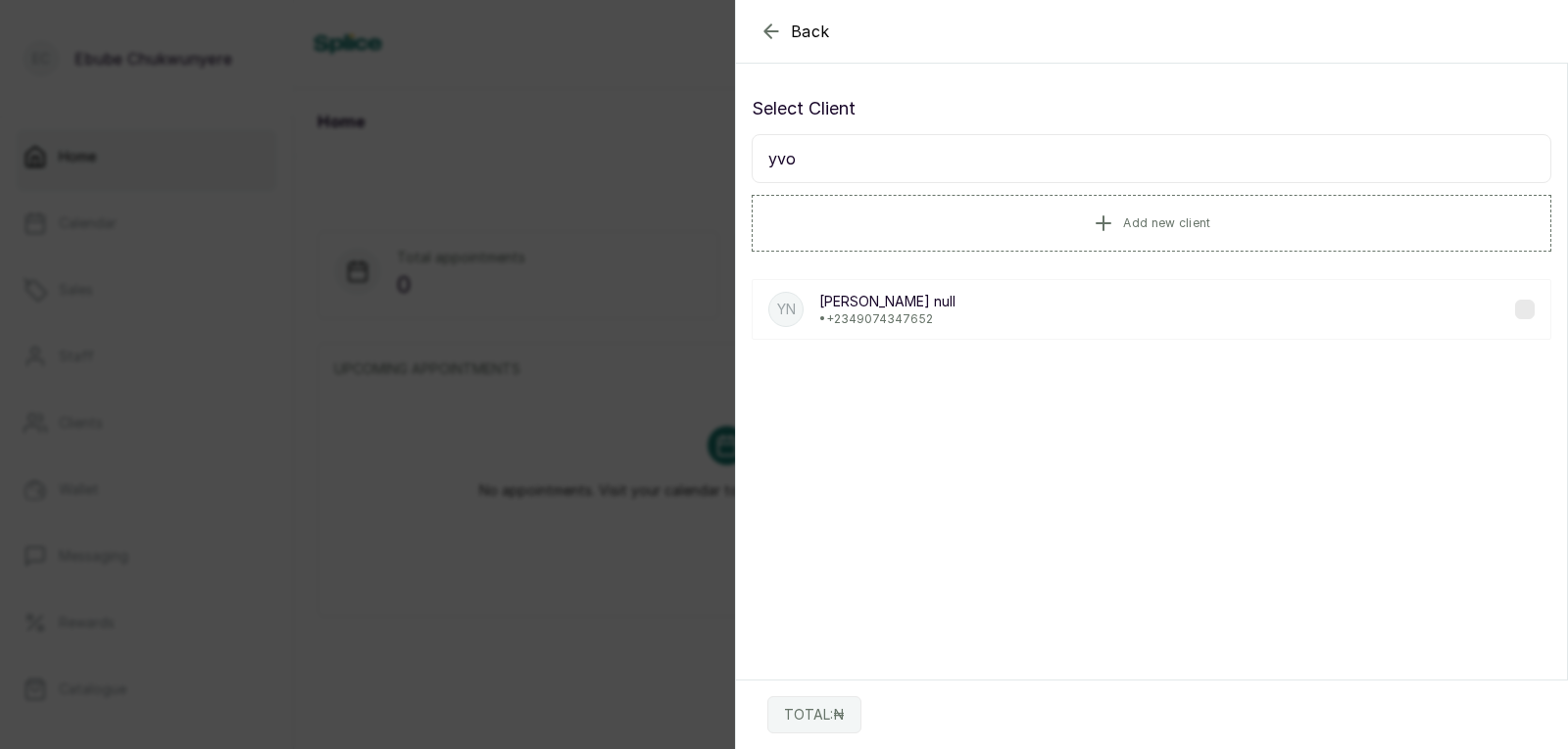
type input "yvo"
click at [1140, 321] on div "Yn [PERSON_NAME] • [PHONE_NUMBER]" at bounding box center [1151, 309] width 800 height 61
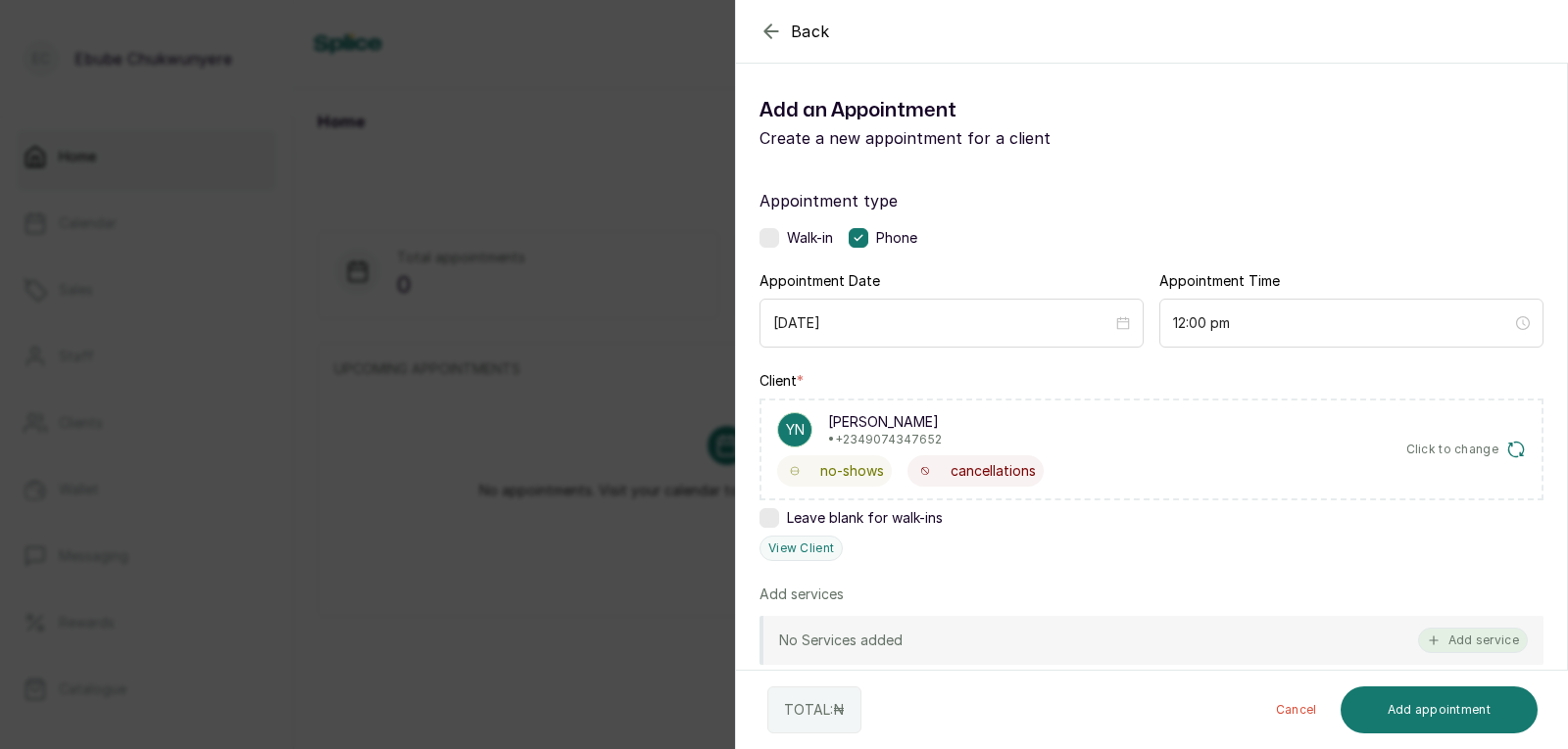
click at [1499, 641] on button "Add service" at bounding box center [1473, 641] width 110 height 26
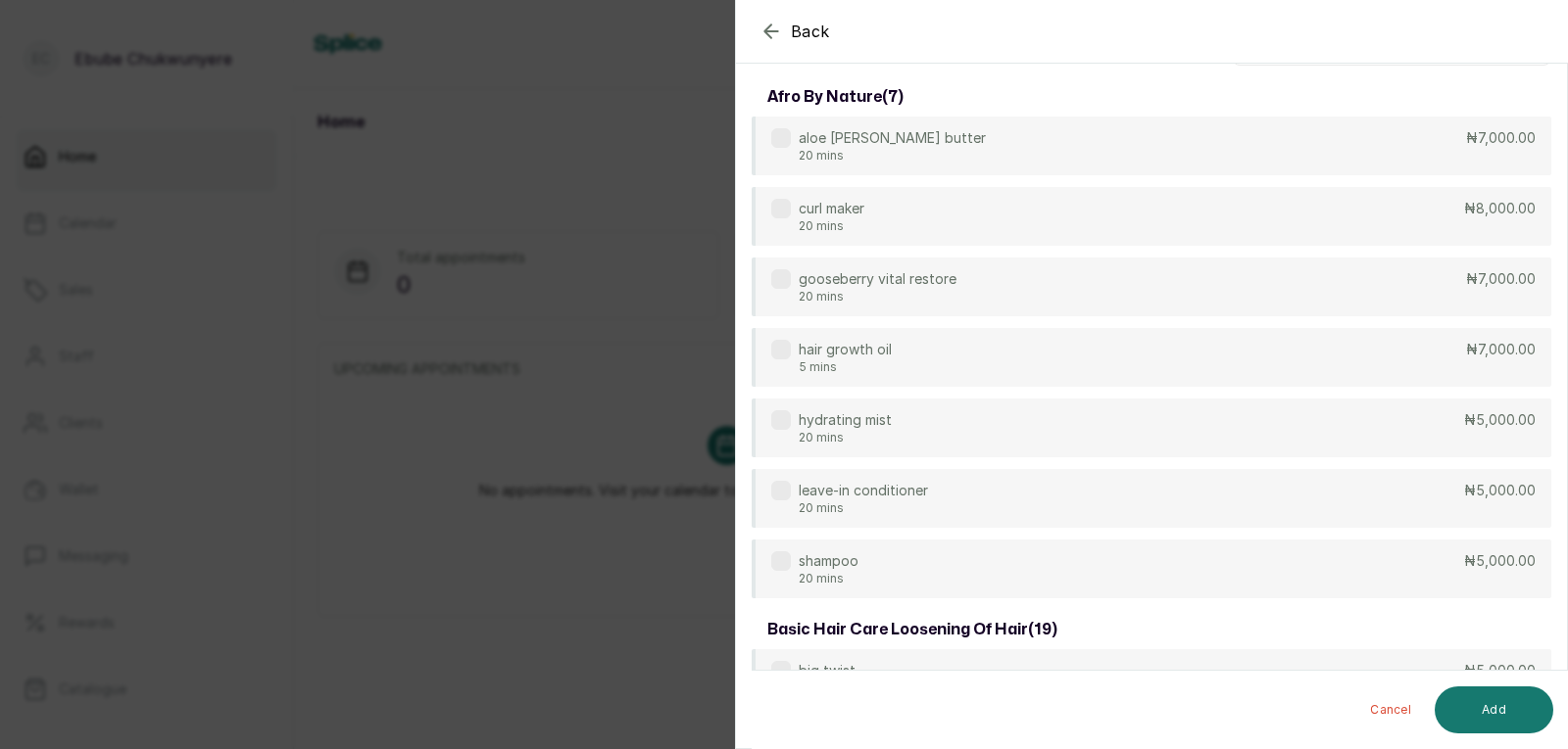
scroll to position [7, 0]
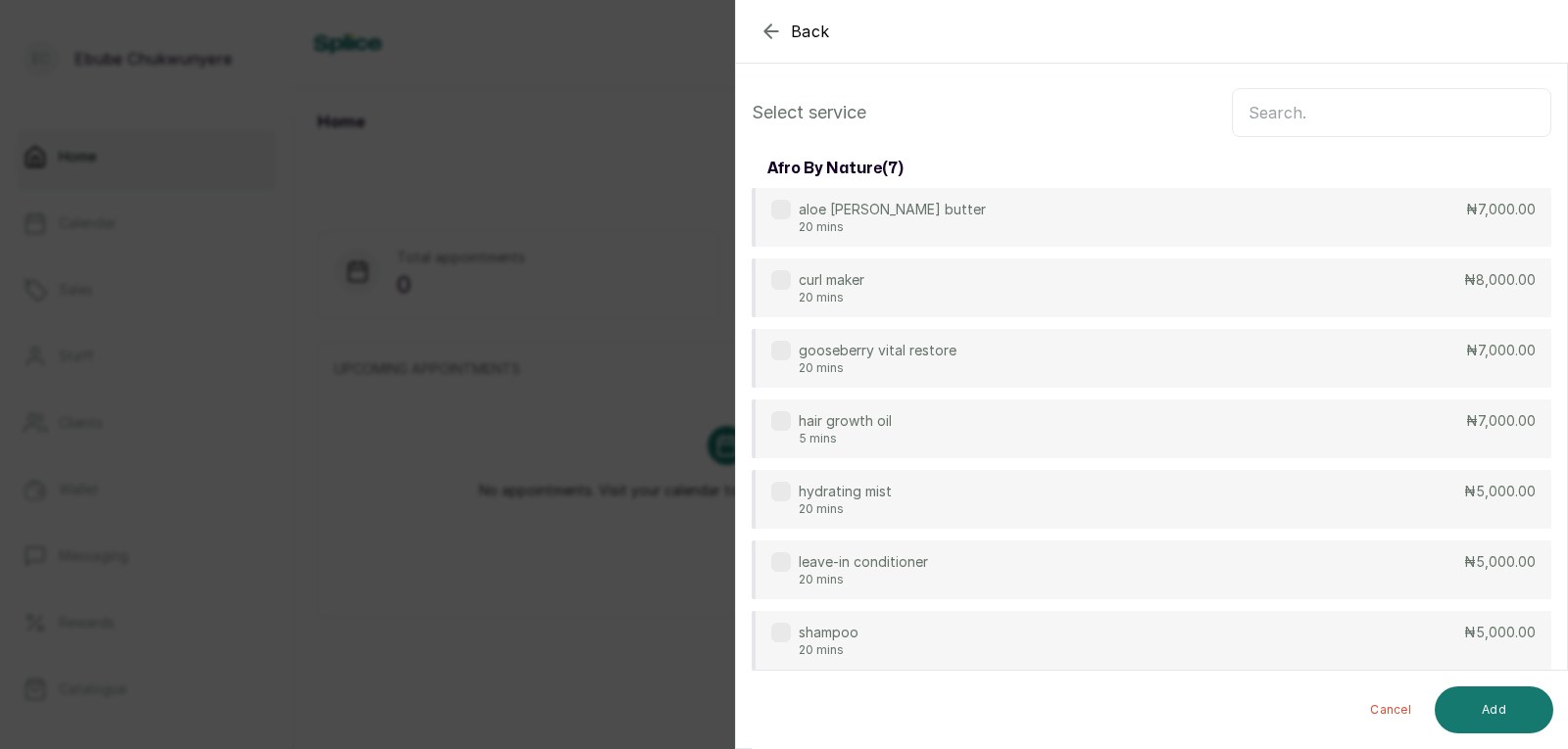
click at [1493, 120] on input "text" at bounding box center [1391, 112] width 320 height 49
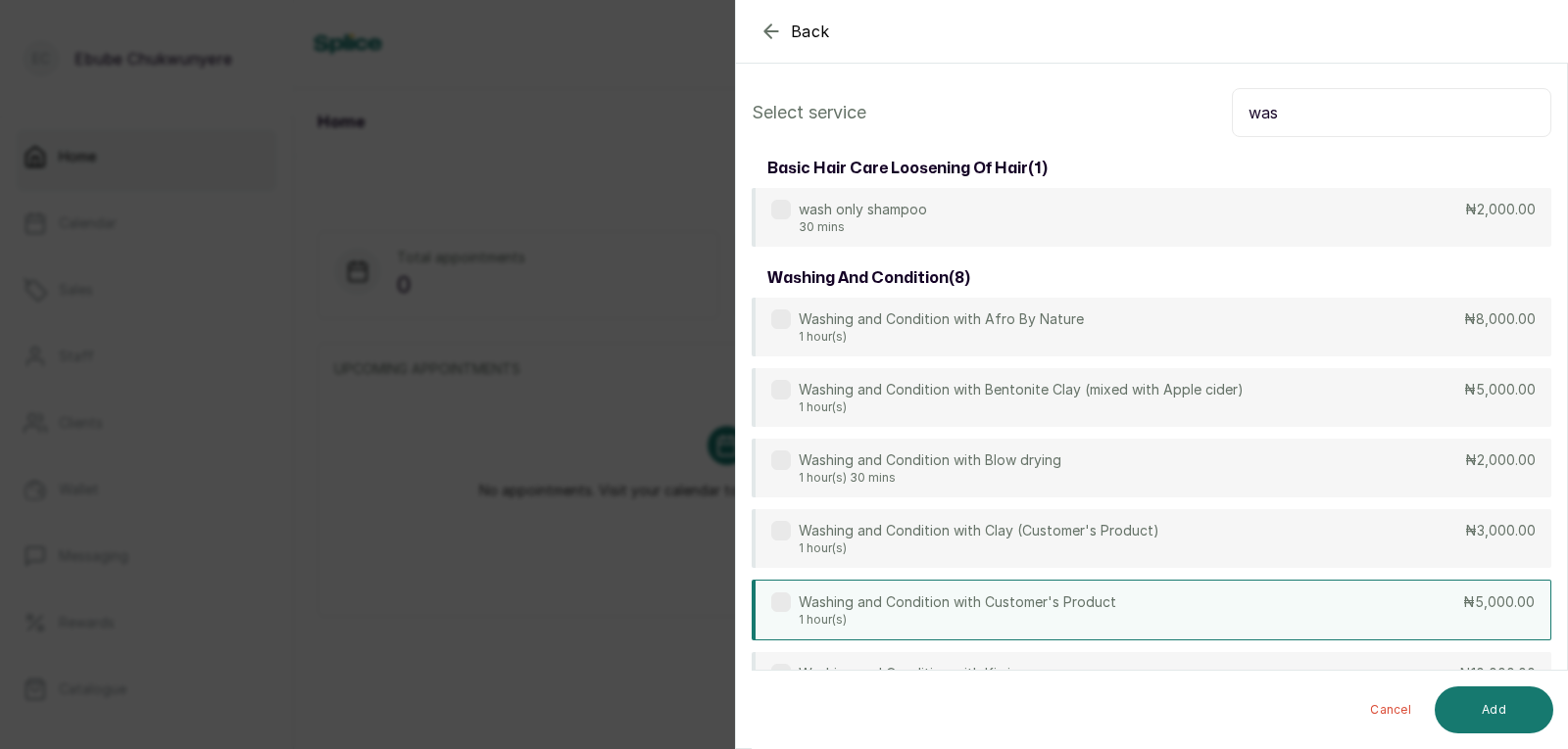
type input "was"
click at [1244, 599] on div "Washing and Condition with Customer's Product 1 hour(s) ₦5,000.00" at bounding box center [1151, 610] width 800 height 61
click at [1502, 706] on button "Add" at bounding box center [1494, 709] width 118 height 47
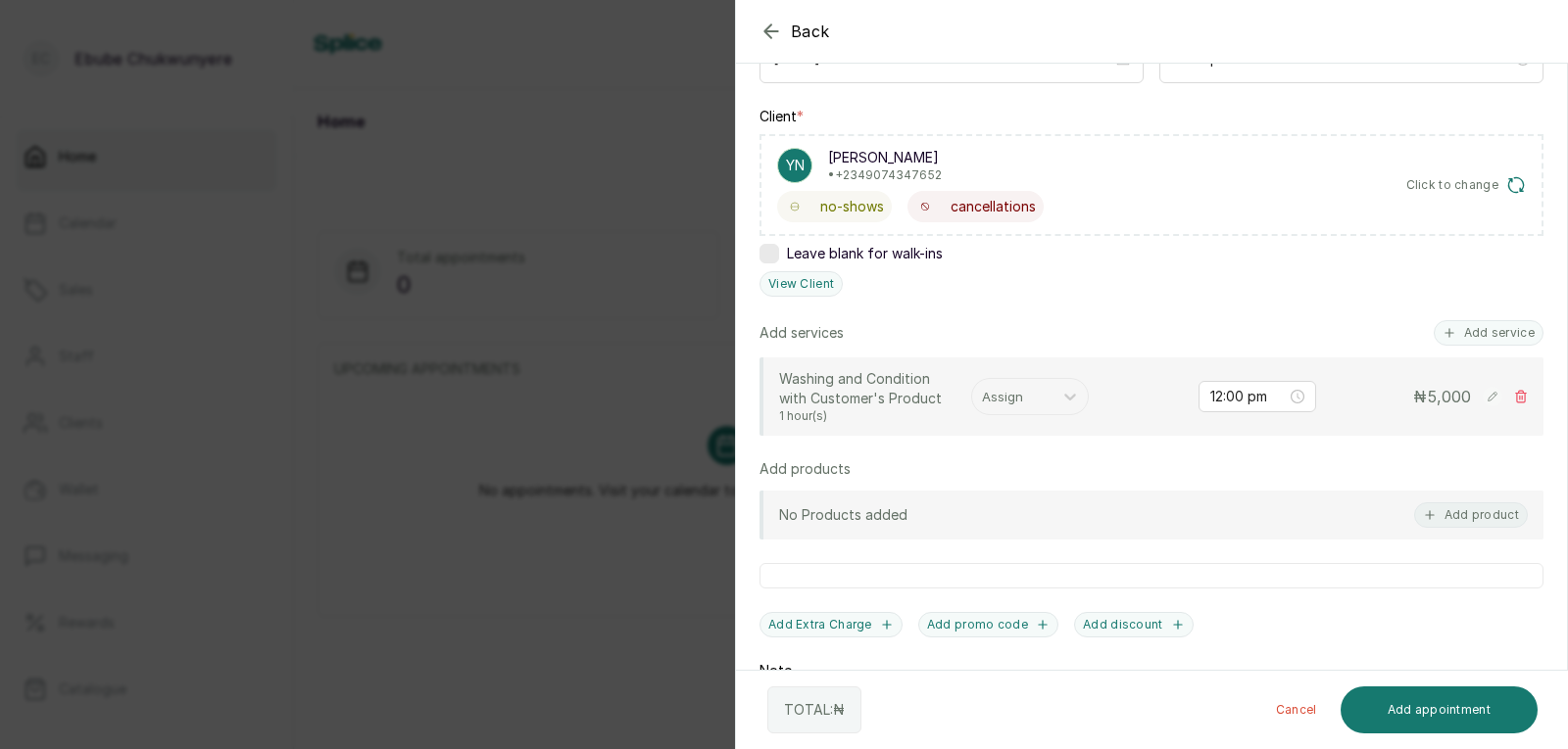
scroll to position [370, 0]
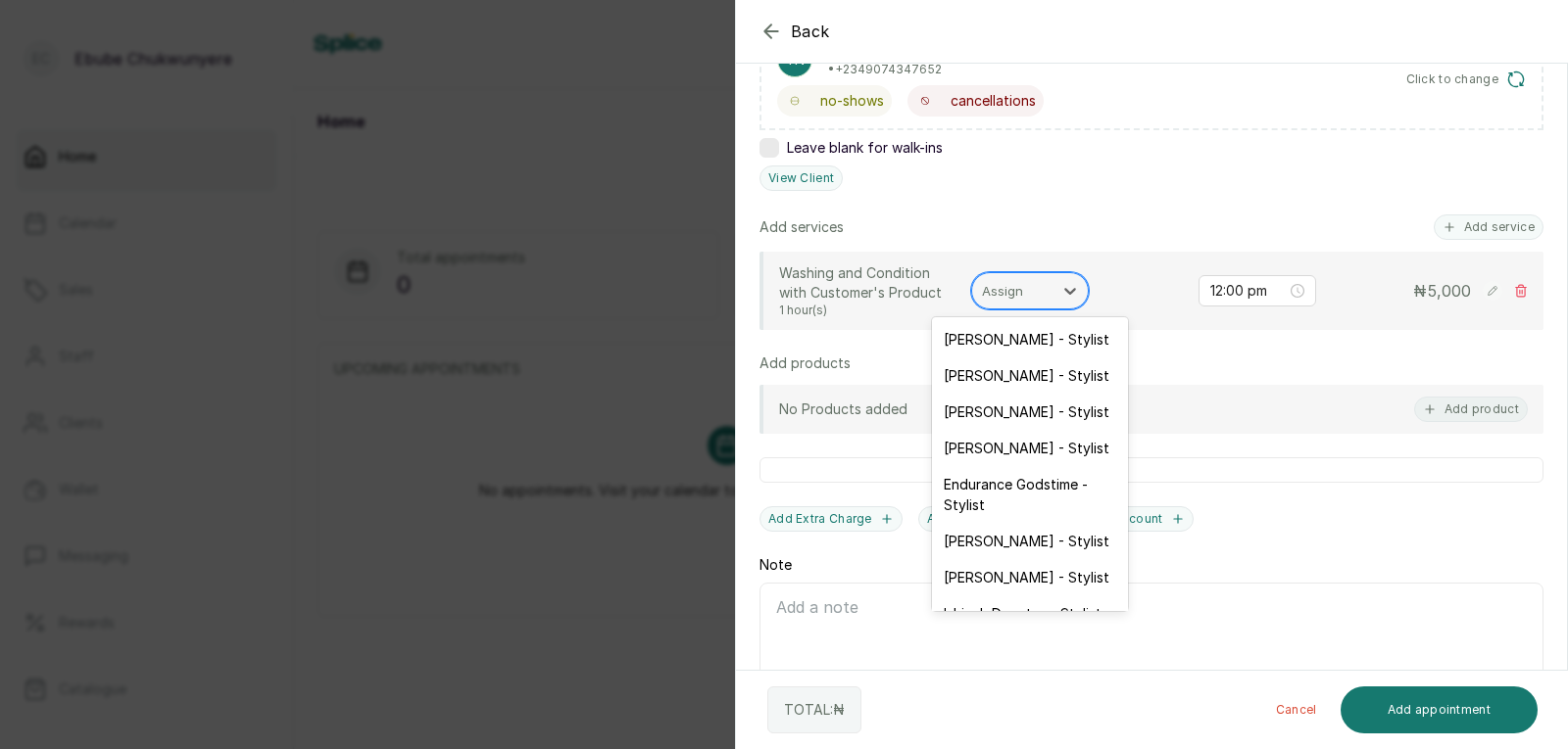
click at [1037, 289] on div at bounding box center [1011, 291] width 61 height 26
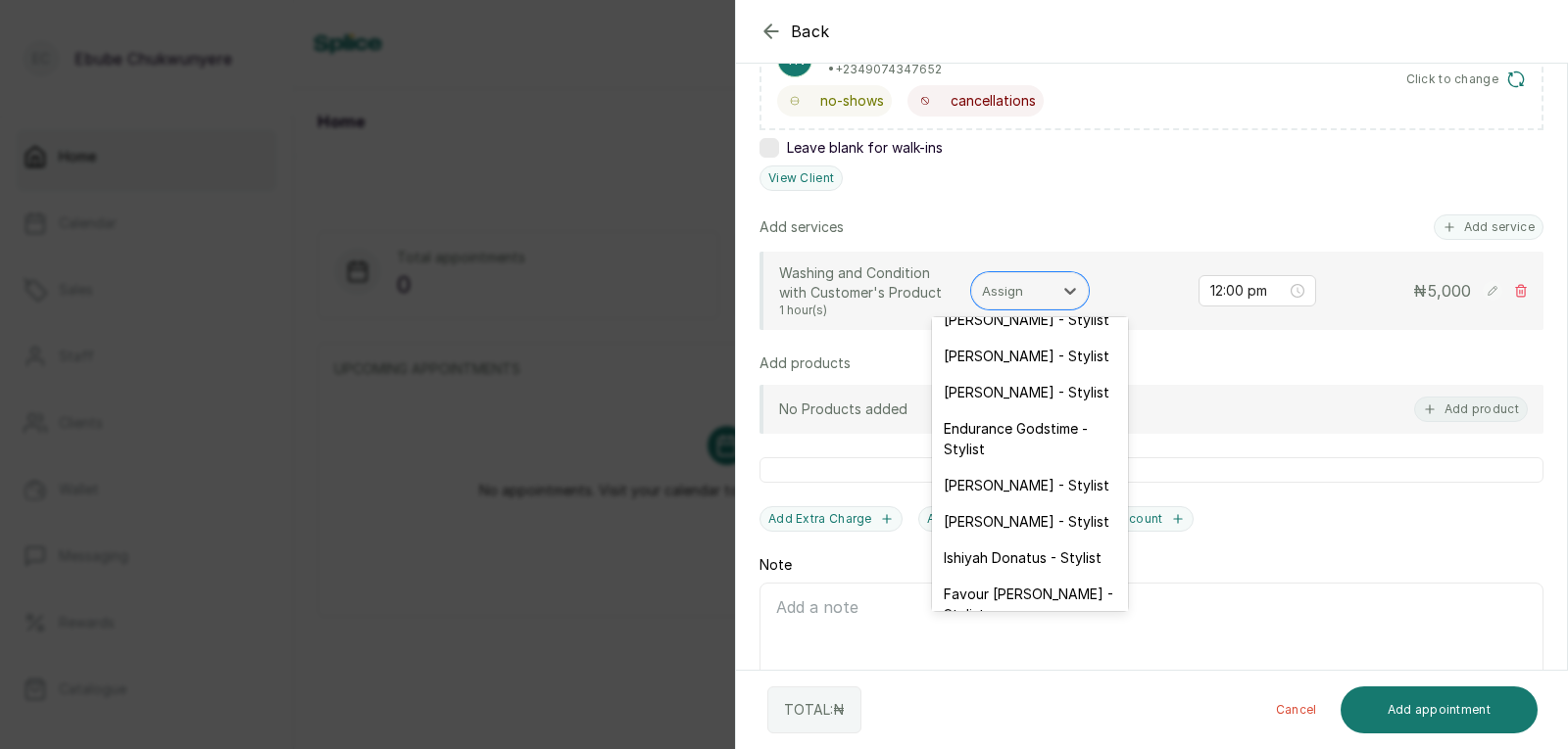
scroll to position [61, 0]
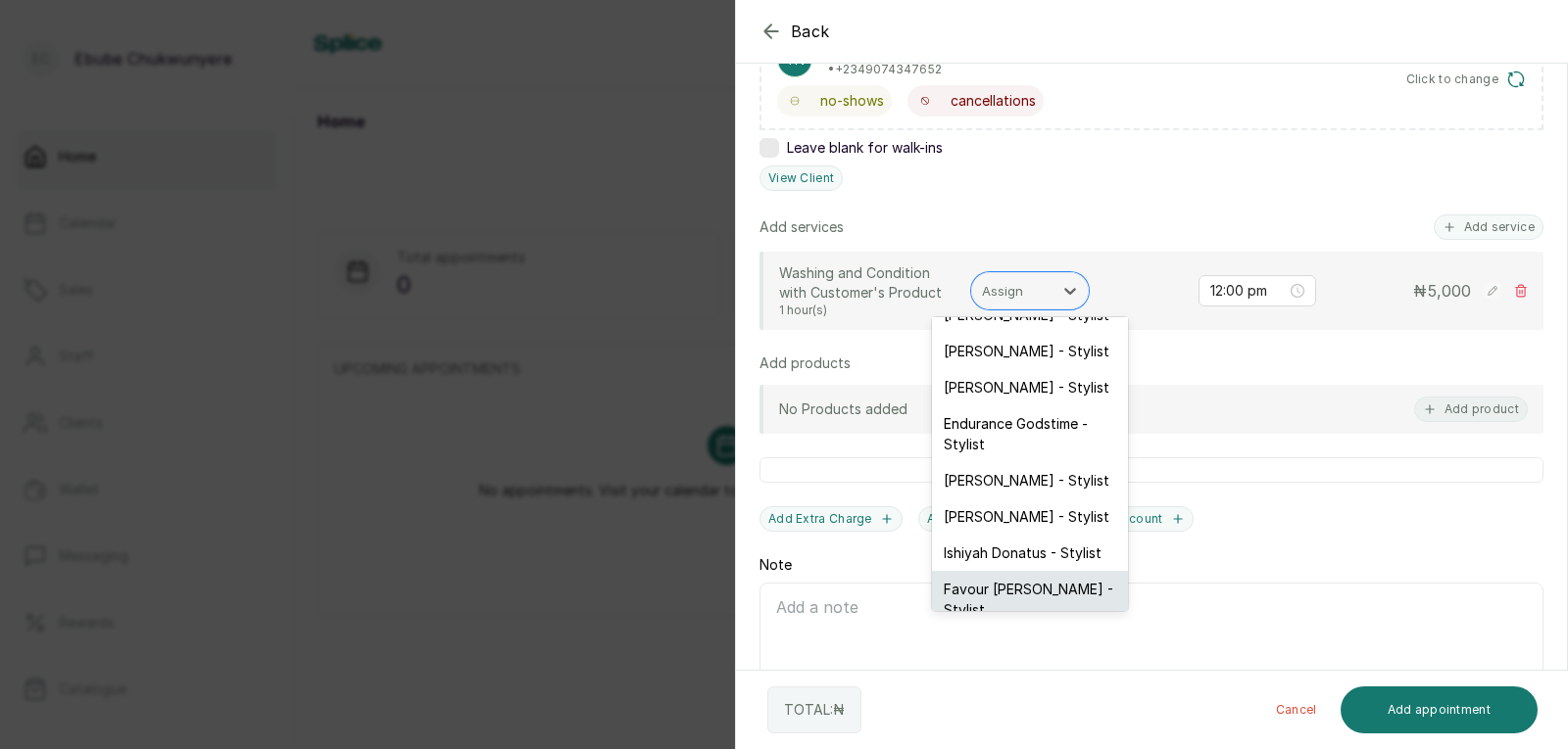
click at [1026, 575] on div "Favour [PERSON_NAME] - Stylist" at bounding box center [1029, 599] width 196 height 57
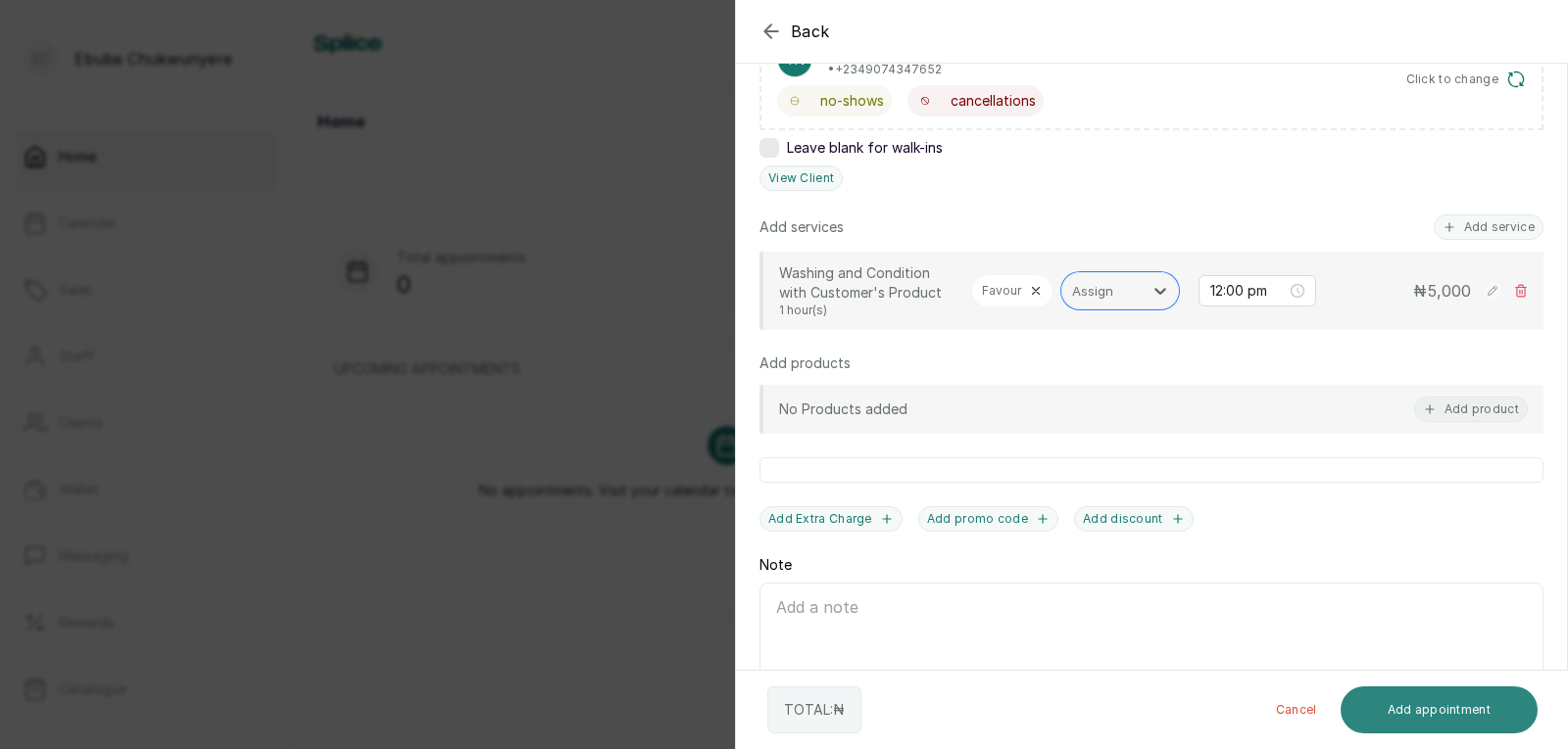
click at [1413, 699] on button "Add appointment" at bounding box center [1439, 709] width 197 height 47
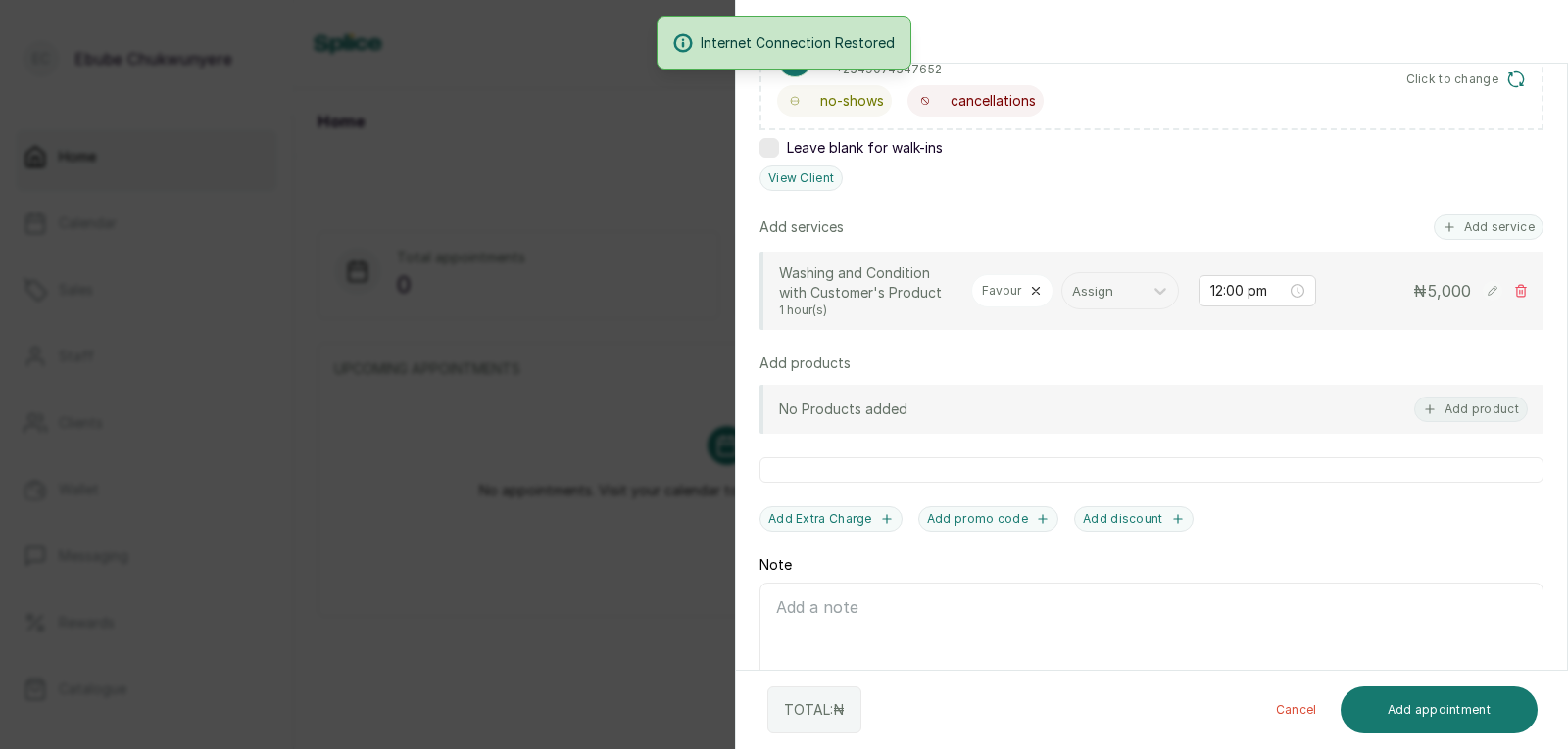
click at [1442, 532] on div "Add Extra Charge Add promo code Add discount" at bounding box center [1151, 520] width 784 height 26
click at [1473, 711] on button "Add appointment" at bounding box center [1439, 709] width 197 height 47
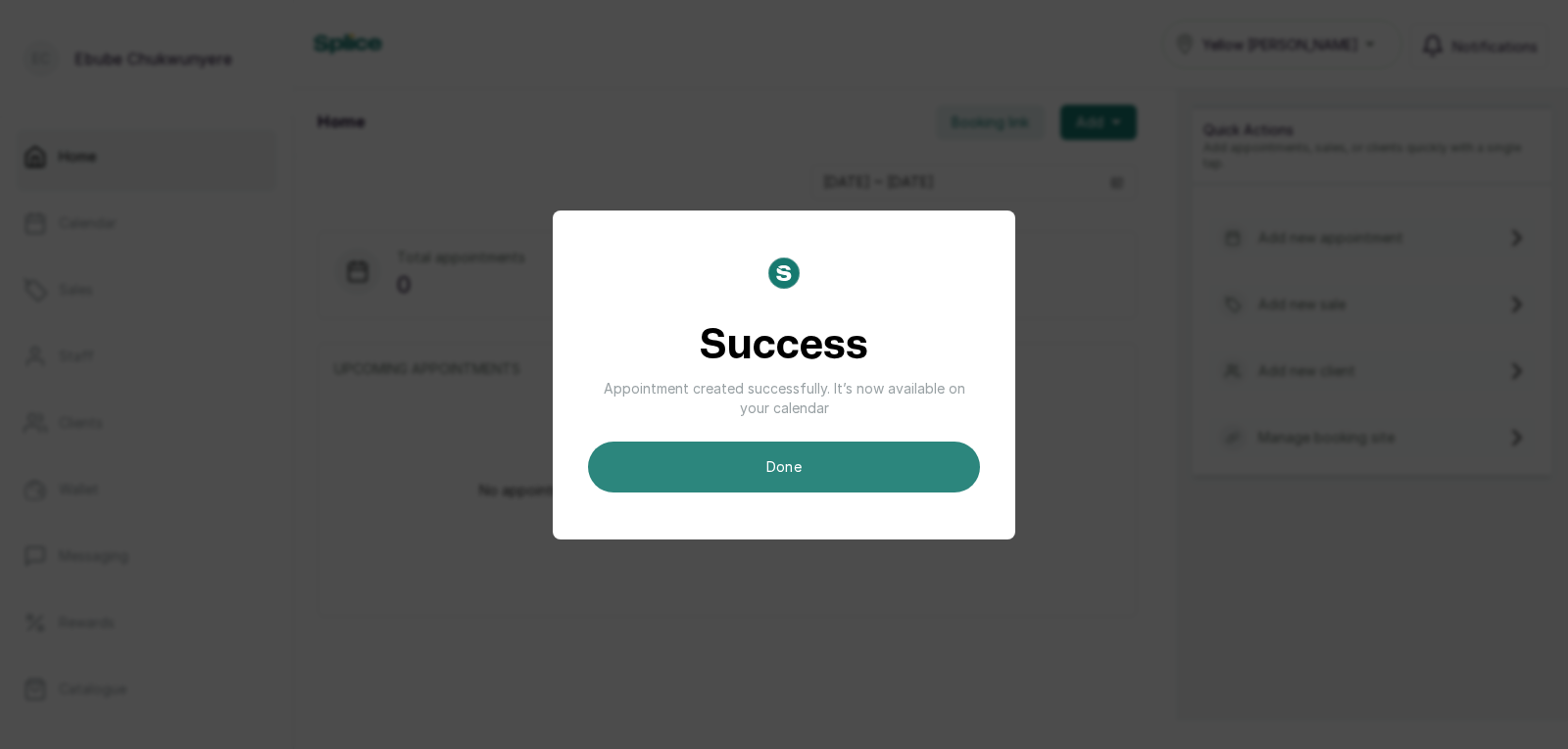
click at [861, 455] on button "done" at bounding box center [783, 466] width 392 height 51
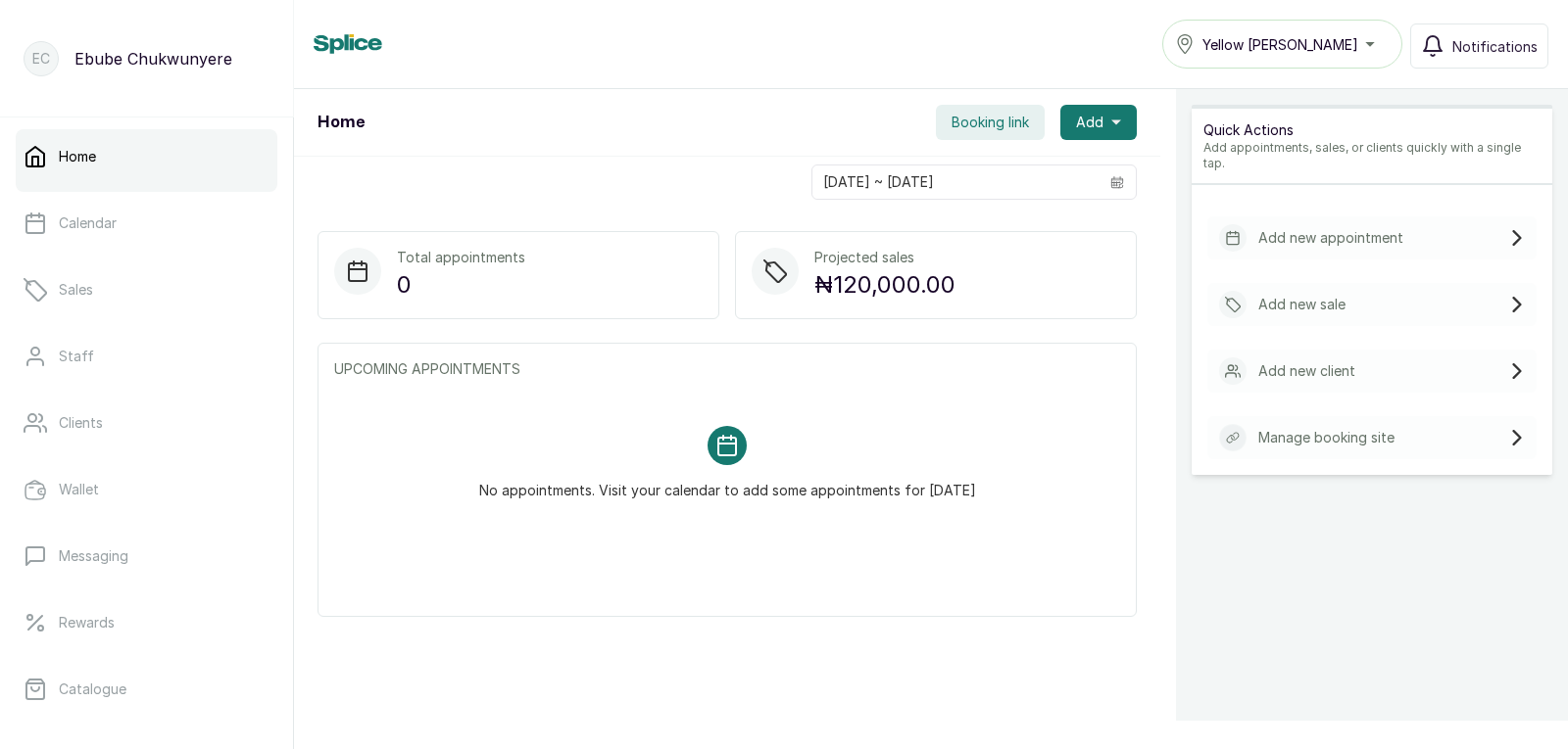
click at [1425, 220] on div "Add new appointment" at bounding box center [1372, 237] width 329 height 43
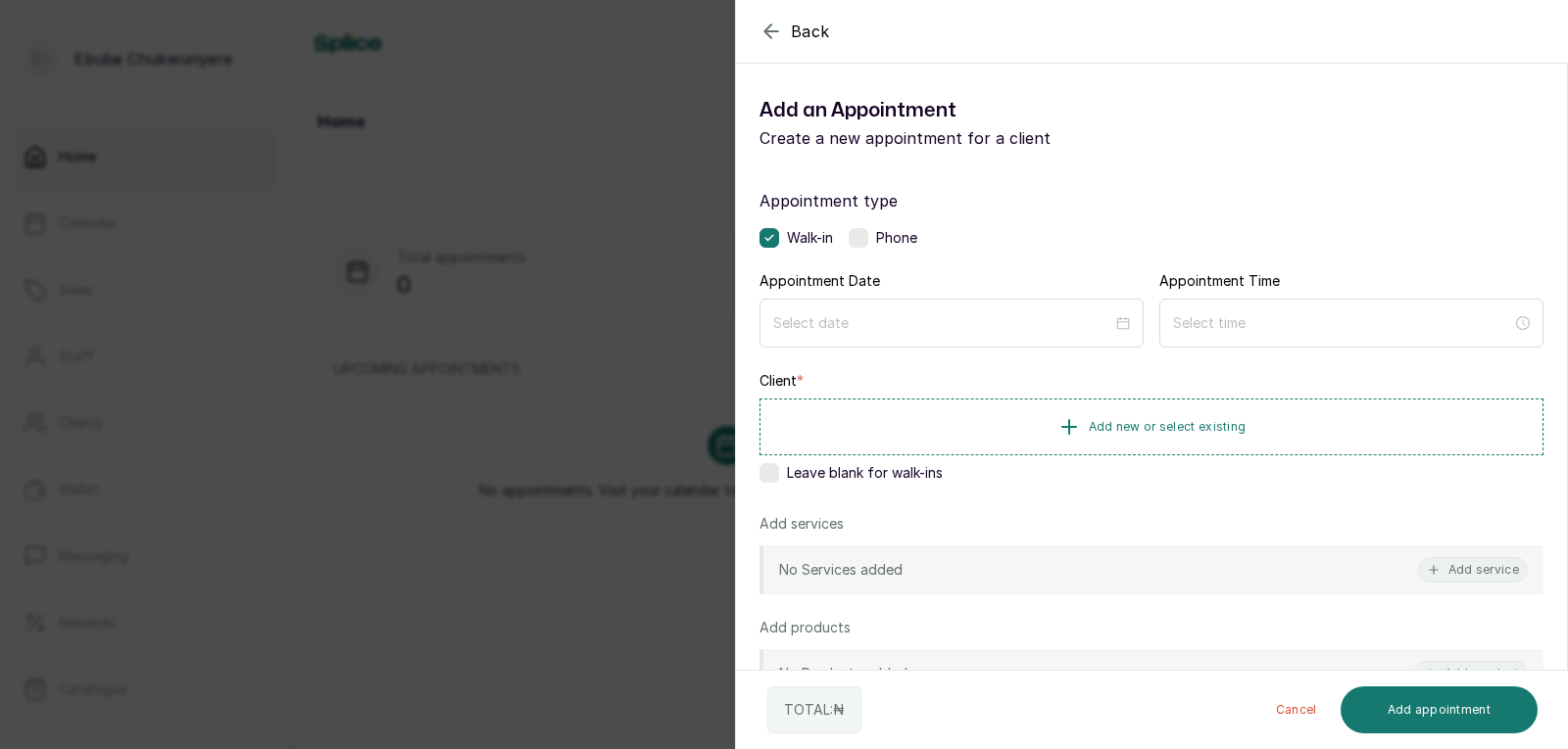
click at [860, 240] on label at bounding box center [858, 238] width 20 height 20
click at [844, 323] on input at bounding box center [943, 322] width 341 height 22
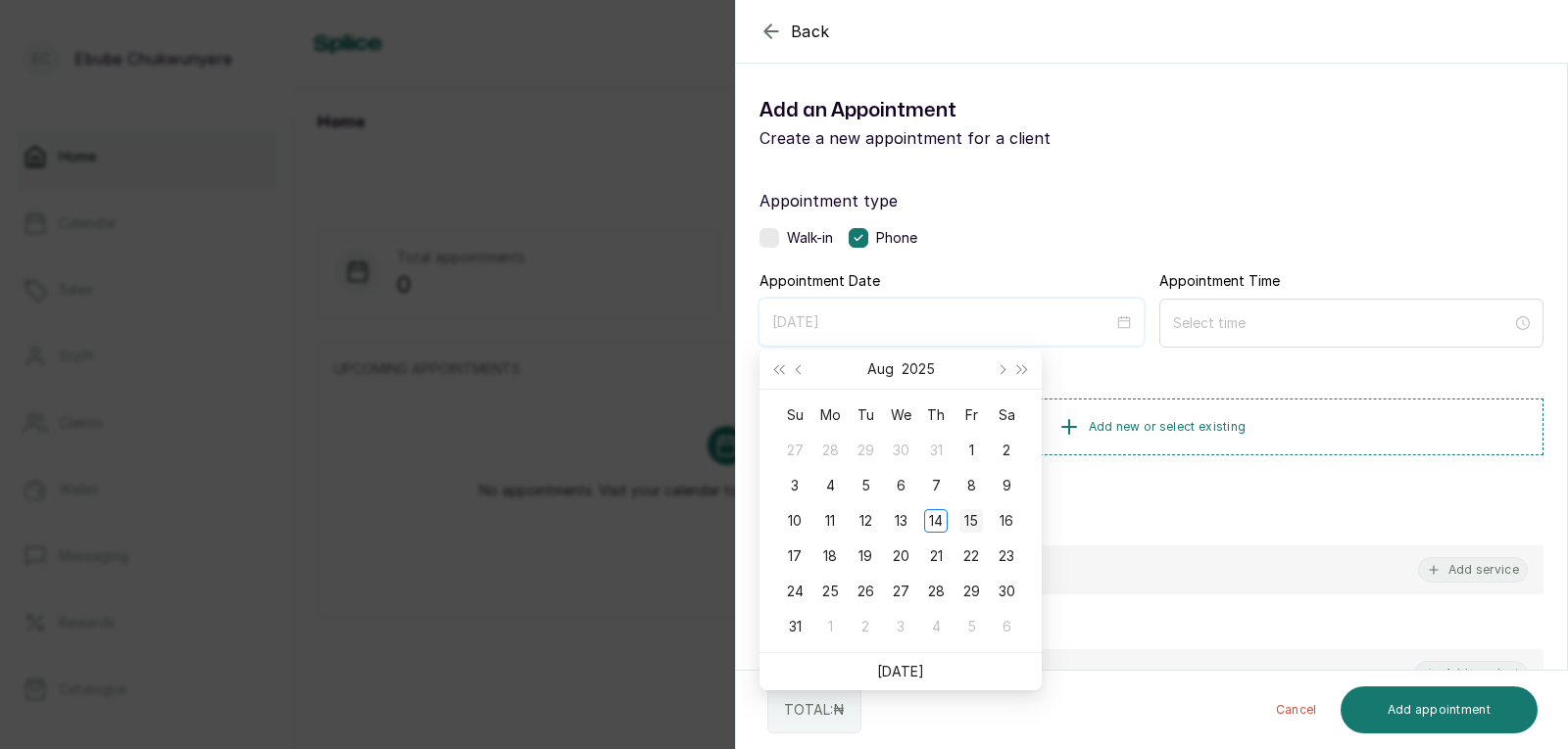
type input "[DATE]"
click at [974, 507] on td "15" at bounding box center [972, 522] width 36 height 36
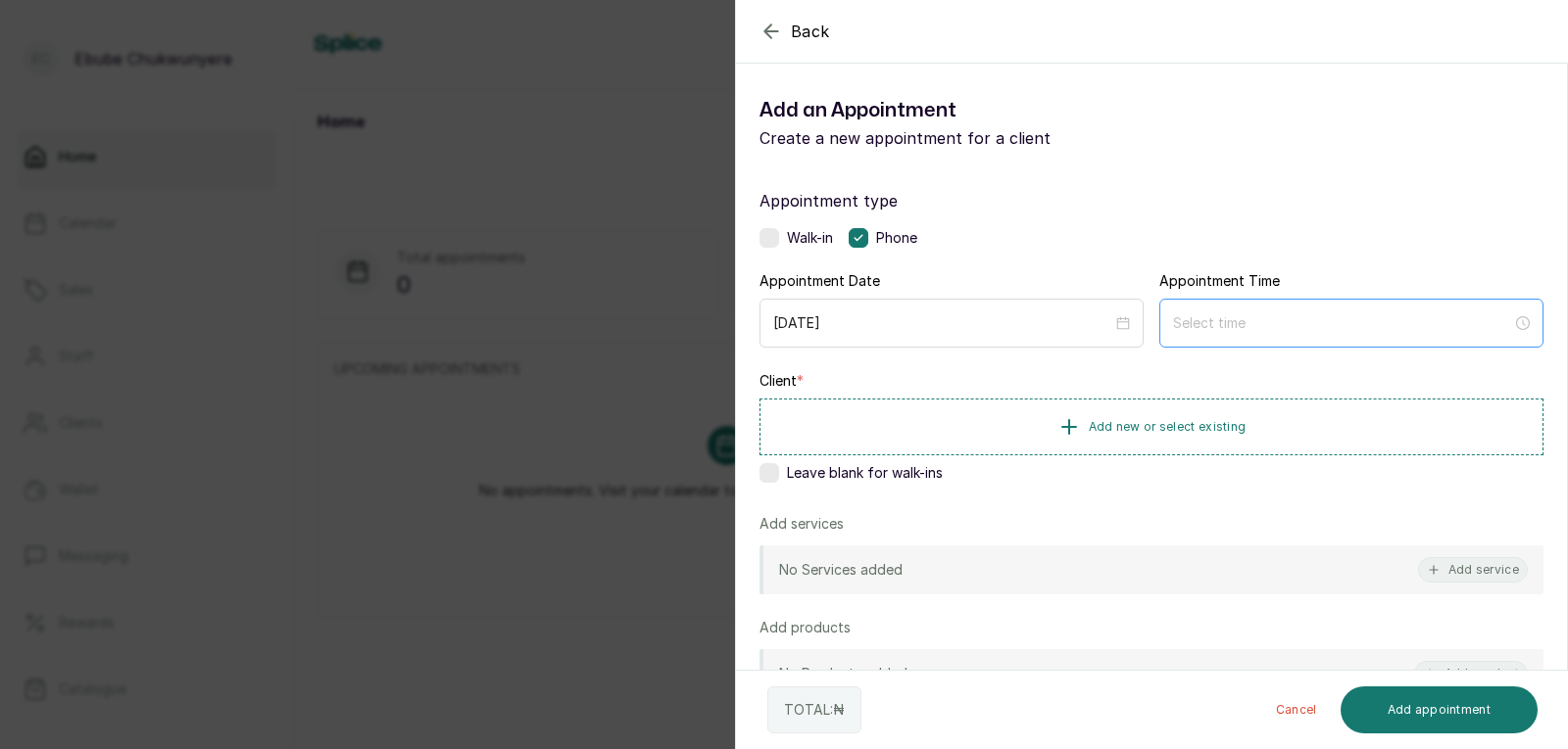
click at [1244, 311] on div at bounding box center [1351, 322] width 384 height 49
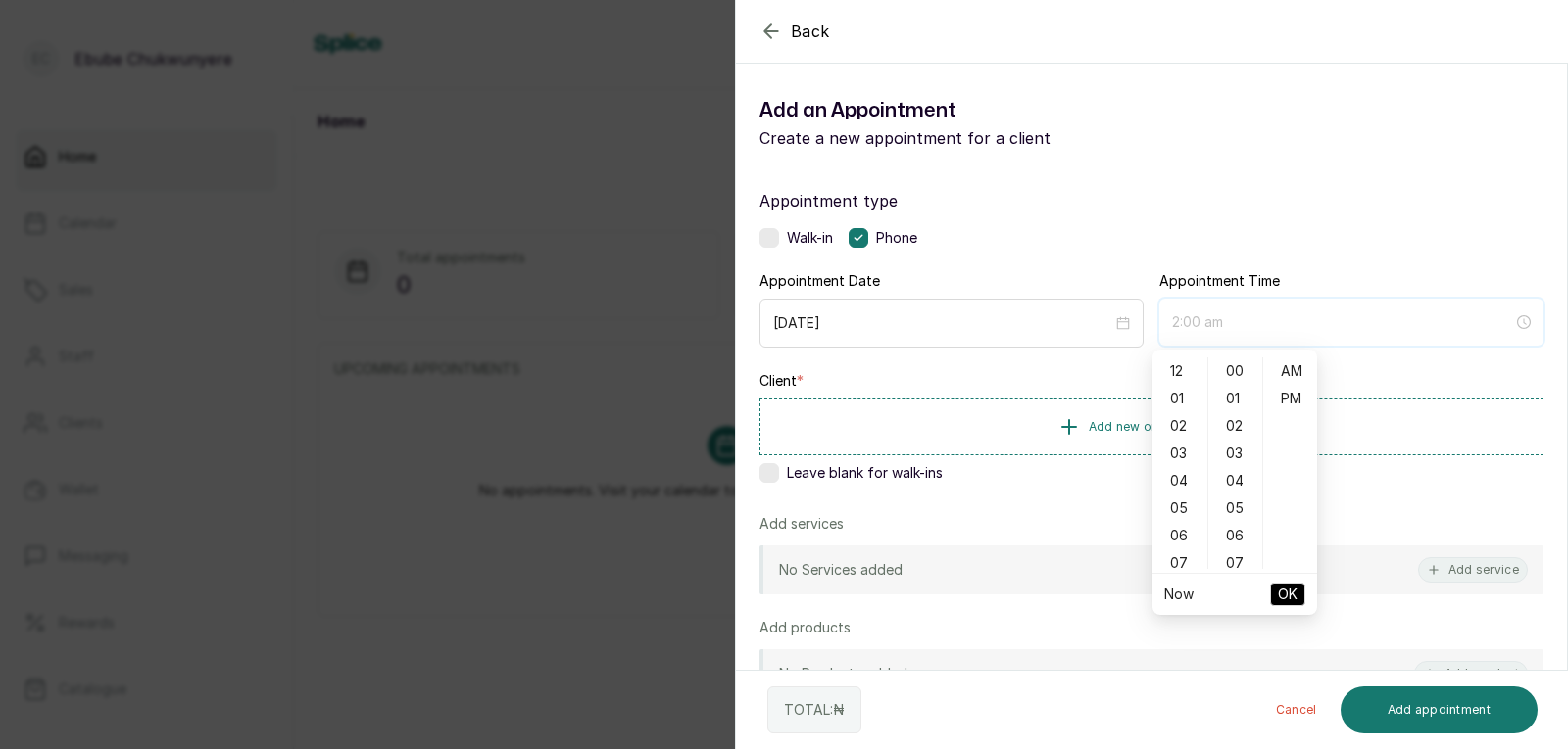
type input "3:00 am"
type input "12:00 am"
click at [1161, 369] on div "12" at bounding box center [1179, 371] width 47 height 28
type input "12:00 am"
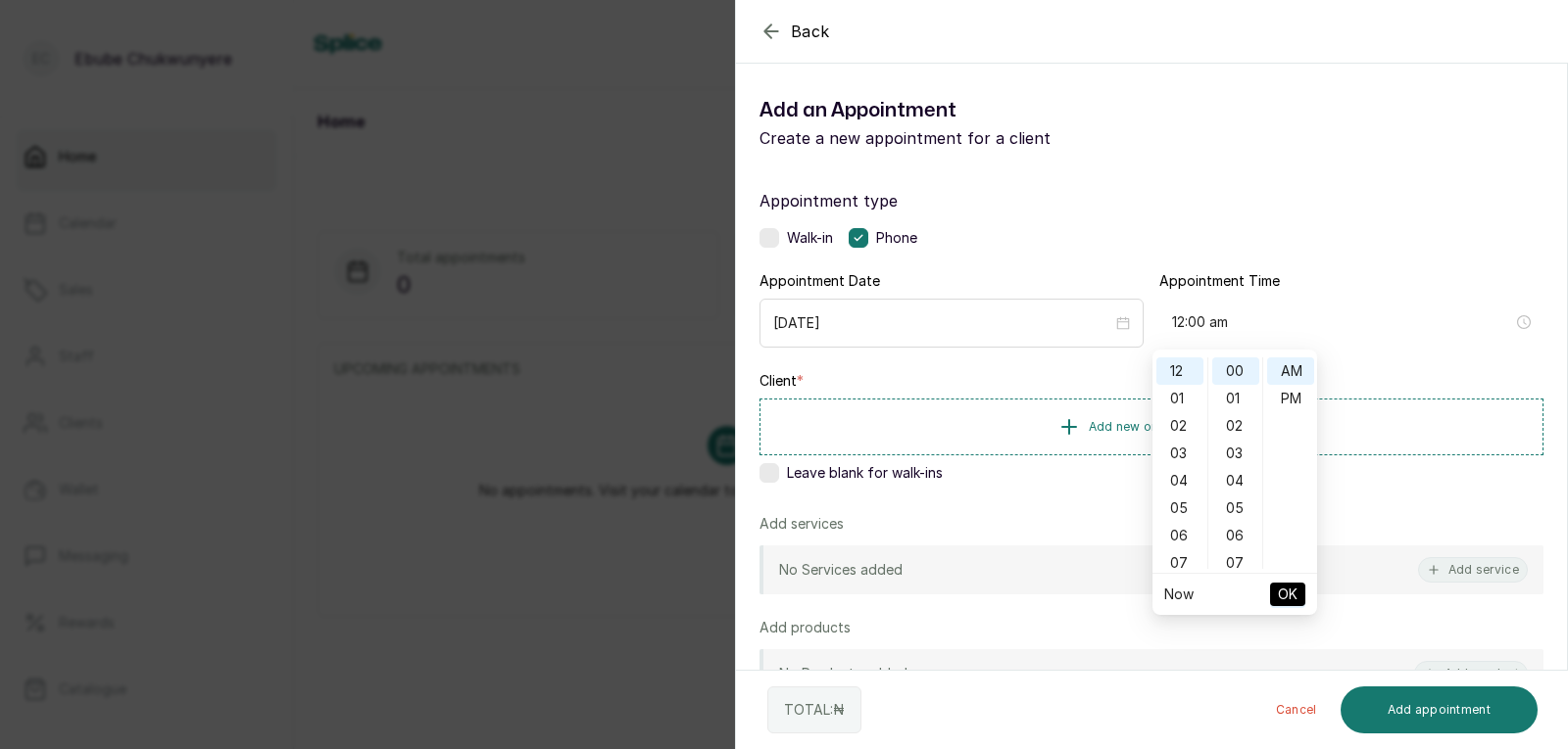
click at [1285, 592] on span "OK" at bounding box center [1288, 595] width 20 height 38
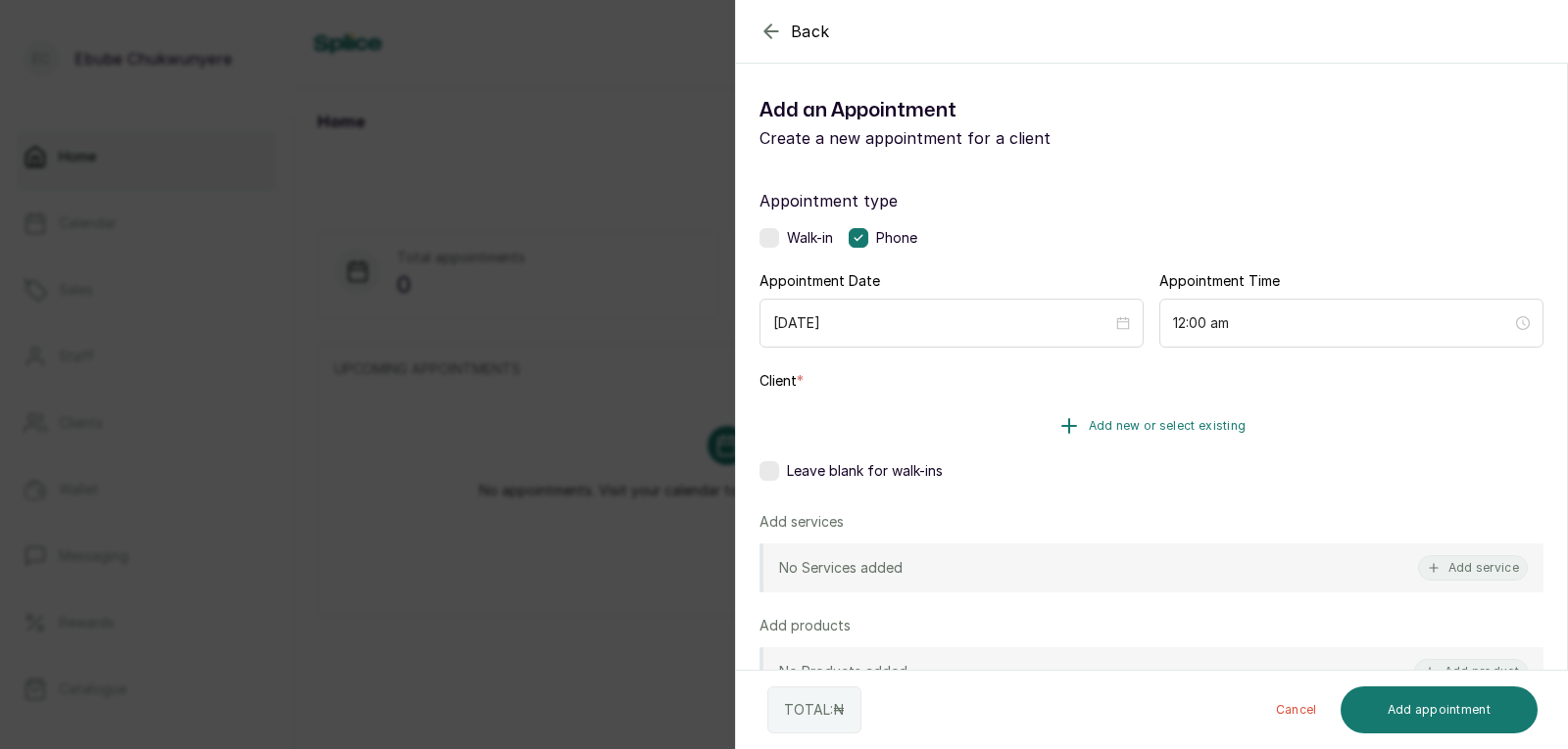
click at [1233, 406] on button "Add new or select existing" at bounding box center [1151, 426] width 784 height 55
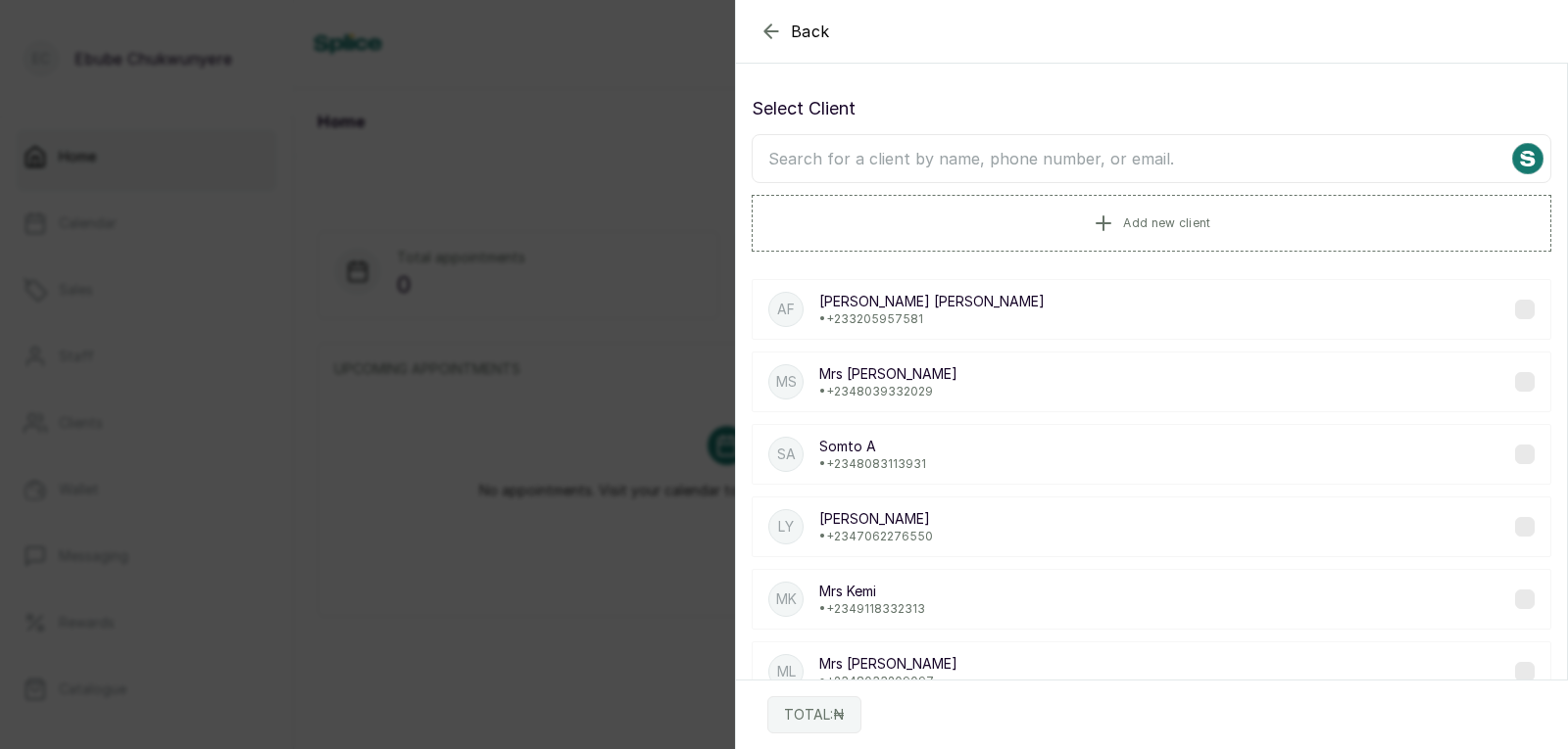
click at [1066, 185] on div "Select Client Add new client" at bounding box center [1151, 174] width 800 height 157
click at [1075, 159] on input "text" at bounding box center [1151, 158] width 800 height 49
click at [1147, 159] on input "shola" at bounding box center [1151, 158] width 800 height 49
type input "s"
click at [759, 28] on icon "button" at bounding box center [771, 32] width 24 height 24
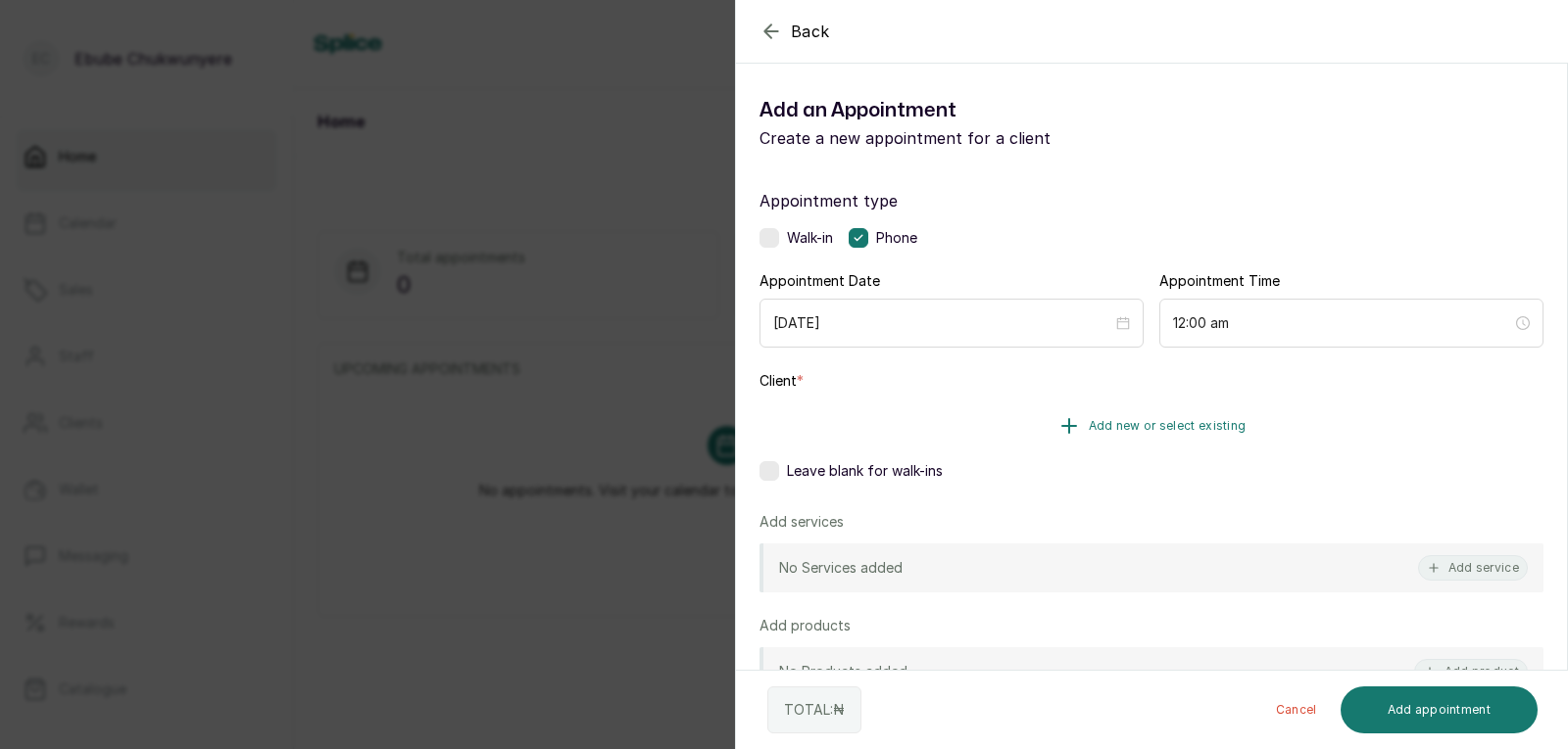
click at [1319, 410] on button "Add new or select existing" at bounding box center [1151, 426] width 784 height 55
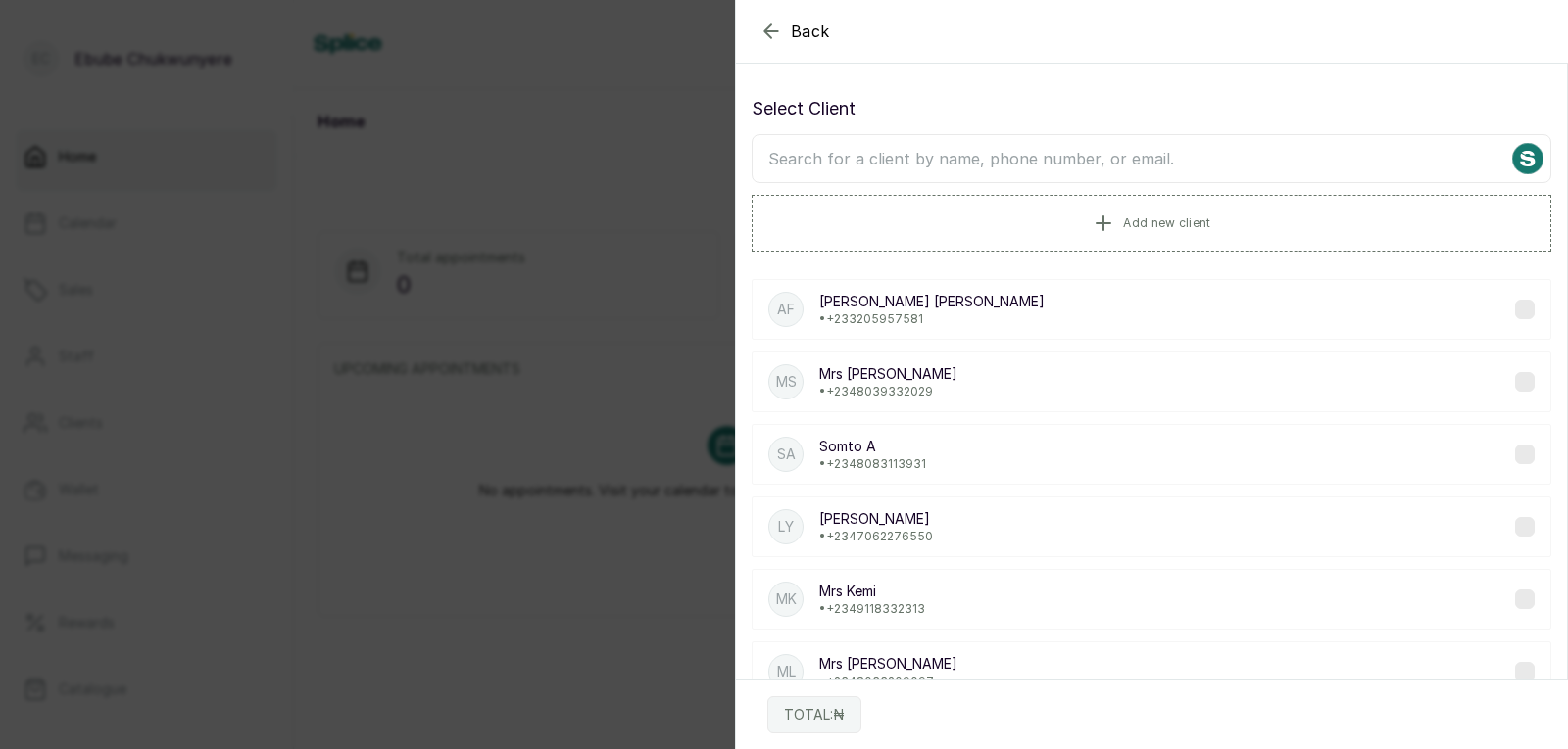
click at [1358, 188] on div "Select Client Add new client" at bounding box center [1151, 174] width 800 height 157
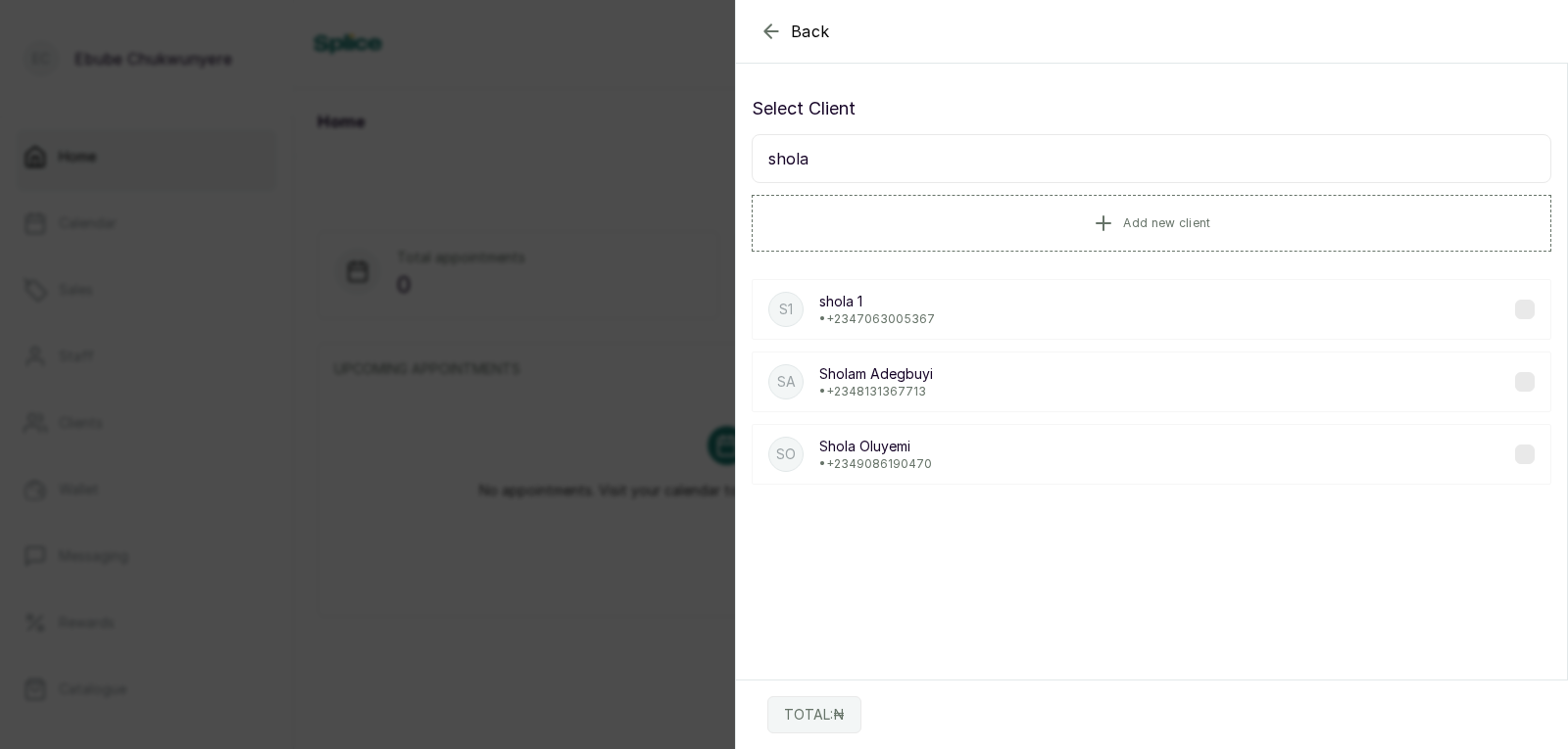
type input "shola"
click at [1421, 307] on div "s1 shola 1 • [PHONE_NUMBER]" at bounding box center [1151, 309] width 800 height 61
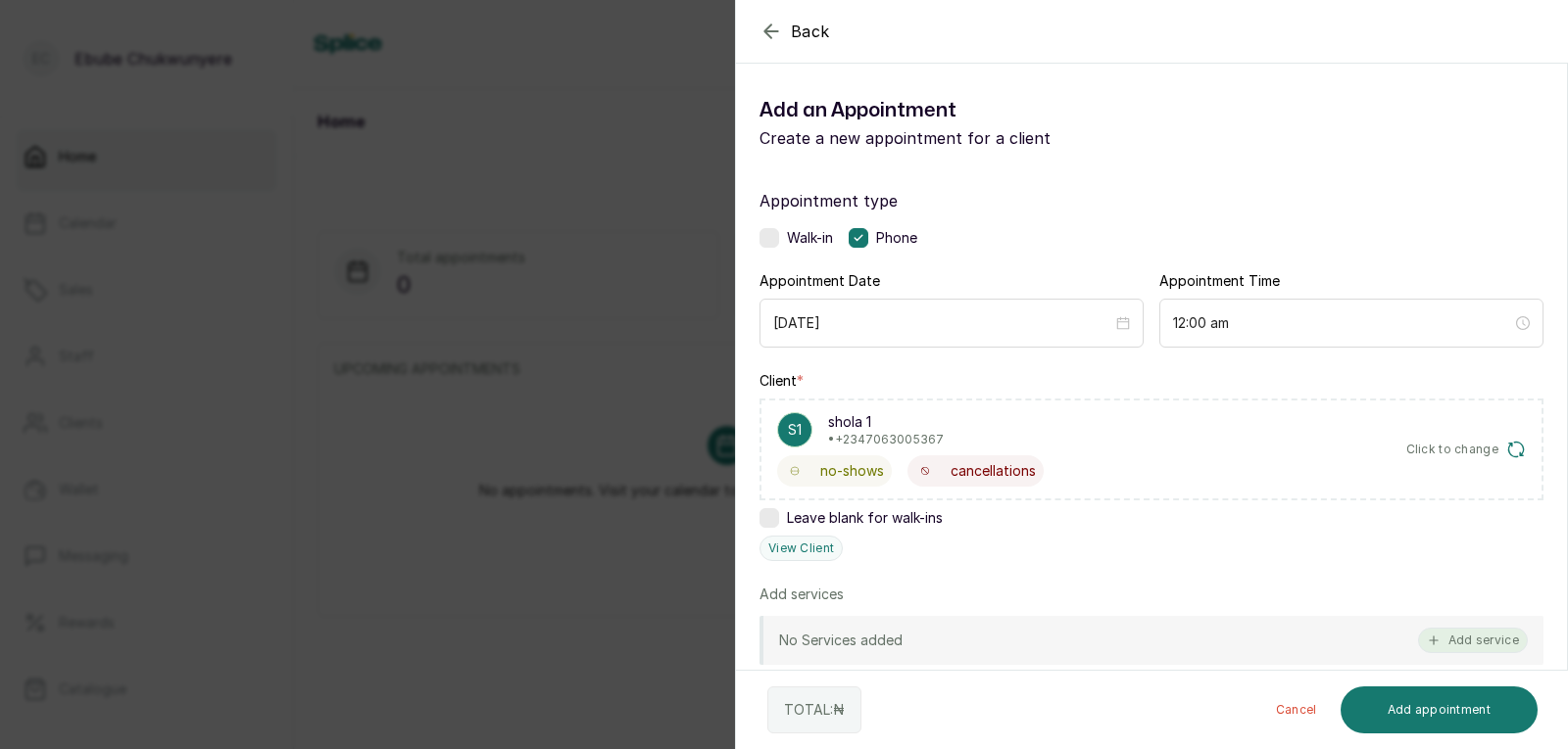
drag, startPoint x: 1486, startPoint y: 641, endPoint x: 1485, endPoint y: 630, distance: 11.0
click at [1485, 630] on button "Add service" at bounding box center [1473, 641] width 110 height 26
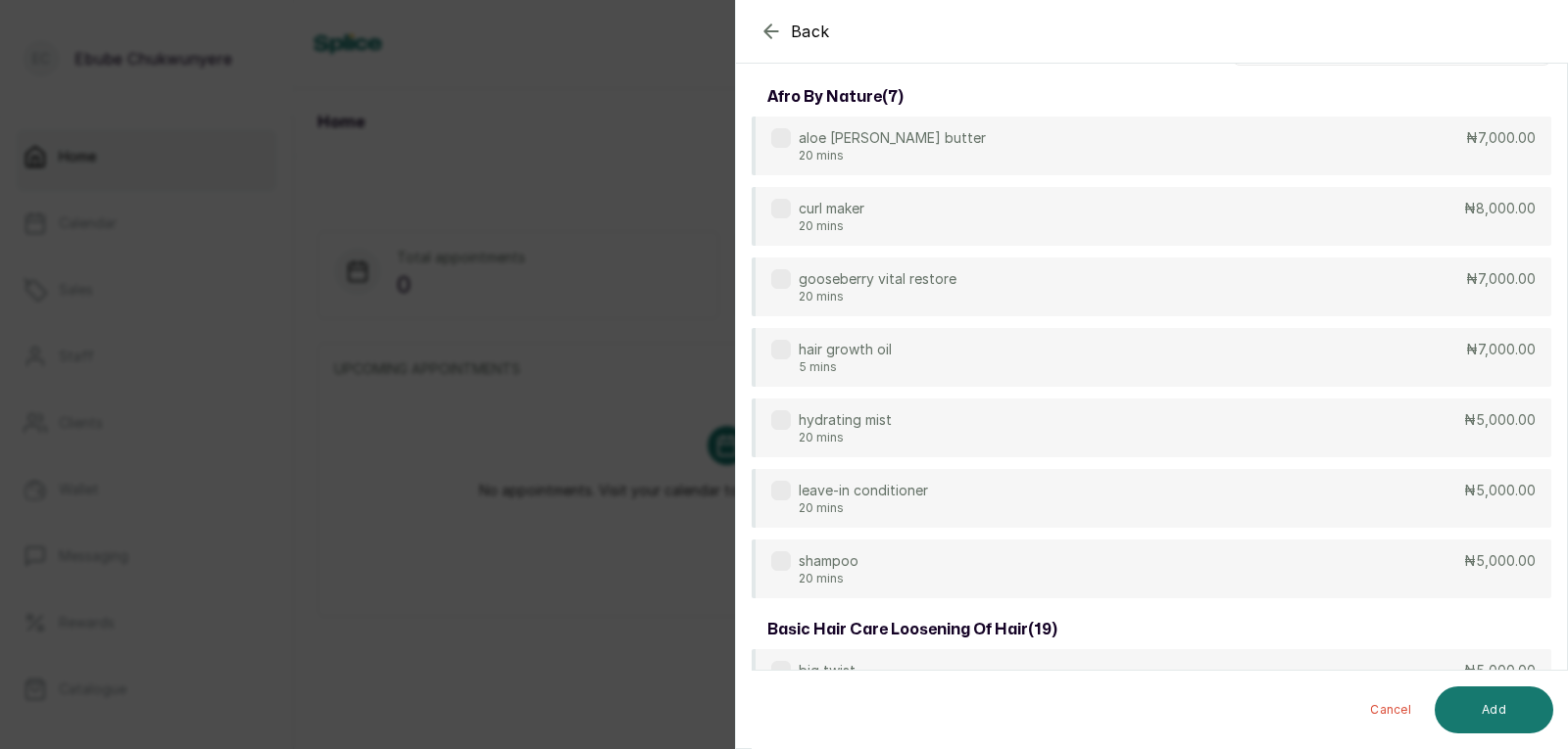
scroll to position [0, 0]
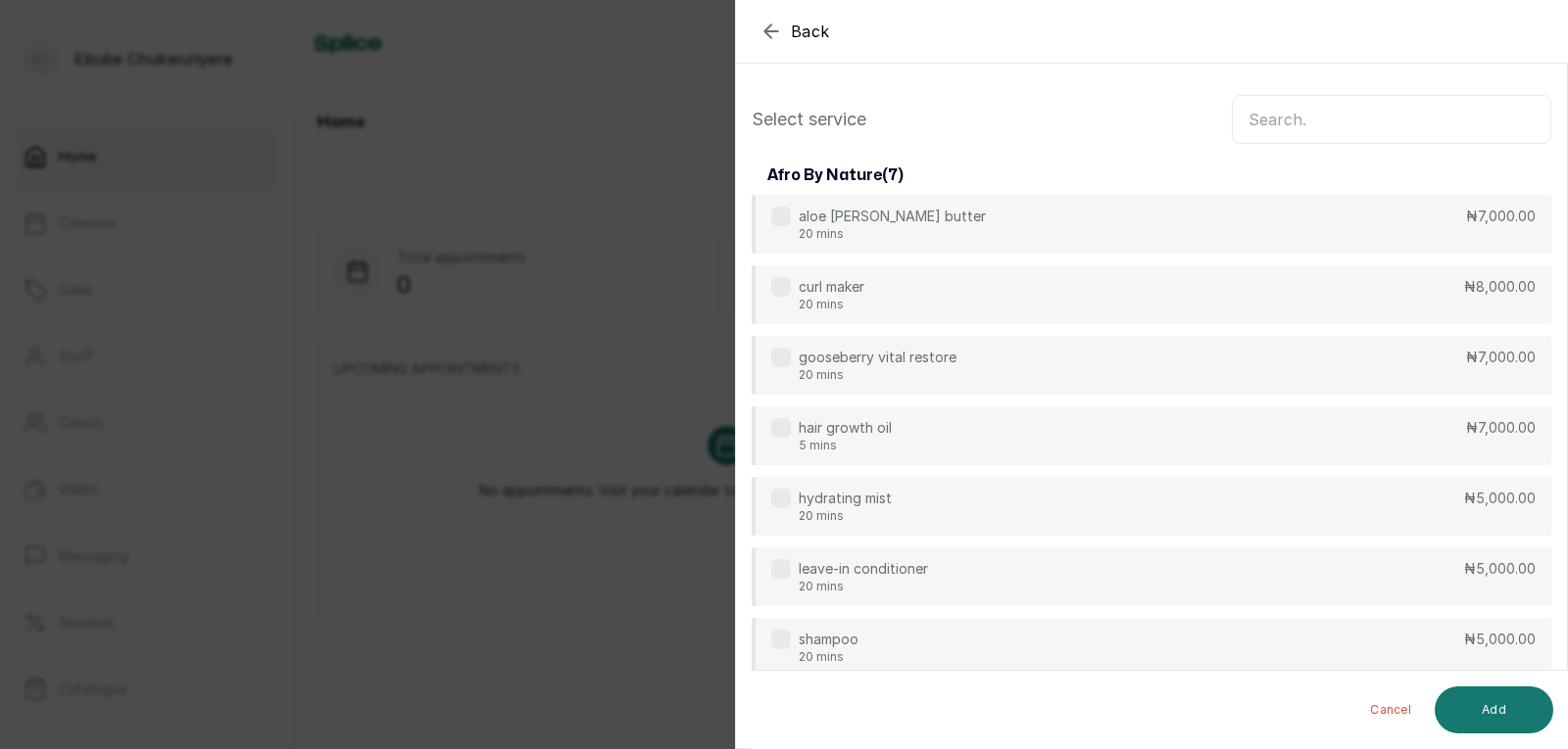
click at [1465, 122] on input "text" at bounding box center [1391, 119] width 320 height 49
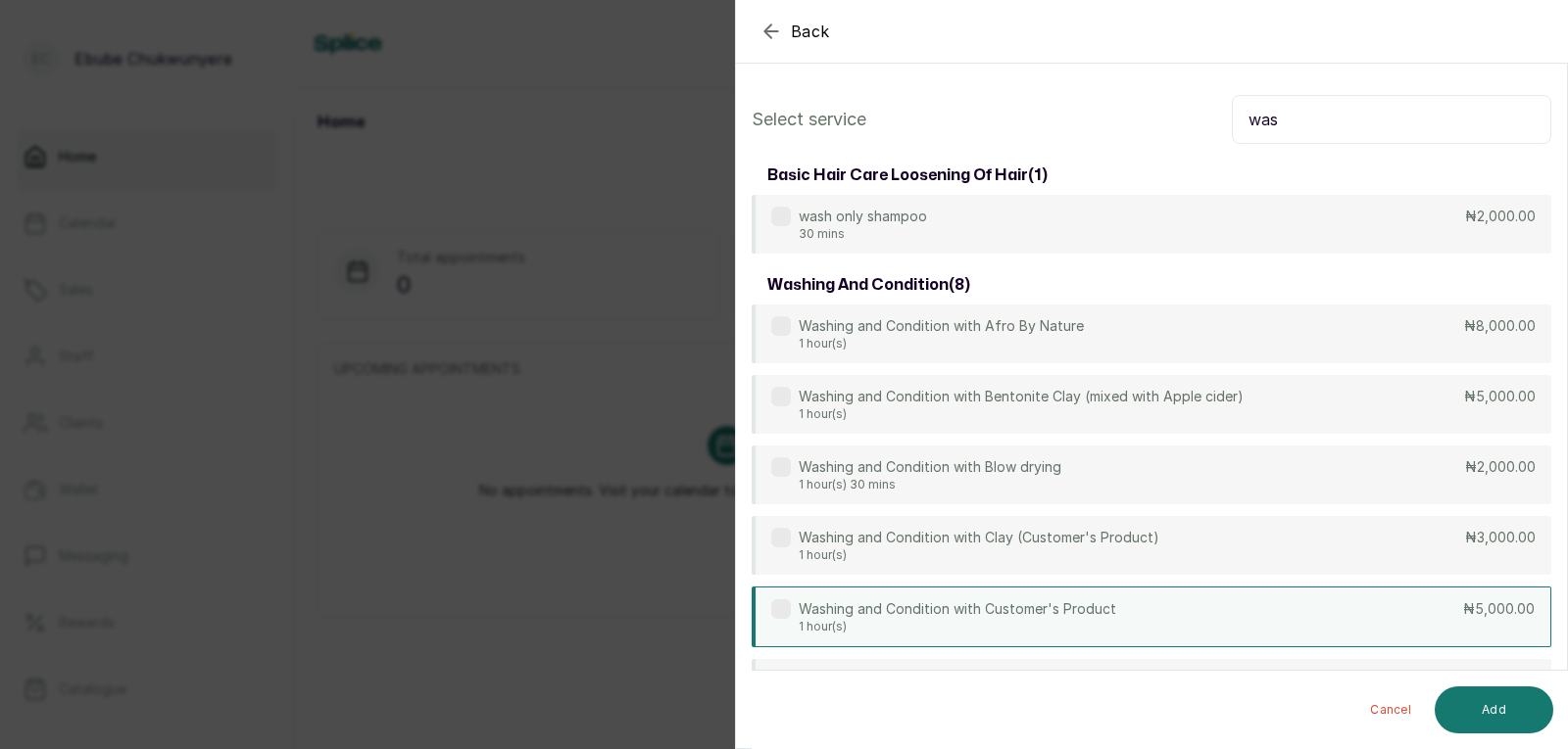
type input "was"
click at [1274, 596] on div "Washing and Condition with Customer's Product 1 hour(s) ₦5,000.00" at bounding box center [1151, 616] width 800 height 61
click at [1503, 710] on button "Add" at bounding box center [1494, 709] width 118 height 47
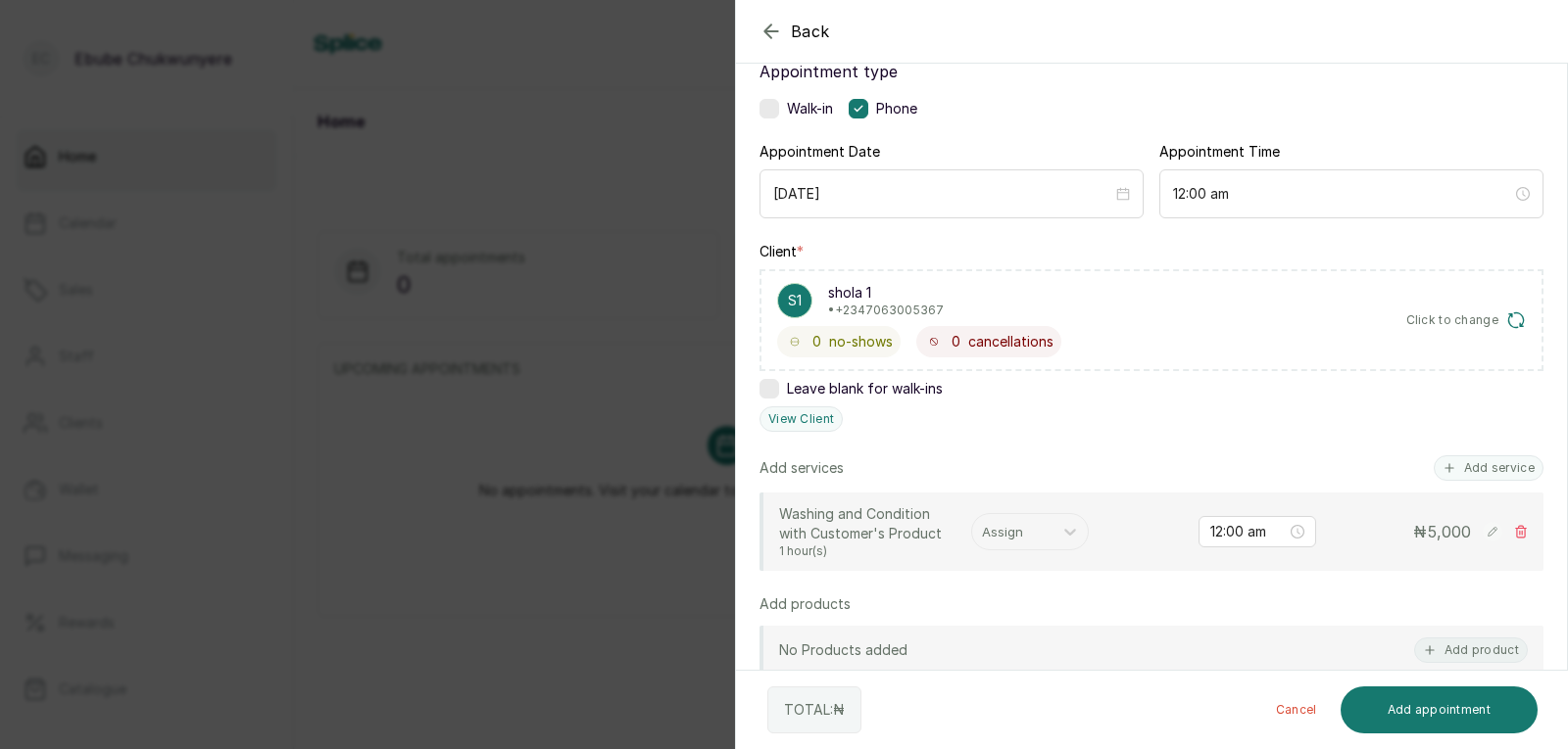
scroll to position [159, 0]
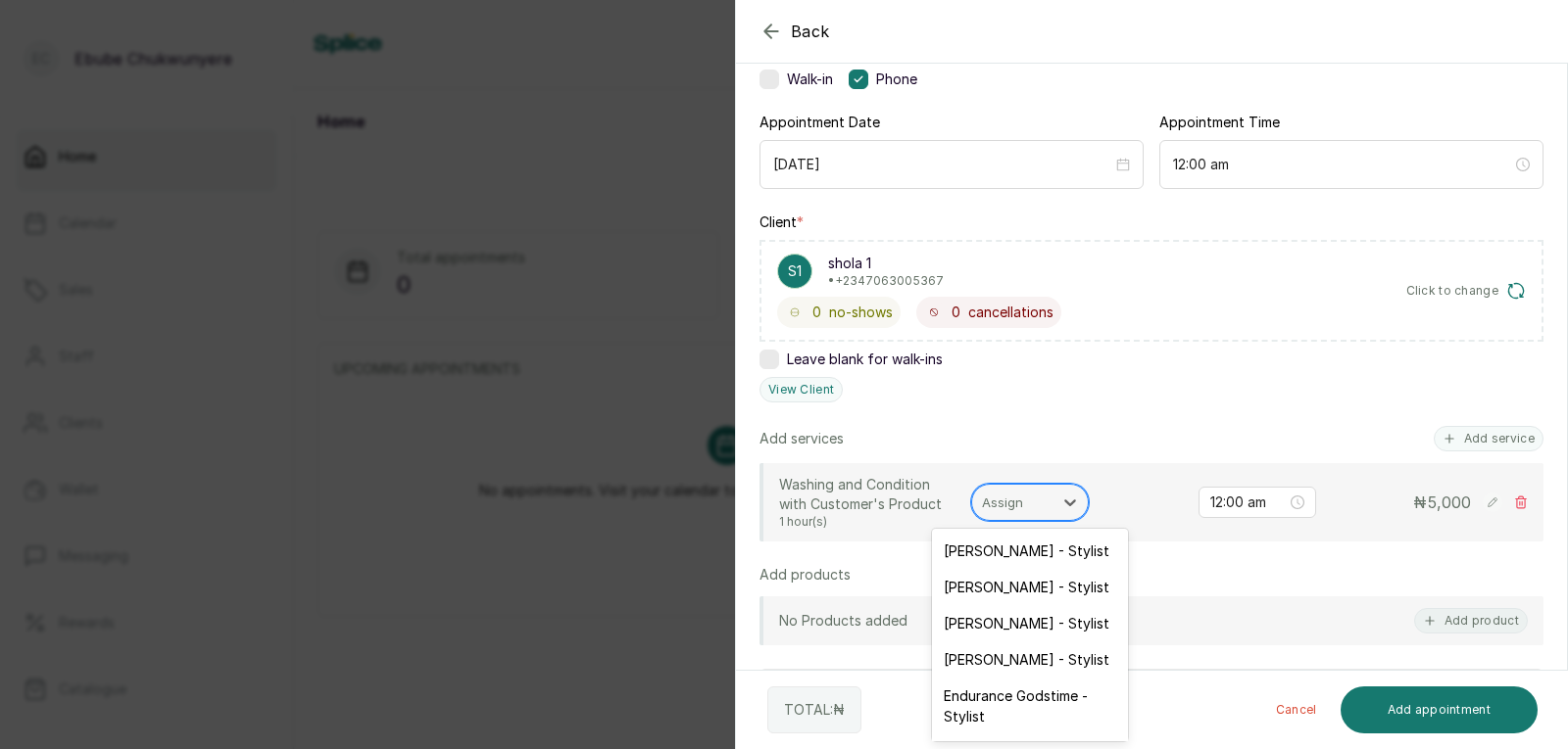
click at [1044, 499] on div "Assign" at bounding box center [1012, 503] width 80 height 34
click at [1095, 657] on div "[PERSON_NAME] - Stylist" at bounding box center [1029, 660] width 196 height 37
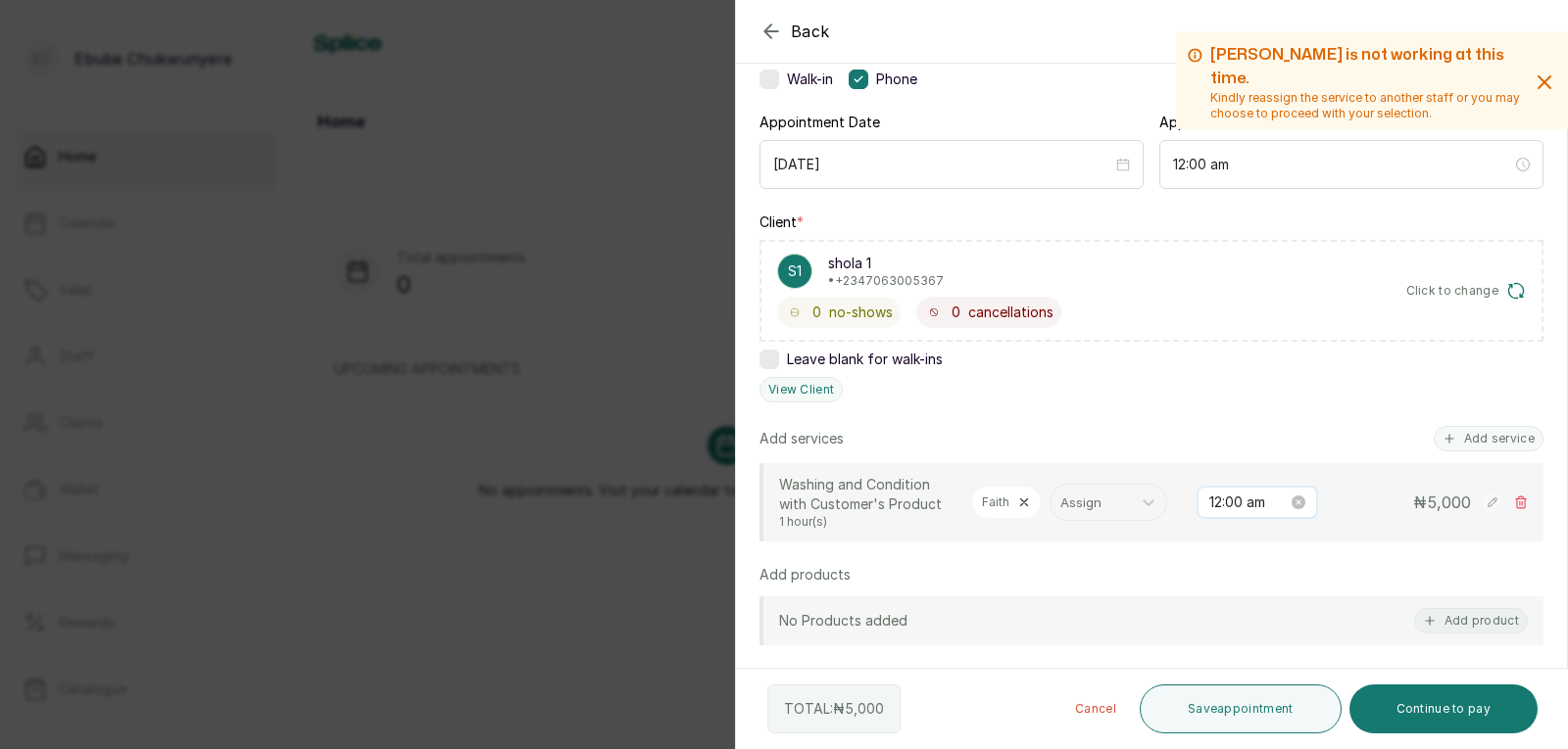
click at [1254, 499] on input "12:00 am" at bounding box center [1247, 503] width 78 height 22
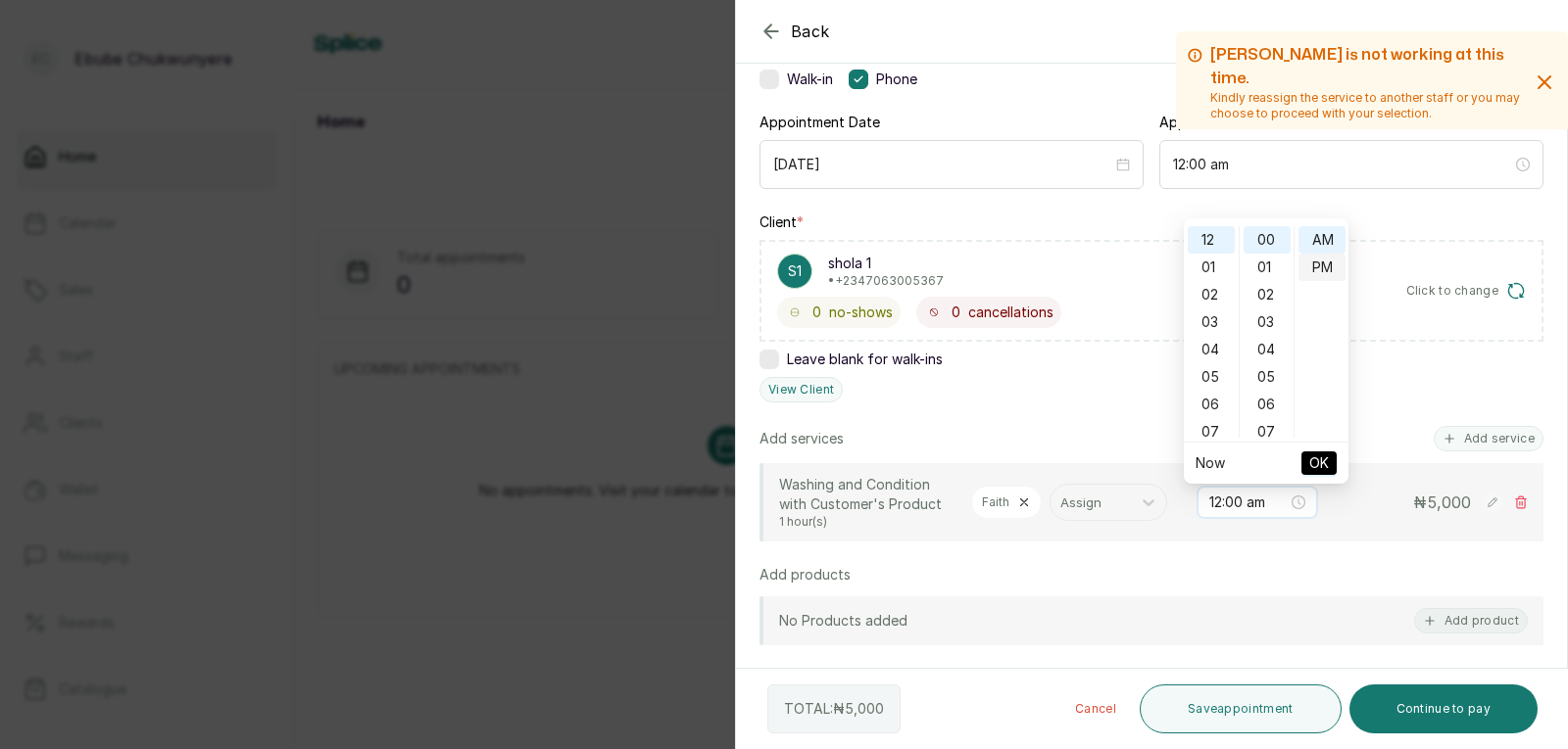
type input "12:00 pm"
click at [1330, 267] on div "PM" at bounding box center [1321, 268] width 47 height 28
click at [1331, 460] on button "OK" at bounding box center [1319, 463] width 36 height 24
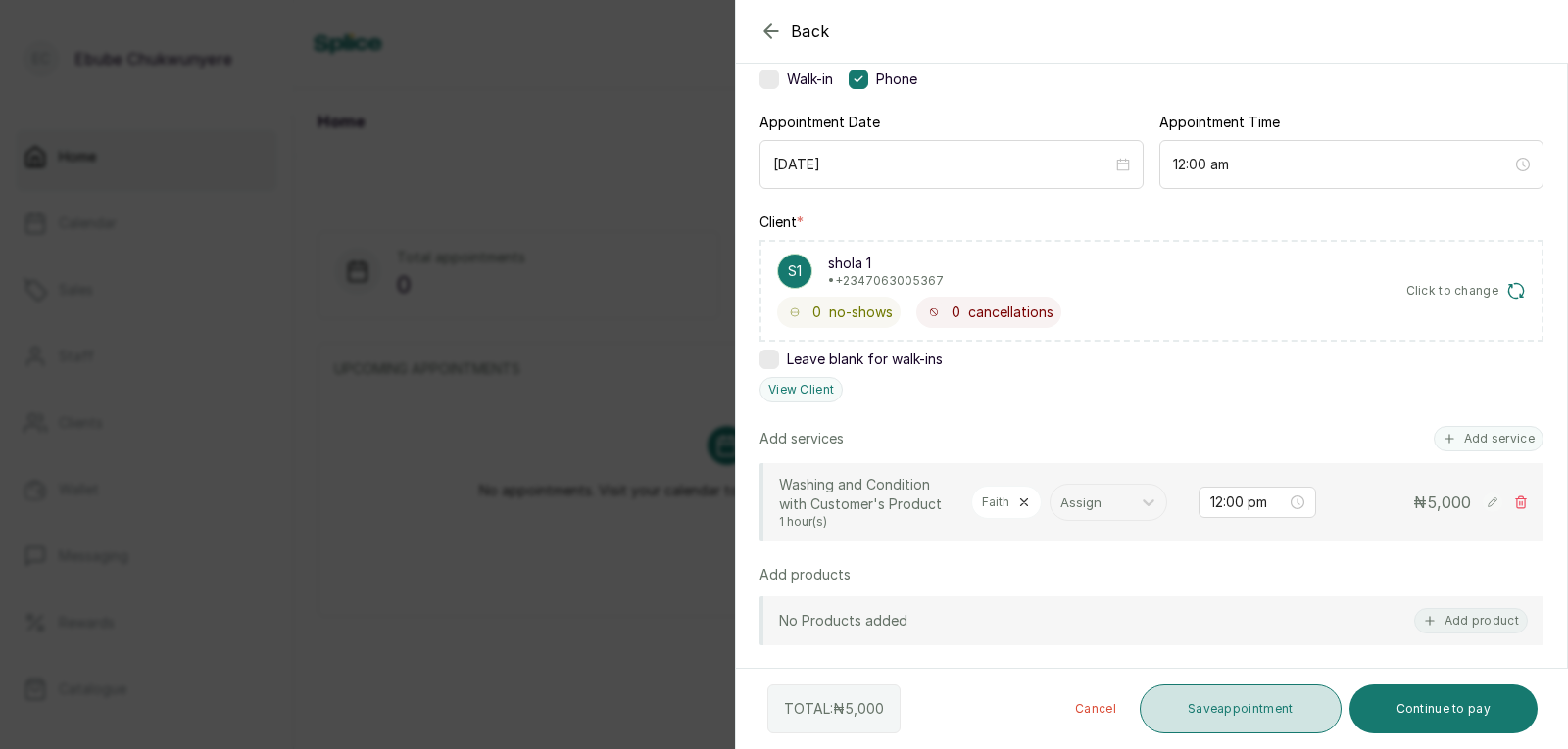
click at [1282, 697] on button "Save appointment" at bounding box center [1240, 708] width 201 height 49
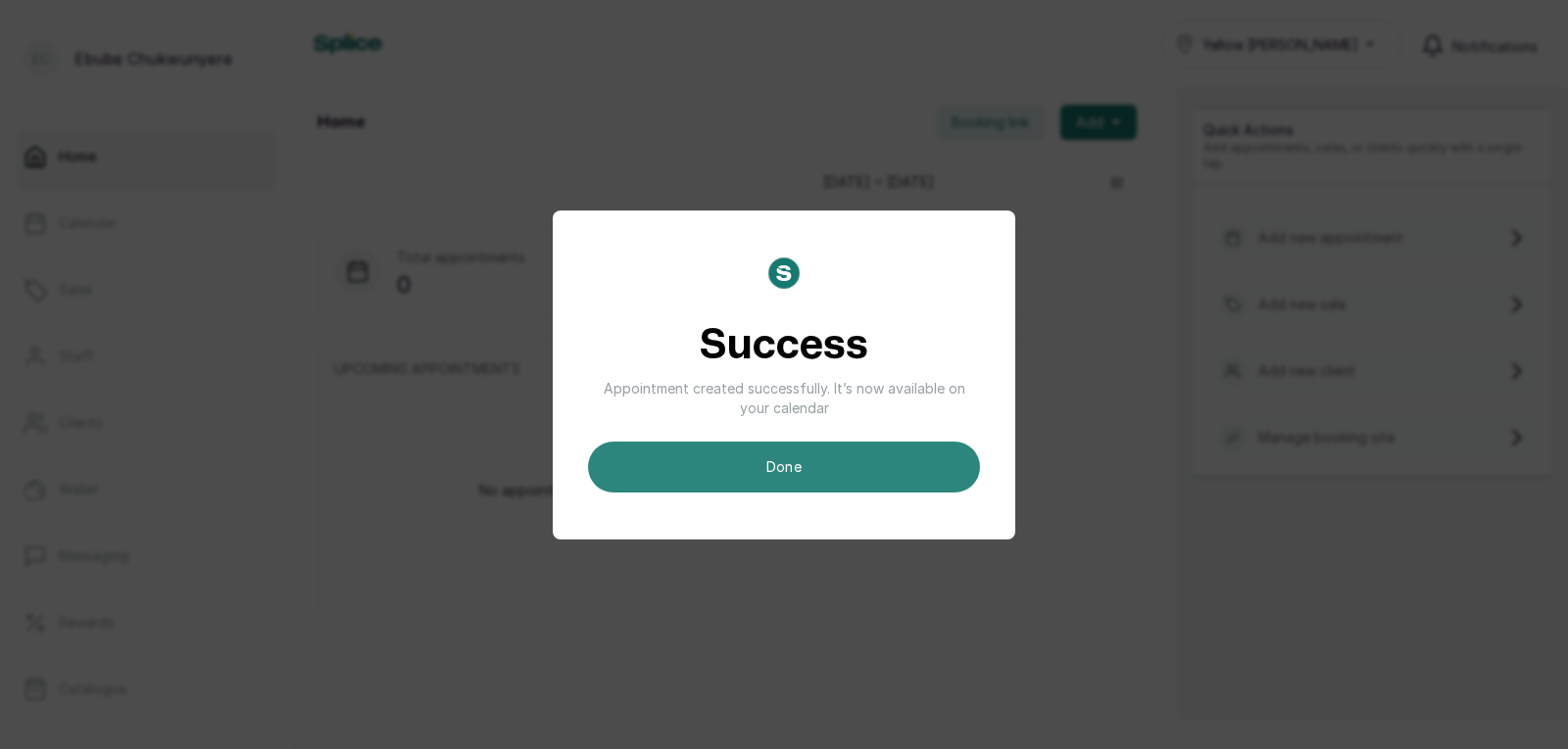
click at [952, 456] on button "done" at bounding box center [783, 466] width 392 height 51
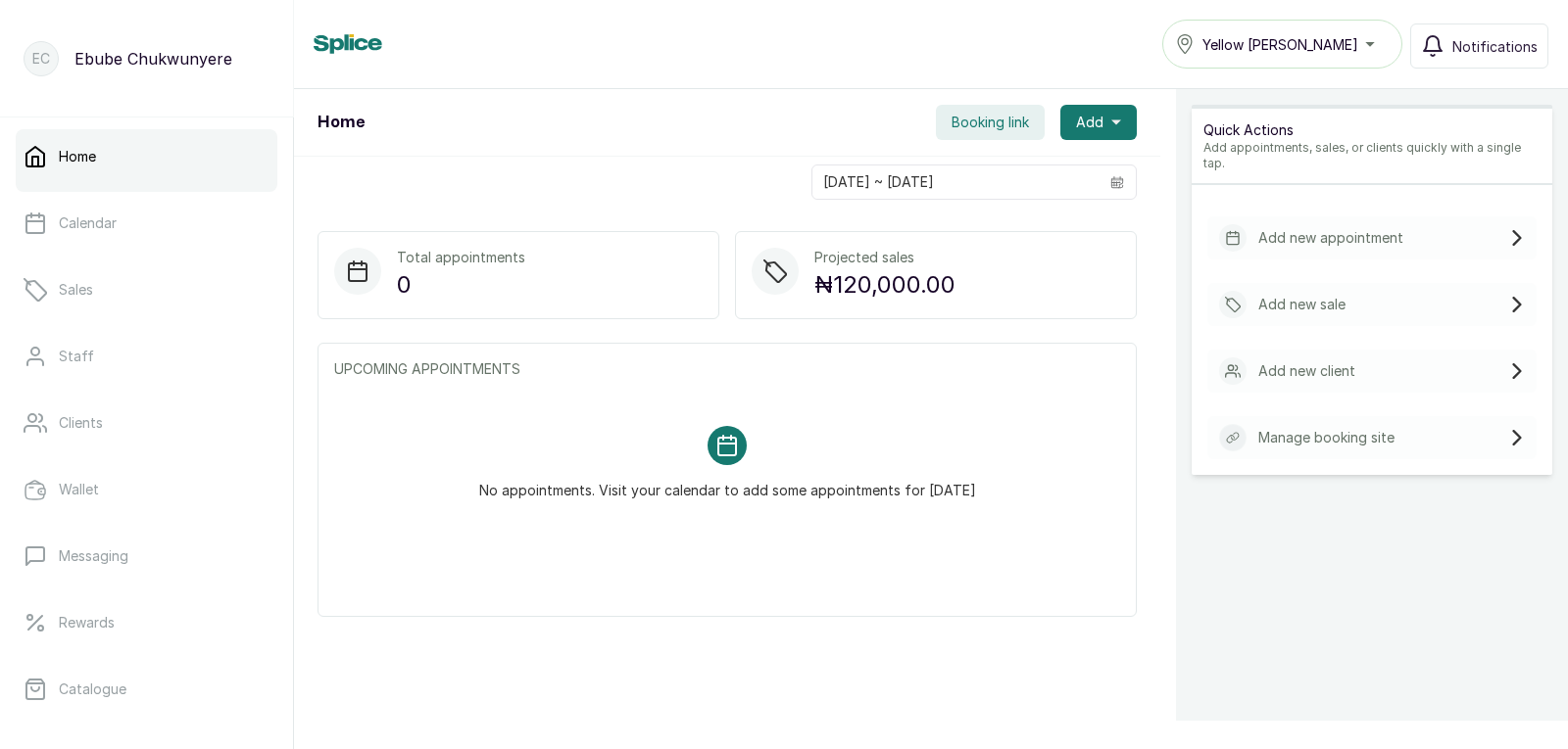
click at [1449, 220] on div "Add new appointment" at bounding box center [1372, 237] width 329 height 43
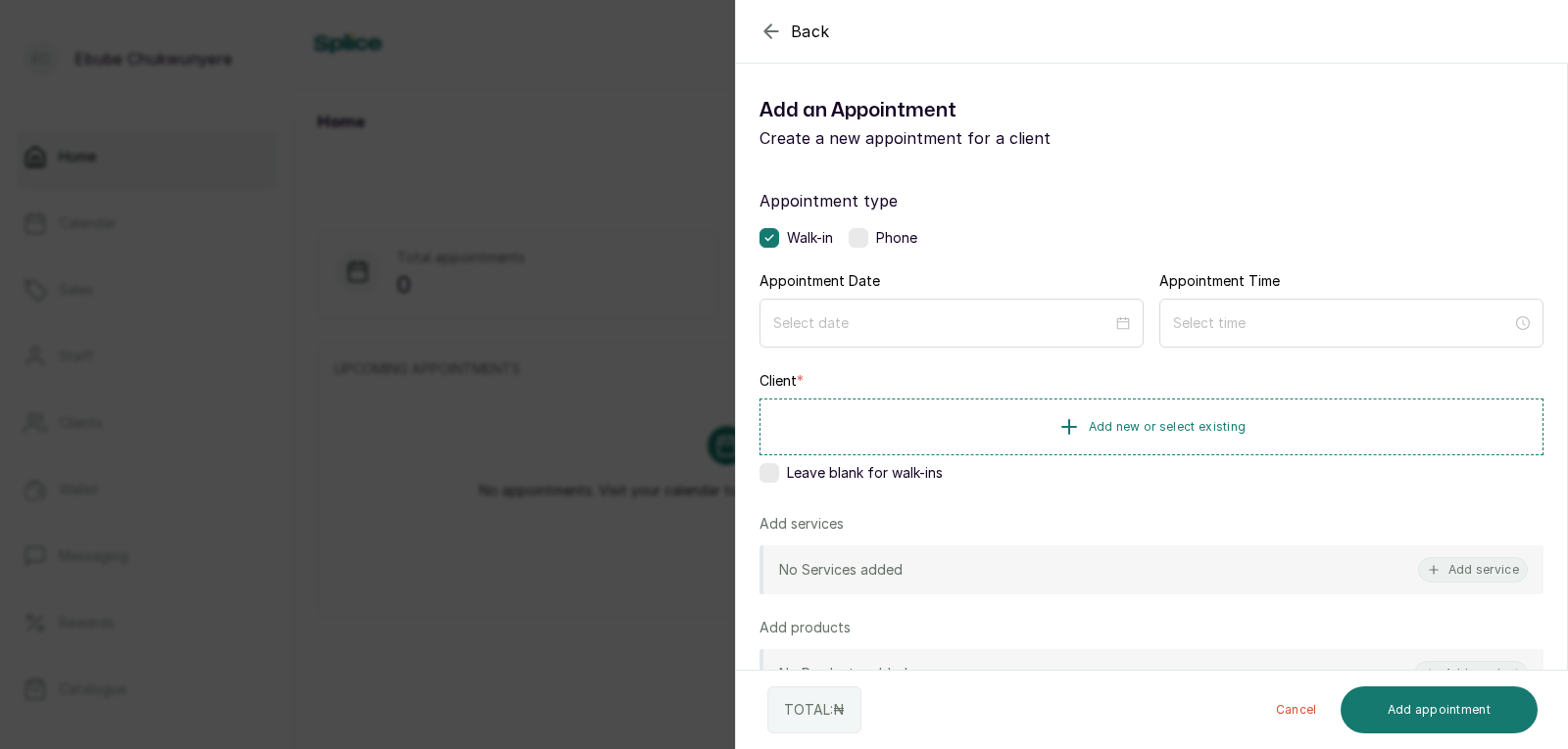
click at [857, 233] on label at bounding box center [858, 238] width 20 height 20
click at [917, 304] on div at bounding box center [951, 322] width 384 height 49
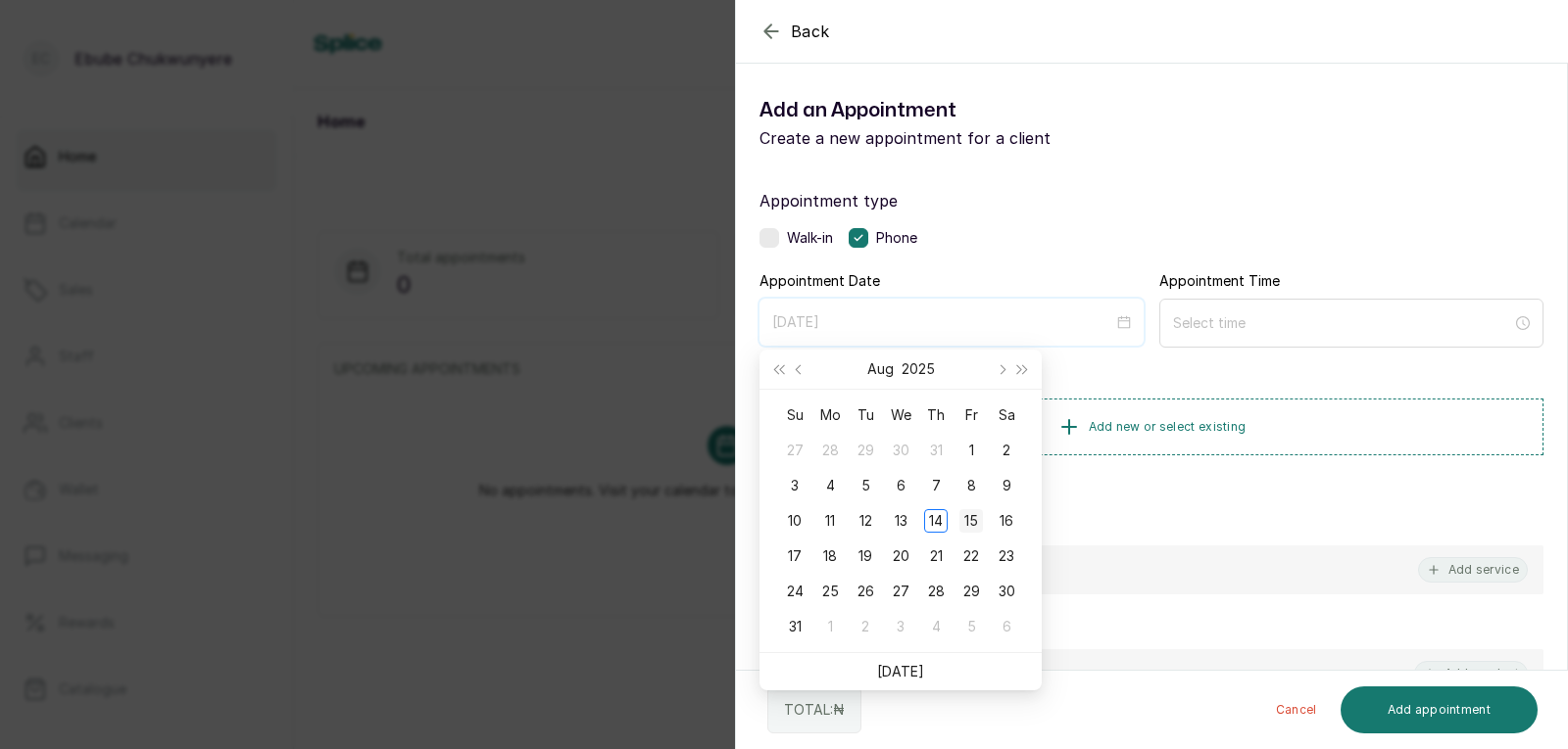
type input "[DATE]"
click at [972, 513] on div "15" at bounding box center [972, 521] width 24 height 24
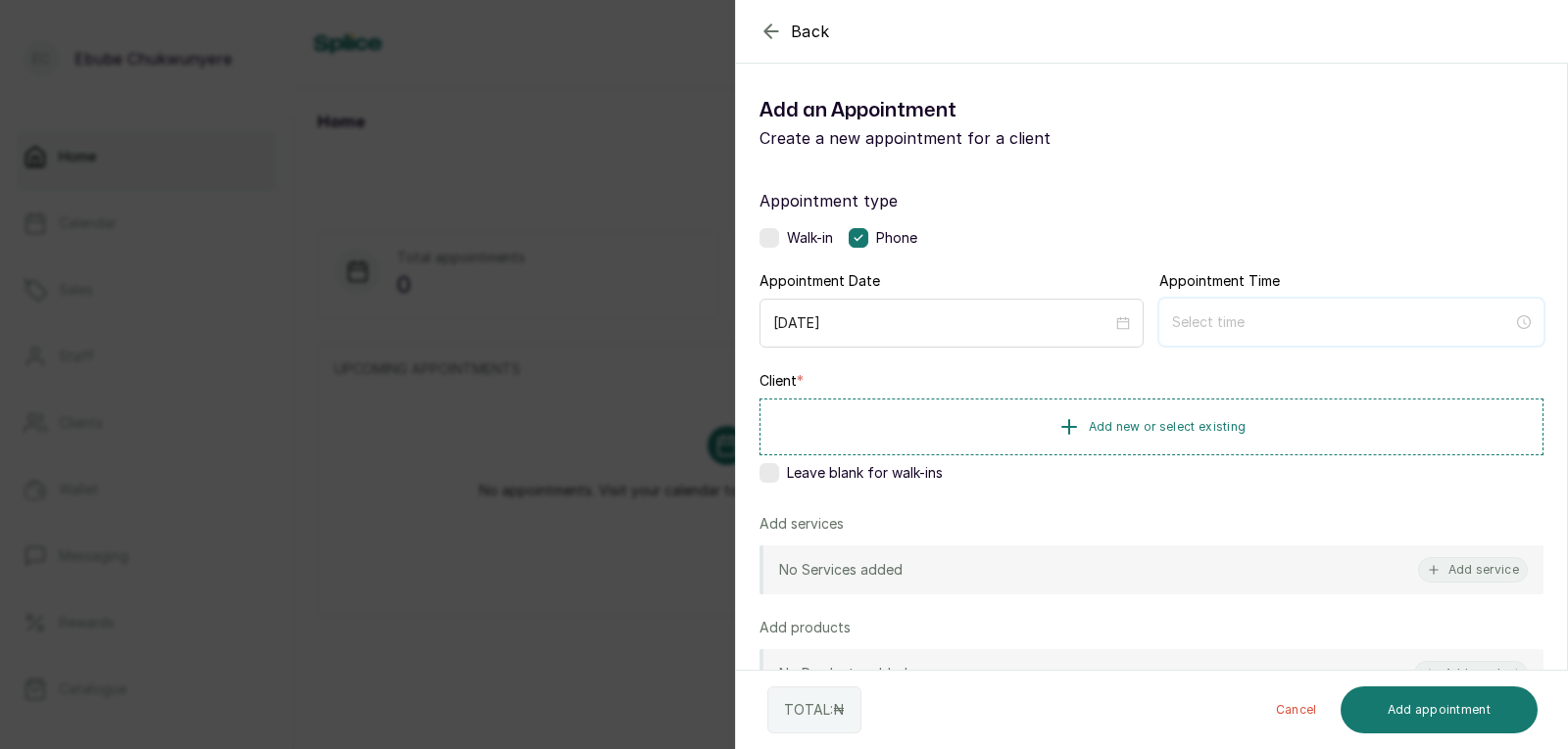
click at [1355, 327] on input at bounding box center [1343, 322] width 341 height 22
type input "12:01 am"
click at [1174, 358] on div "12" at bounding box center [1179, 371] width 47 height 28
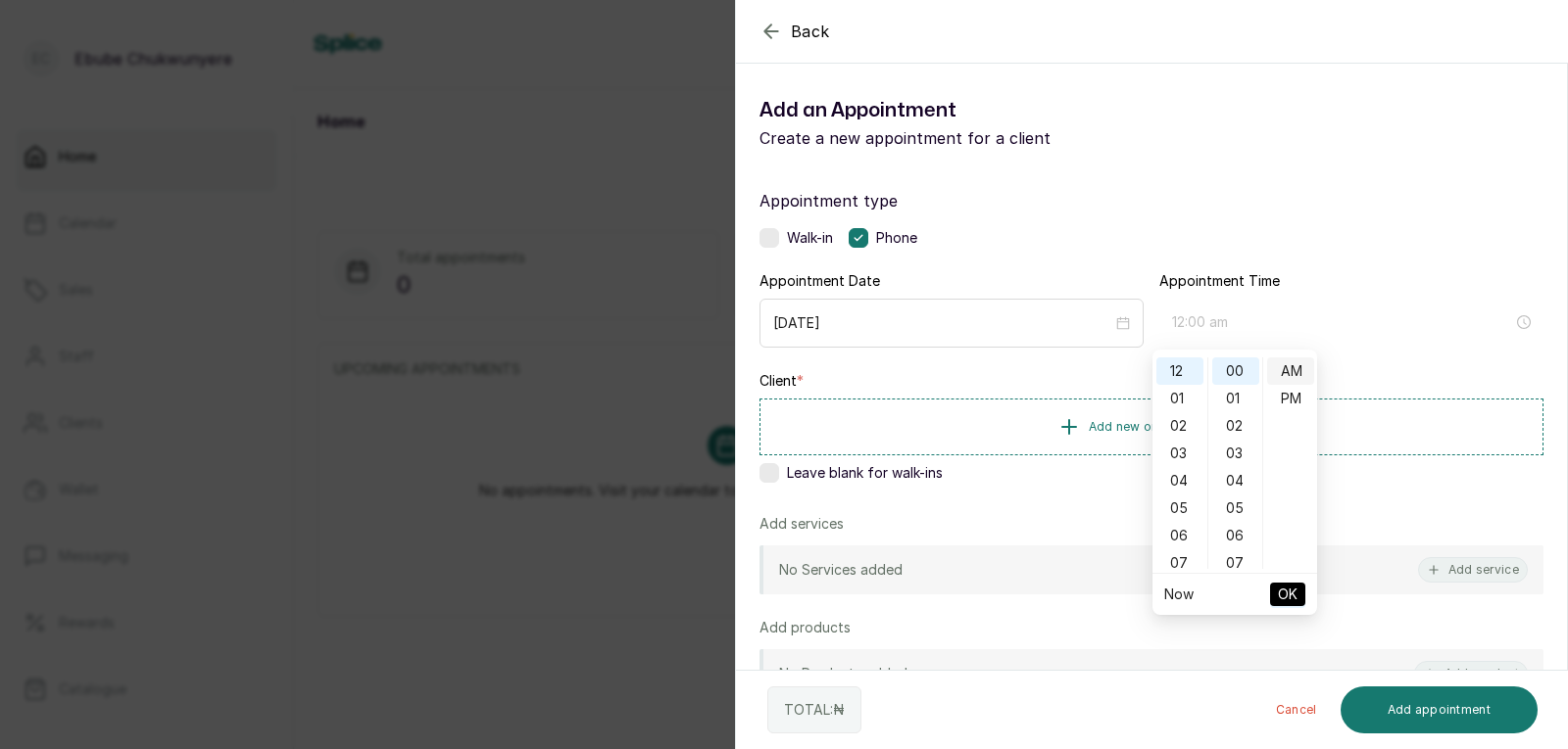
click at [1286, 383] on div "AM" at bounding box center [1290, 371] width 47 height 28
type input "12:00 pm"
click at [1286, 391] on div "PM" at bounding box center [1290, 399] width 47 height 28
click at [1273, 588] on button "OK" at bounding box center [1288, 595] width 36 height 24
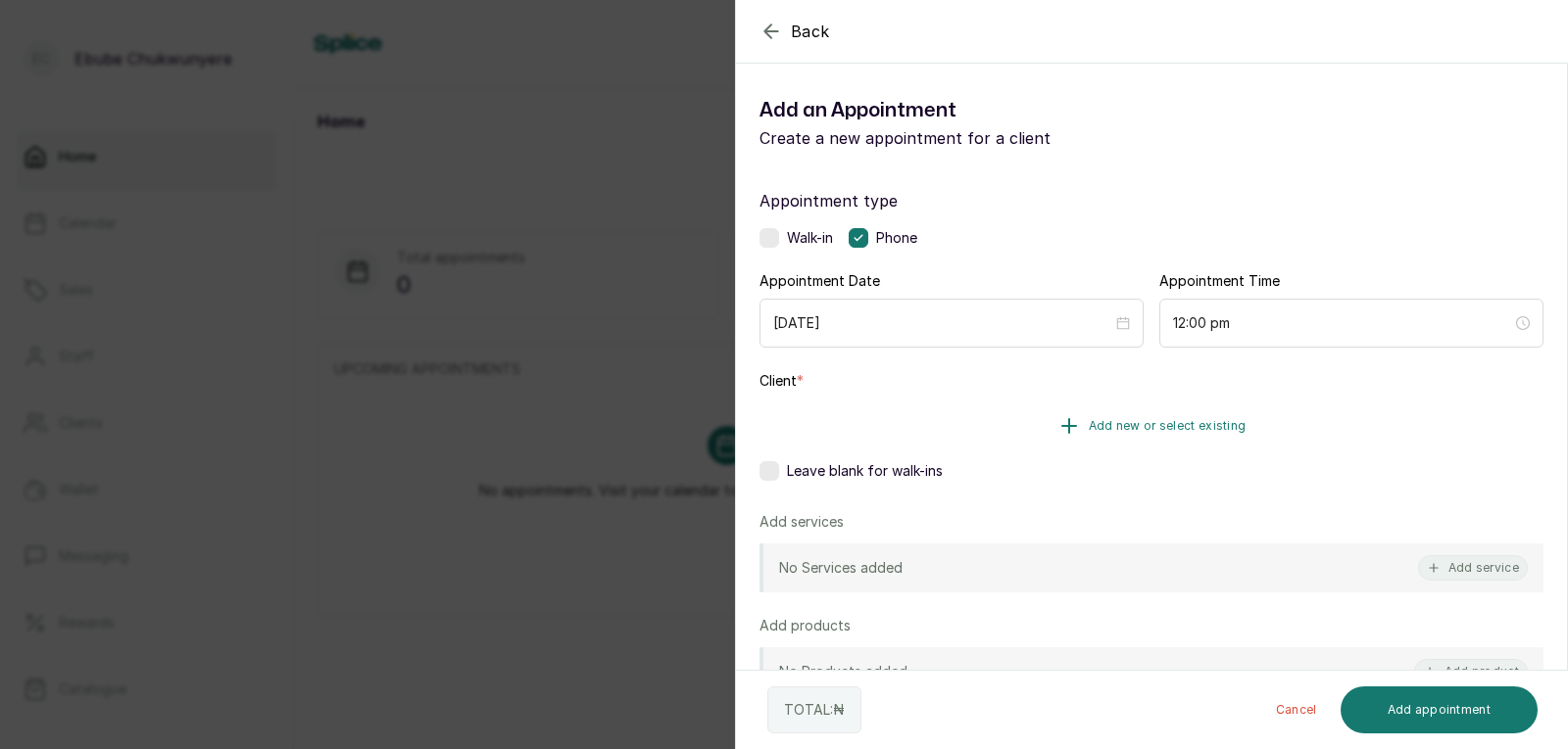
click at [1339, 422] on button "Add new or select existing" at bounding box center [1151, 426] width 784 height 55
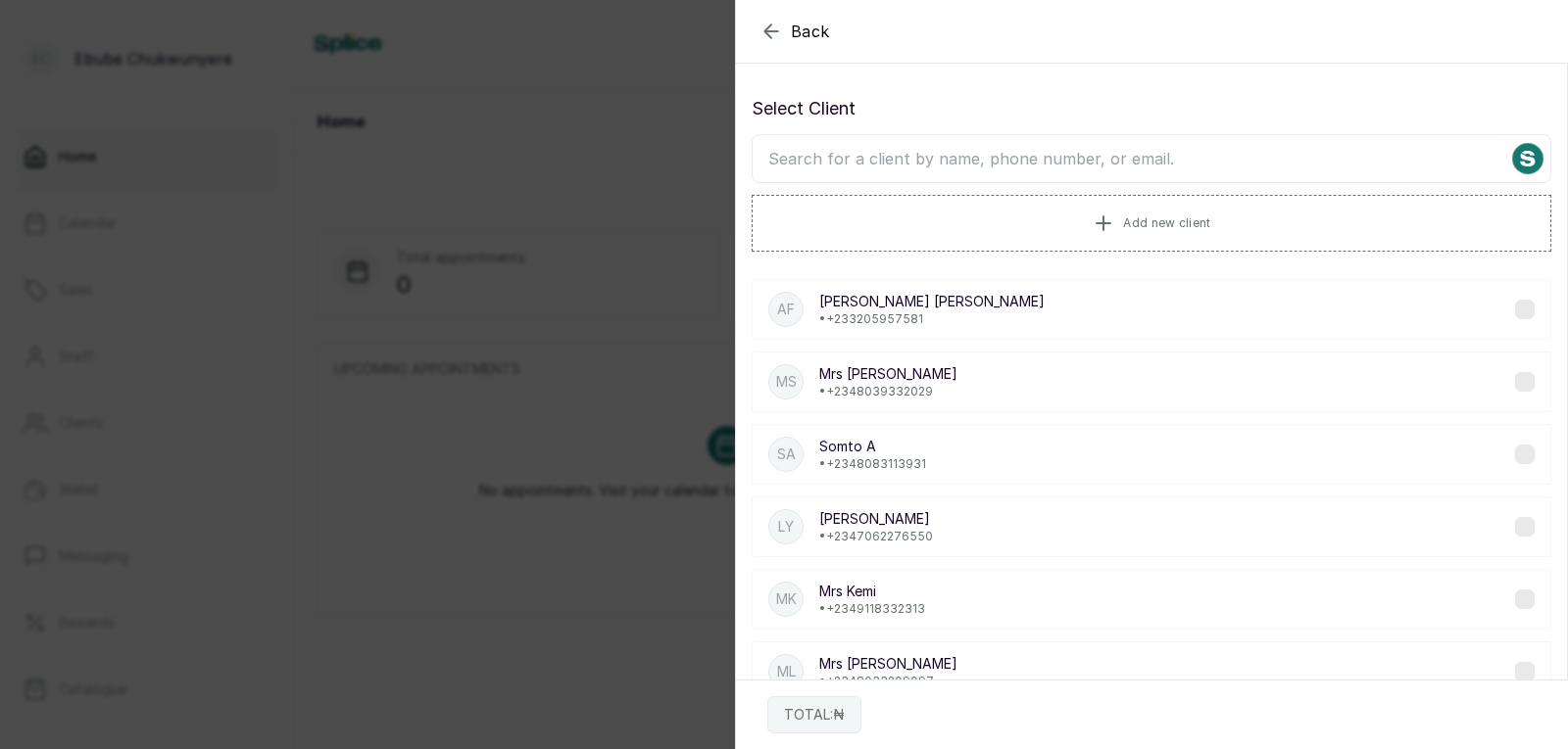
click at [1327, 161] on input "text" at bounding box center [1151, 158] width 800 height 49
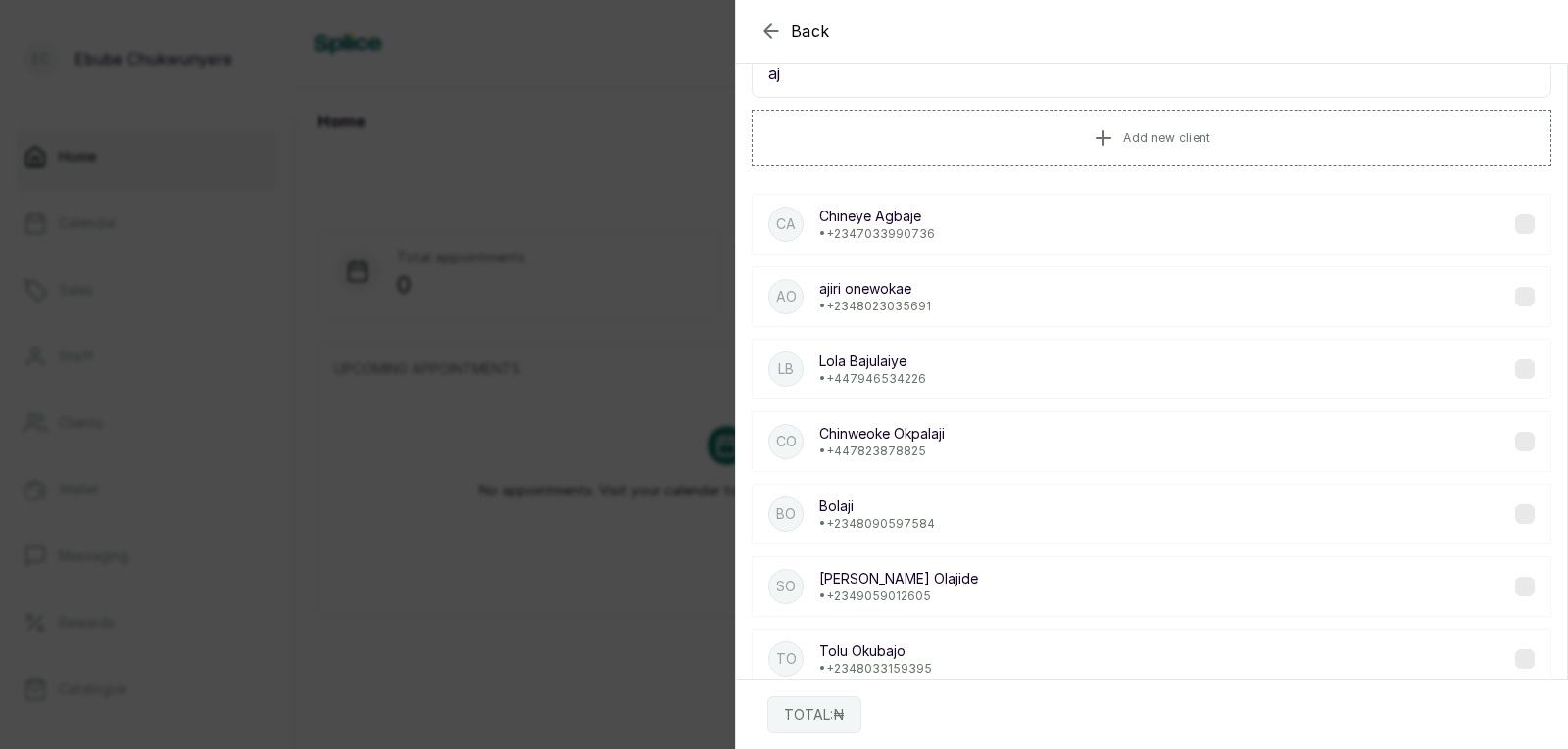
scroll to position [0, 0]
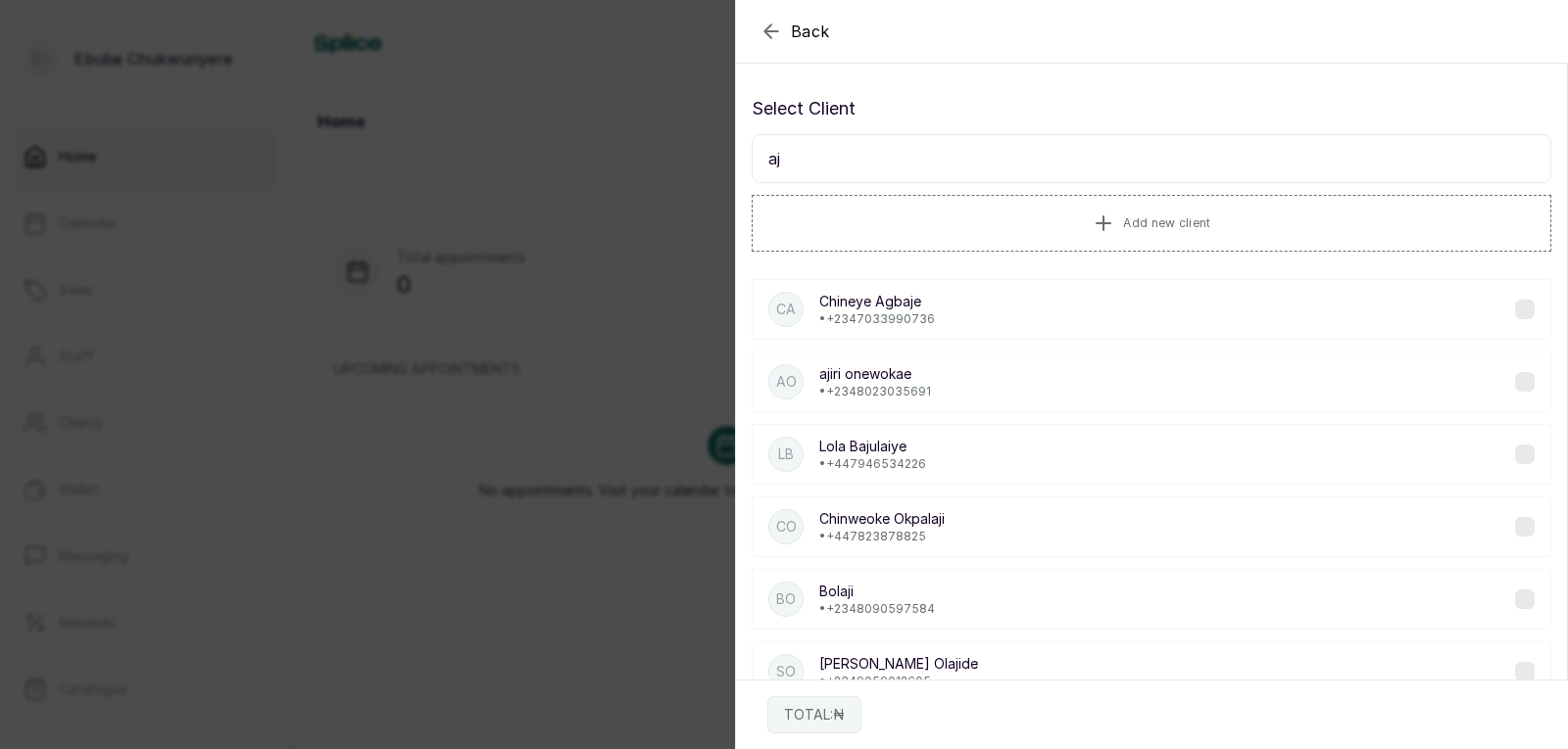
drag, startPoint x: 1238, startPoint y: 146, endPoint x: 1239, endPoint y: 174, distance: 28.0
click at [1239, 174] on input "aj" at bounding box center [1151, 158] width 800 height 49
click at [1246, 149] on input "aj" at bounding box center [1151, 158] width 800 height 49
type input "a"
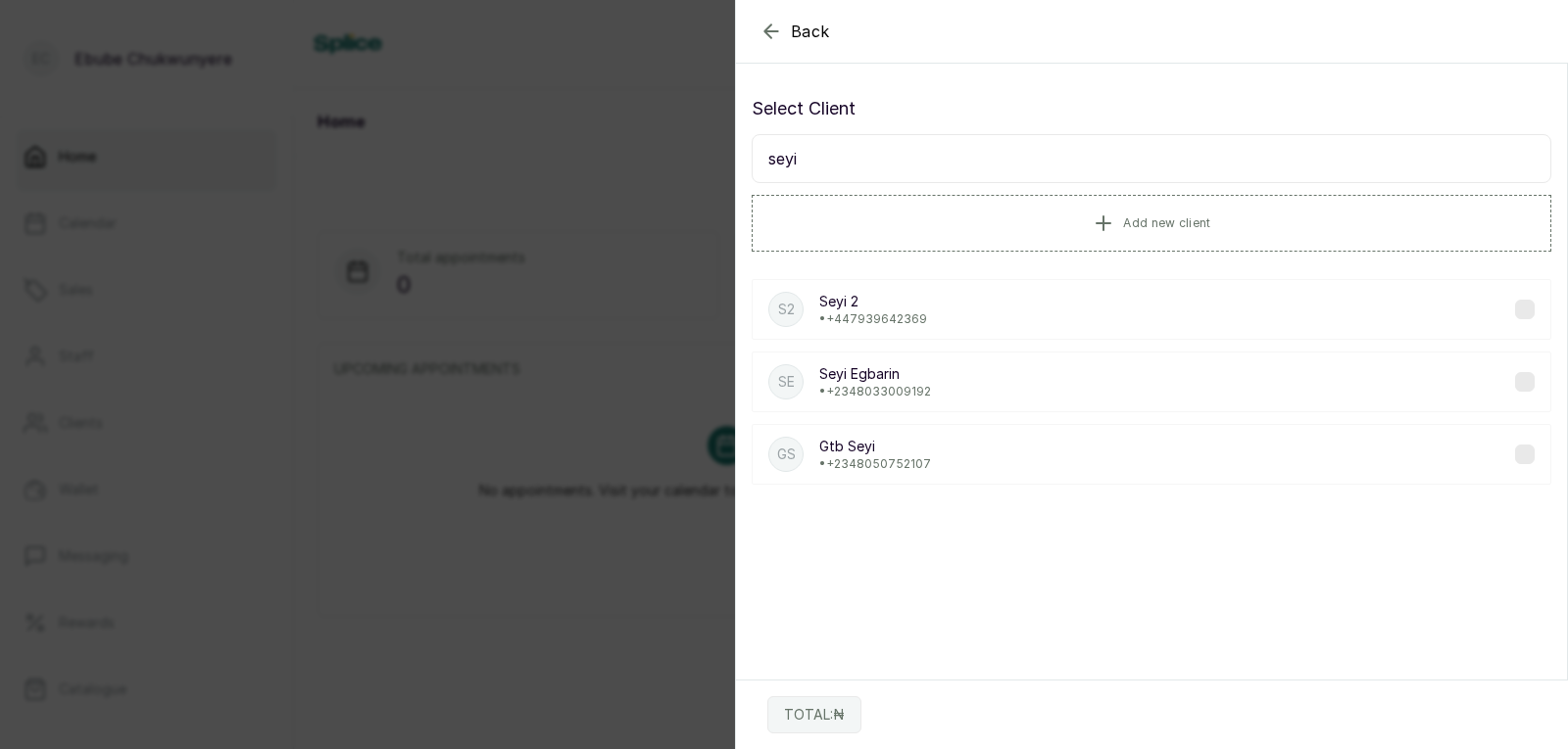
type input "seyi"
click at [1163, 441] on div "GS Gtb Seyi • [PHONE_NUMBER]" at bounding box center [1151, 454] width 800 height 61
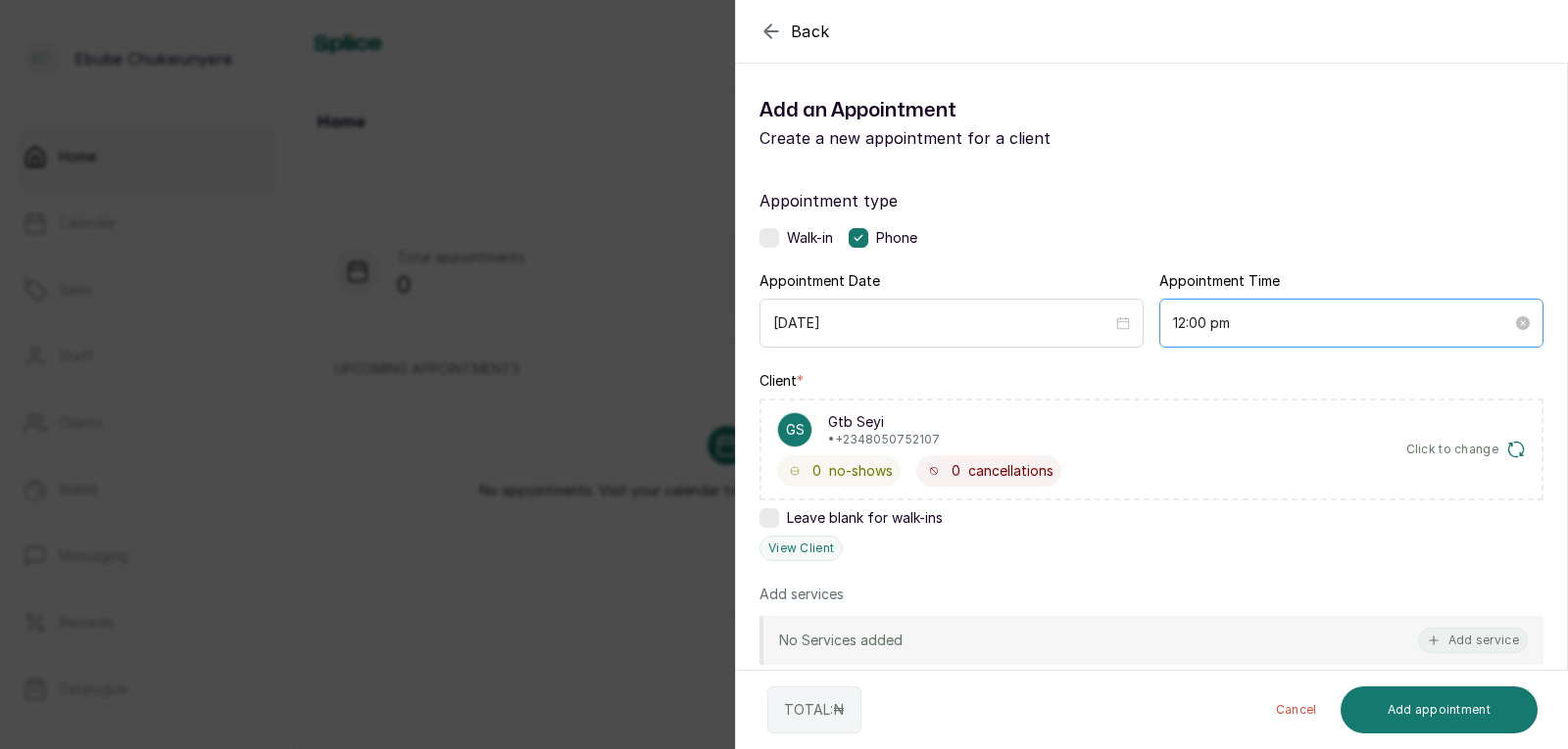
click at [1407, 310] on div "12:00 pm" at bounding box center [1351, 322] width 384 height 49
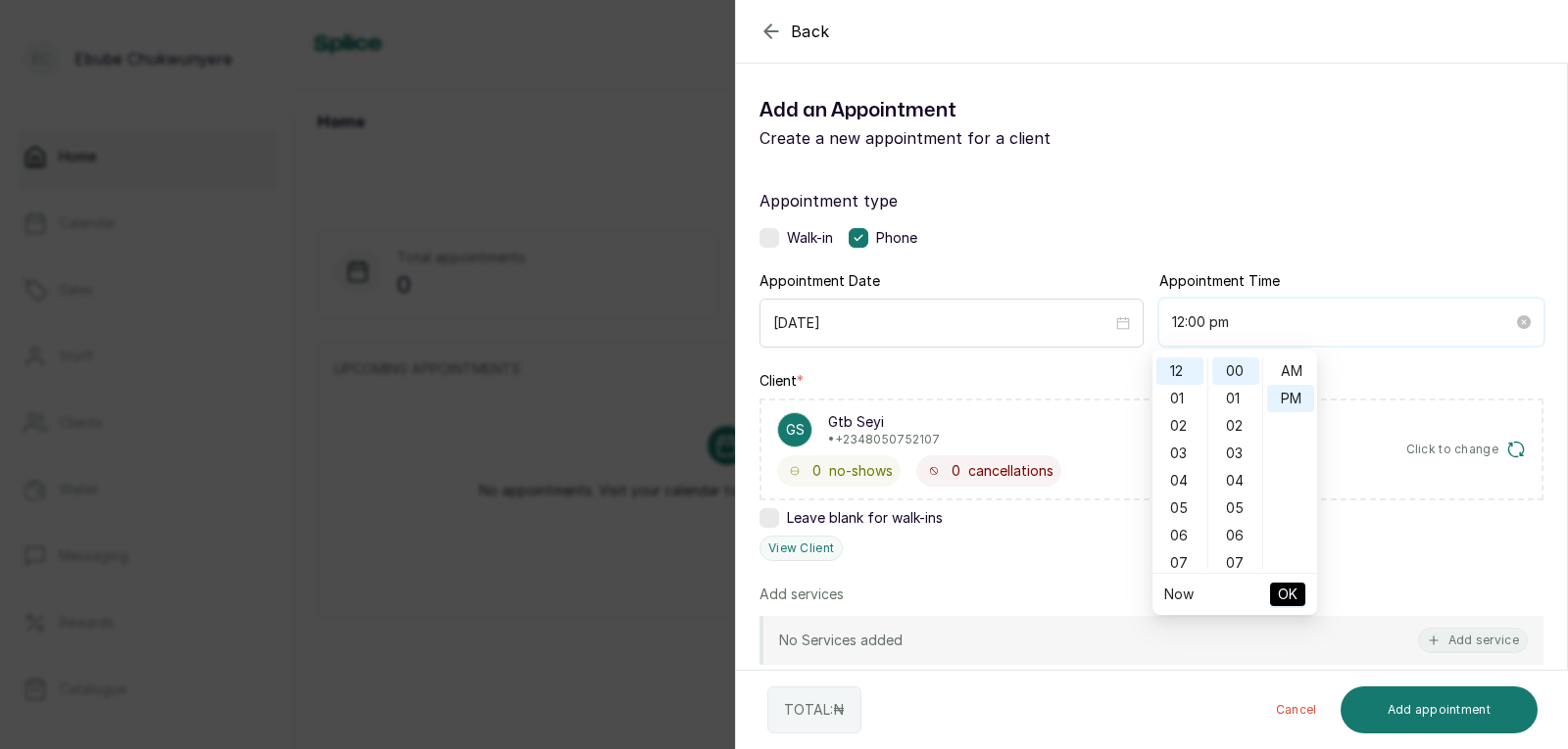
scroll to position [28, 0]
click at [1180, 484] on div "04" at bounding box center [1179, 481] width 47 height 28
type input "4:00 pm"
click at [1291, 587] on span "OK" at bounding box center [1288, 595] width 20 height 38
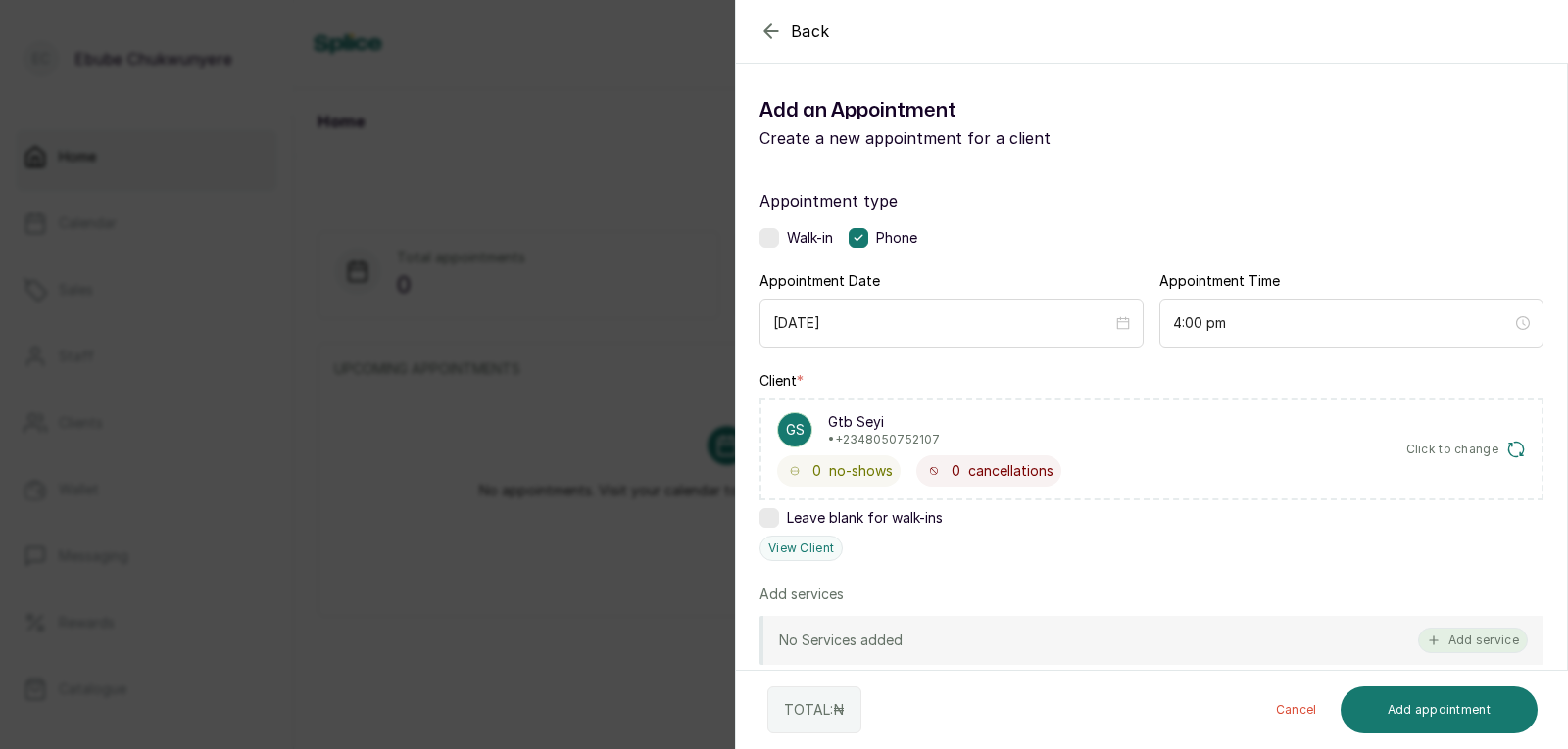
click at [1457, 646] on button "Add service" at bounding box center [1473, 641] width 110 height 26
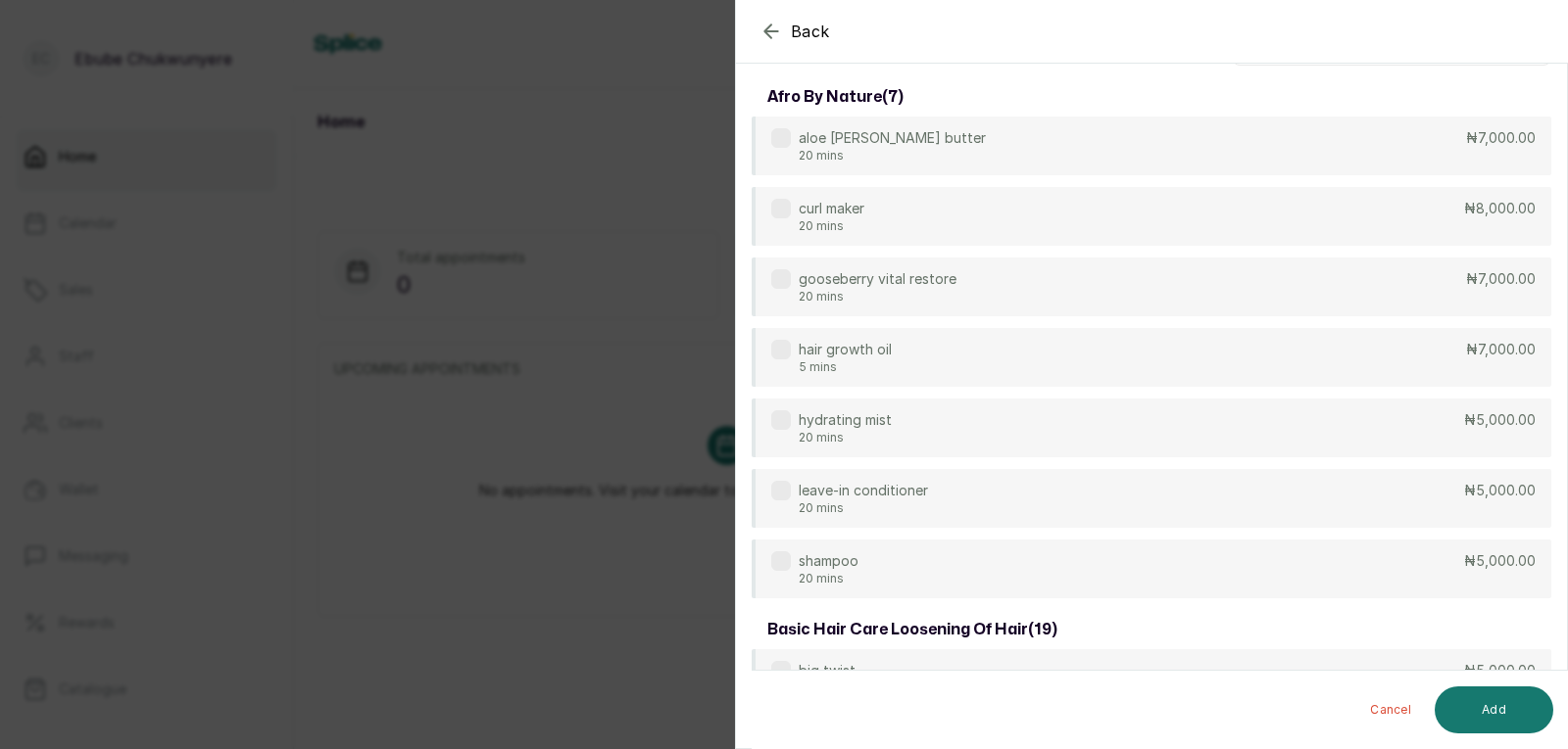
scroll to position [0, 0]
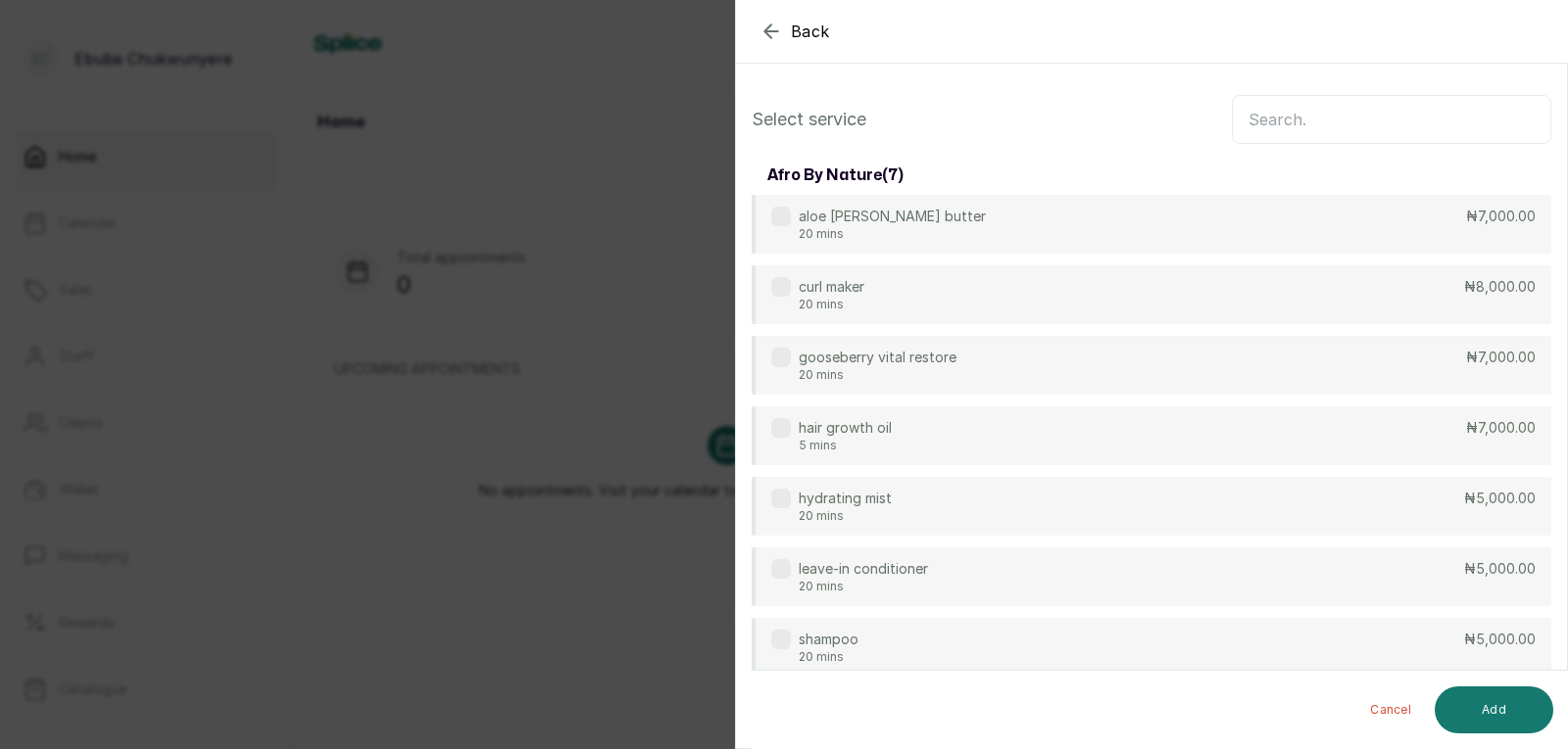
click at [1487, 117] on input "text" at bounding box center [1391, 119] width 320 height 49
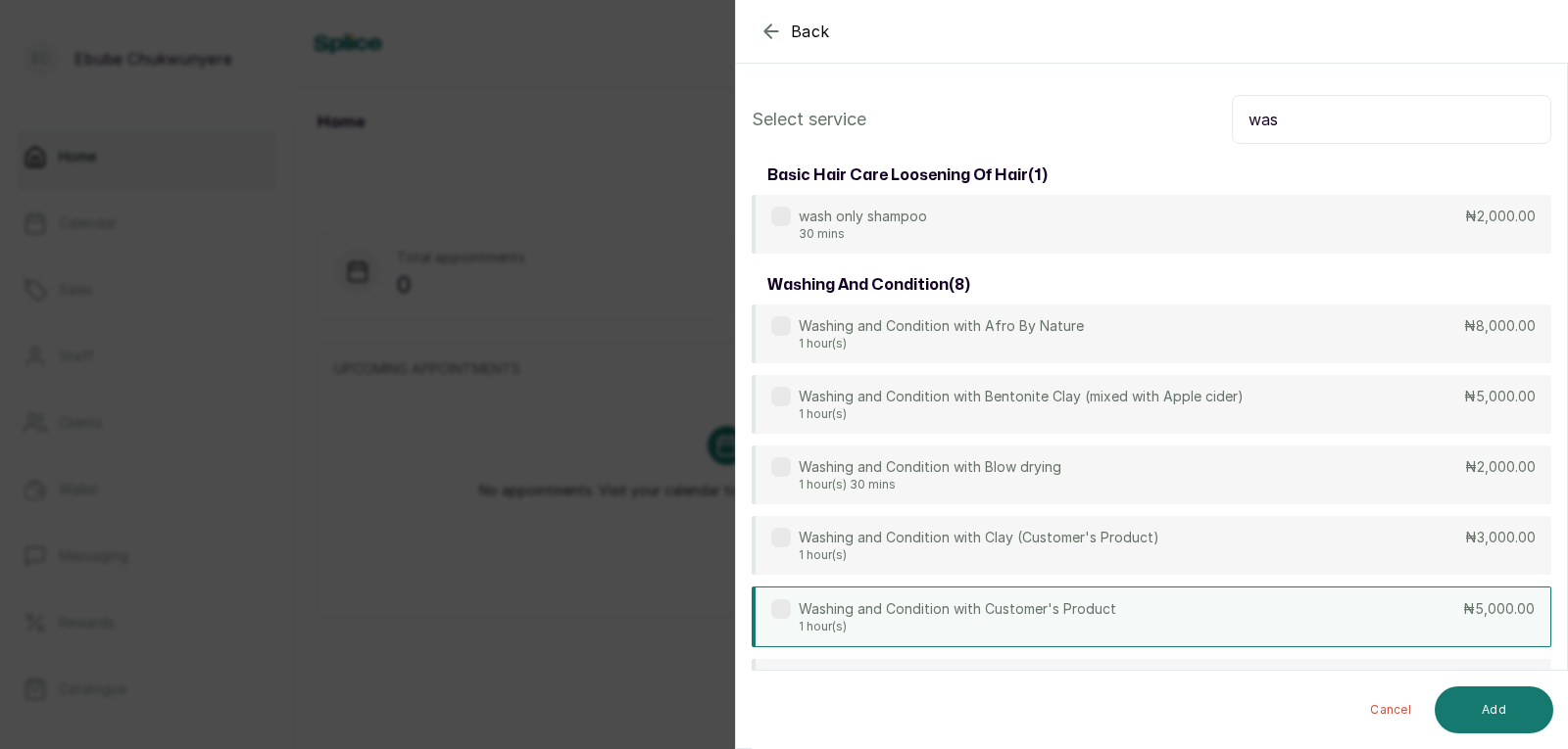
type input "was"
click at [1368, 597] on div "Washing and Condition with Customer's Product 1 hour(s) ₦5,000.00" at bounding box center [1151, 616] width 800 height 61
click at [1503, 704] on button "Add" at bounding box center [1494, 709] width 118 height 47
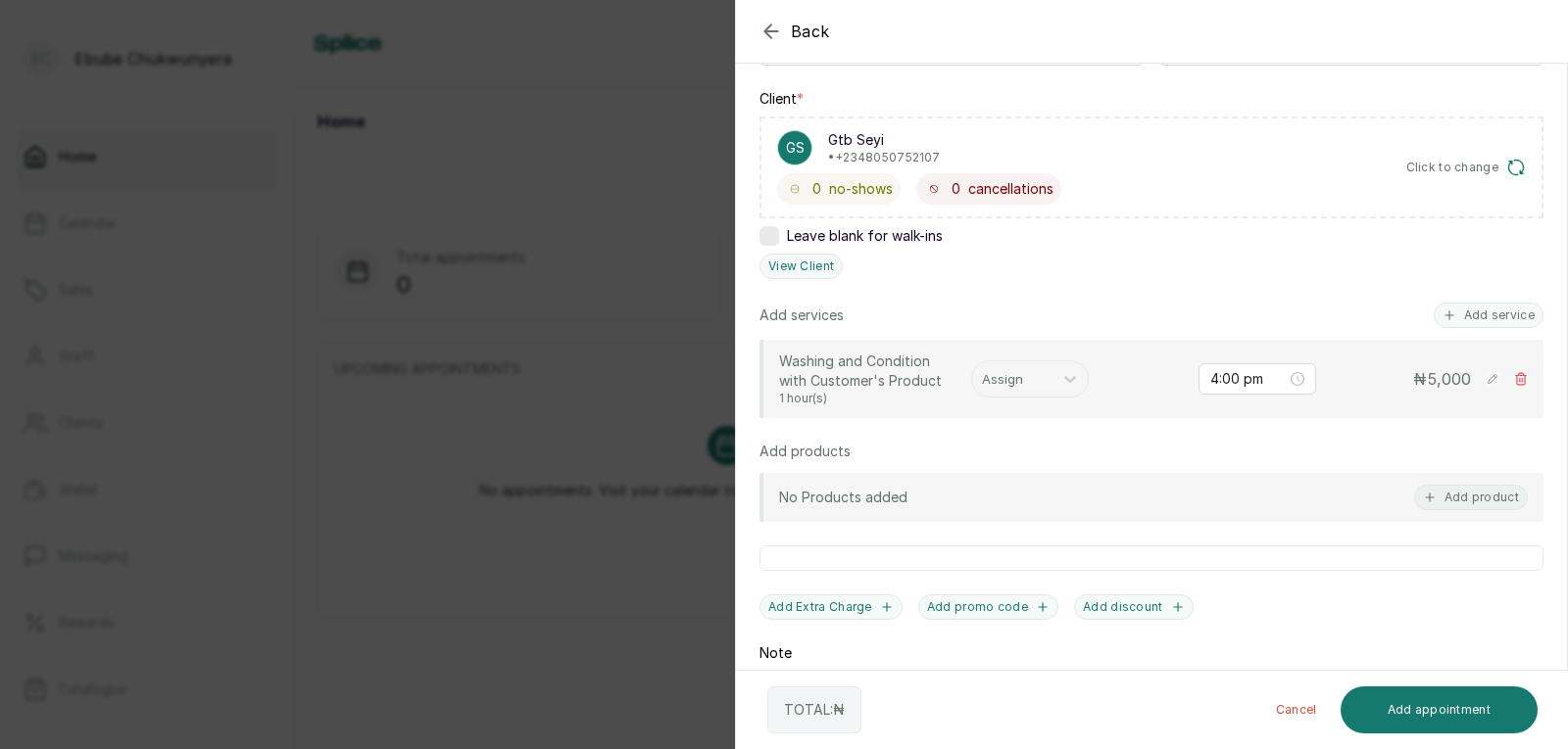
scroll to position [436, 0]
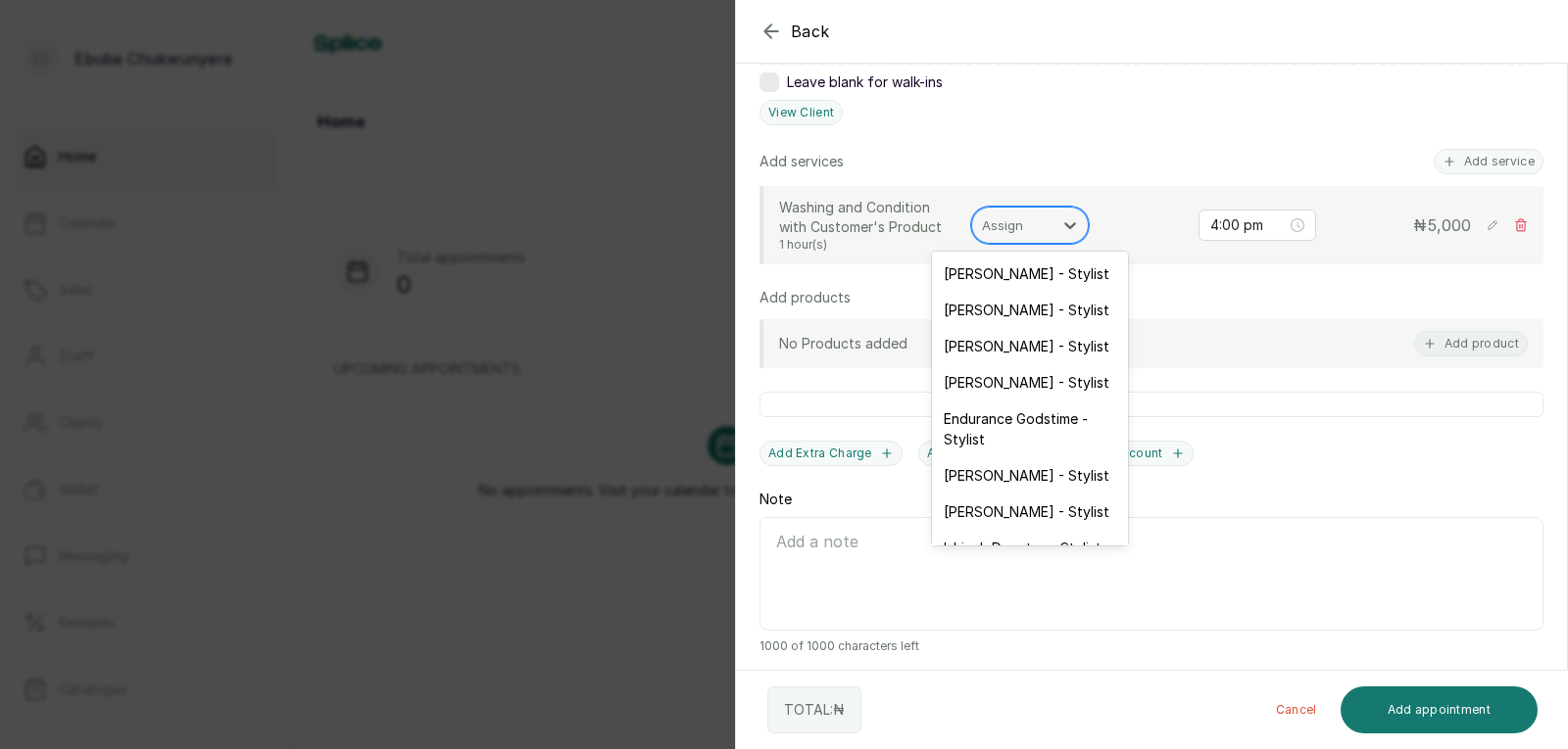
click at [1048, 214] on div "Assign" at bounding box center [1012, 225] width 80 height 34
click at [1049, 374] on div "[PERSON_NAME] - Stylist" at bounding box center [1029, 382] width 196 height 37
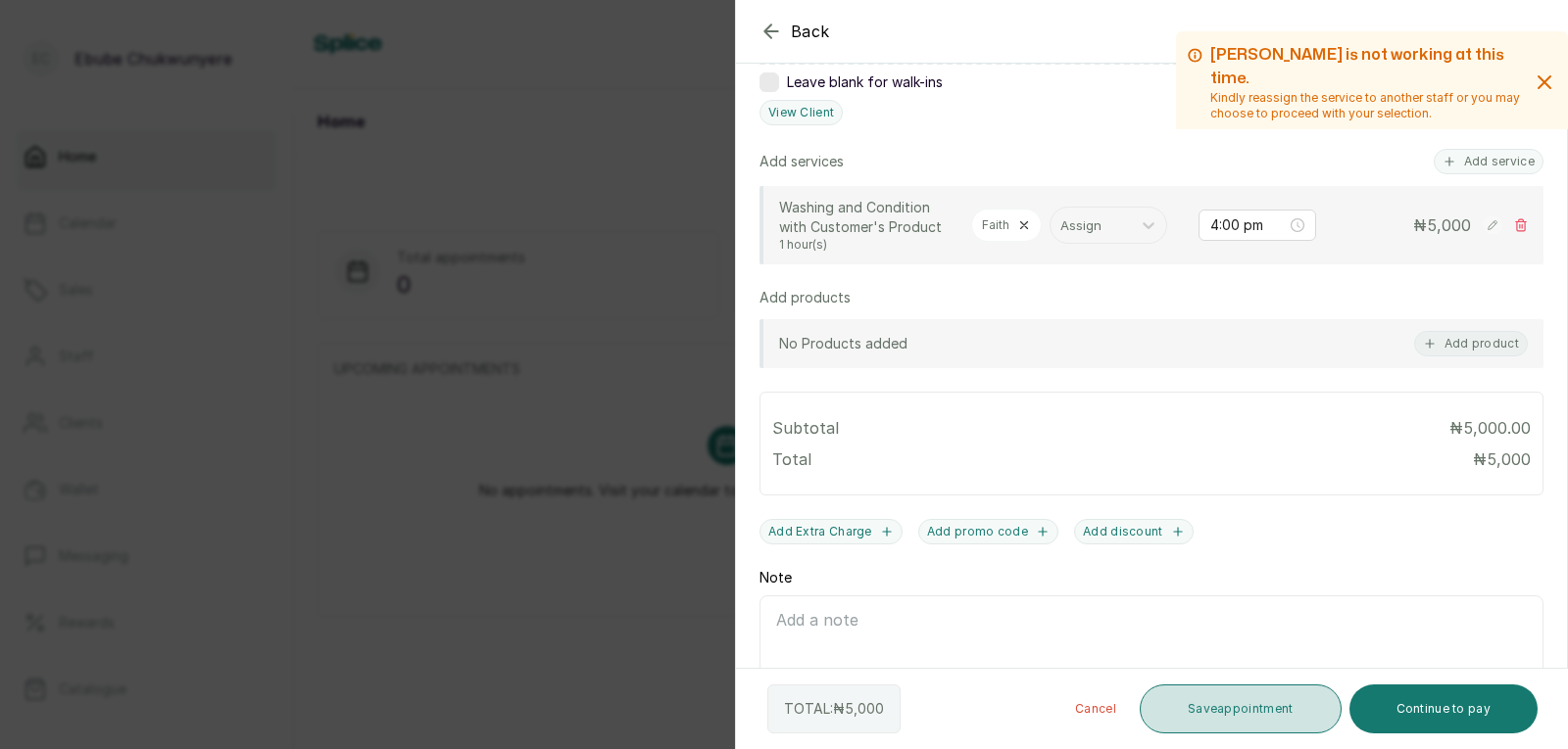
click at [1250, 698] on button "Save appointment" at bounding box center [1240, 708] width 201 height 49
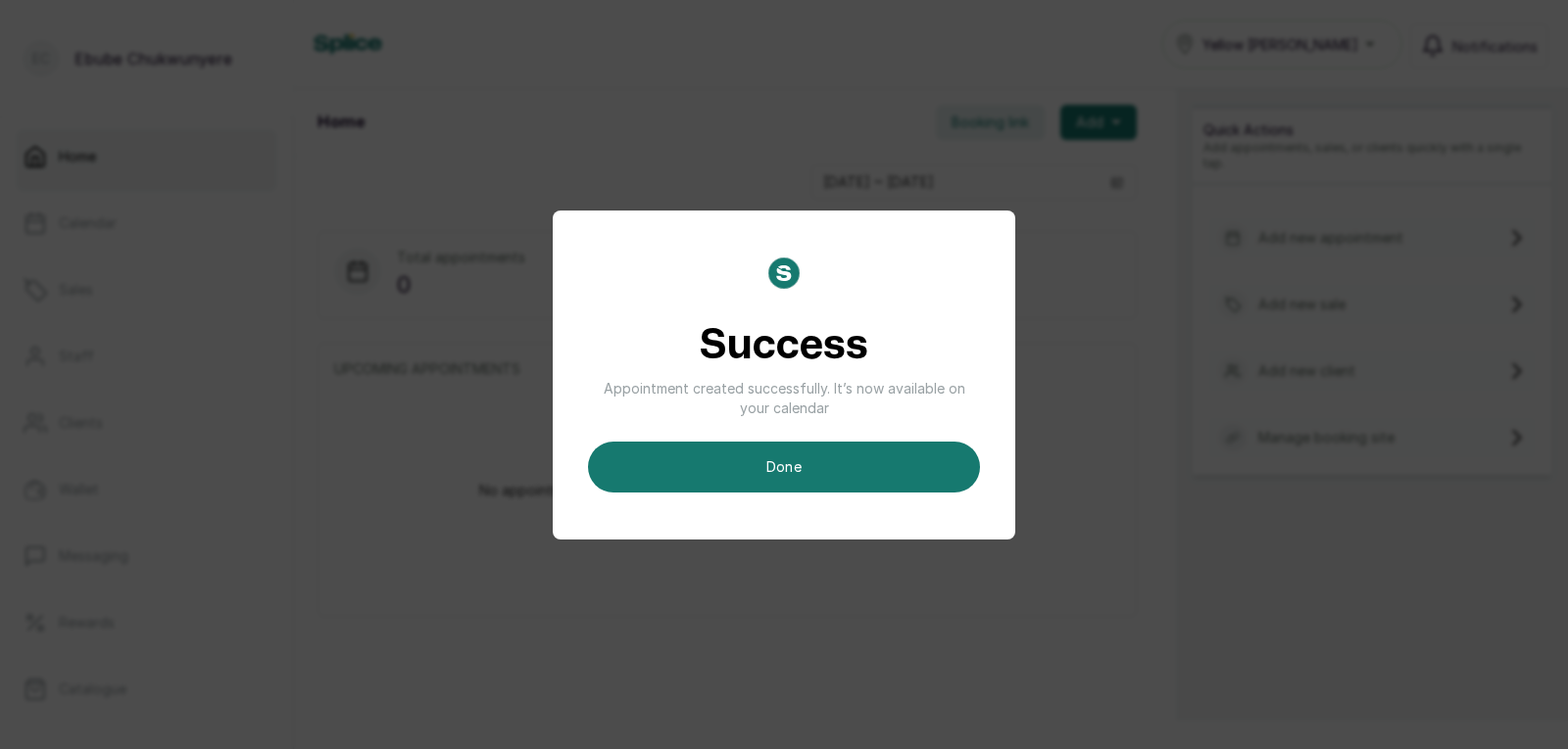
drag, startPoint x: 845, startPoint y: 459, endPoint x: 842, endPoint y: 476, distance: 17.3
click at [845, 471] on button "done" at bounding box center [783, 466] width 392 height 51
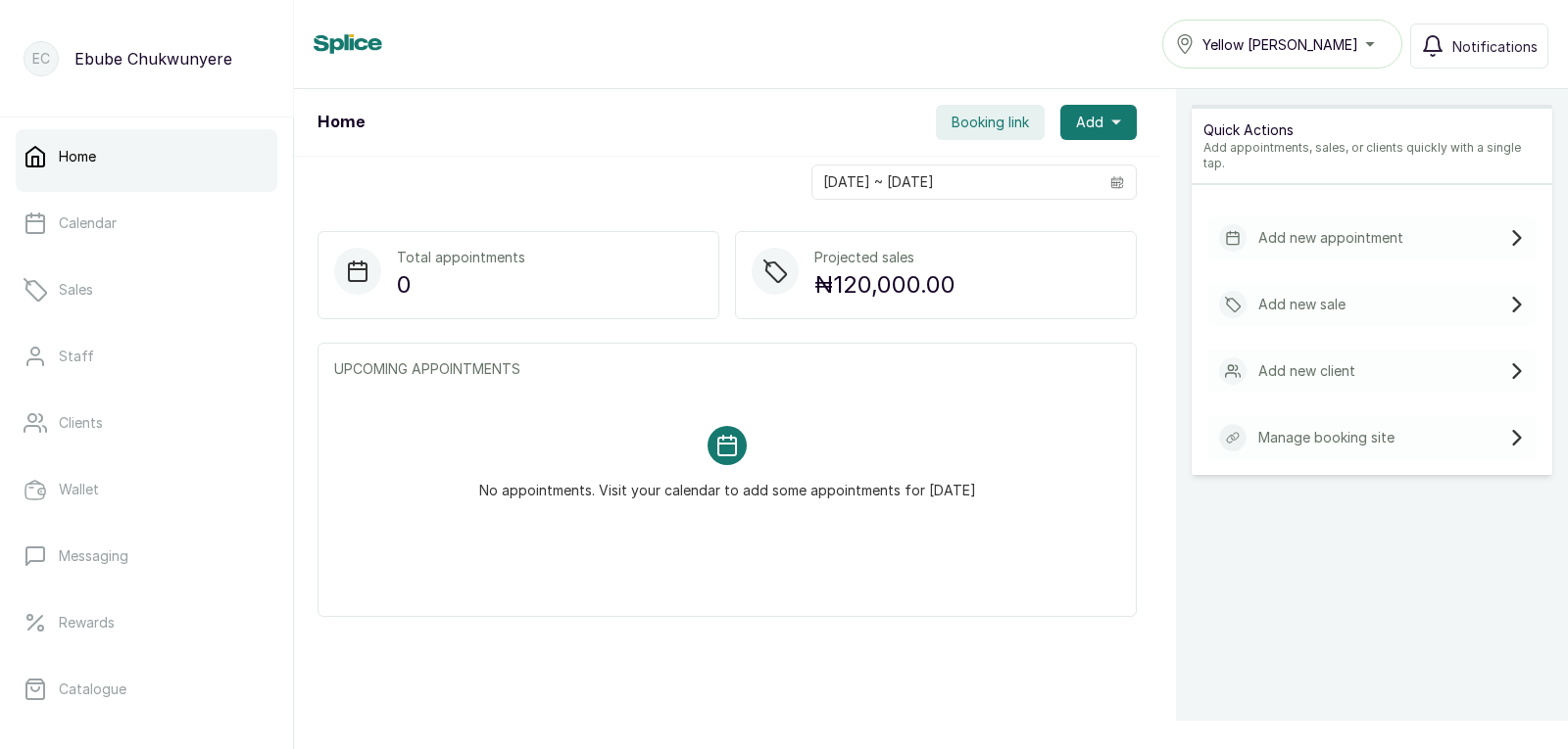
click at [1373, 228] on p "Add new appointment" at bounding box center [1331, 238] width 145 height 20
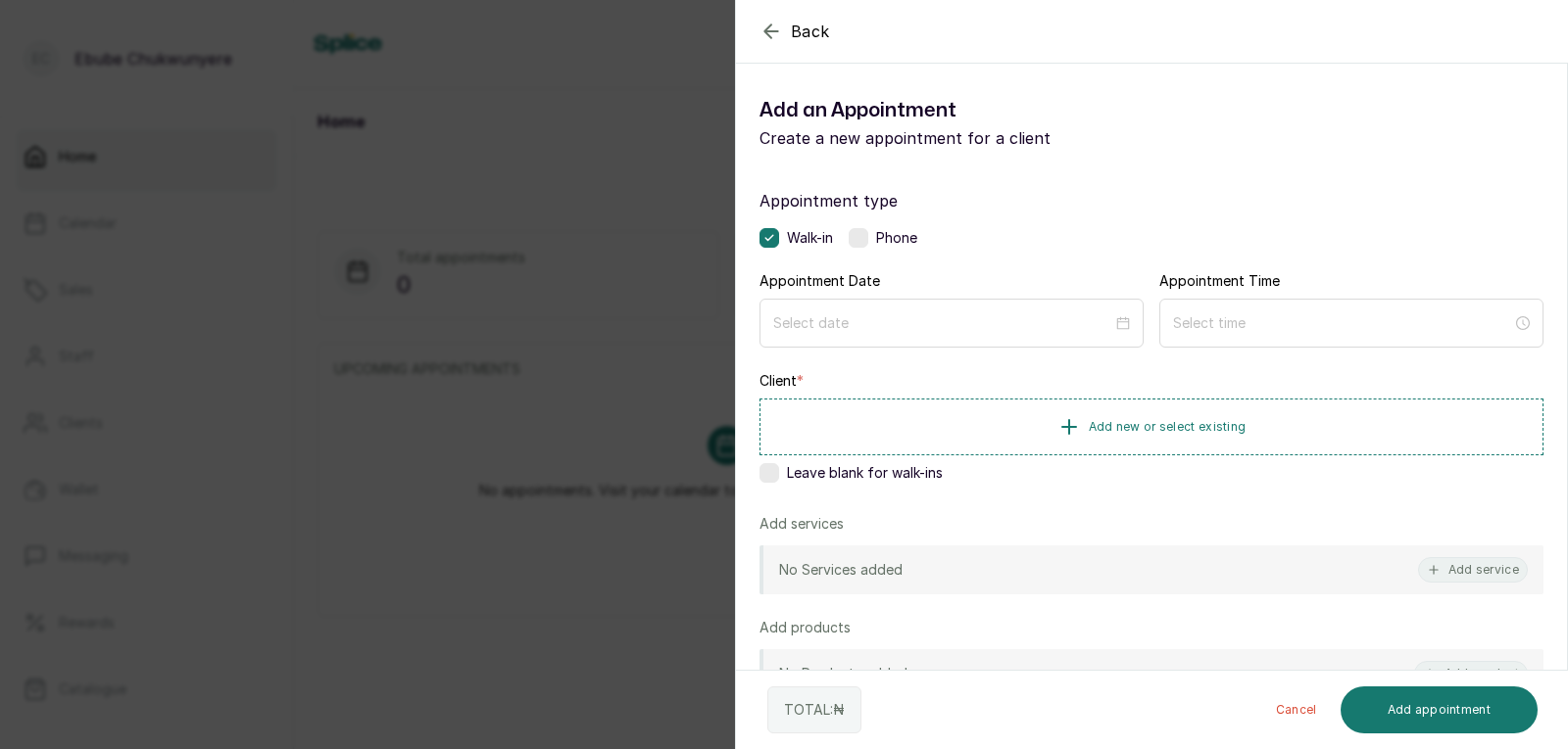
click at [860, 232] on label at bounding box center [858, 238] width 20 height 20
click at [850, 327] on input at bounding box center [943, 322] width 341 height 22
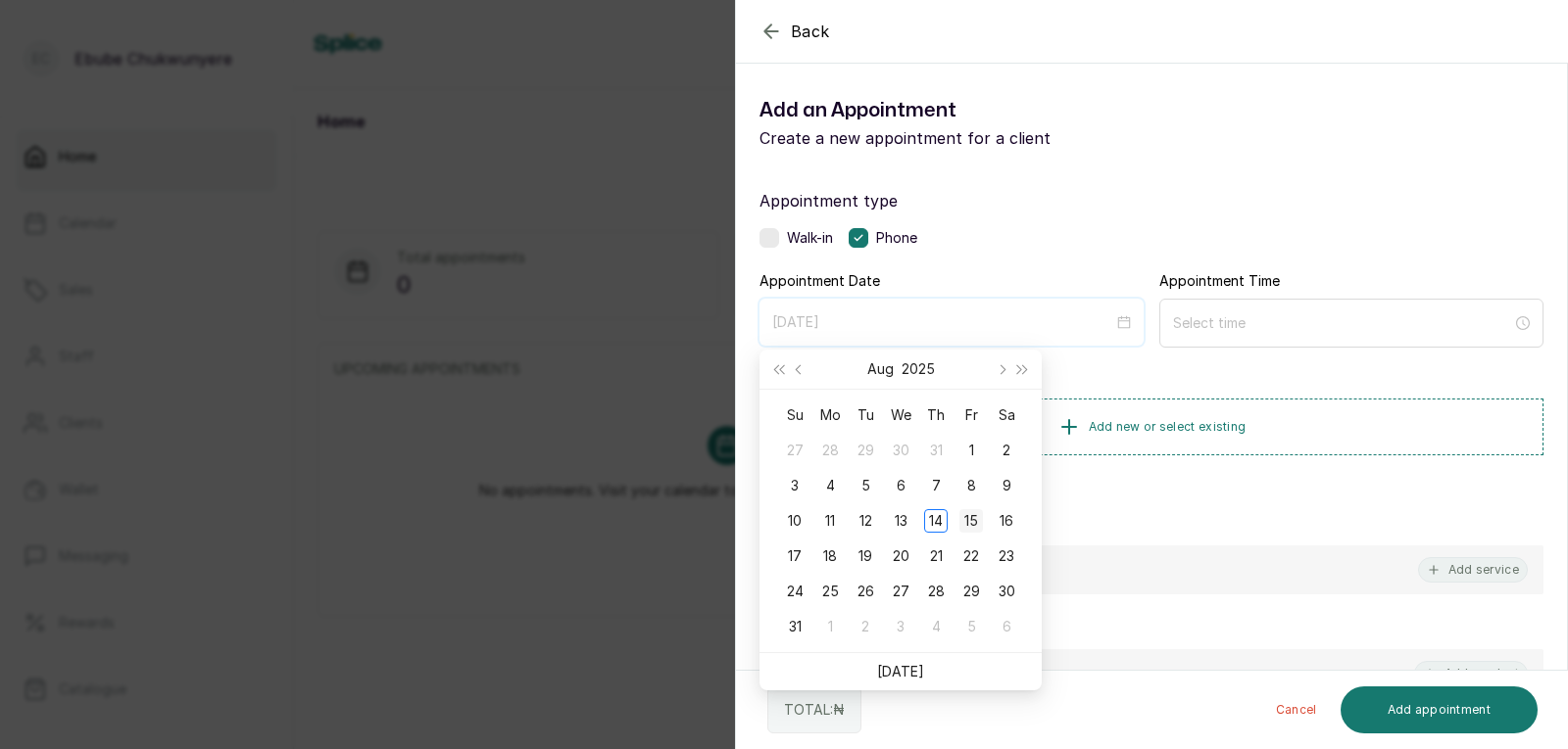
type input "[DATE]"
click at [965, 518] on div "15" at bounding box center [972, 521] width 24 height 24
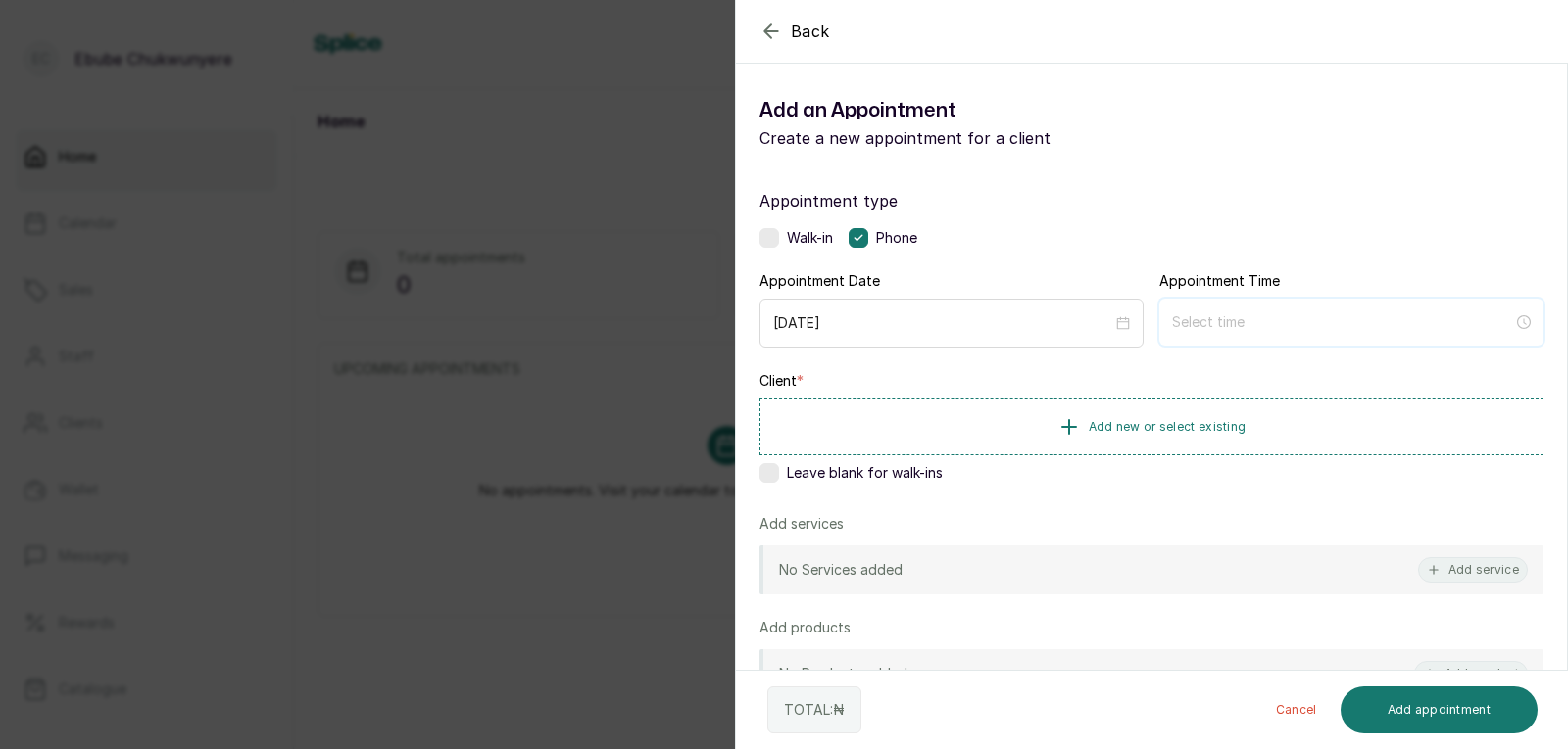
click at [1397, 318] on input at bounding box center [1343, 322] width 341 height 22
type input "12:00 pm"
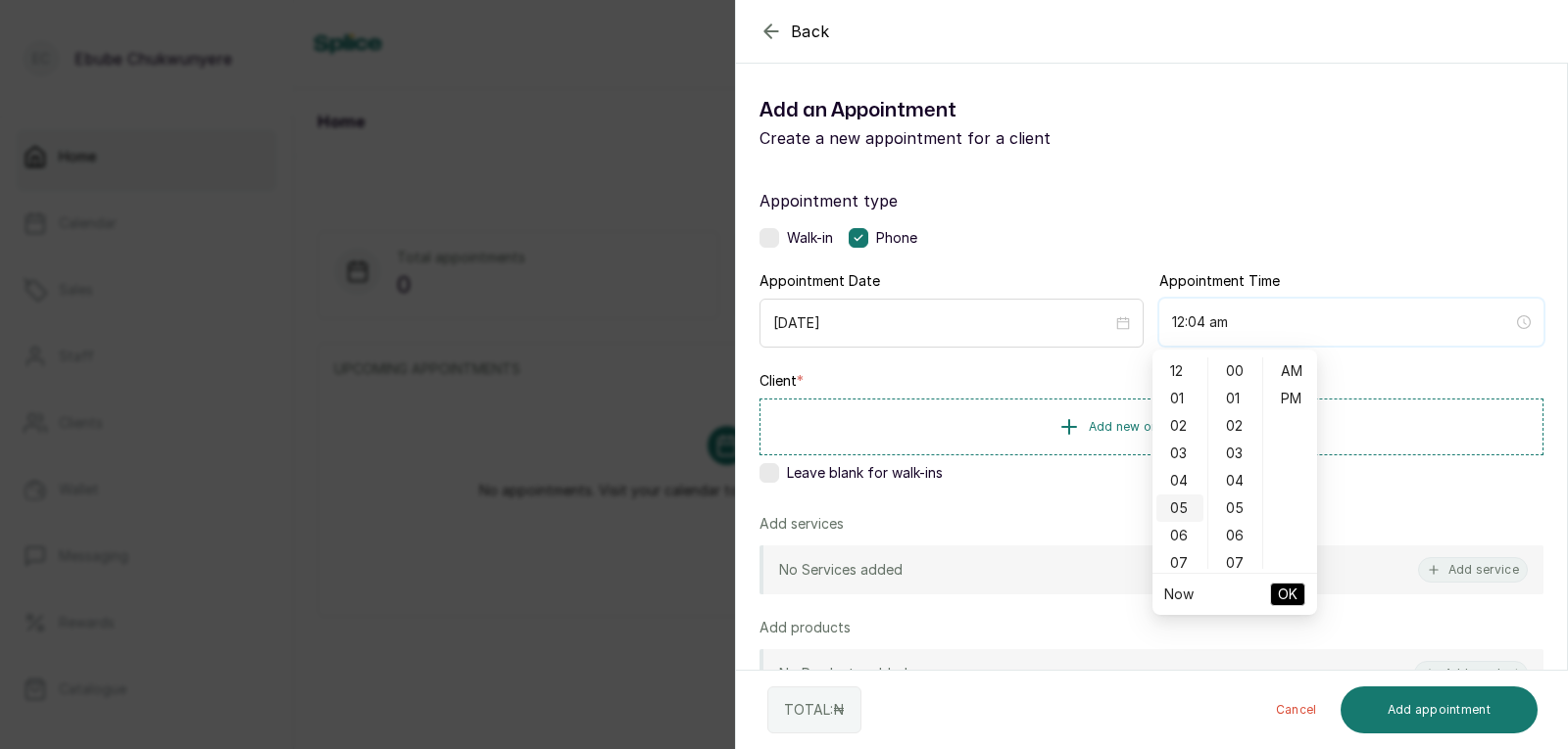
type input "12:05 am"
click at [1173, 484] on div "04" at bounding box center [1179, 481] width 47 height 28
type input "4:00 pm"
drag, startPoint x: 1299, startPoint y: 391, endPoint x: 1297, endPoint y: 416, distance: 25.1
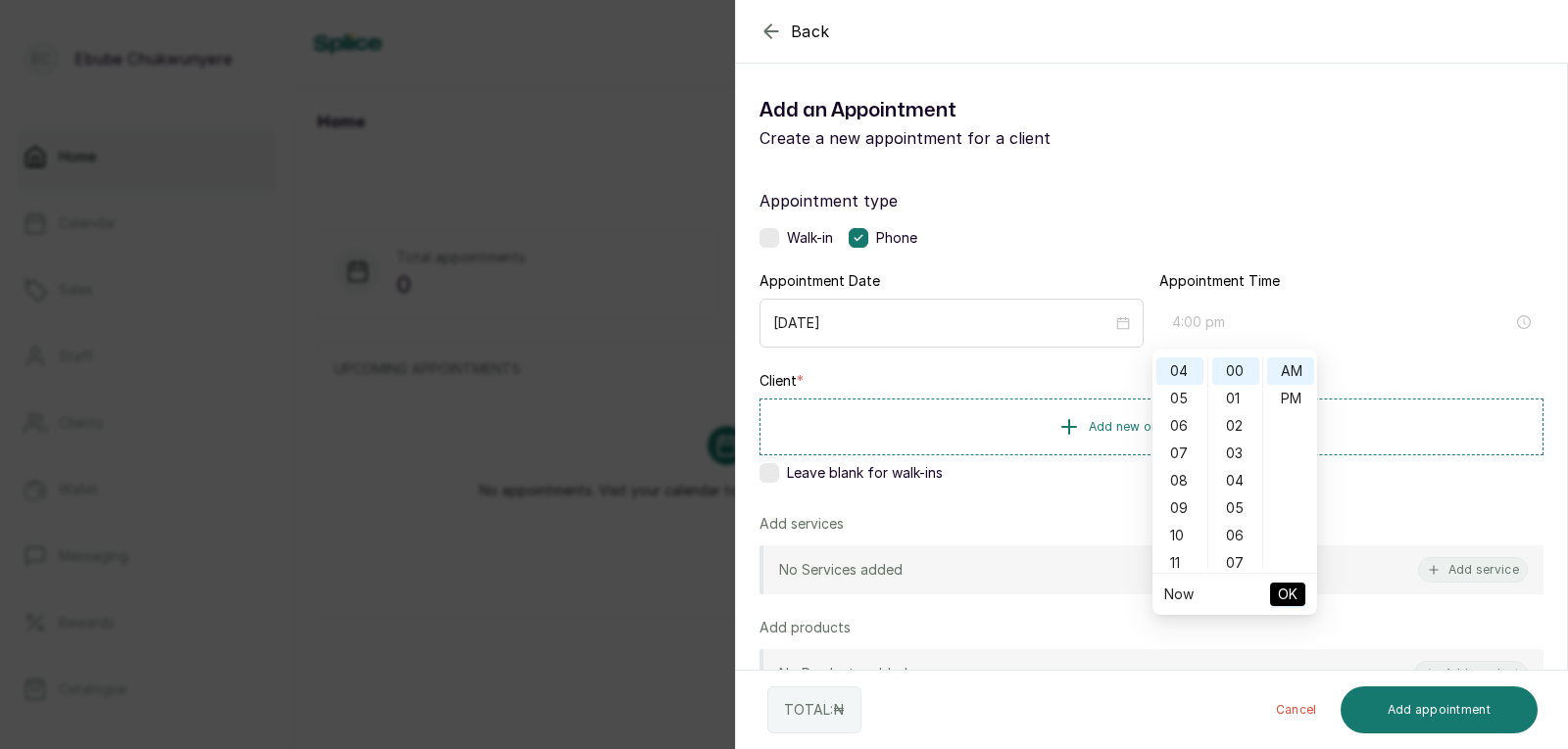
click at [1299, 397] on div "PM" at bounding box center [1290, 399] width 47 height 28
click at [1290, 575] on li "OK" at bounding box center [1288, 594] width 36 height 41
click at [1288, 586] on span "OK" at bounding box center [1288, 595] width 20 height 38
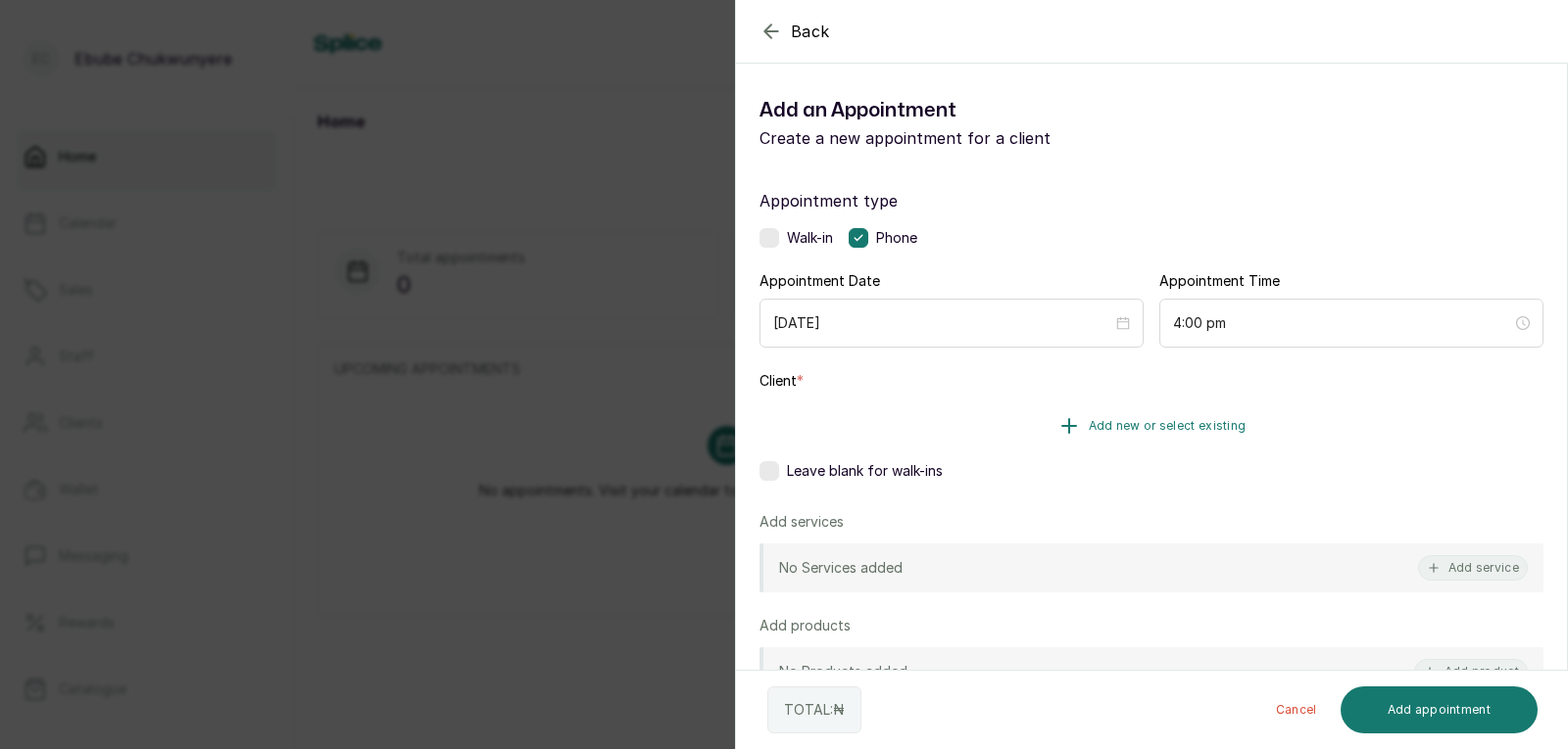
click at [1304, 420] on button "Add new or select existing" at bounding box center [1151, 426] width 784 height 55
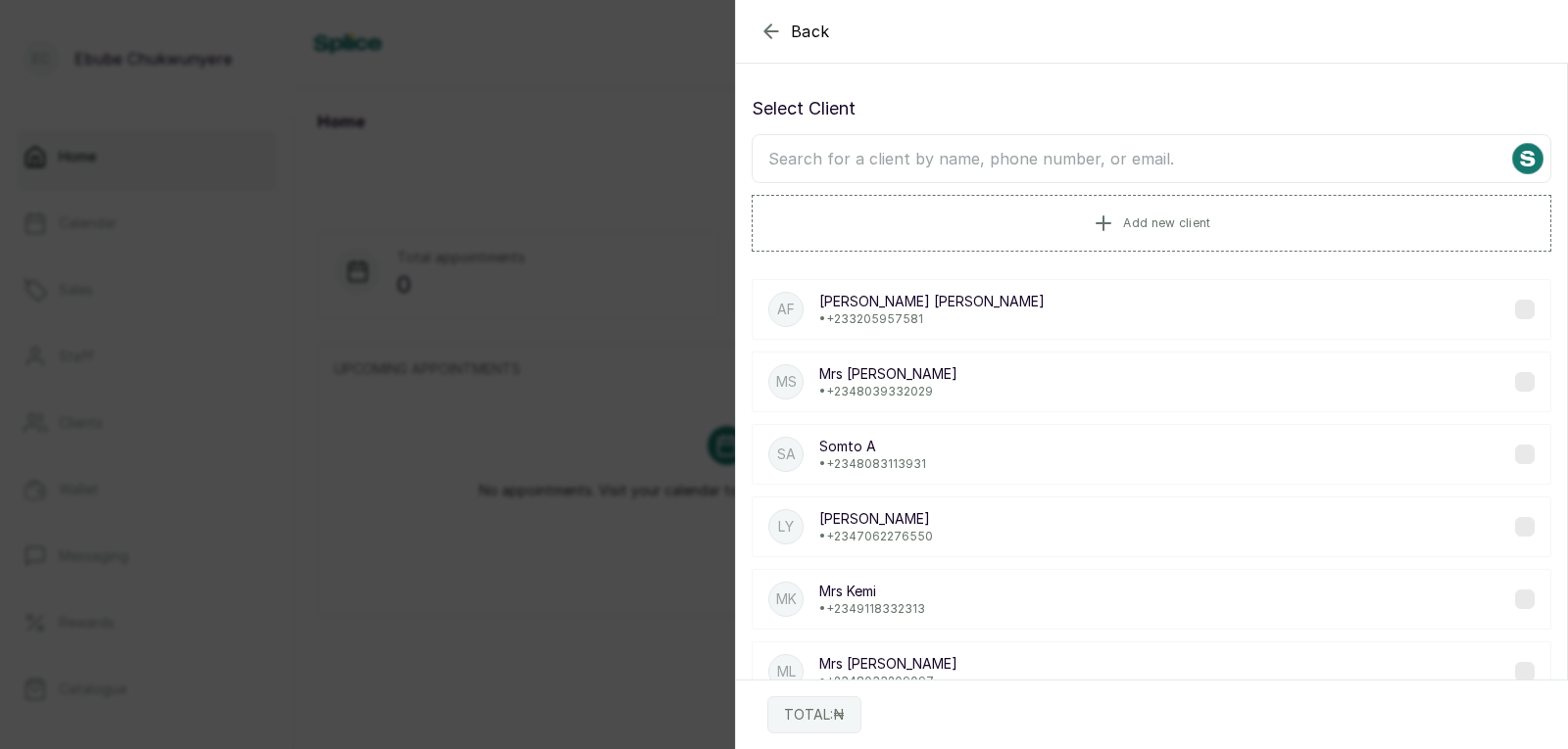
click at [1263, 160] on input "text" at bounding box center [1151, 158] width 800 height 49
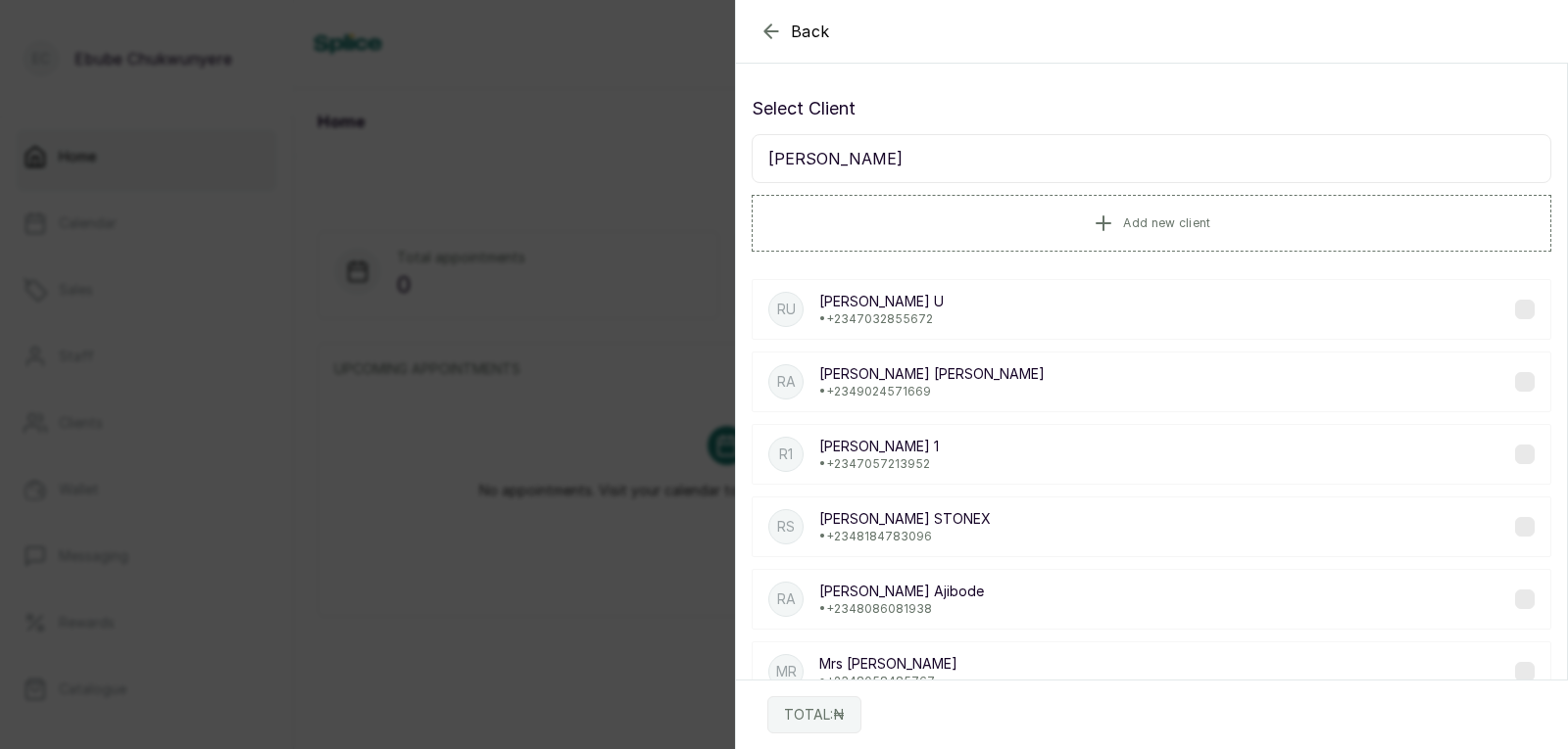
type input "[PERSON_NAME]"
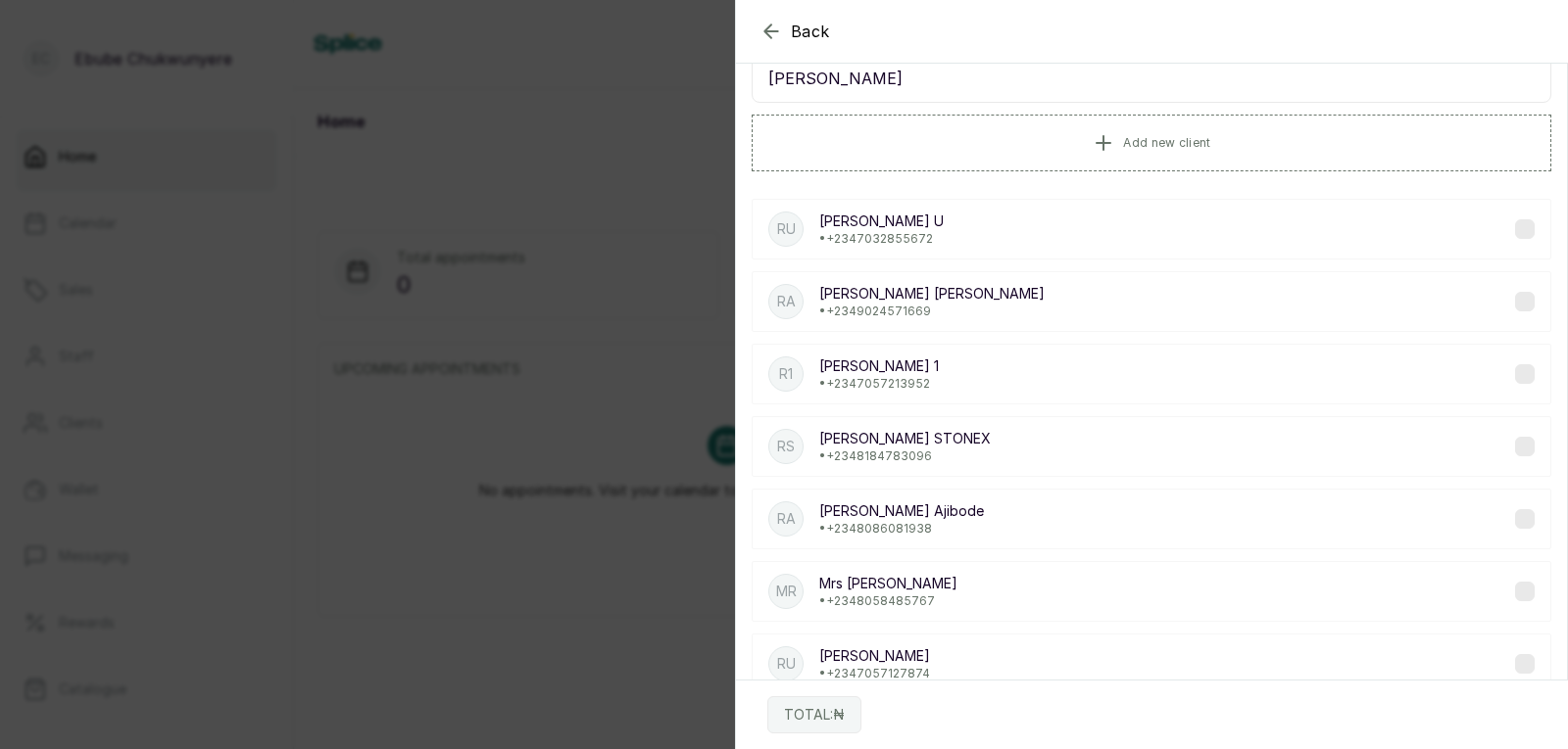
scroll to position [136, 0]
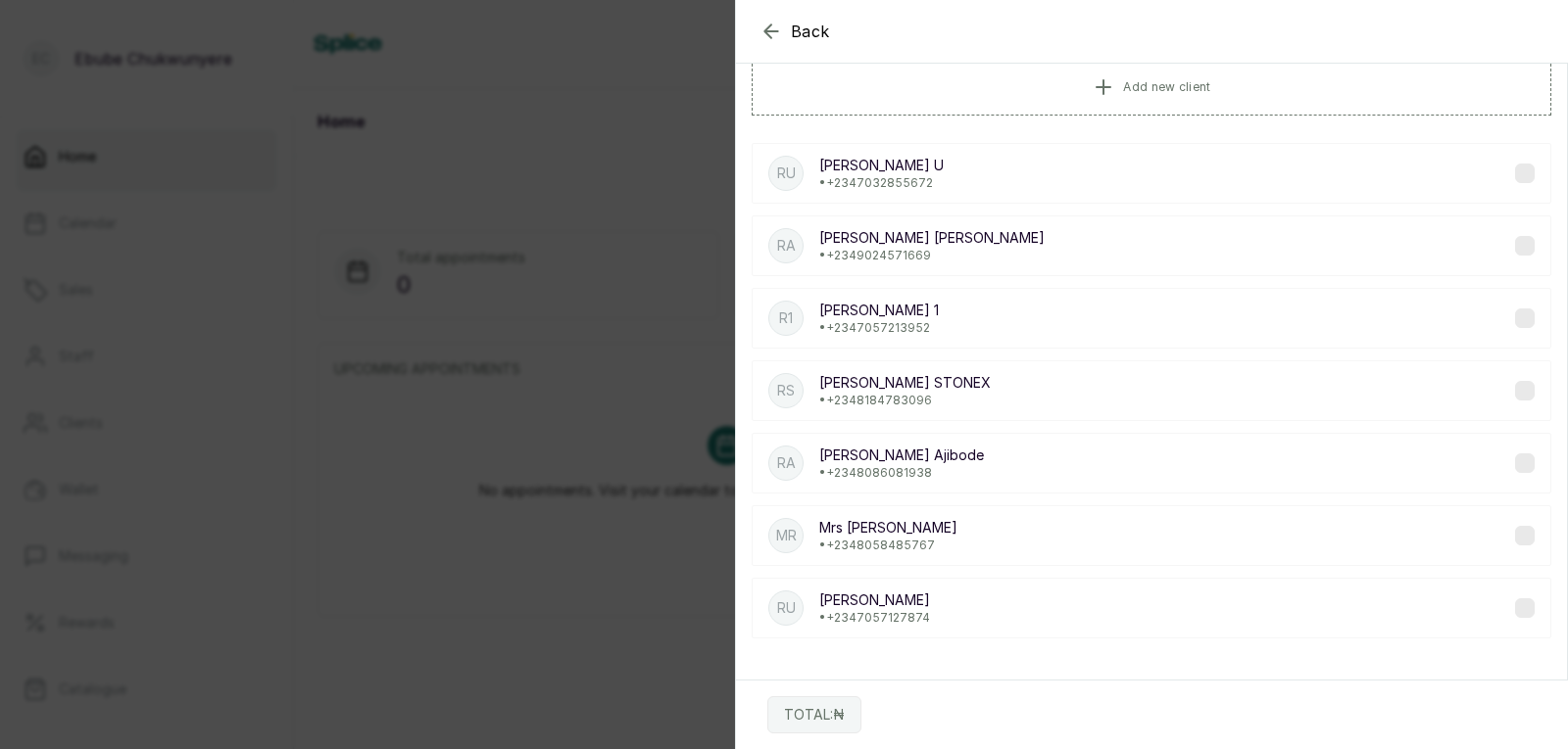
drag, startPoint x: 1560, startPoint y: 451, endPoint x: 922, endPoint y: 535, distance: 643.5
click at [922, 535] on p "[PERSON_NAME]" at bounding box center [887, 528] width 138 height 20
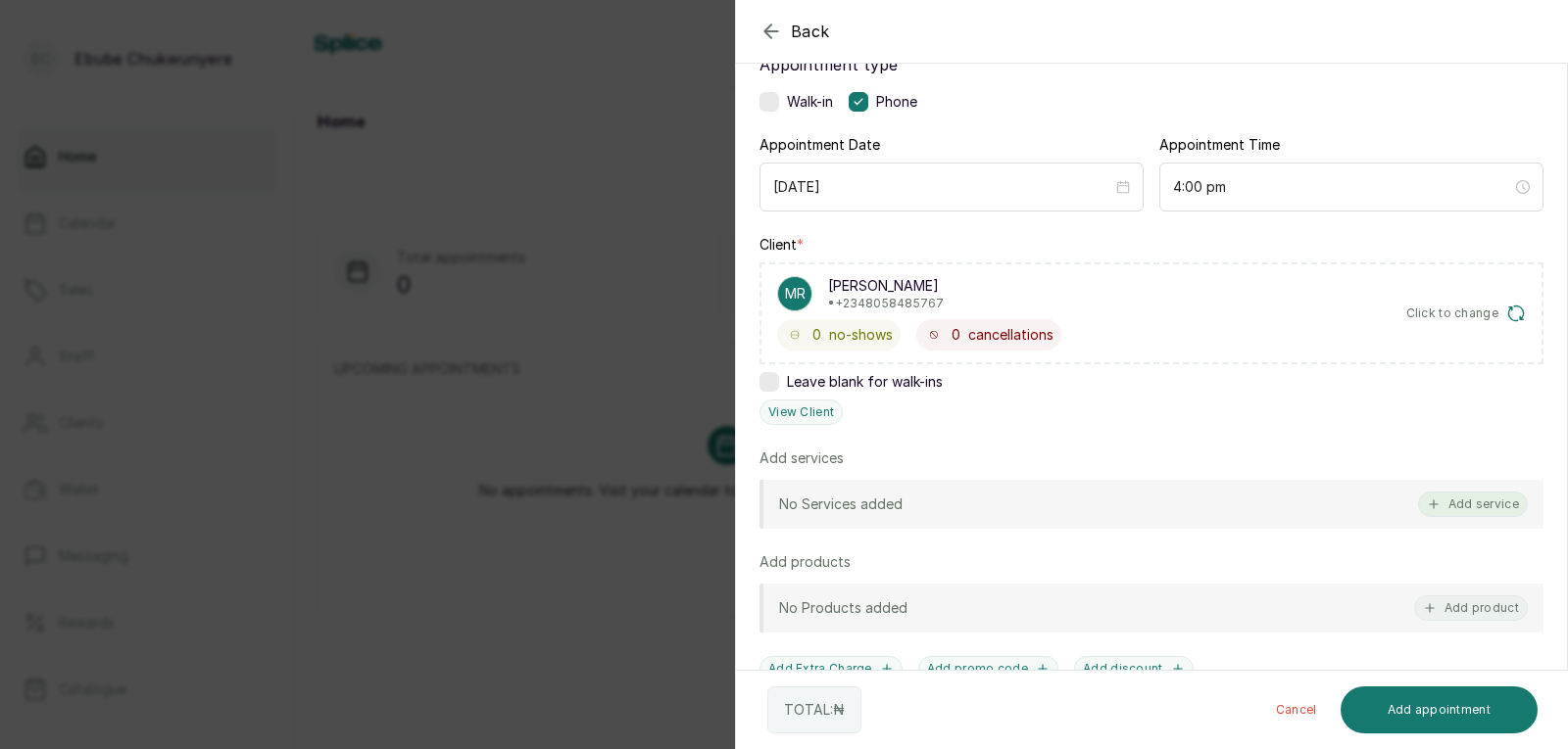
click at [1474, 502] on button "Add service" at bounding box center [1473, 505] width 110 height 26
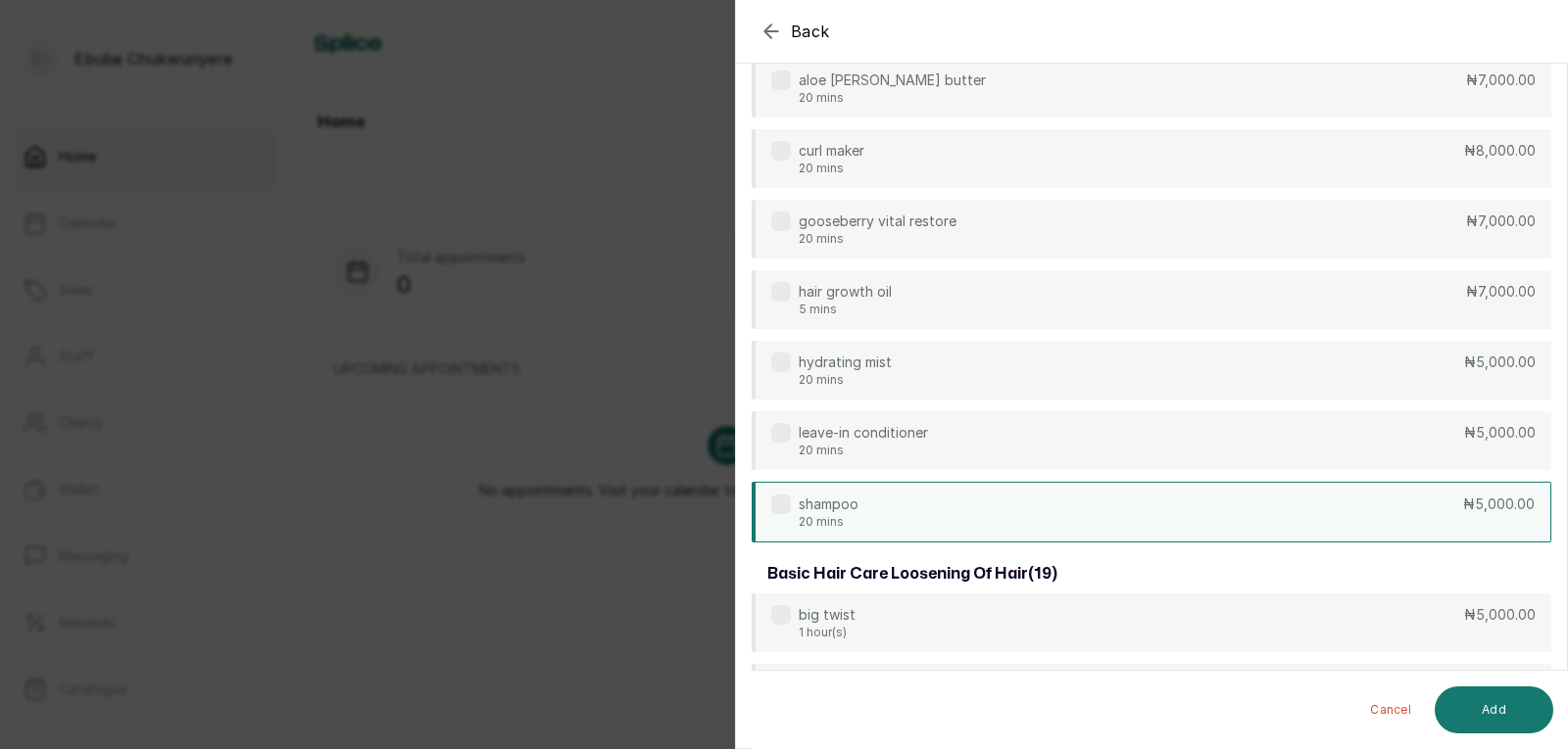
scroll to position [78, 0]
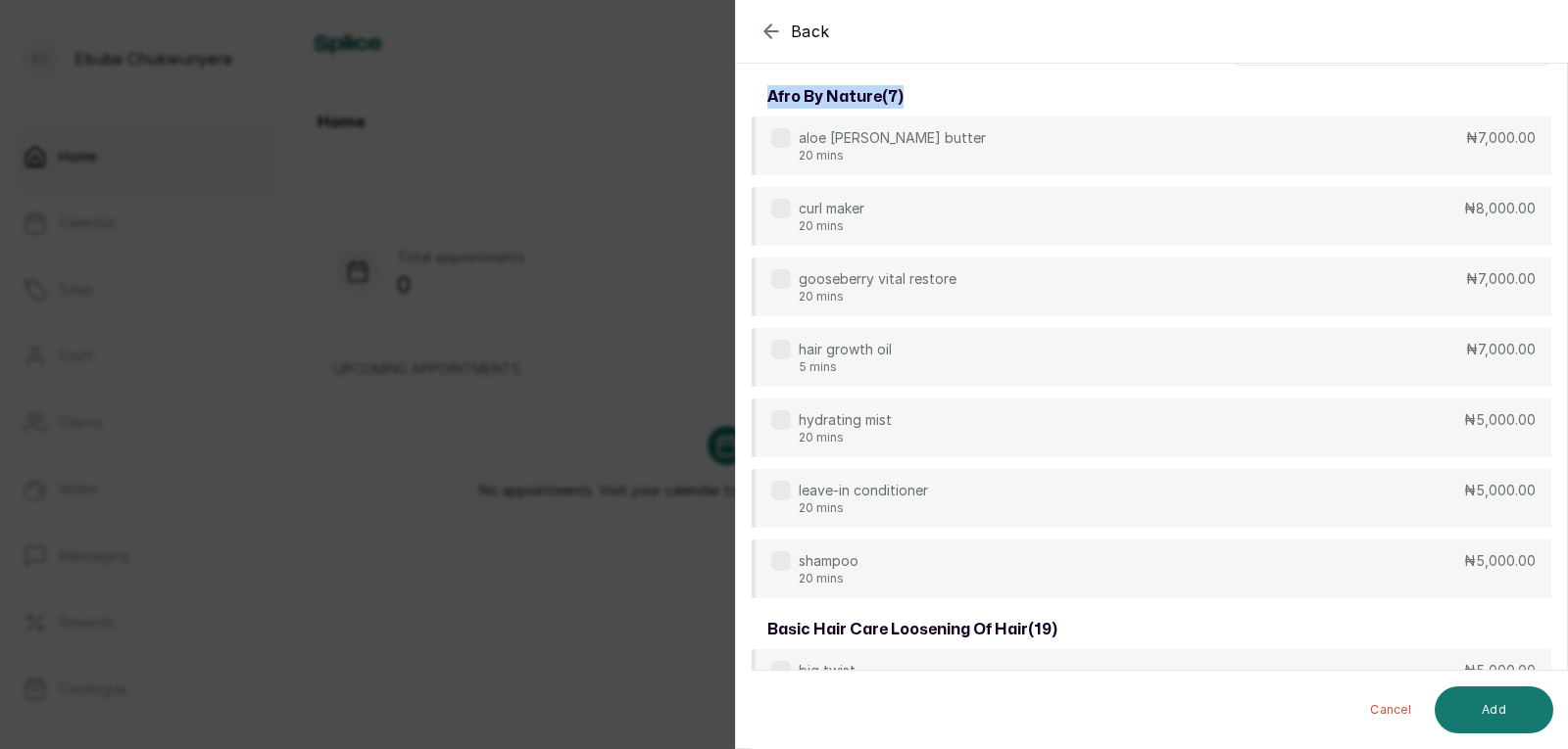
drag, startPoint x: 1551, startPoint y: 73, endPoint x: 1566, endPoint y: 60, distance: 19.8
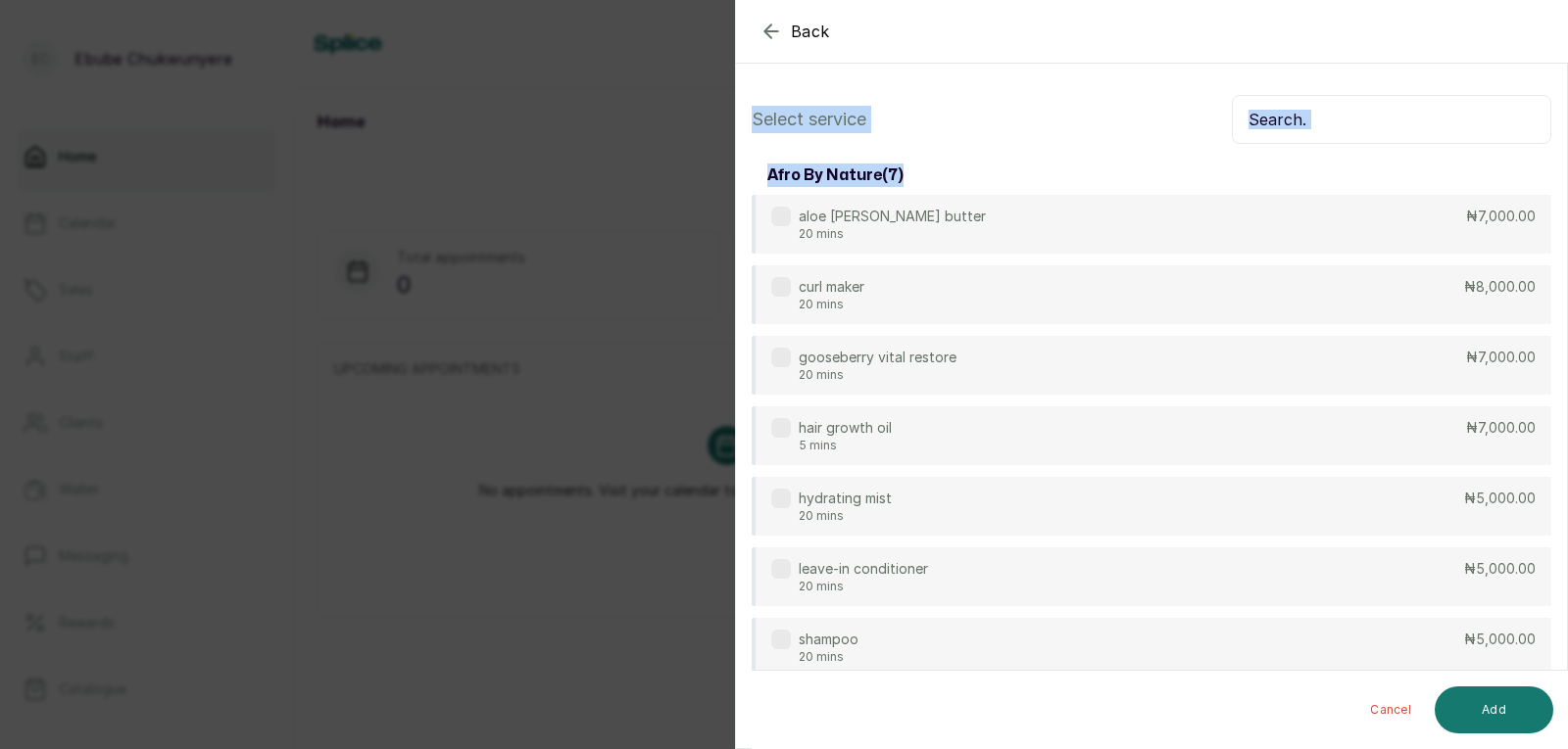
click at [1436, 137] on input "text" at bounding box center [1391, 119] width 320 height 49
click at [1424, 117] on input "text" at bounding box center [1391, 119] width 320 height 49
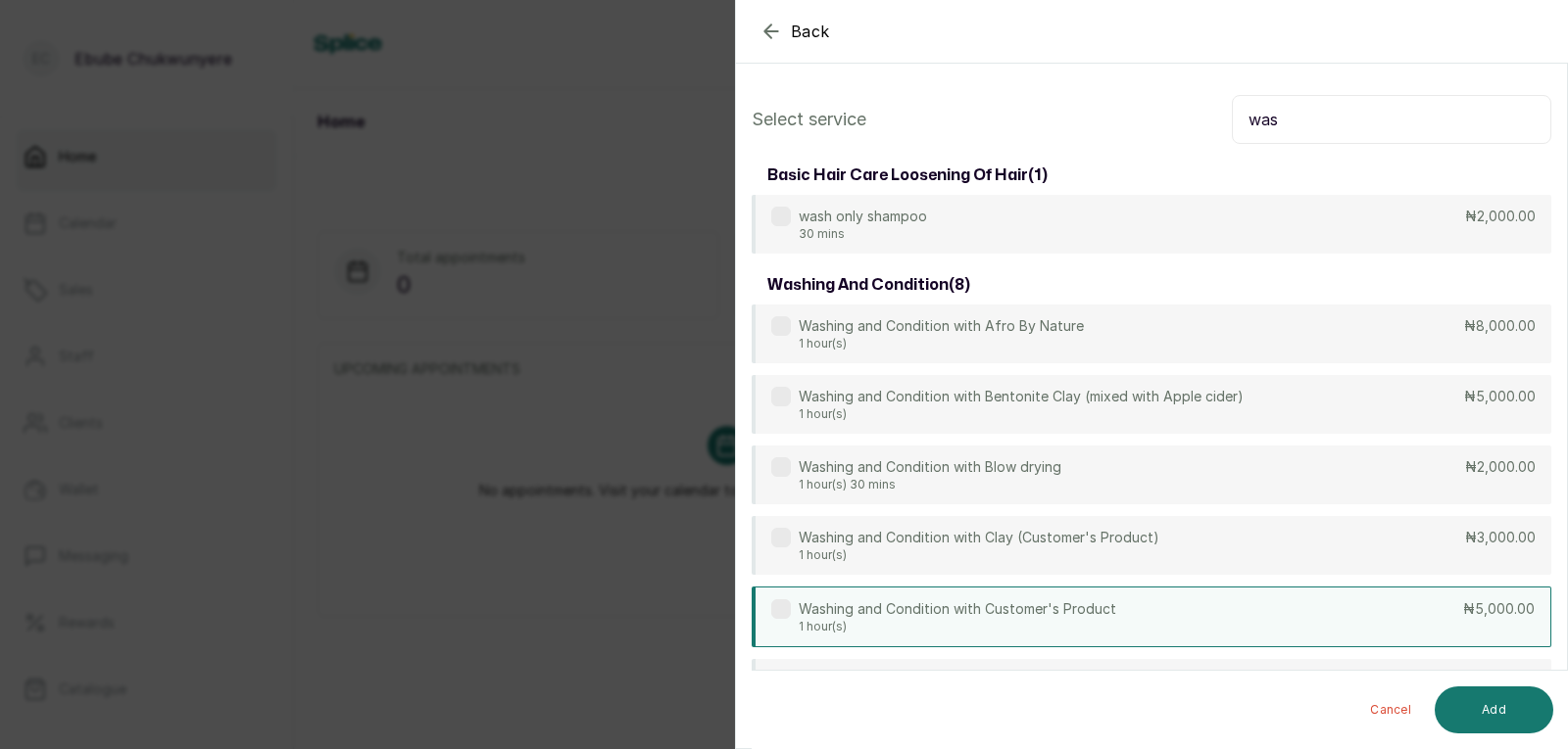
type input "was"
click at [1256, 589] on div "Washing and Condition with Customer's Product 1 hour(s) ₦5,000.00" at bounding box center [1151, 616] width 800 height 61
click at [1487, 702] on button "Add" at bounding box center [1494, 709] width 118 height 47
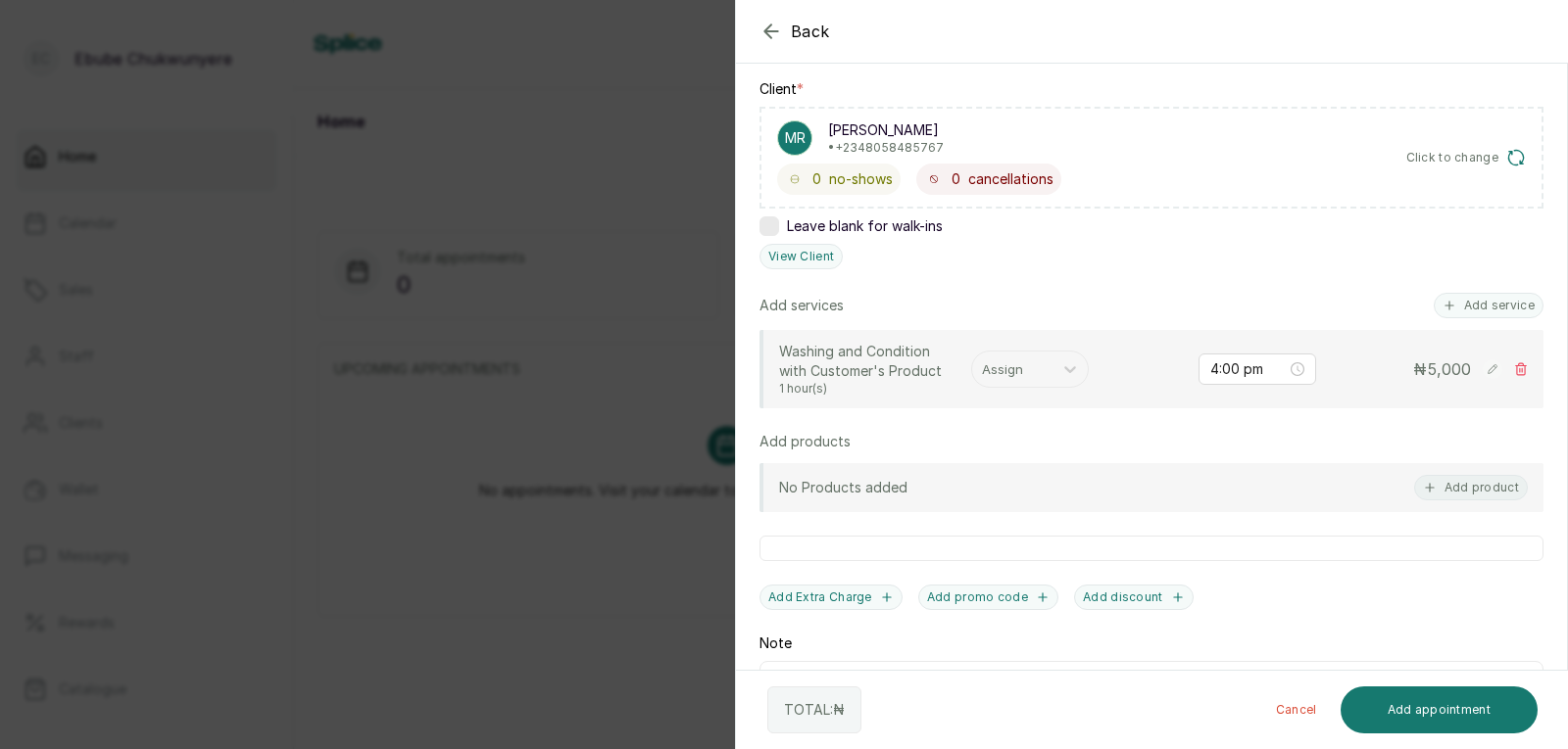
scroll to position [327, 0]
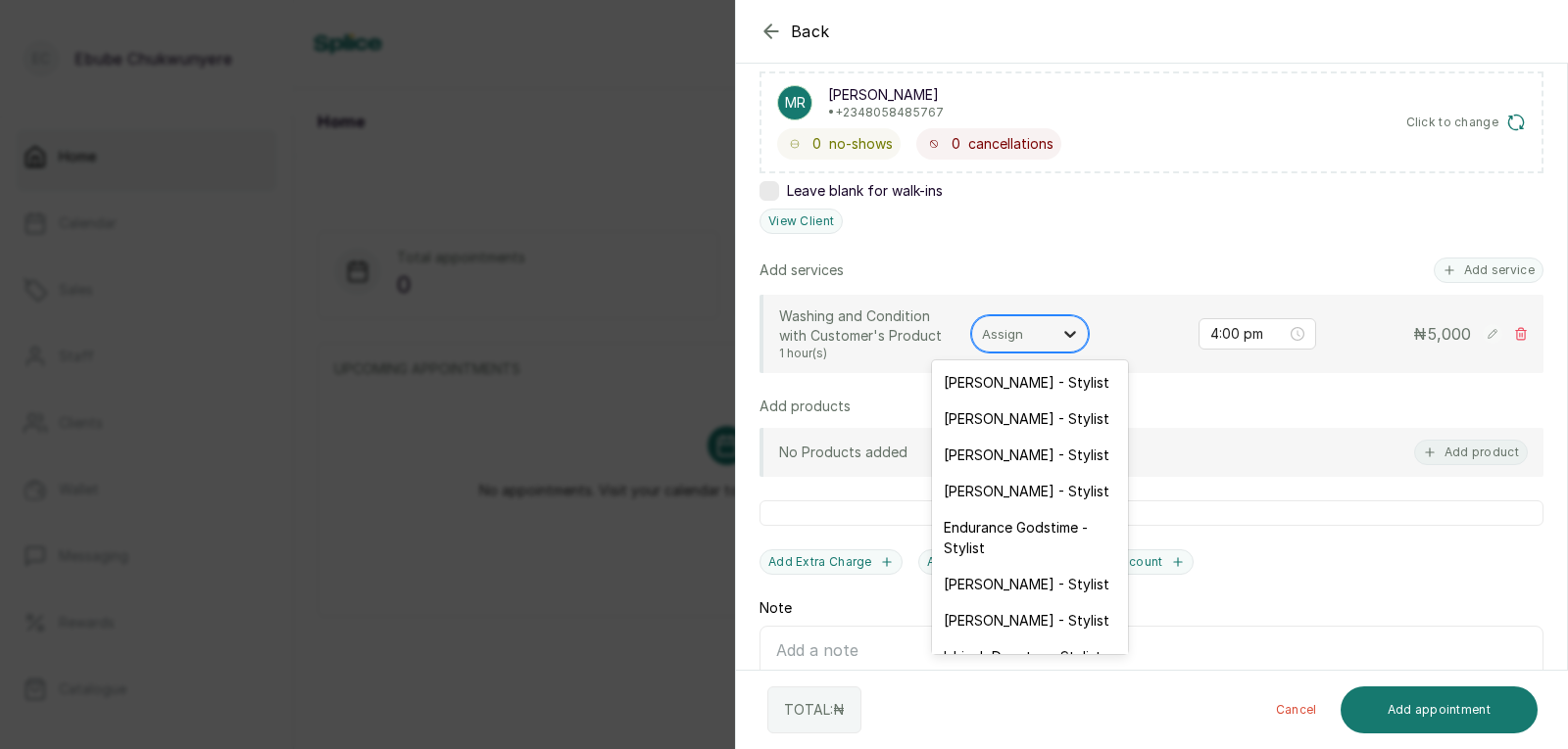
click at [1064, 325] on icon at bounding box center [1070, 334] width 20 height 20
click at [993, 570] on div "[PERSON_NAME] - Stylist" at bounding box center [1029, 584] width 196 height 37
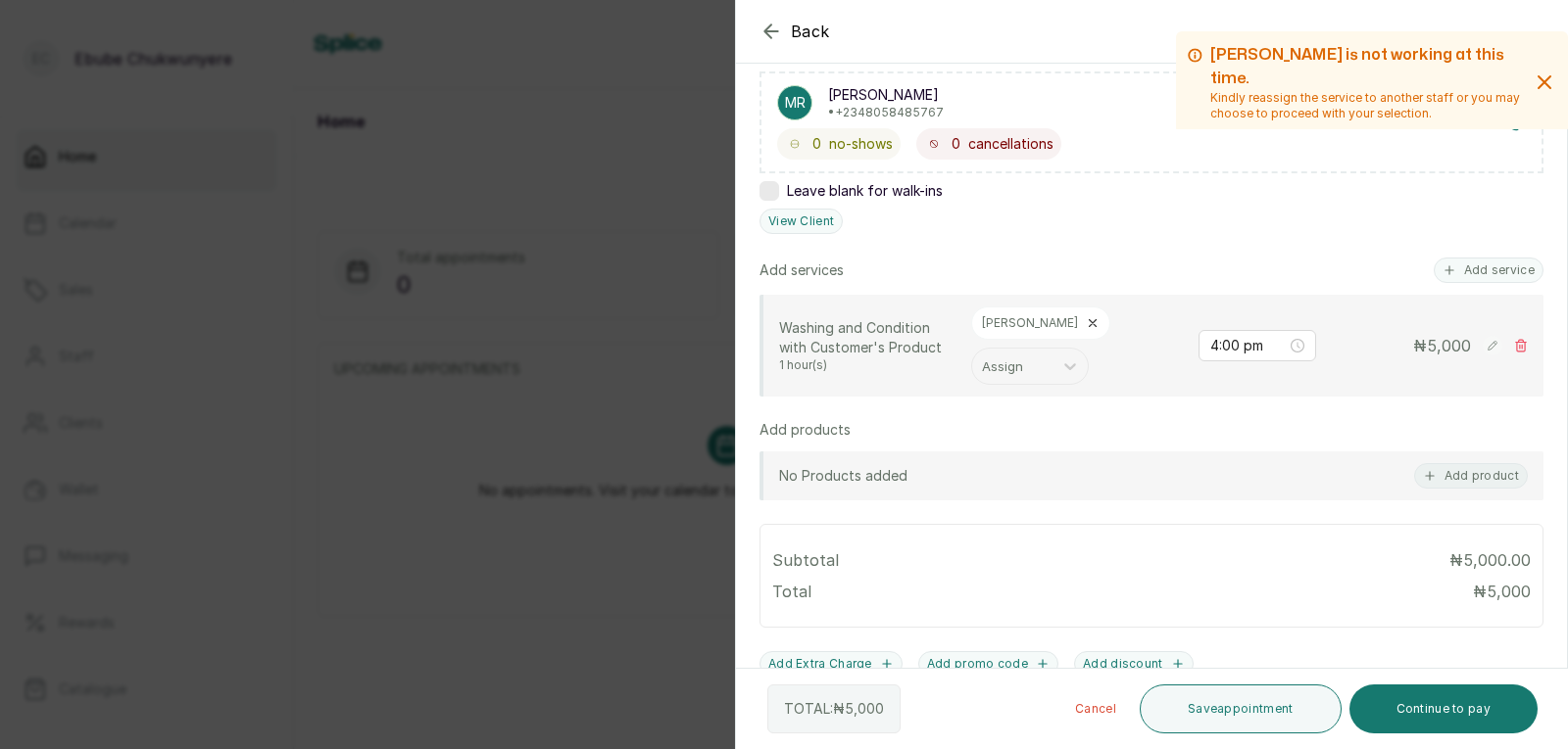
drag, startPoint x: 1302, startPoint y: 707, endPoint x: 1306, endPoint y: 682, distance: 25.3
click at [1304, 692] on button "Save appointment" at bounding box center [1240, 708] width 201 height 49
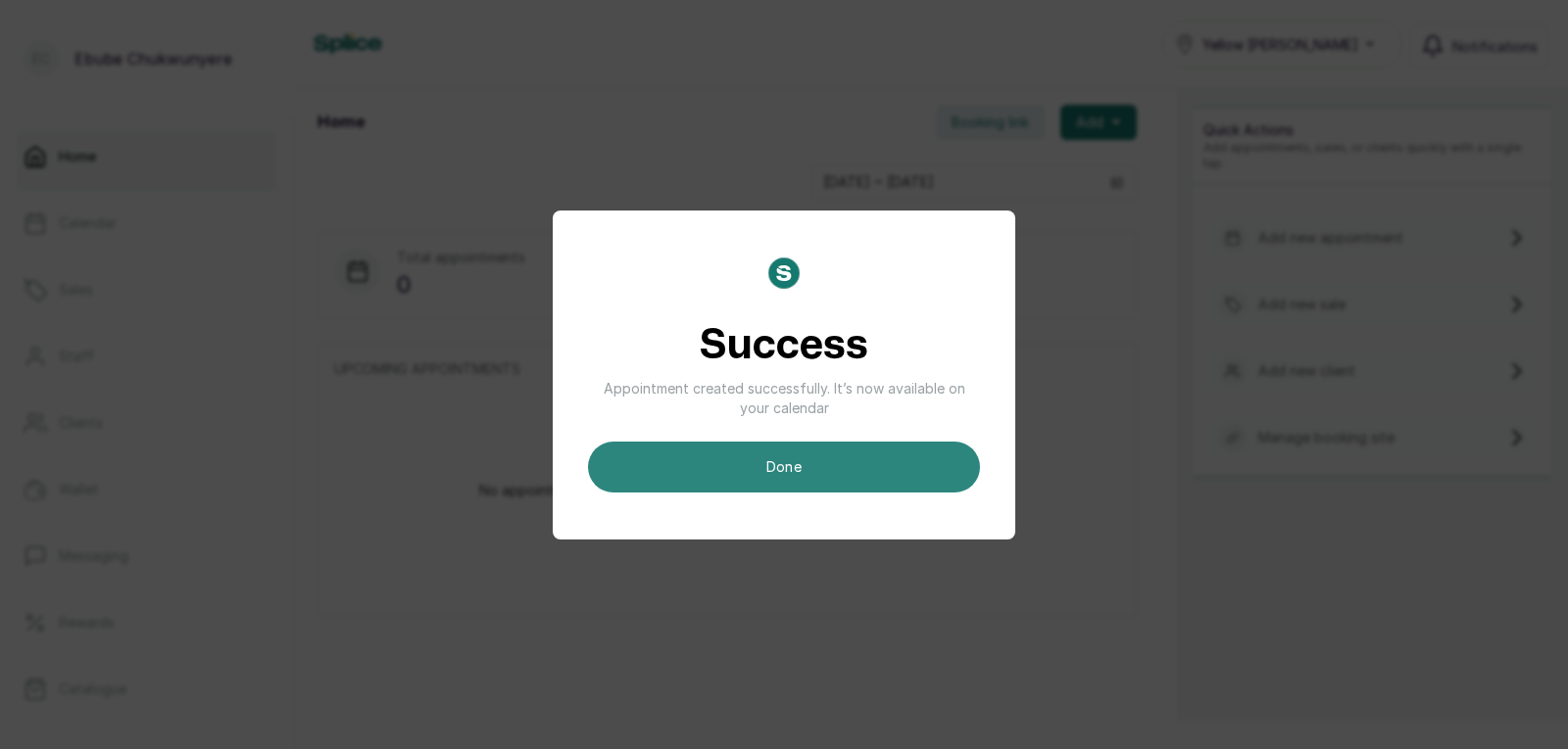
click at [888, 459] on button "done" at bounding box center [783, 466] width 392 height 51
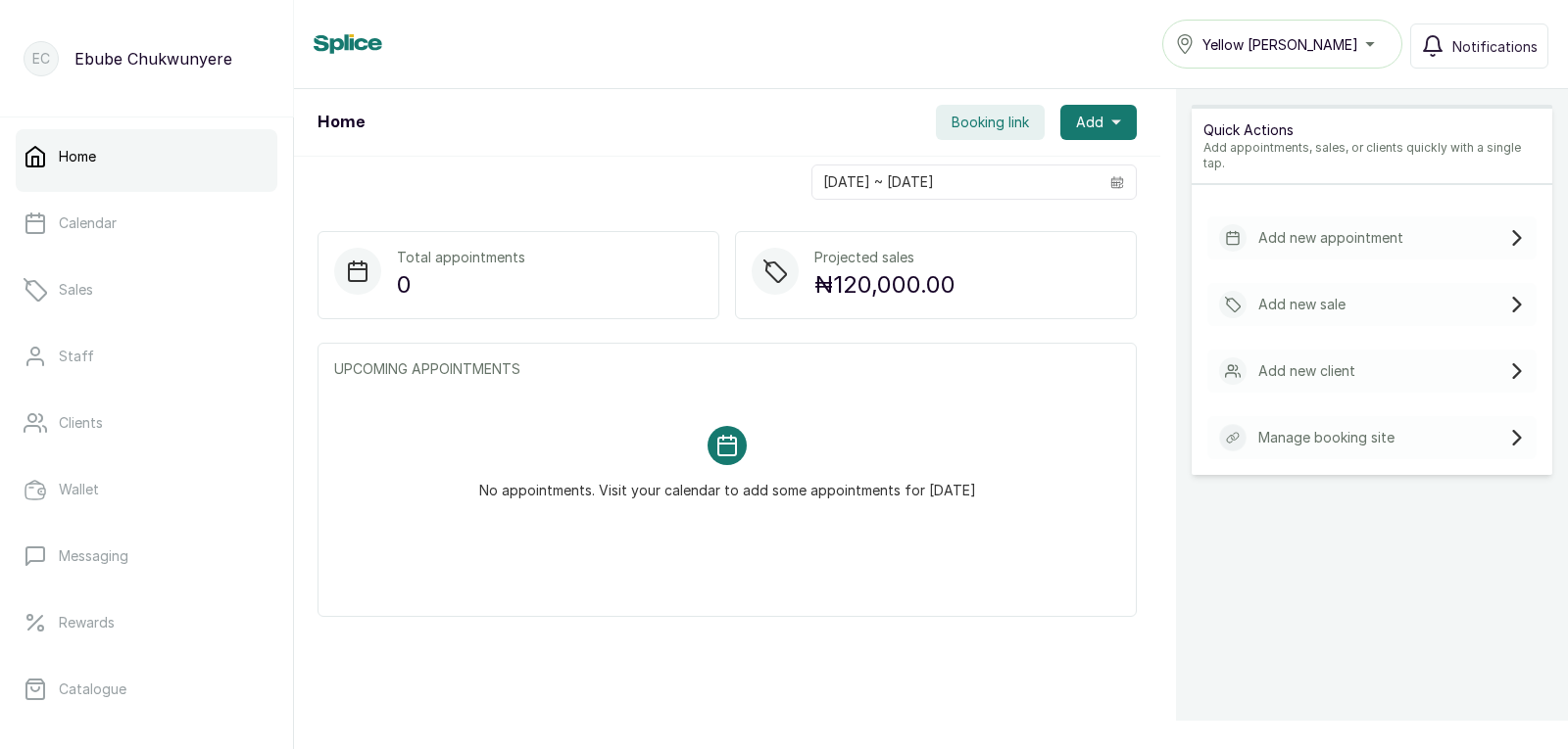
click at [1425, 216] on div "Add new appointment" at bounding box center [1372, 237] width 329 height 43
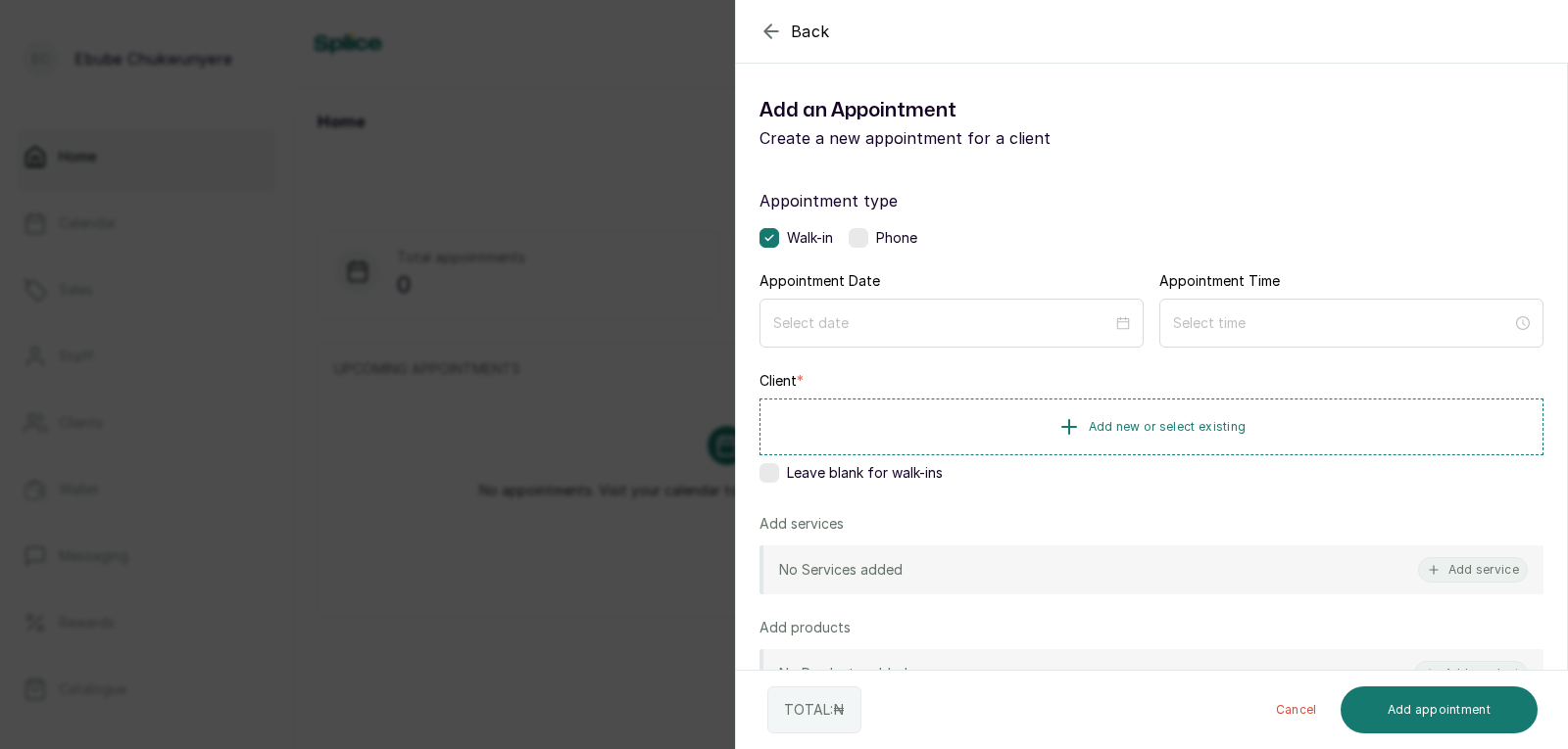
click at [868, 235] on label at bounding box center [858, 238] width 20 height 20
click at [857, 329] on input at bounding box center [943, 322] width 341 height 22
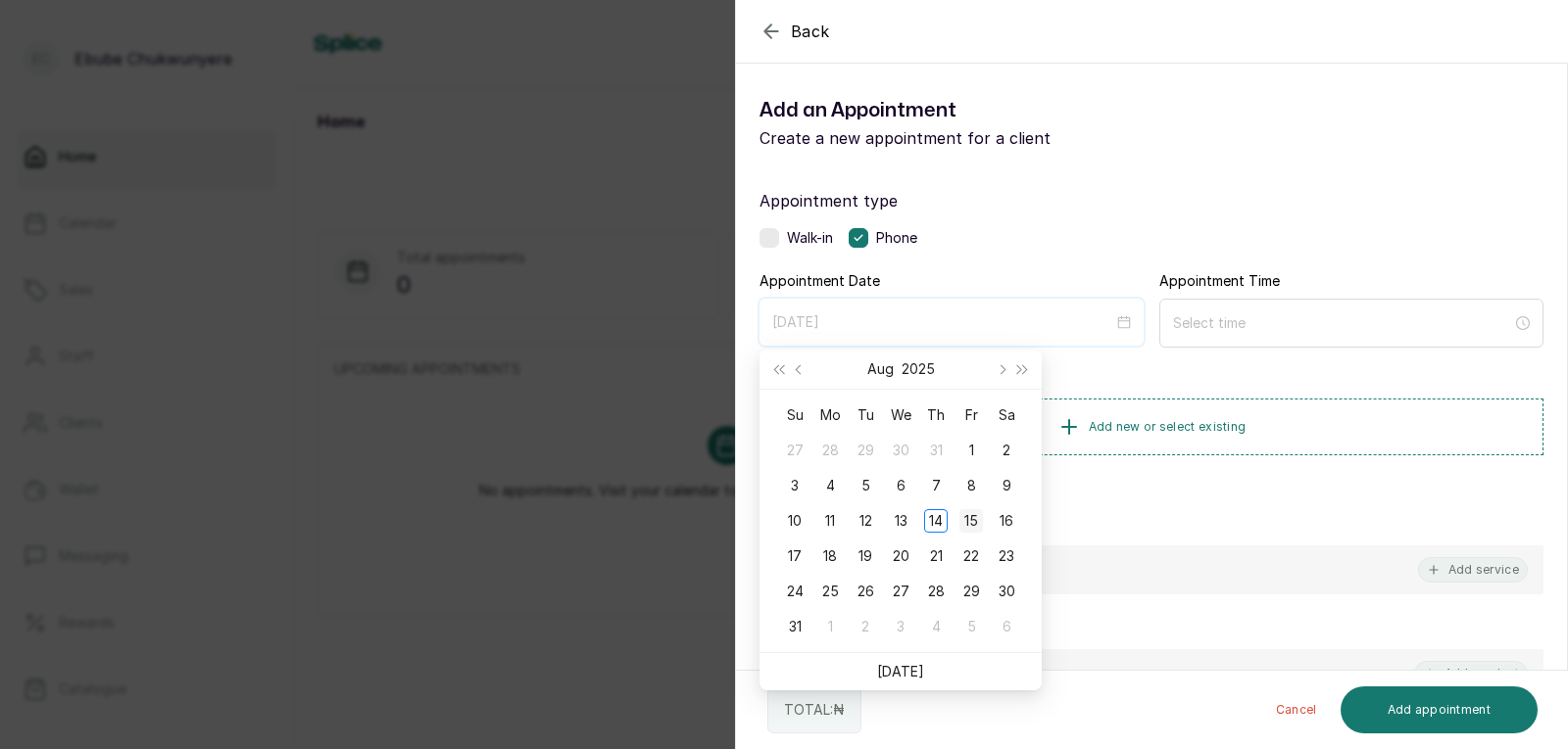
type input "[DATE]"
click at [975, 510] on div "15" at bounding box center [972, 521] width 24 height 24
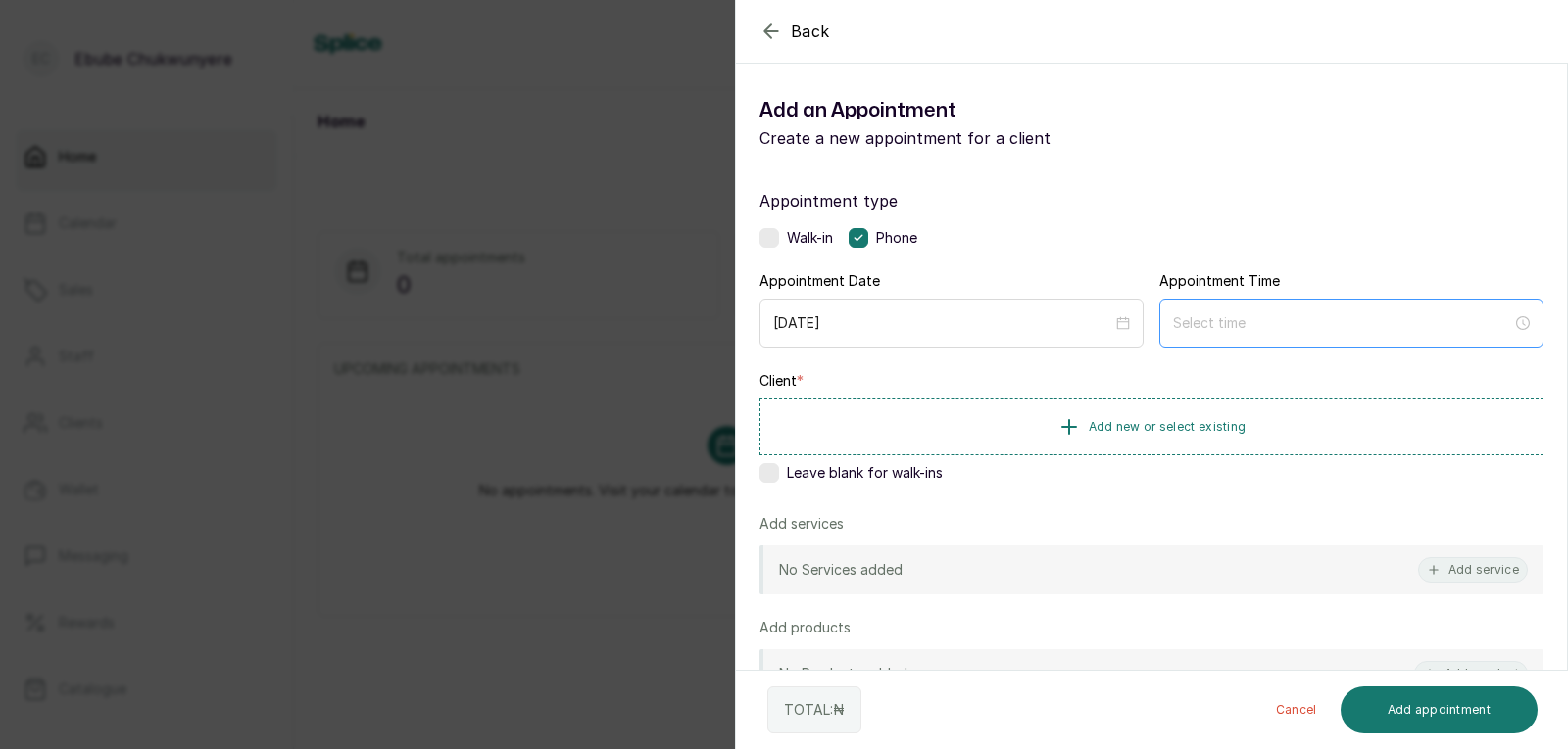
click at [1321, 309] on div at bounding box center [1351, 322] width 384 height 49
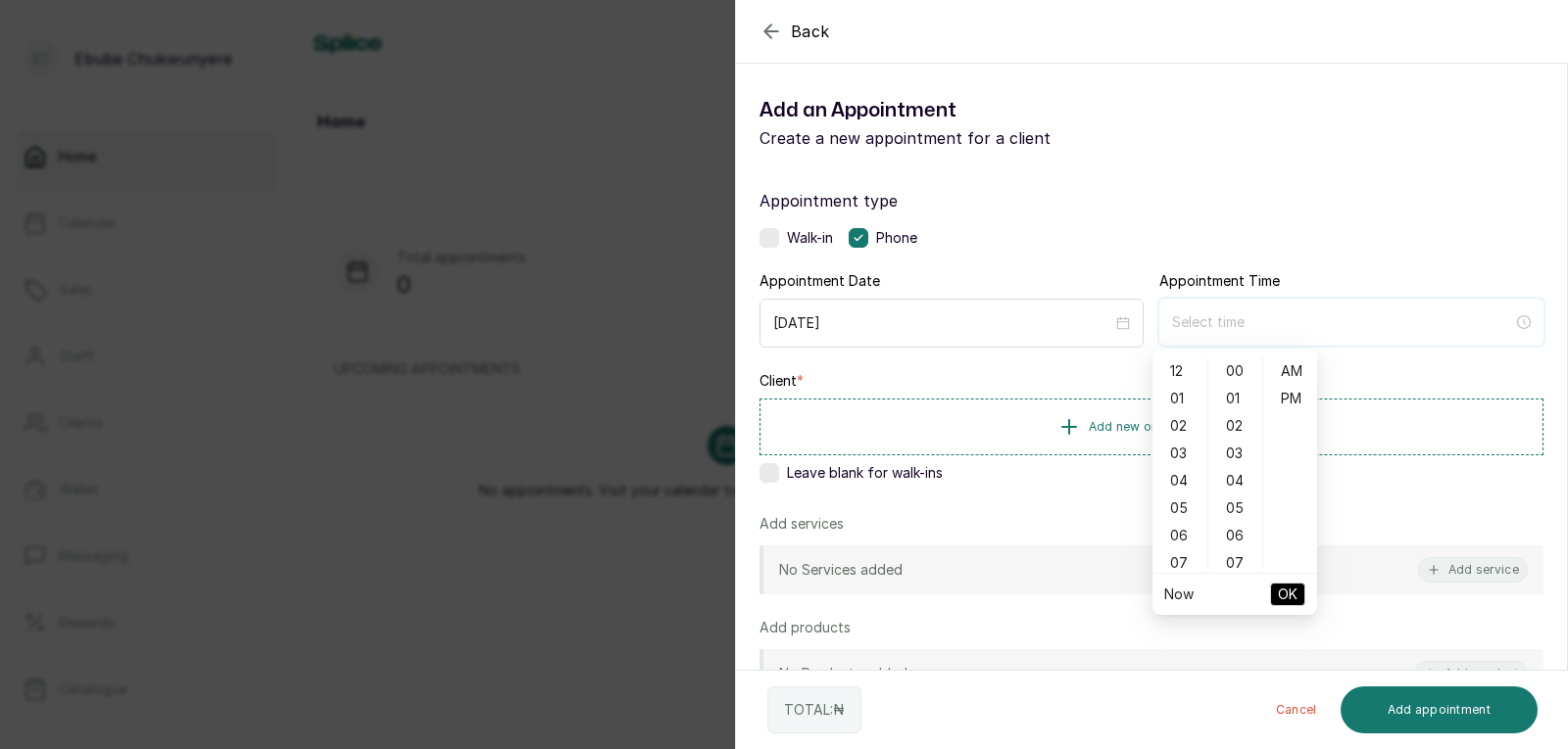
type input "12:00 am"
type input "2:00 am"
click at [1165, 481] on div "04" at bounding box center [1179, 481] width 47 height 28
click at [1277, 403] on div "PM" at bounding box center [1290, 399] width 47 height 28
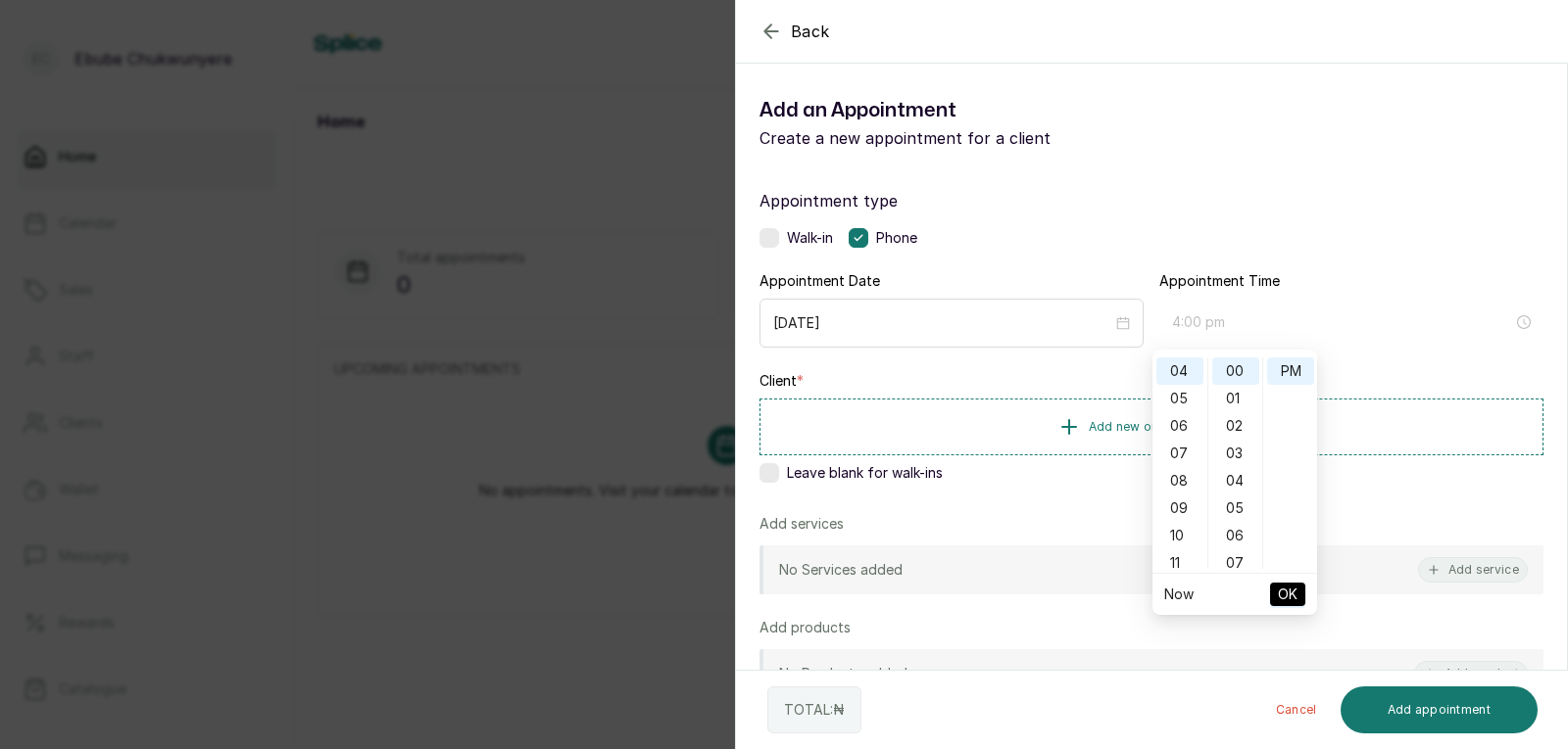
scroll to position [28, 0]
type input "4:00 pm"
drag, startPoint x: 1289, startPoint y: 592, endPoint x: 1295, endPoint y: 603, distance: 12.5
click at [1290, 592] on span "OK" at bounding box center [1288, 595] width 20 height 38
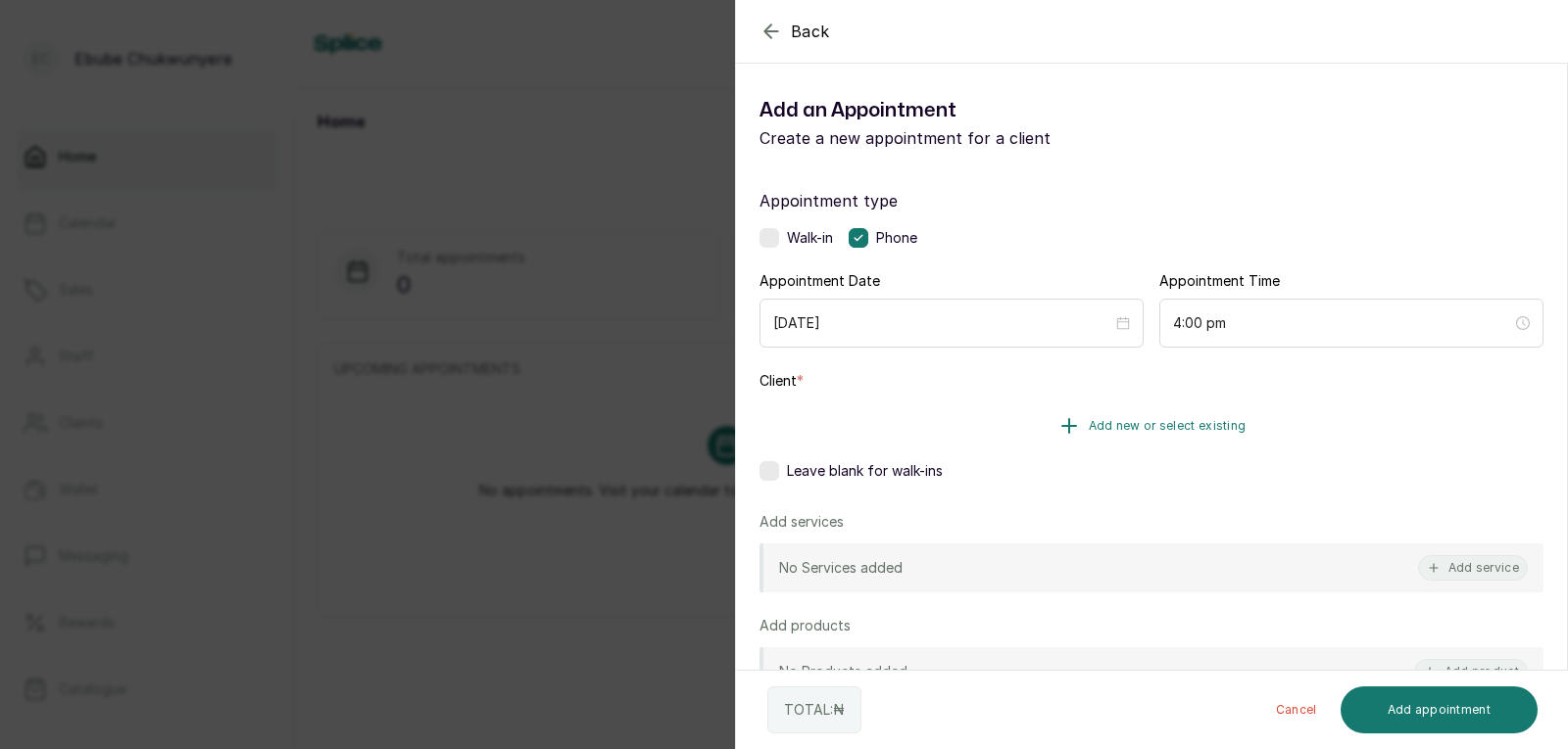
click at [1288, 406] on button "Add new or select existing" at bounding box center [1151, 426] width 784 height 55
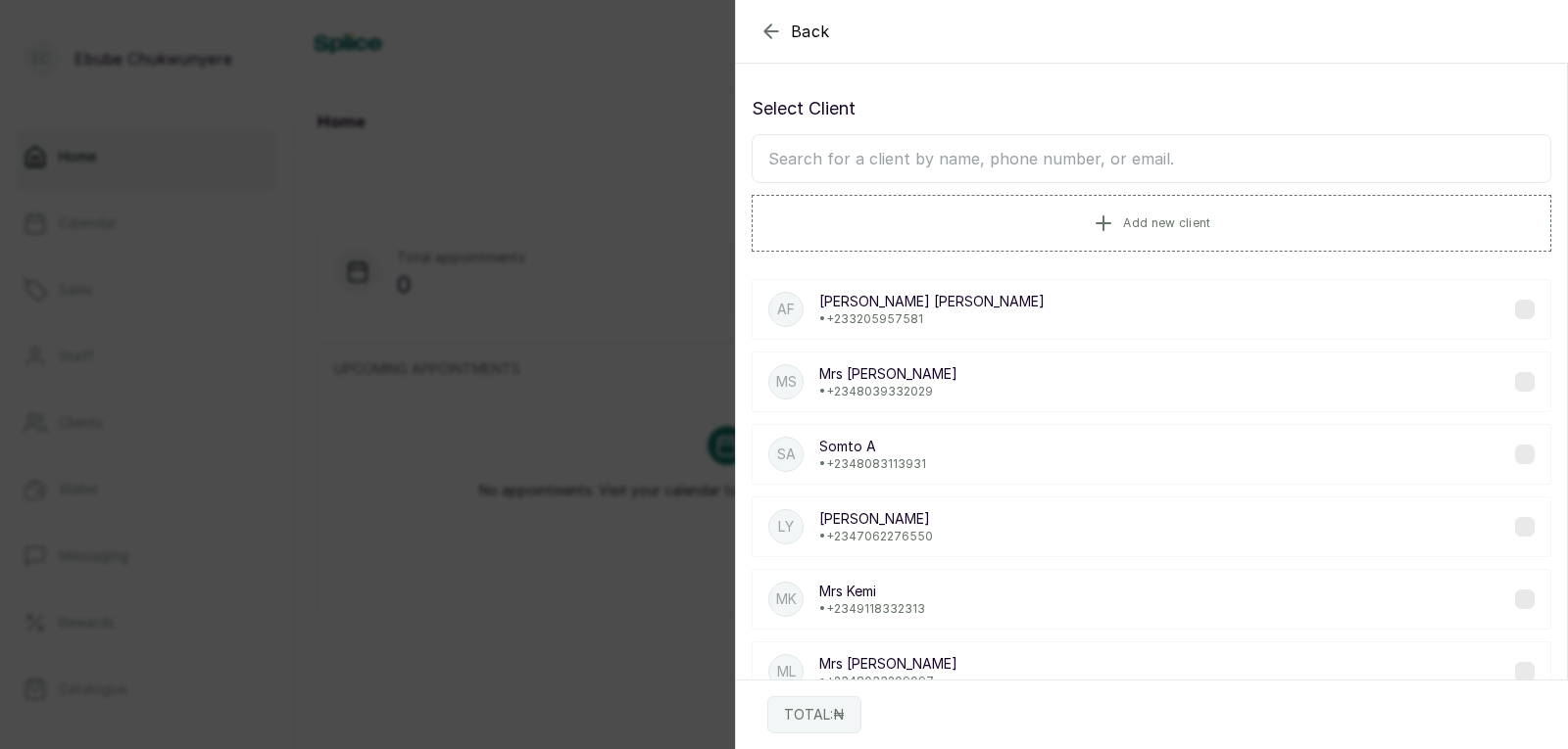
click at [1273, 161] on input "text" at bounding box center [1151, 158] width 800 height 49
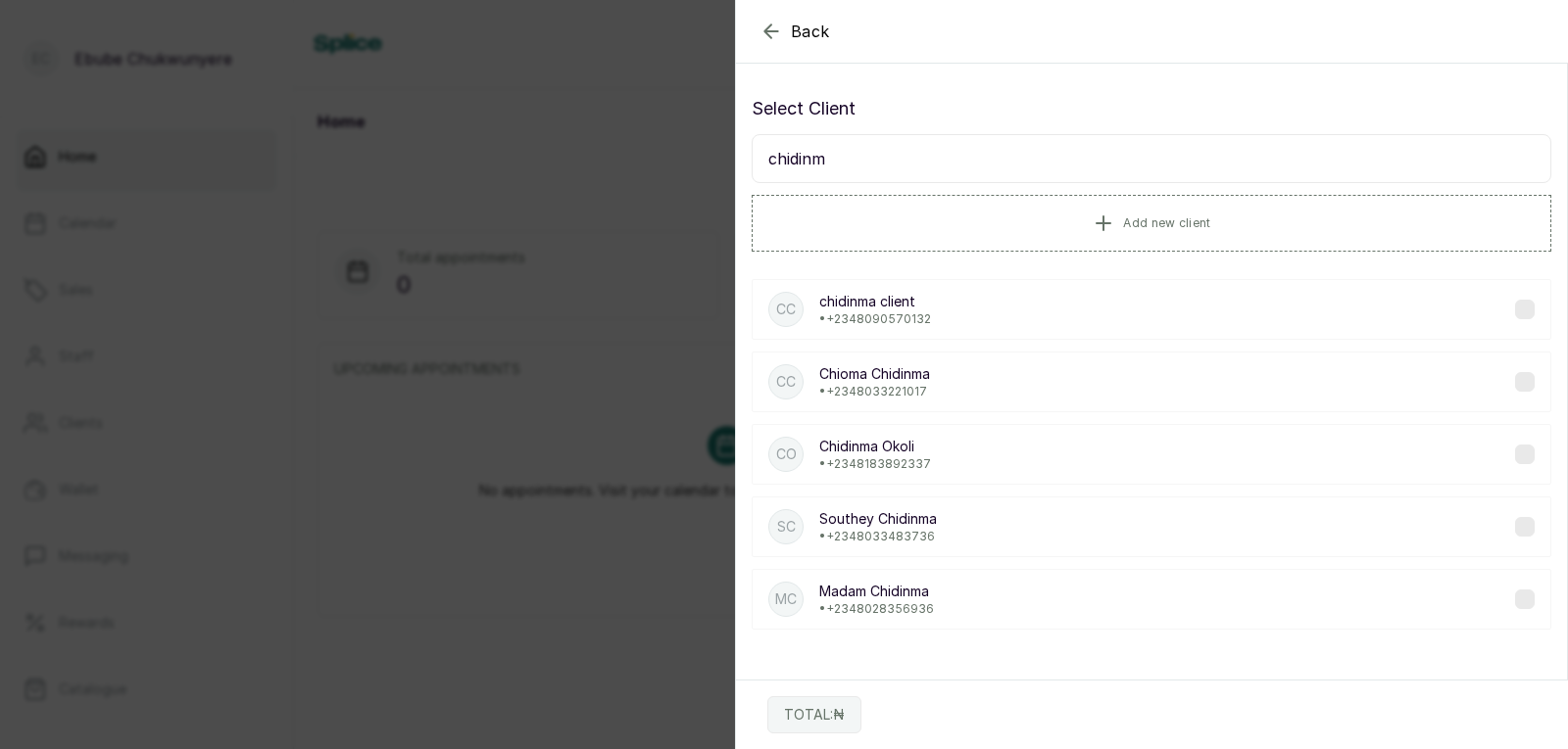
type input "chidinm"
click at [1144, 583] on div "MC [PERSON_NAME] • [PHONE_NUMBER]" at bounding box center [1151, 599] width 800 height 61
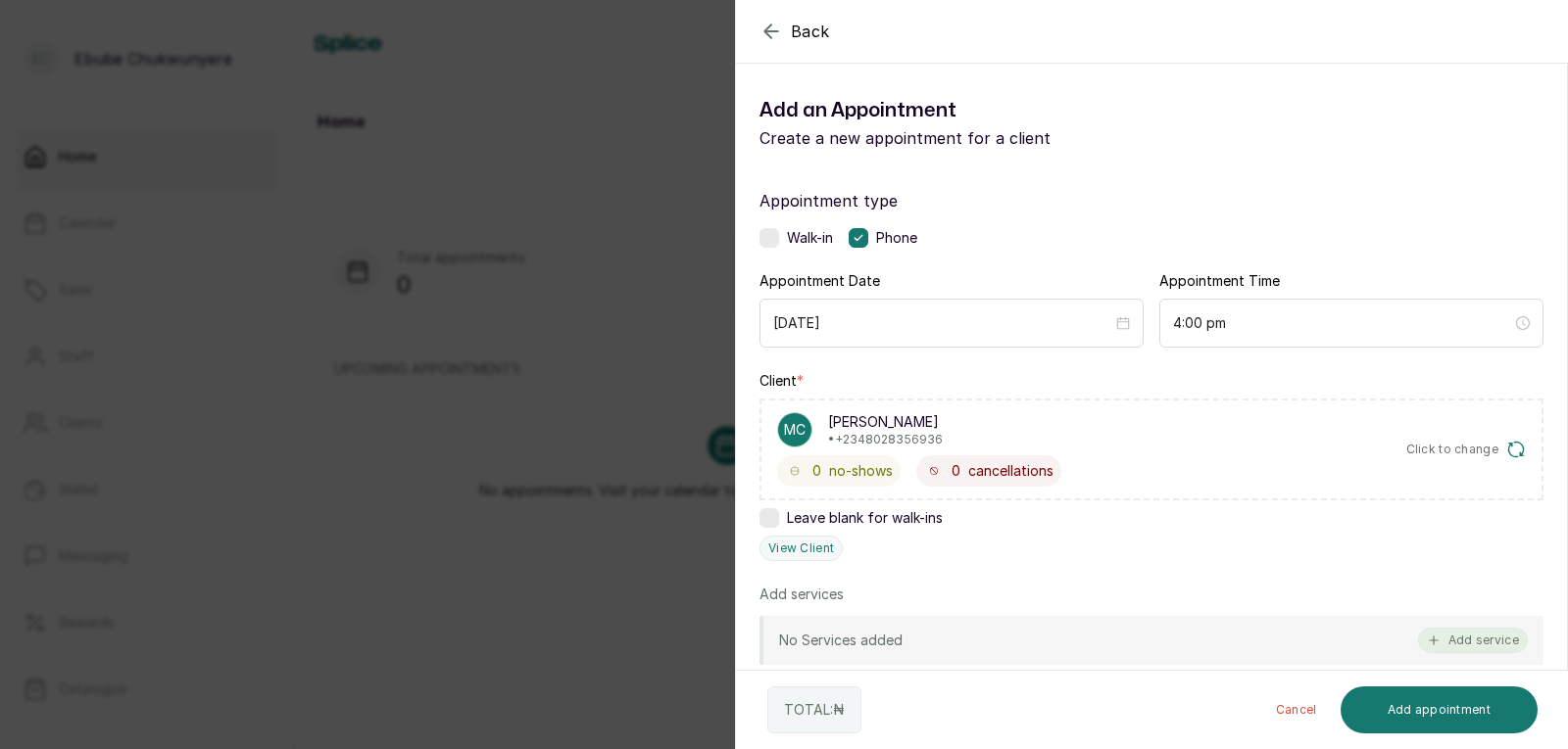
click at [1440, 632] on button "Add service" at bounding box center [1473, 641] width 110 height 26
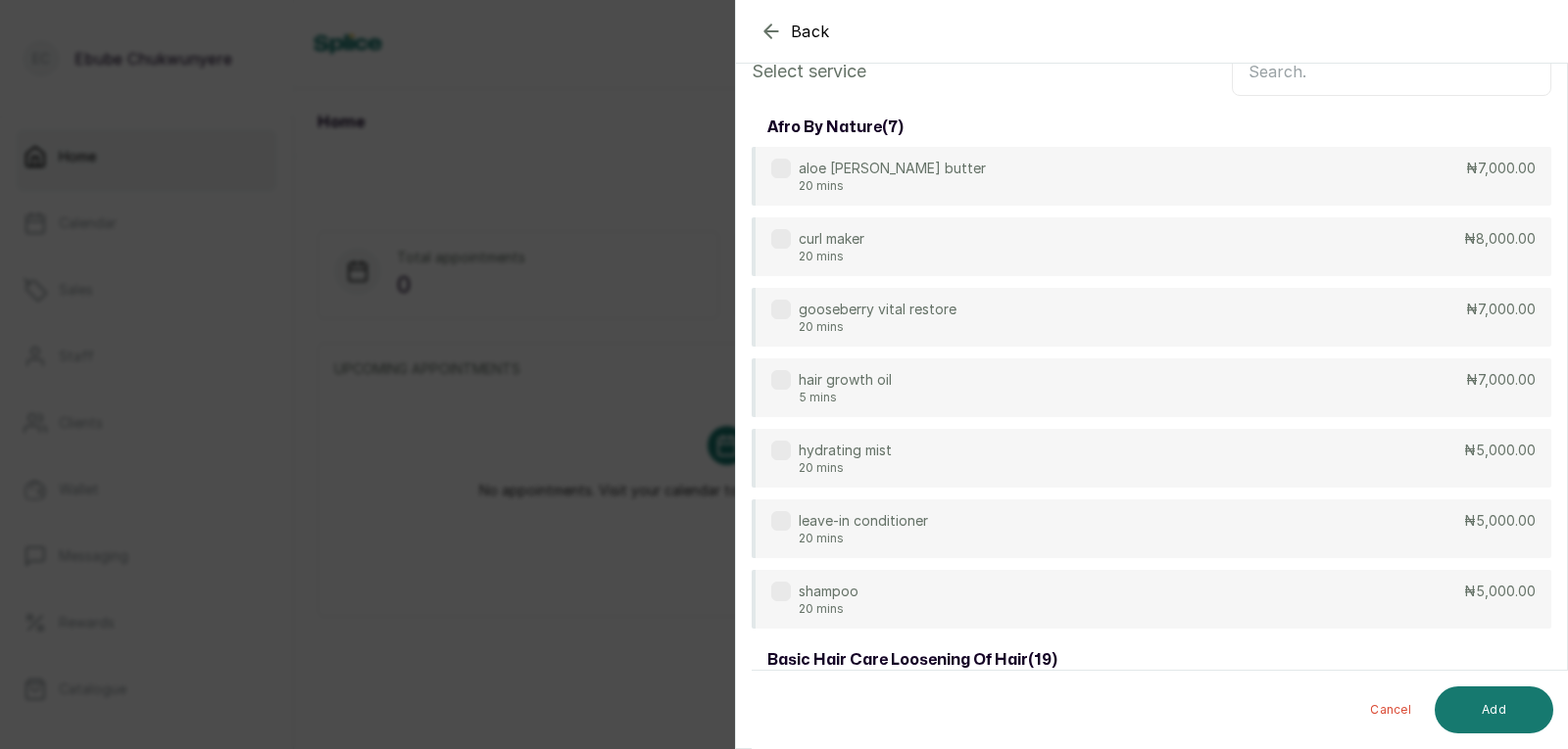
scroll to position [38, 0]
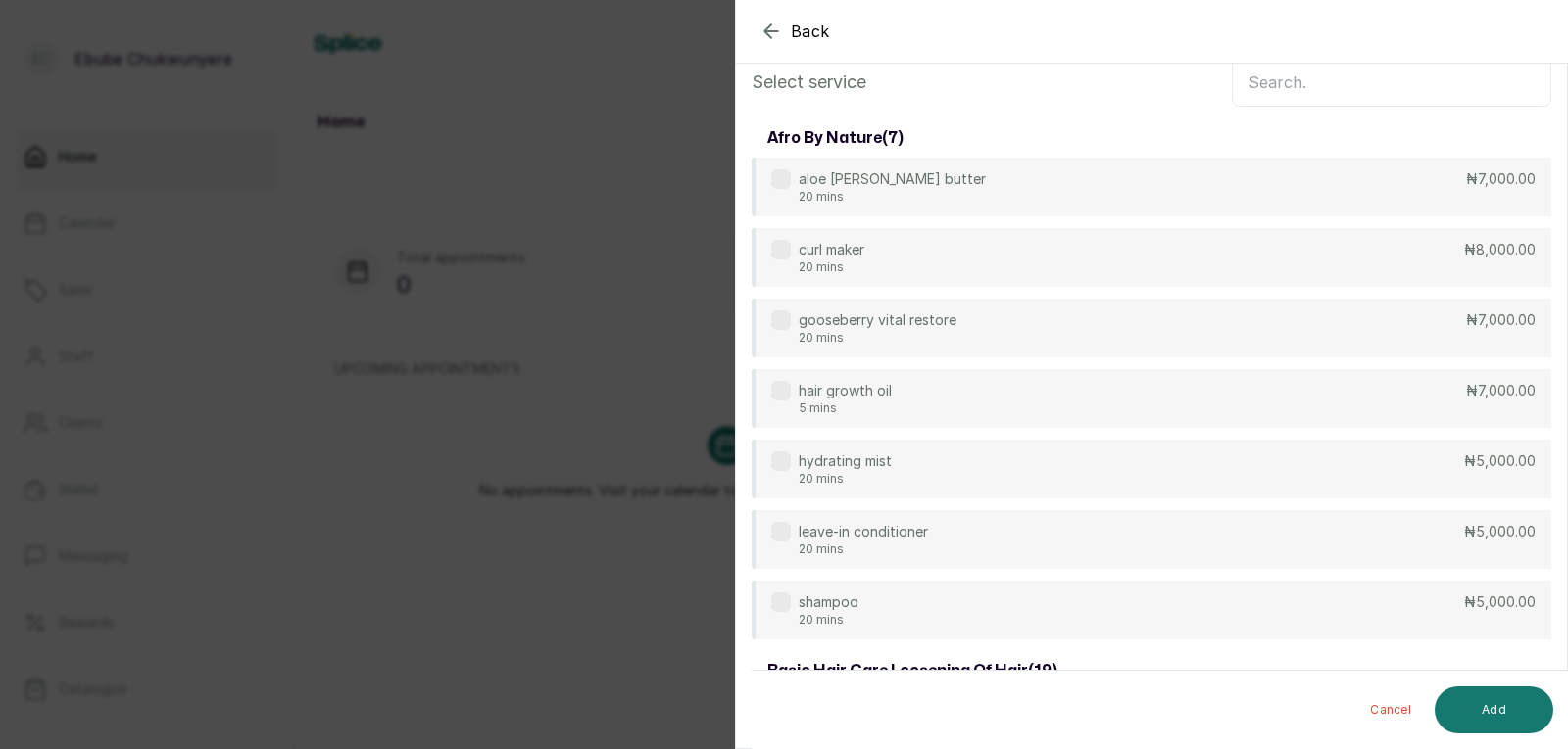
click at [1452, 69] on input "text" at bounding box center [1391, 81] width 320 height 49
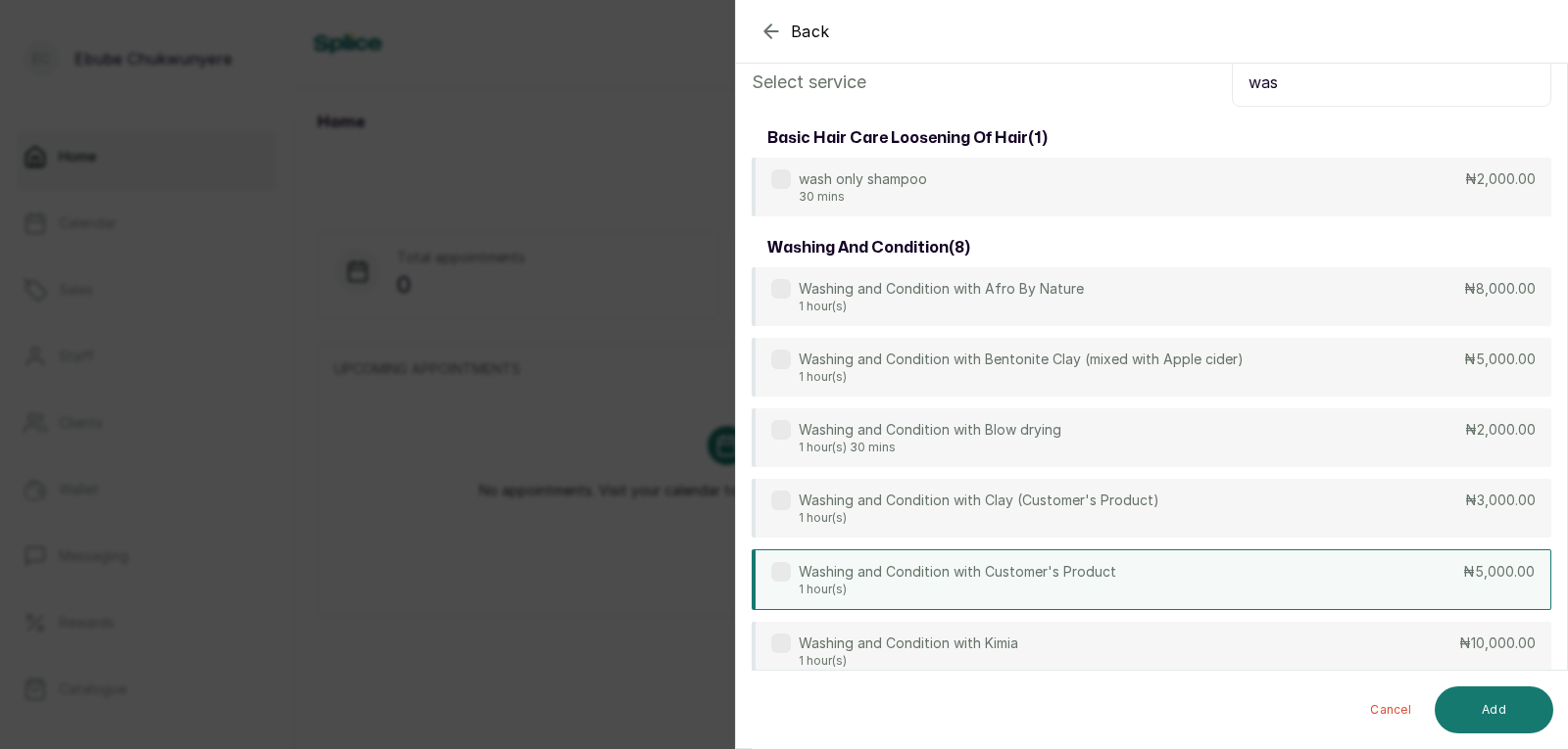
type input "was"
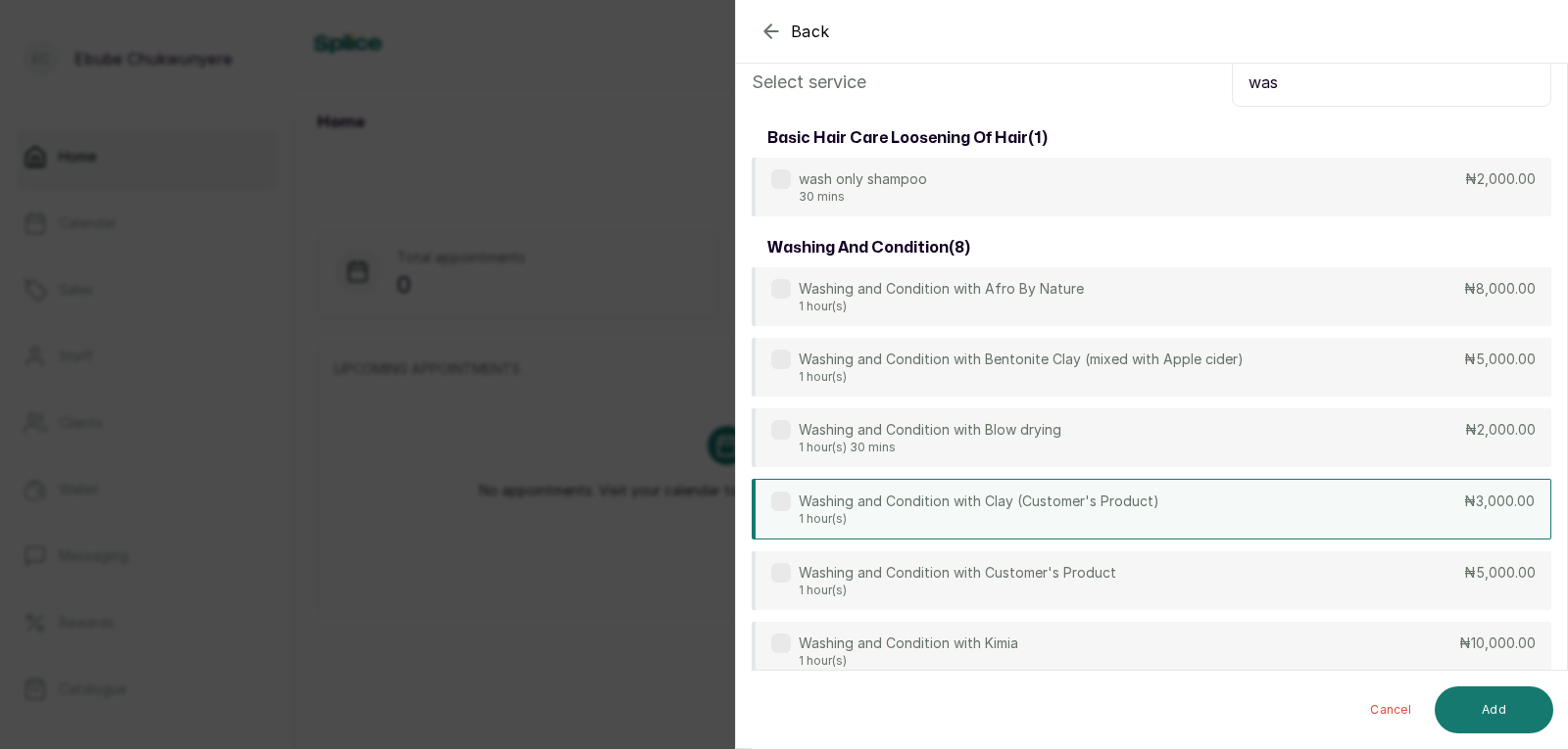
drag, startPoint x: 1150, startPoint y: 561, endPoint x: 1142, endPoint y: 527, distance: 34.9
click at [1148, 548] on div "Washing and Condition with Afro By Nature 1 hour(s) ₦8,000.00 Washing and Condi…" at bounding box center [1151, 545] width 800 height 555
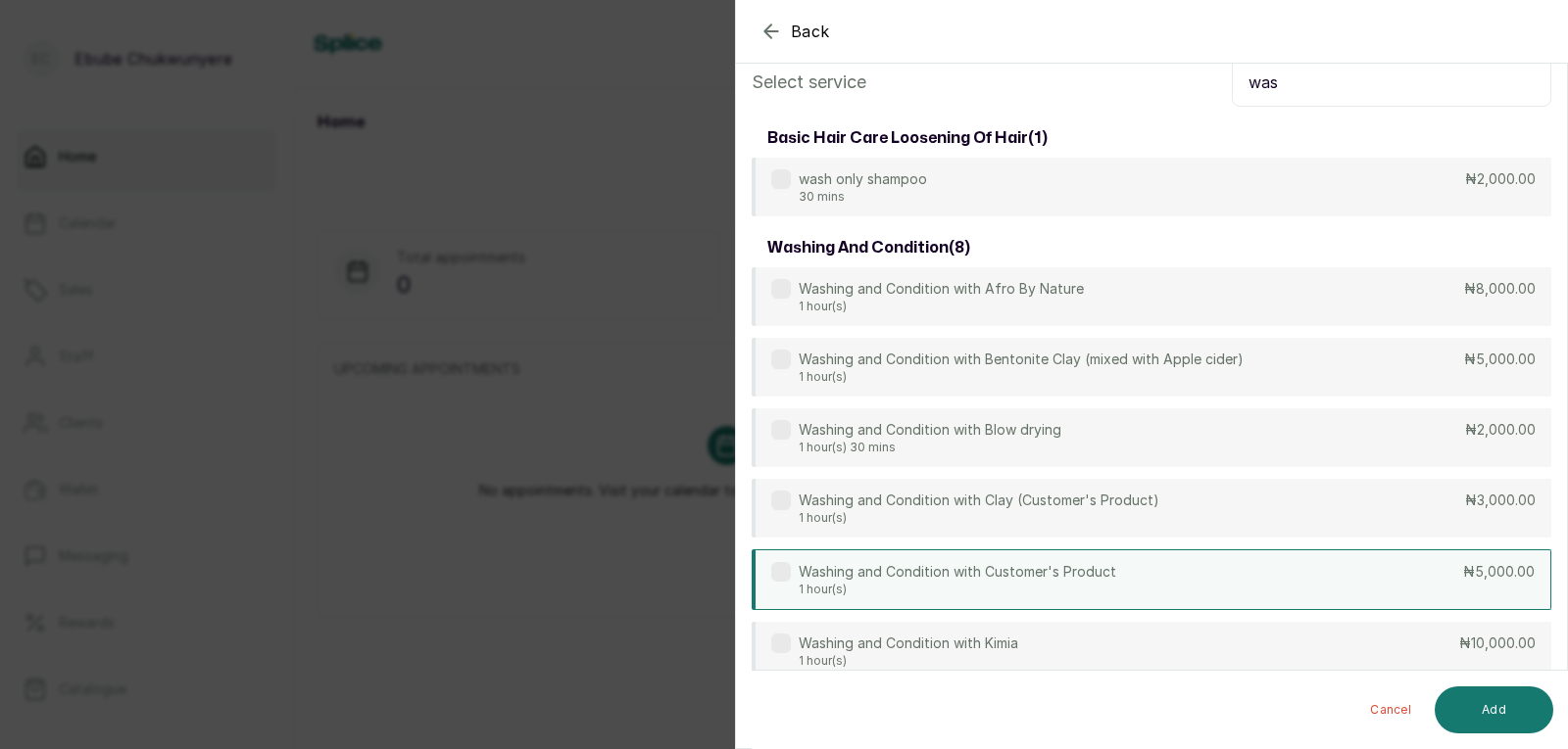
click at [1399, 569] on div "Washing and Condition with Customer's Product 1 hour(s) ₦5,000.00" at bounding box center [1151, 579] width 800 height 61
click at [1494, 657] on div "Washing and Condition with Kimia 1 hour(s) ₦10,000.00" at bounding box center [1151, 652] width 800 height 61
click at [1488, 654] on p "₦10,000.00" at bounding box center [1496, 645] width 76 height 20
click at [1491, 706] on button "Add" at bounding box center [1494, 709] width 118 height 47
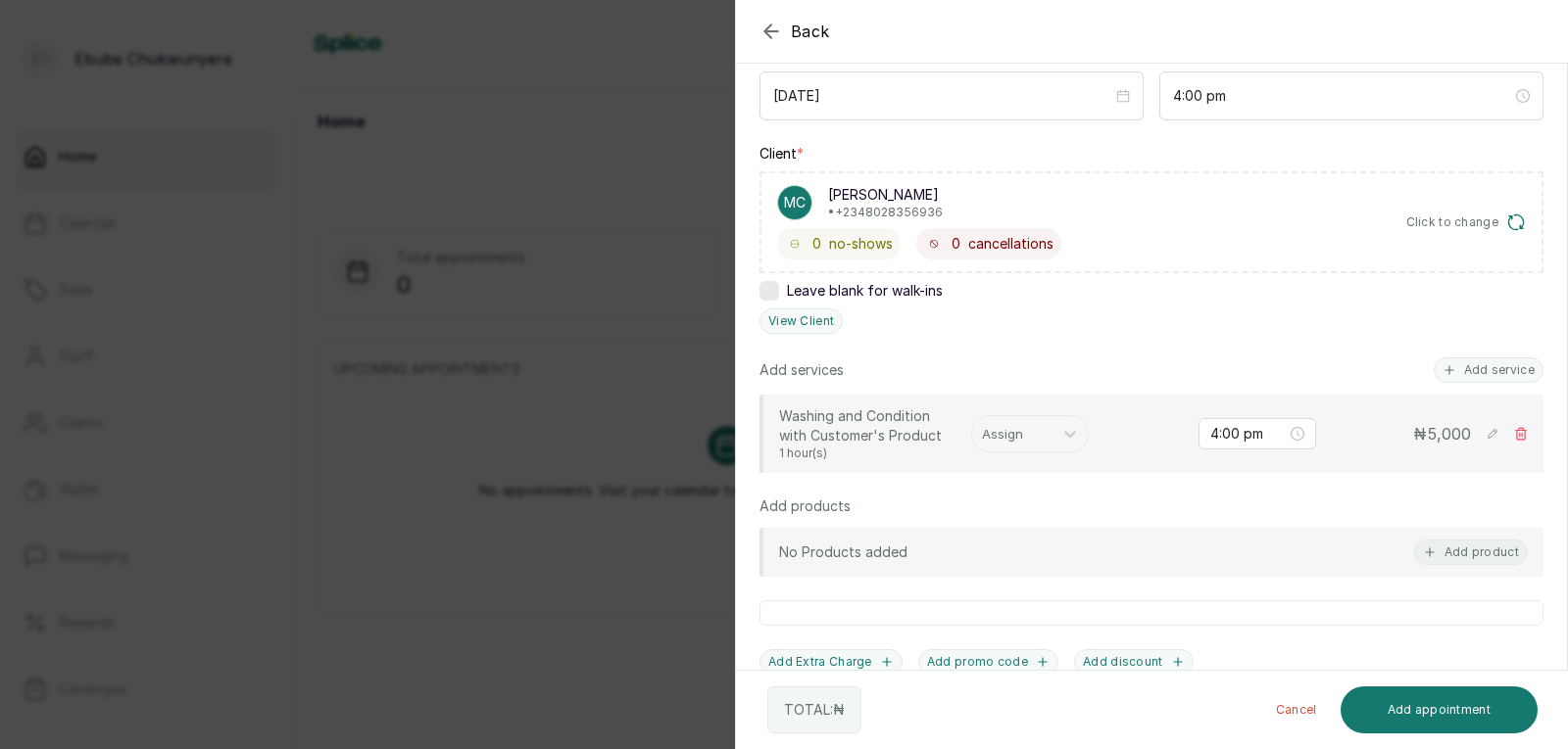
scroll to position [236, 0]
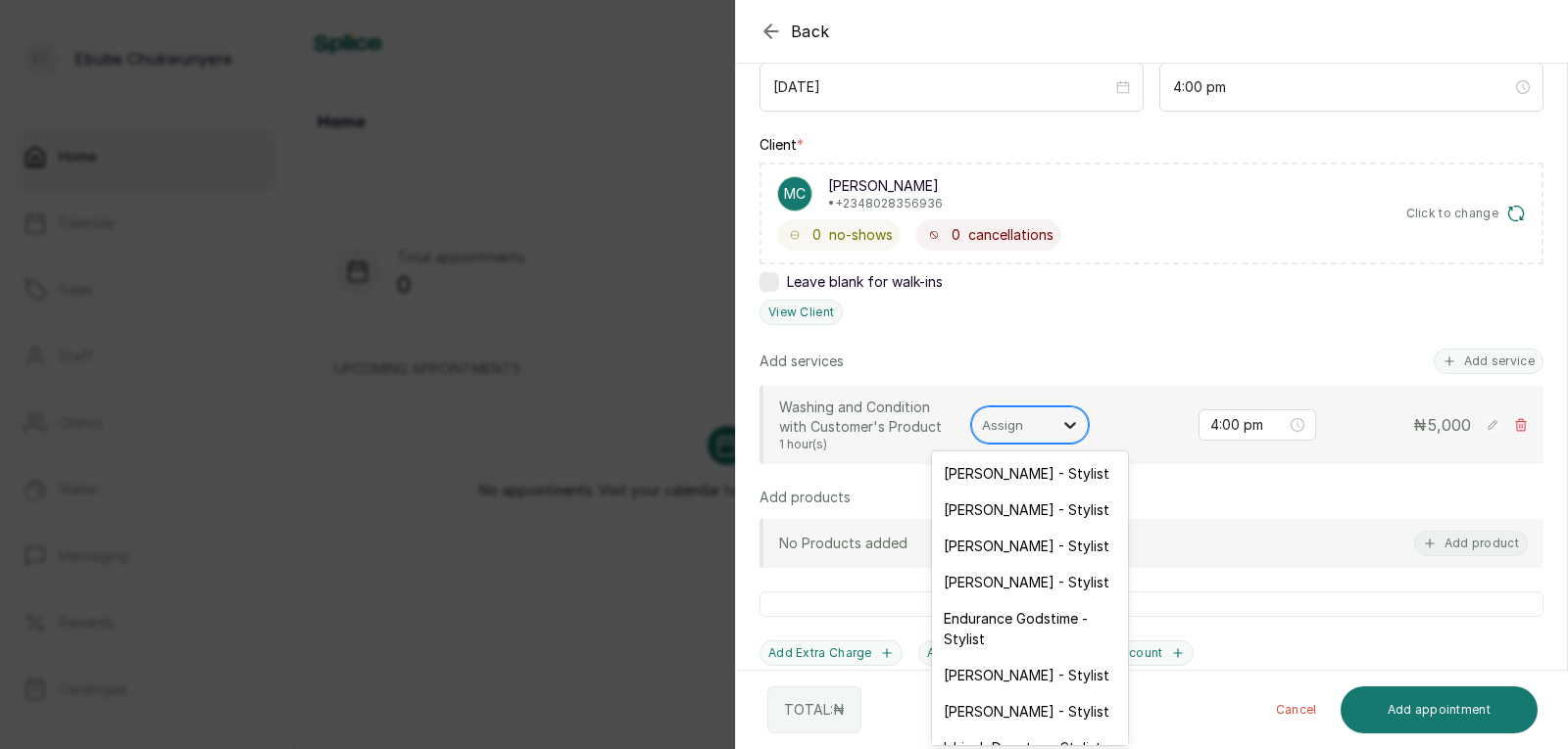
click at [1070, 420] on icon at bounding box center [1070, 426] width 20 height 20
click at [1014, 545] on div "[PERSON_NAME] - Stylist" at bounding box center [1029, 546] width 196 height 37
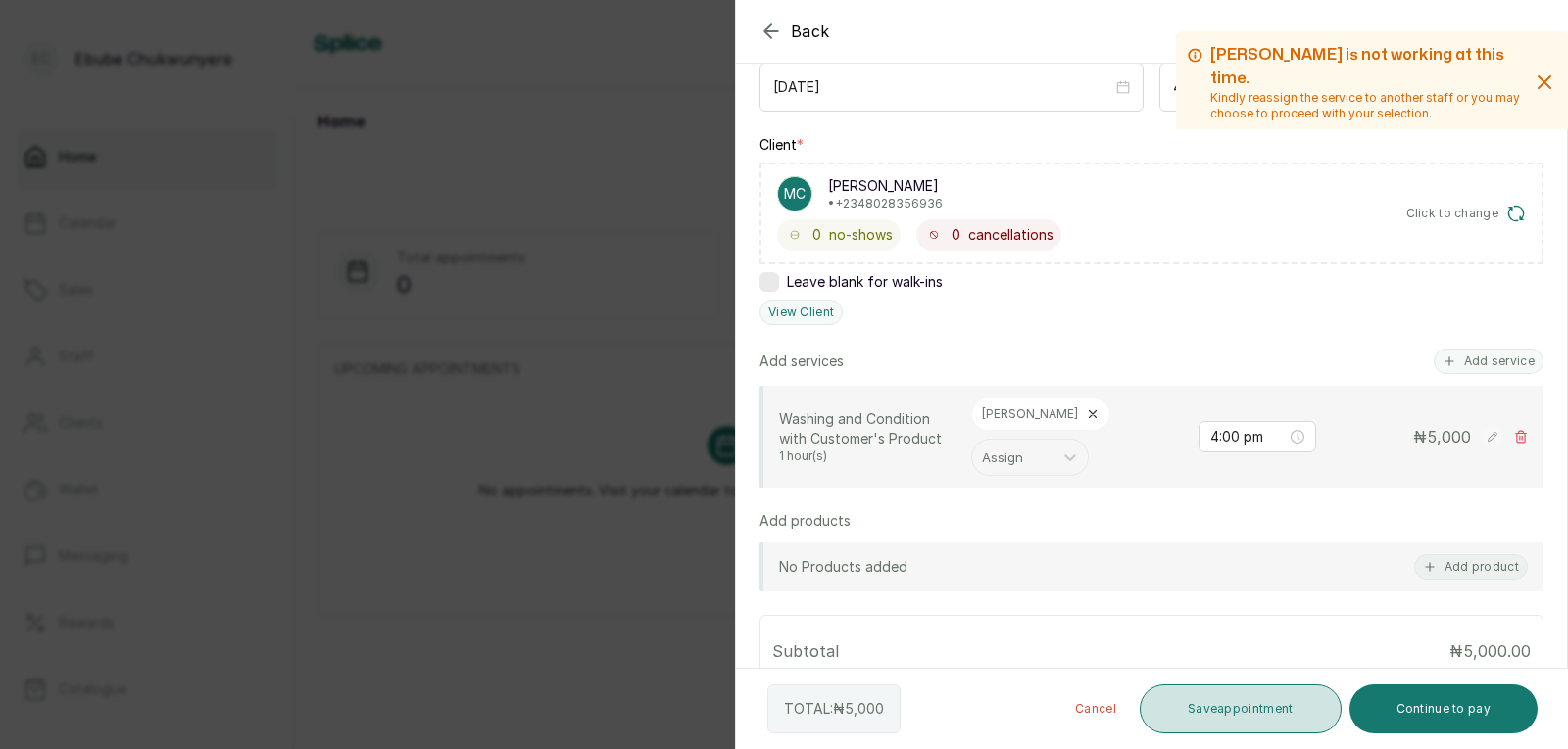
click at [1247, 690] on button "Save appointment" at bounding box center [1240, 708] width 201 height 49
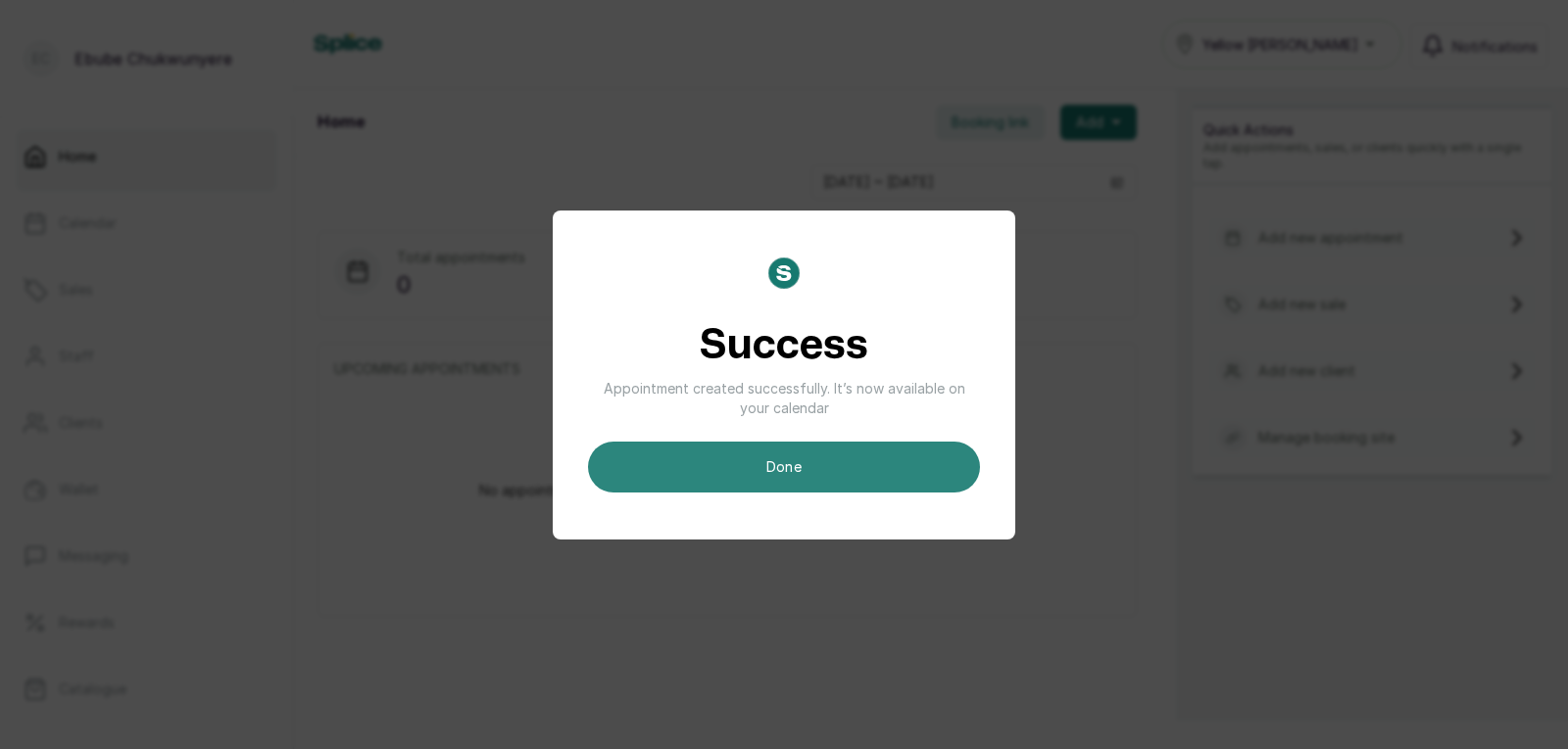
click at [851, 460] on button "done" at bounding box center [783, 466] width 392 height 51
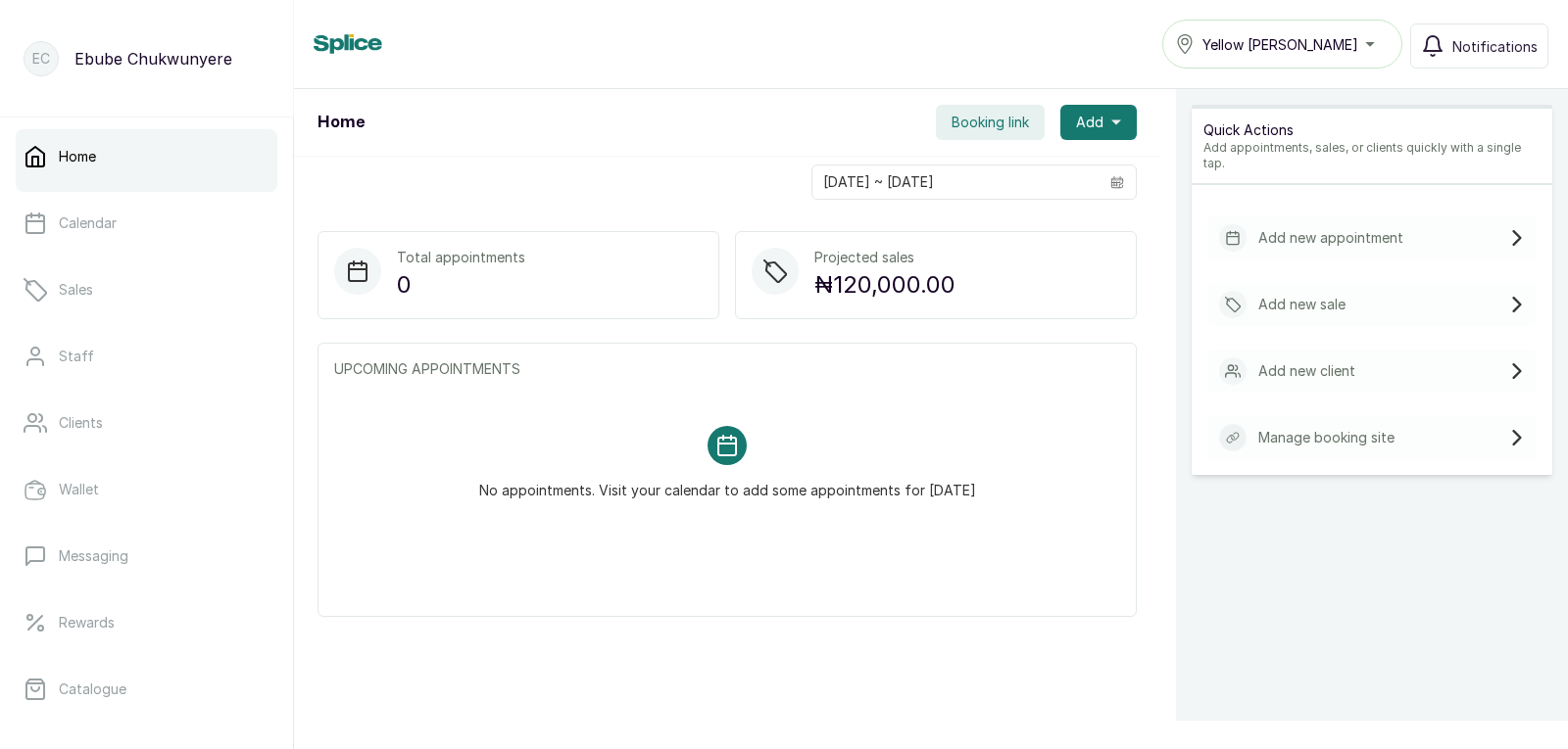
click at [1290, 228] on p "Add new appointment" at bounding box center [1331, 238] width 145 height 20
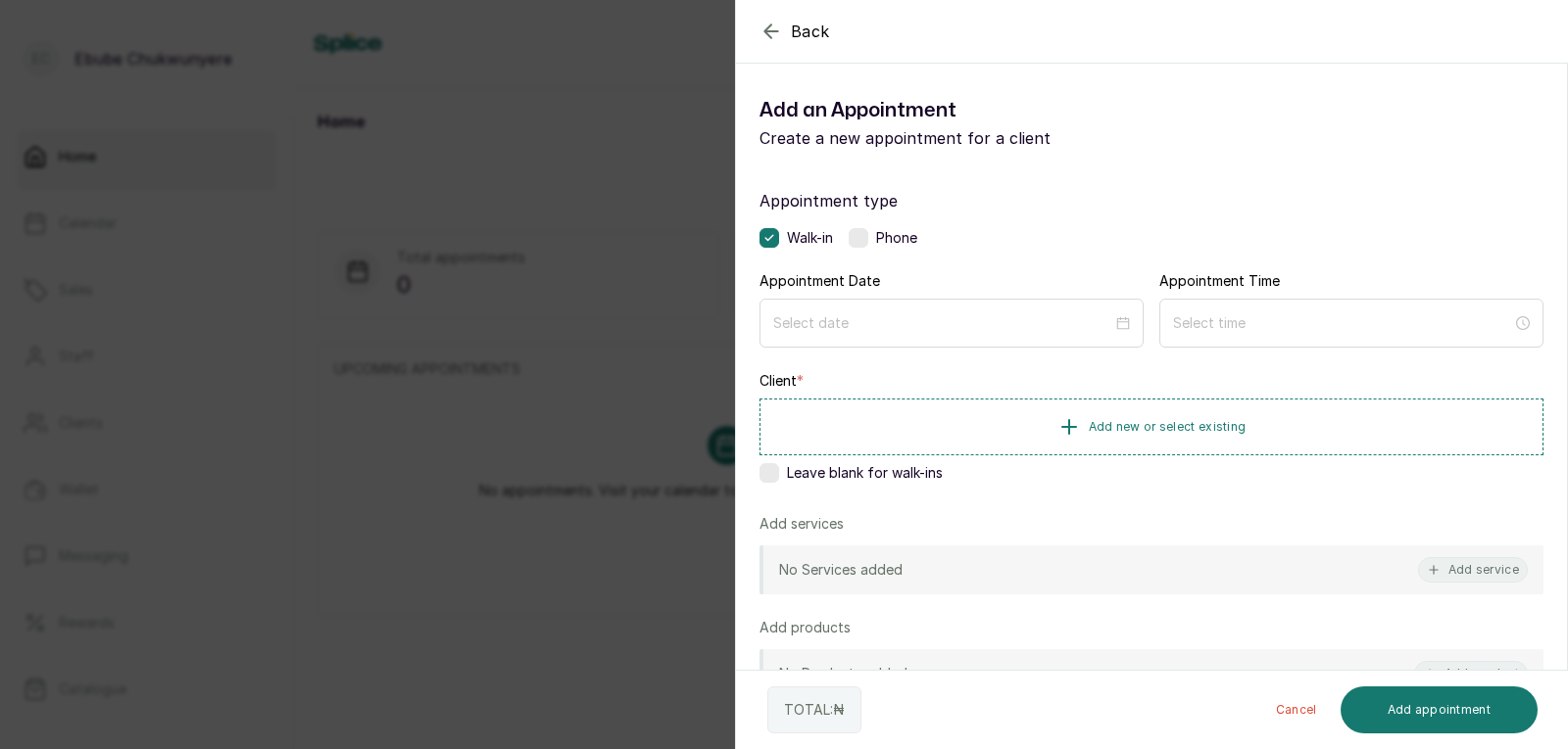
click at [863, 234] on label at bounding box center [858, 238] width 20 height 20
click at [880, 321] on input at bounding box center [943, 322] width 341 height 22
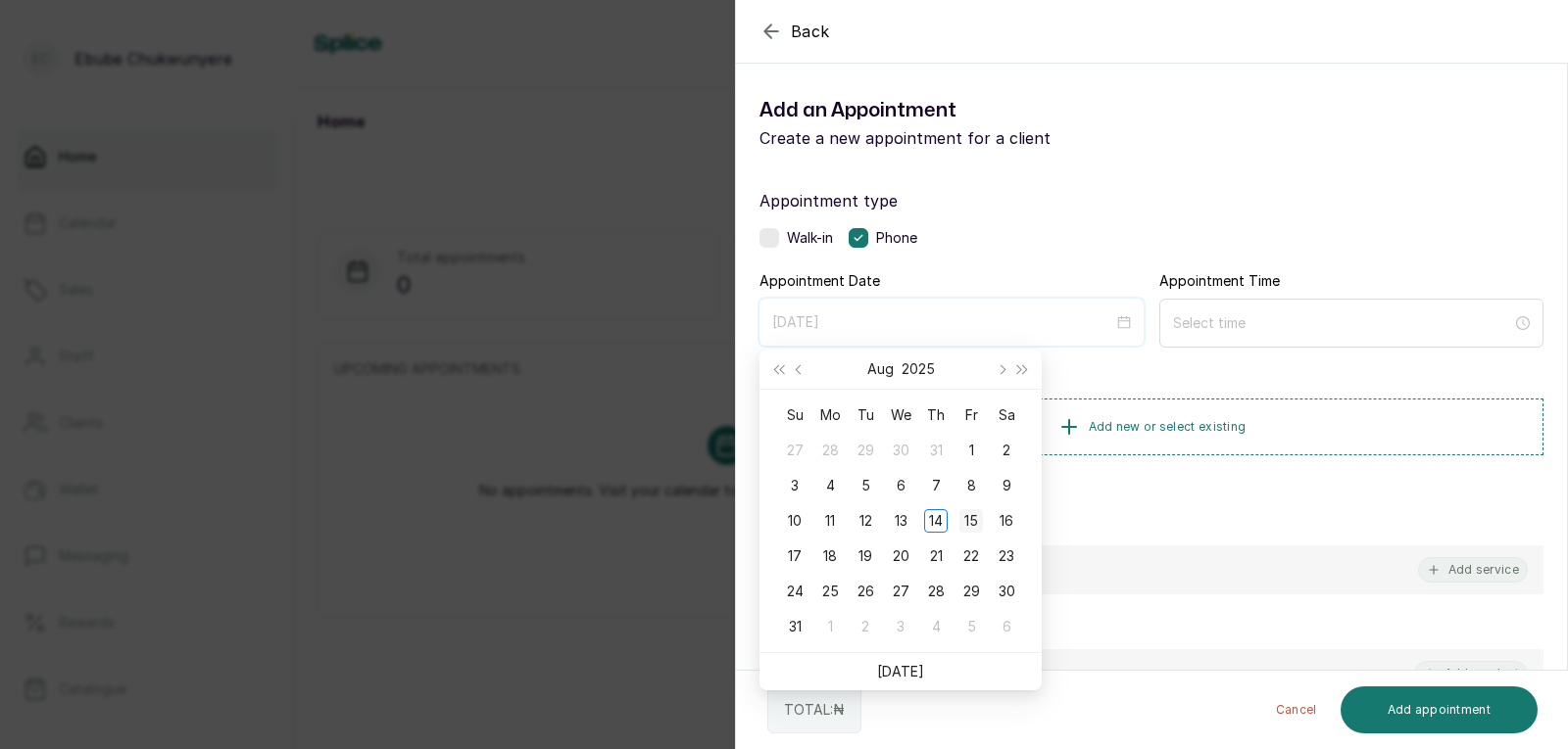
type input "[DATE]"
click at [970, 513] on div "15" at bounding box center [972, 521] width 24 height 24
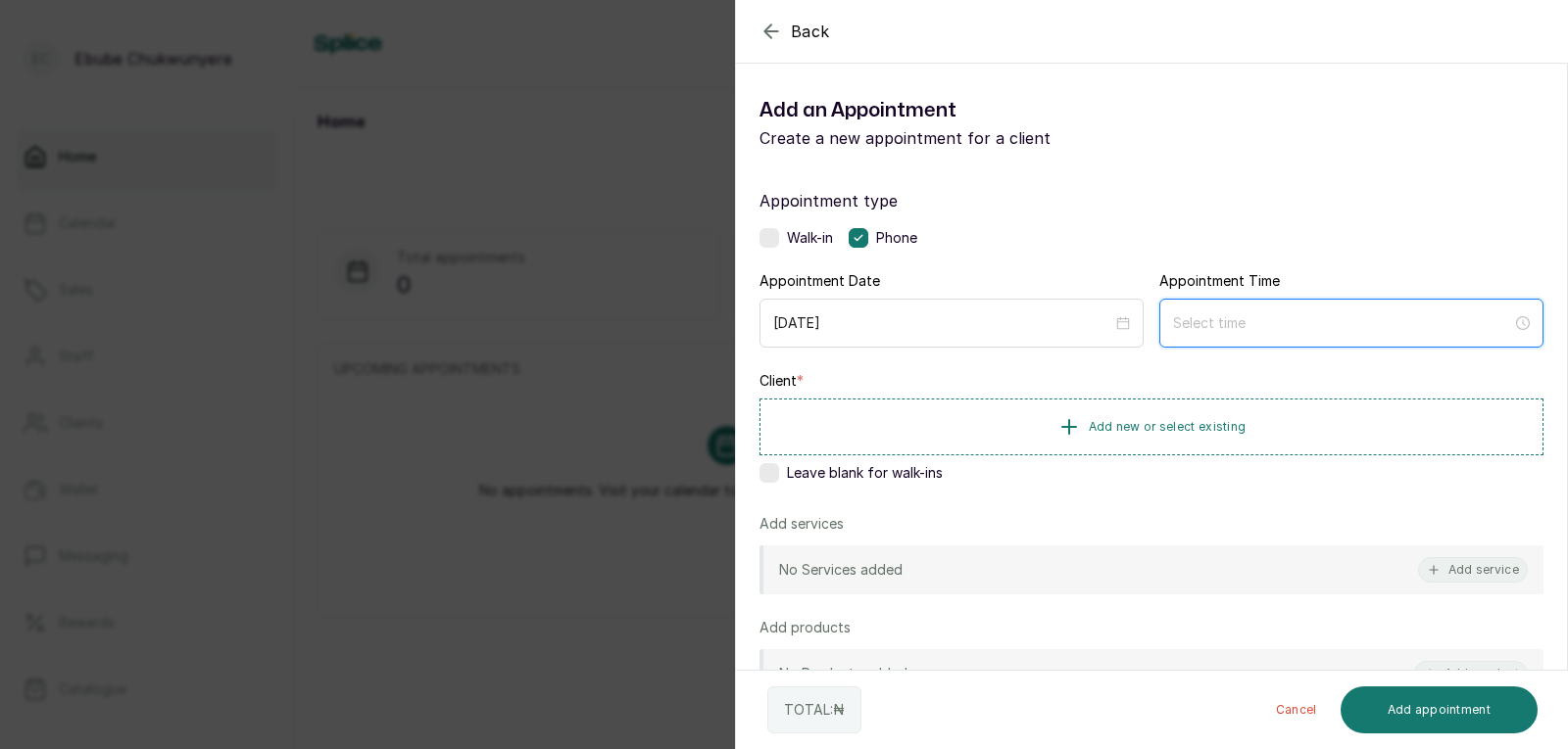
drag, startPoint x: 1203, startPoint y: 313, endPoint x: 1205, endPoint y: 343, distance: 30.1
click at [1205, 341] on div at bounding box center [1351, 322] width 384 height 49
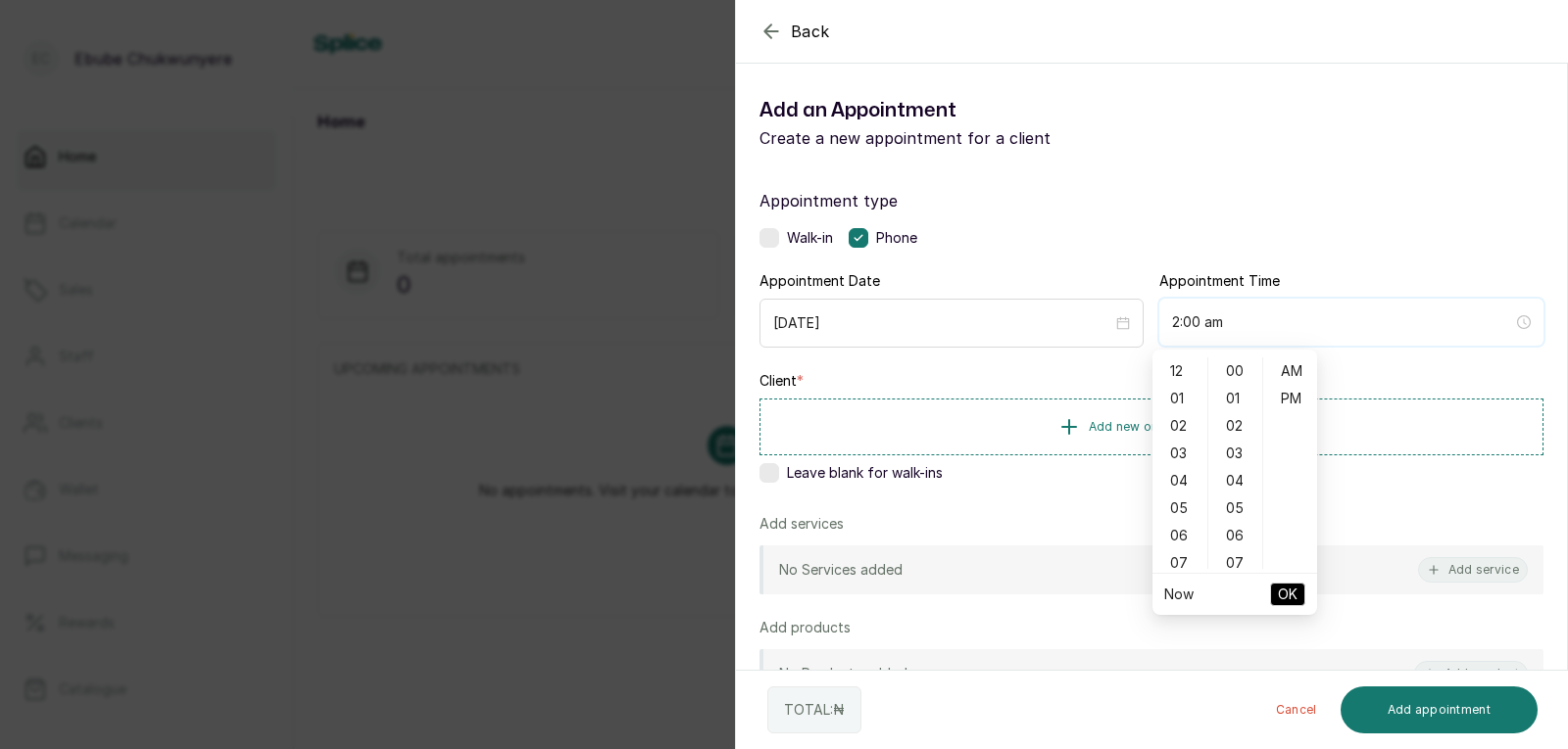
type input "3:00 am"
click at [1190, 485] on div "04" at bounding box center [1179, 481] width 47 height 28
type input "4:00 pm"
click at [1301, 389] on div "PM" at bounding box center [1290, 399] width 47 height 28
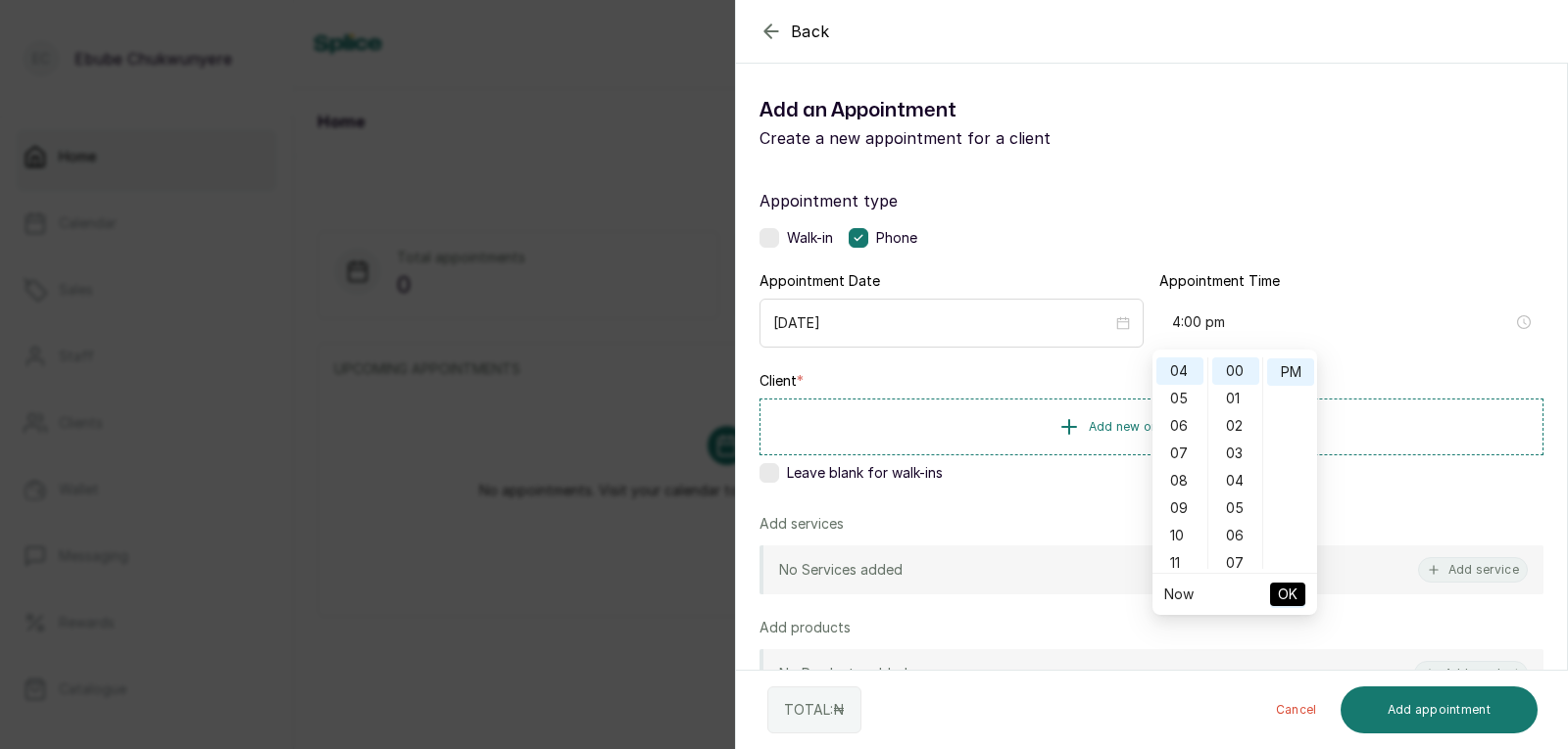
scroll to position [28, 0]
click at [1284, 589] on span "OK" at bounding box center [1288, 595] width 20 height 38
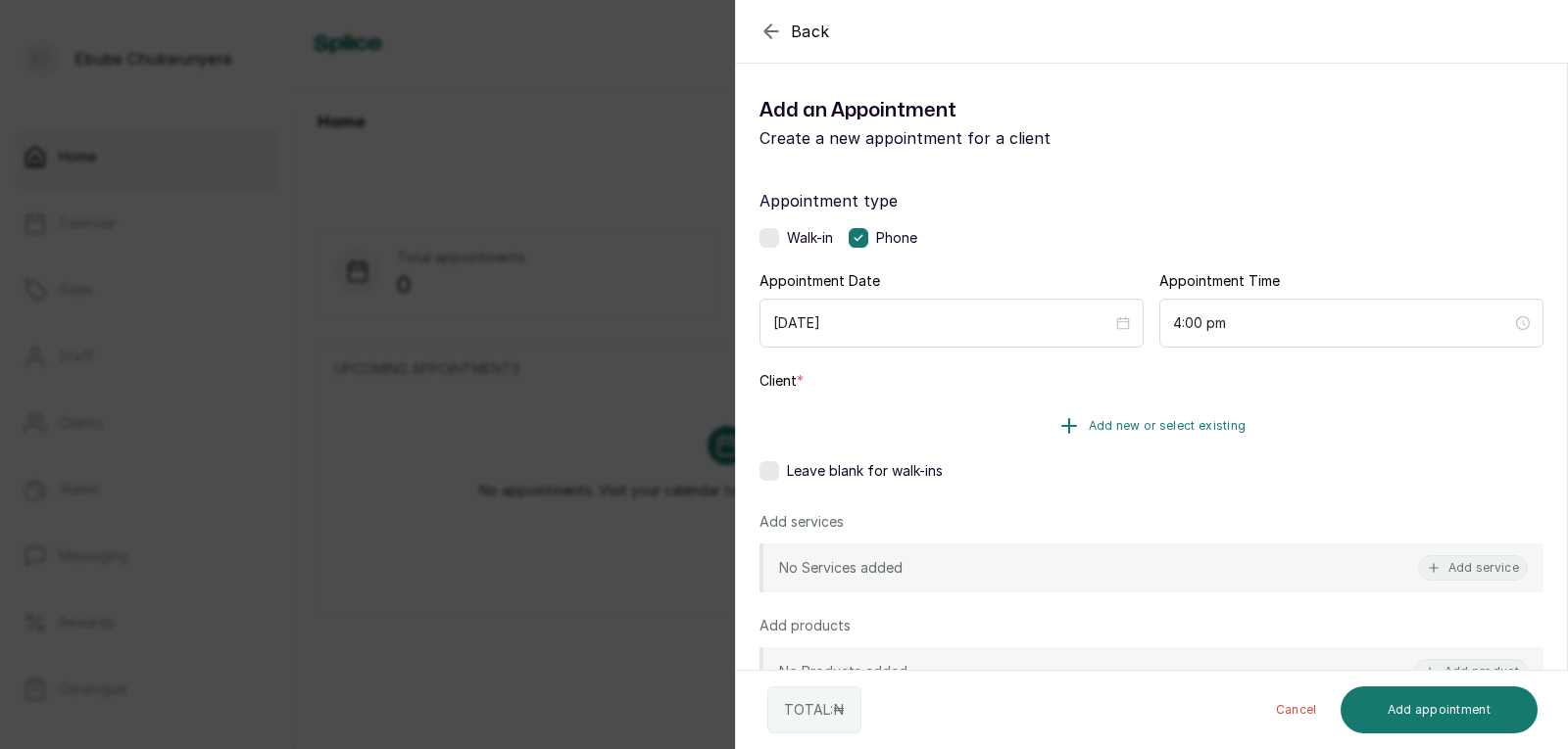
click at [1200, 406] on button "Add new or select existing" at bounding box center [1151, 426] width 784 height 55
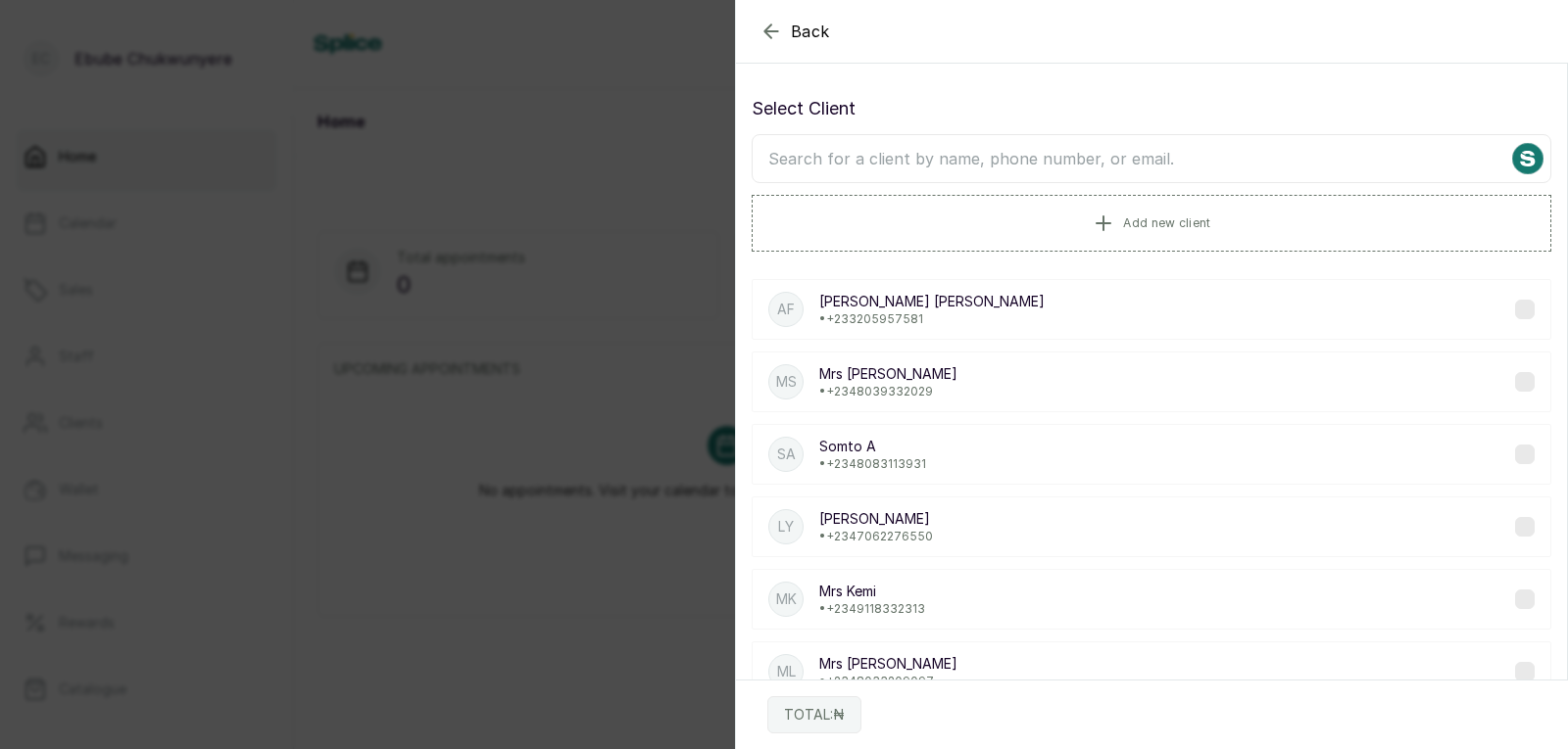
click at [1079, 167] on input "text" at bounding box center [1151, 158] width 800 height 49
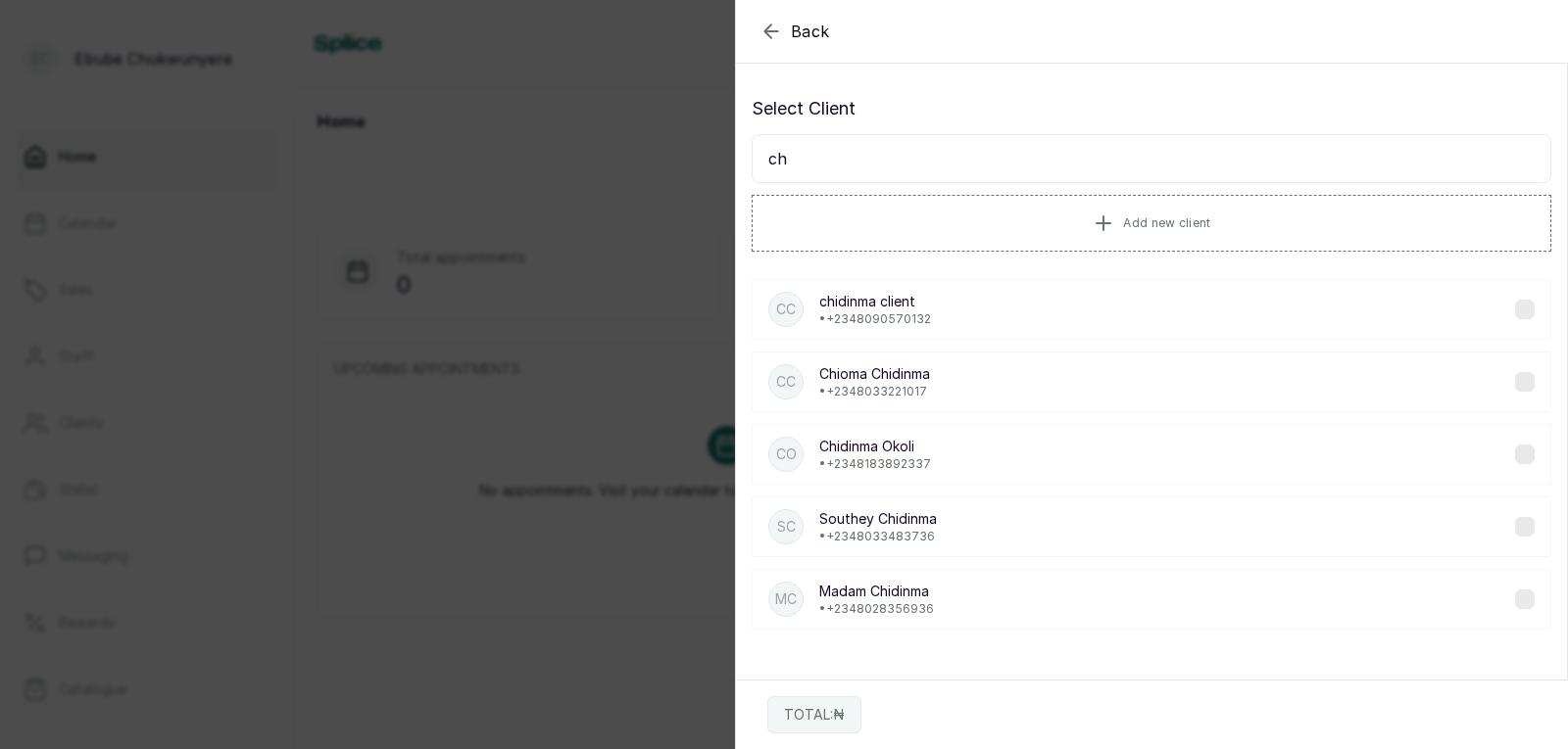
type input "c"
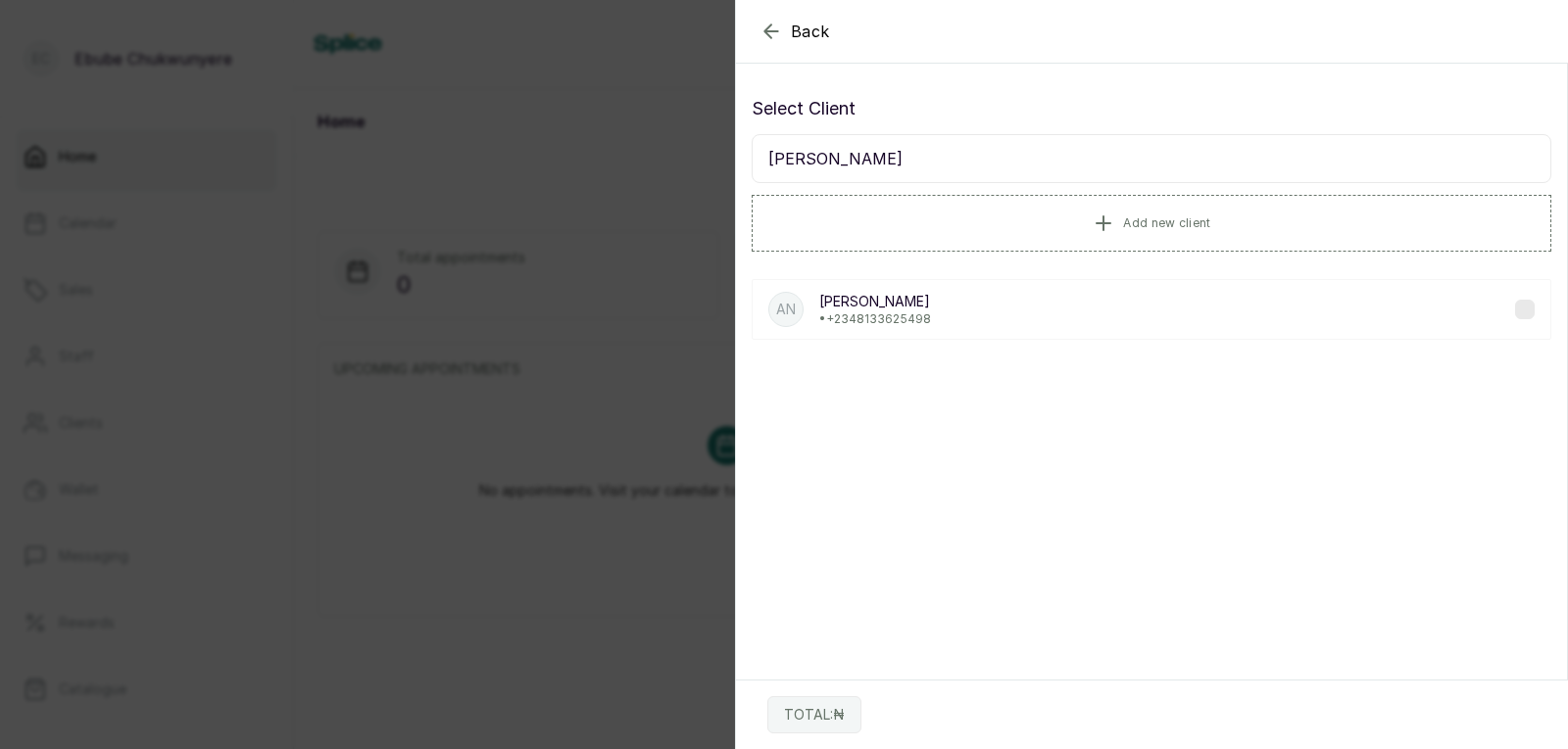
type input "[PERSON_NAME]"
click at [930, 300] on div "An [PERSON_NAME] • [PHONE_NUMBER]" at bounding box center [1151, 309] width 800 height 61
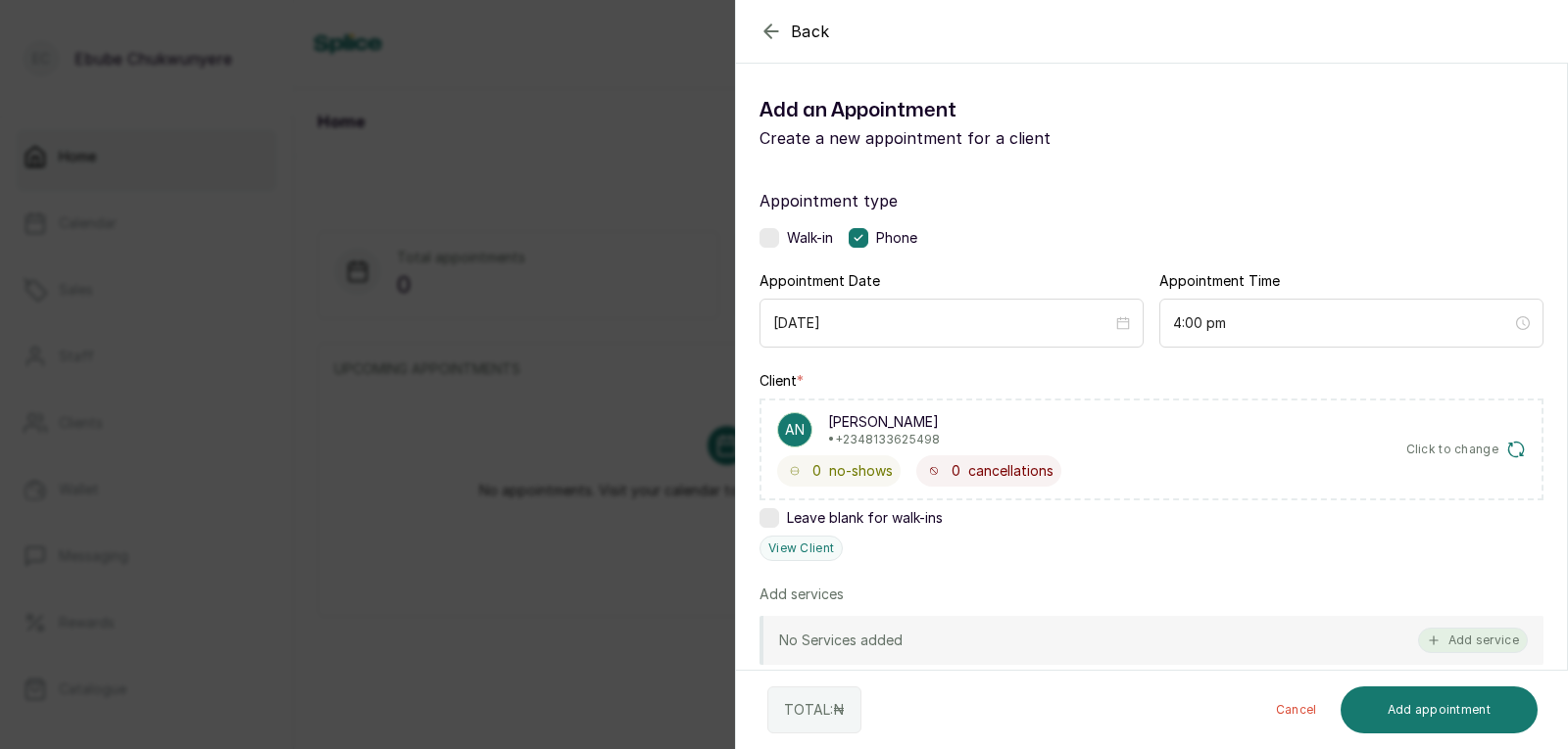
click at [1446, 642] on button "Add service" at bounding box center [1473, 641] width 110 height 26
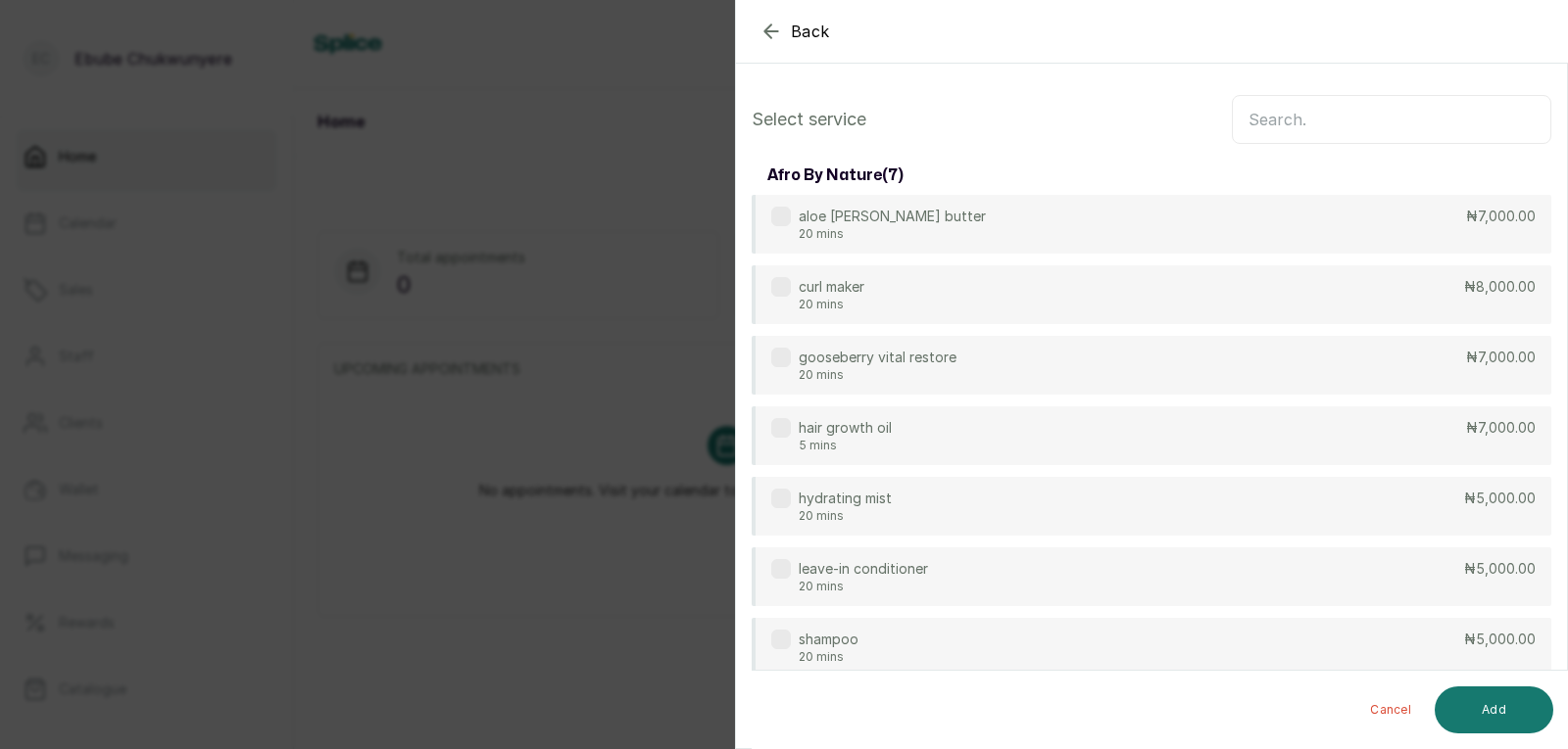
scroll to position [78, 0]
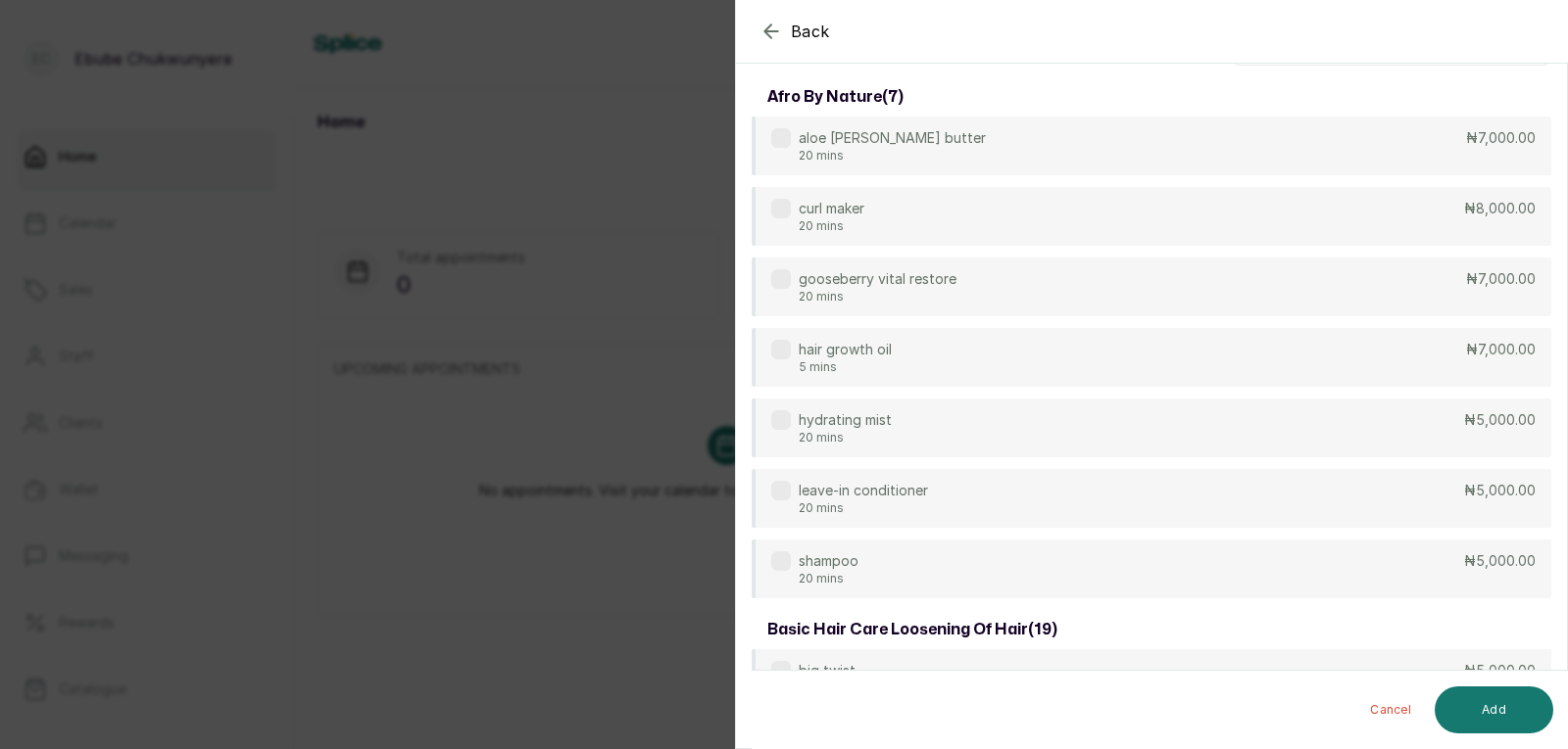
drag, startPoint x: 1562, startPoint y: 39, endPoint x: 1561, endPoint y: 28, distance: 11.0
click at [1561, 28] on div "Back" at bounding box center [1520, 31] width 1568 height 62
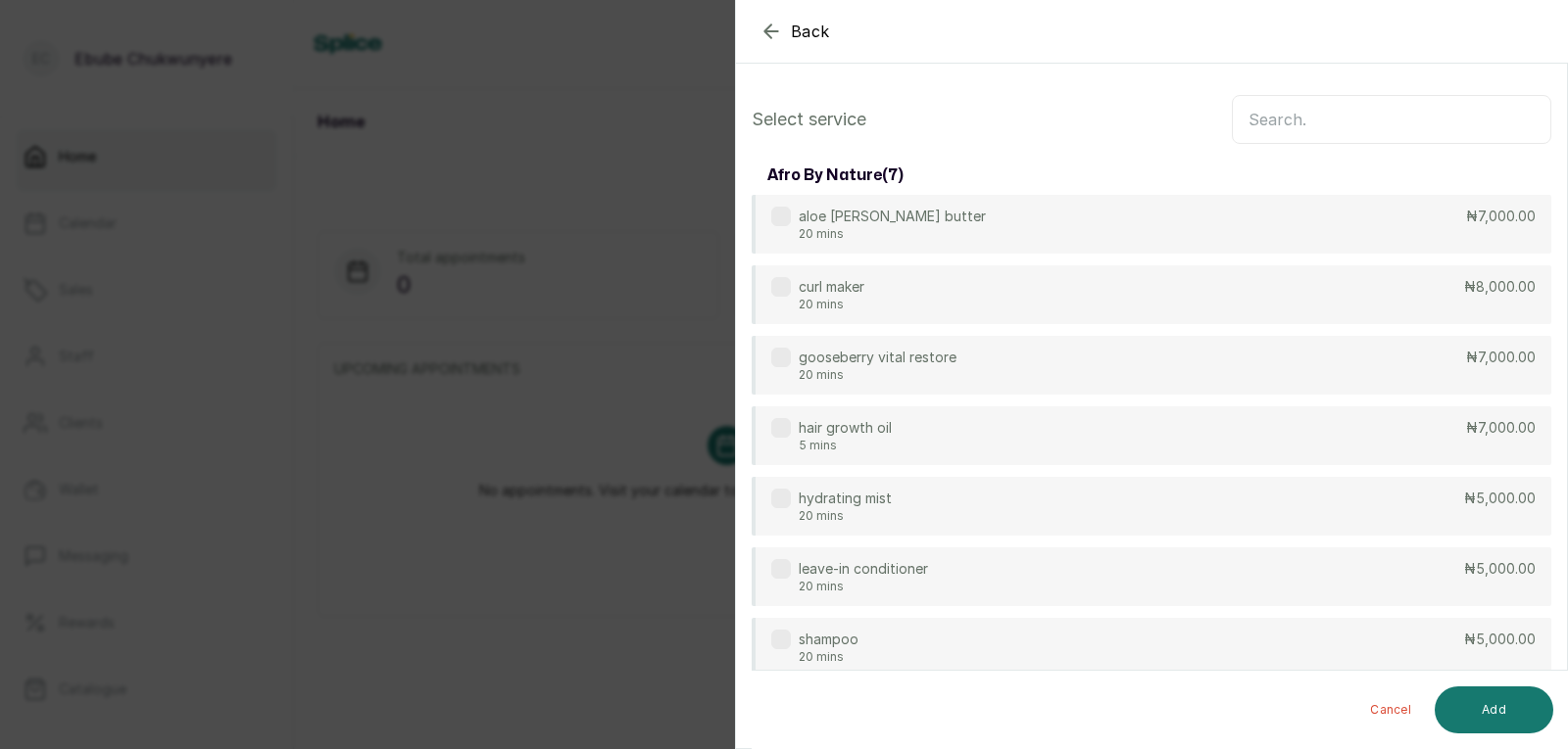
click at [1475, 115] on input "text" at bounding box center [1391, 119] width 320 height 49
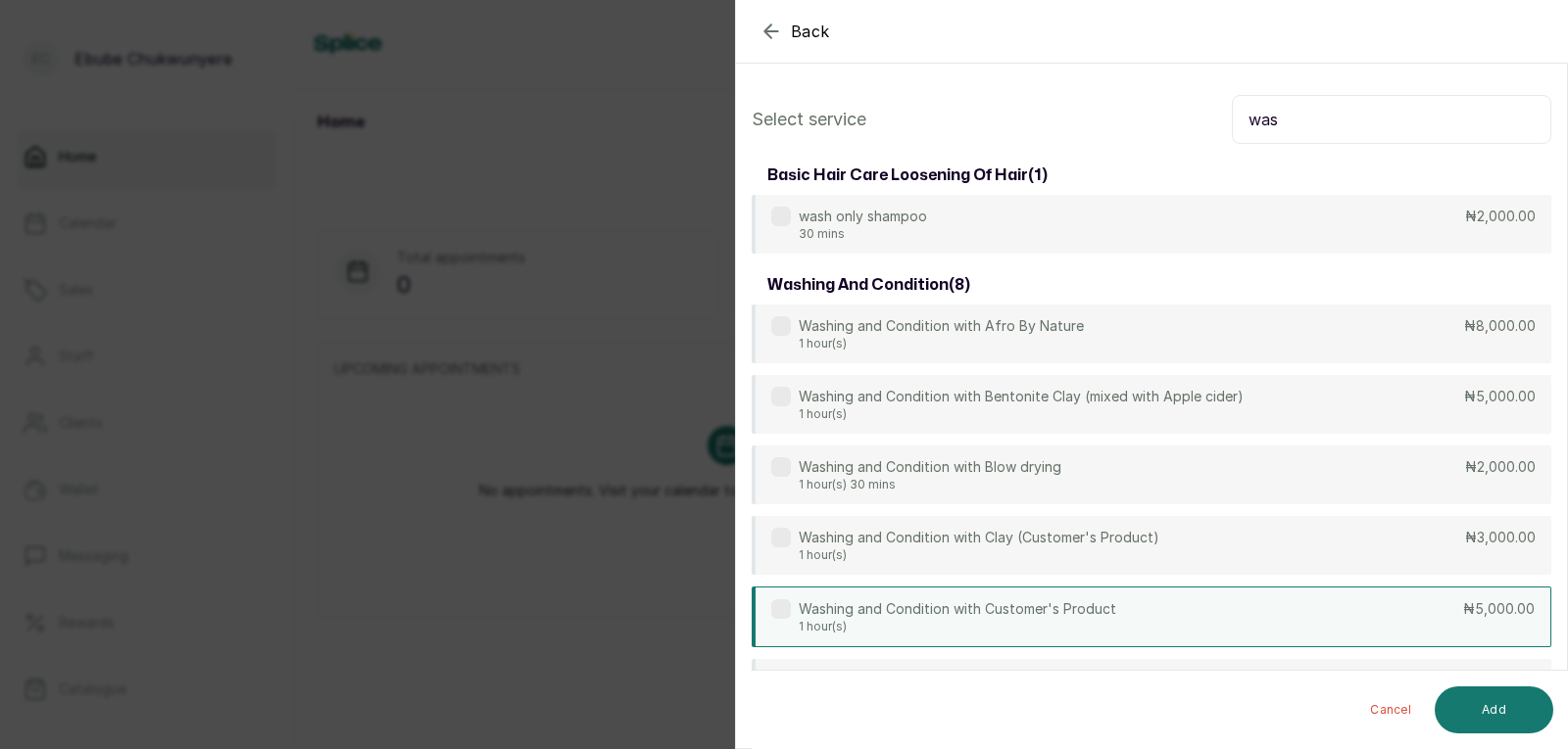
type input "was"
click at [1241, 598] on div "Washing and Condition with Customer's Product 1 hour(s) ₦5,000.00" at bounding box center [1151, 616] width 800 height 61
click at [1488, 710] on button "Add" at bounding box center [1494, 709] width 118 height 47
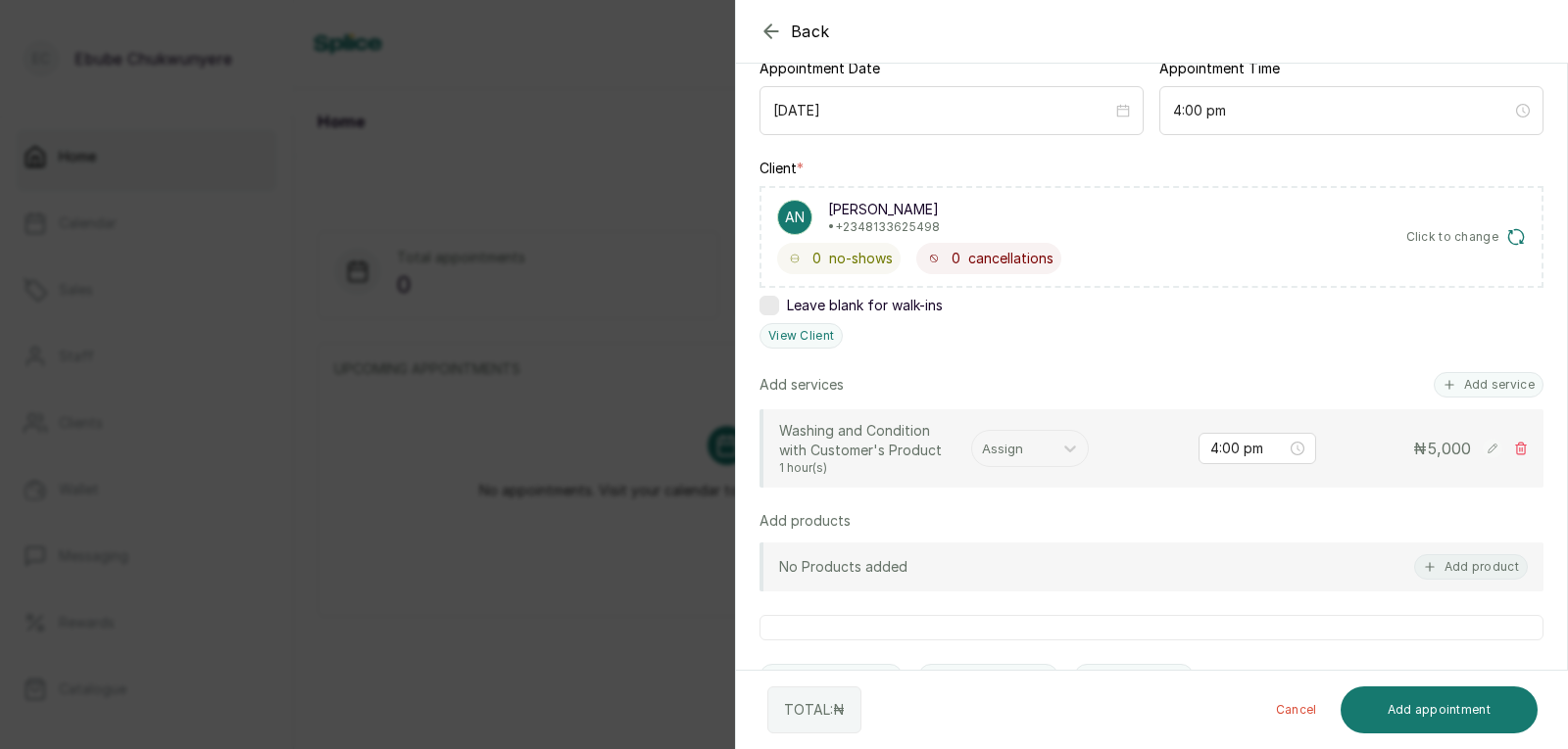
scroll to position [347, 0]
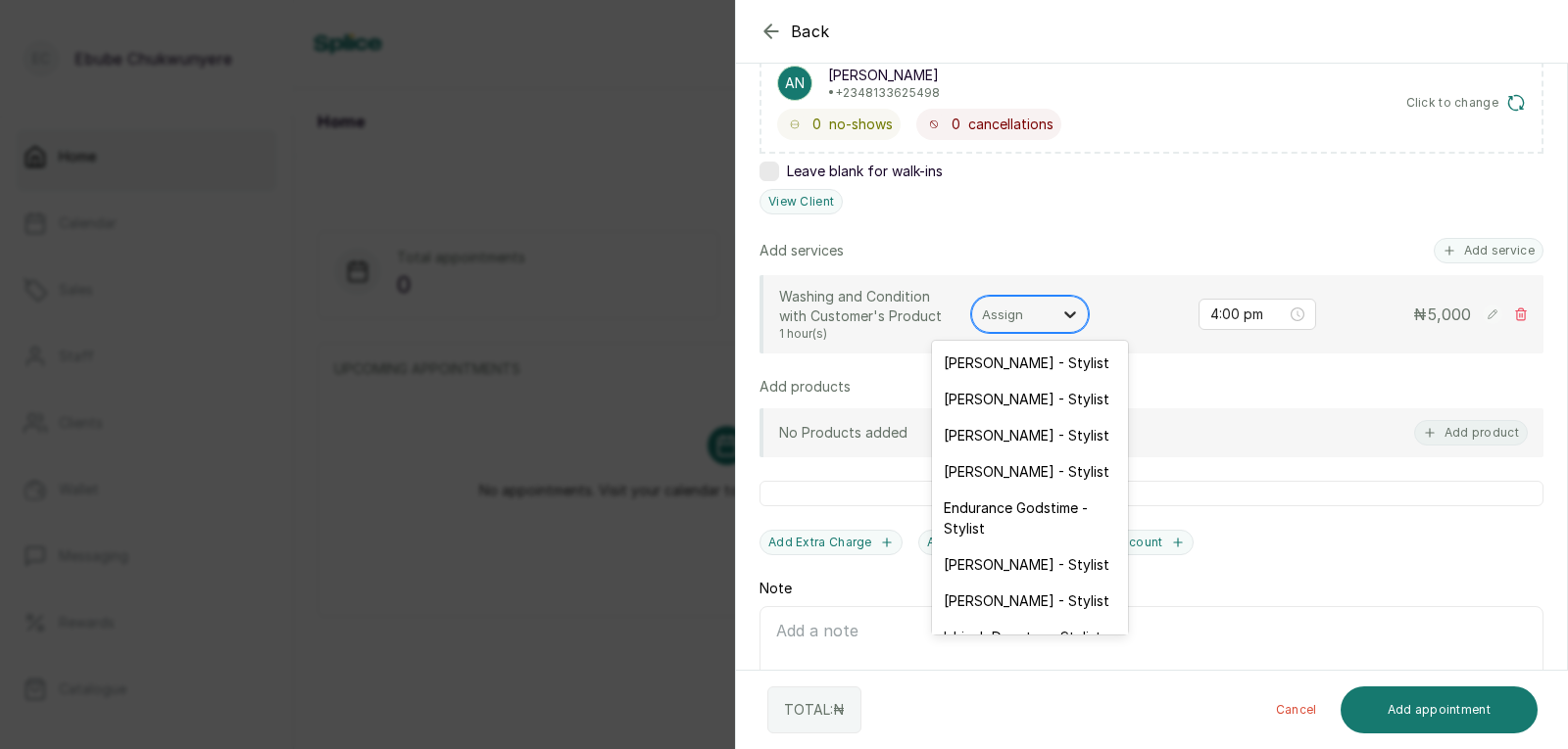
click at [1060, 324] on div at bounding box center [1070, 314] width 36 height 36
click at [1035, 468] on div "[PERSON_NAME] - Stylist" at bounding box center [1029, 471] width 196 height 37
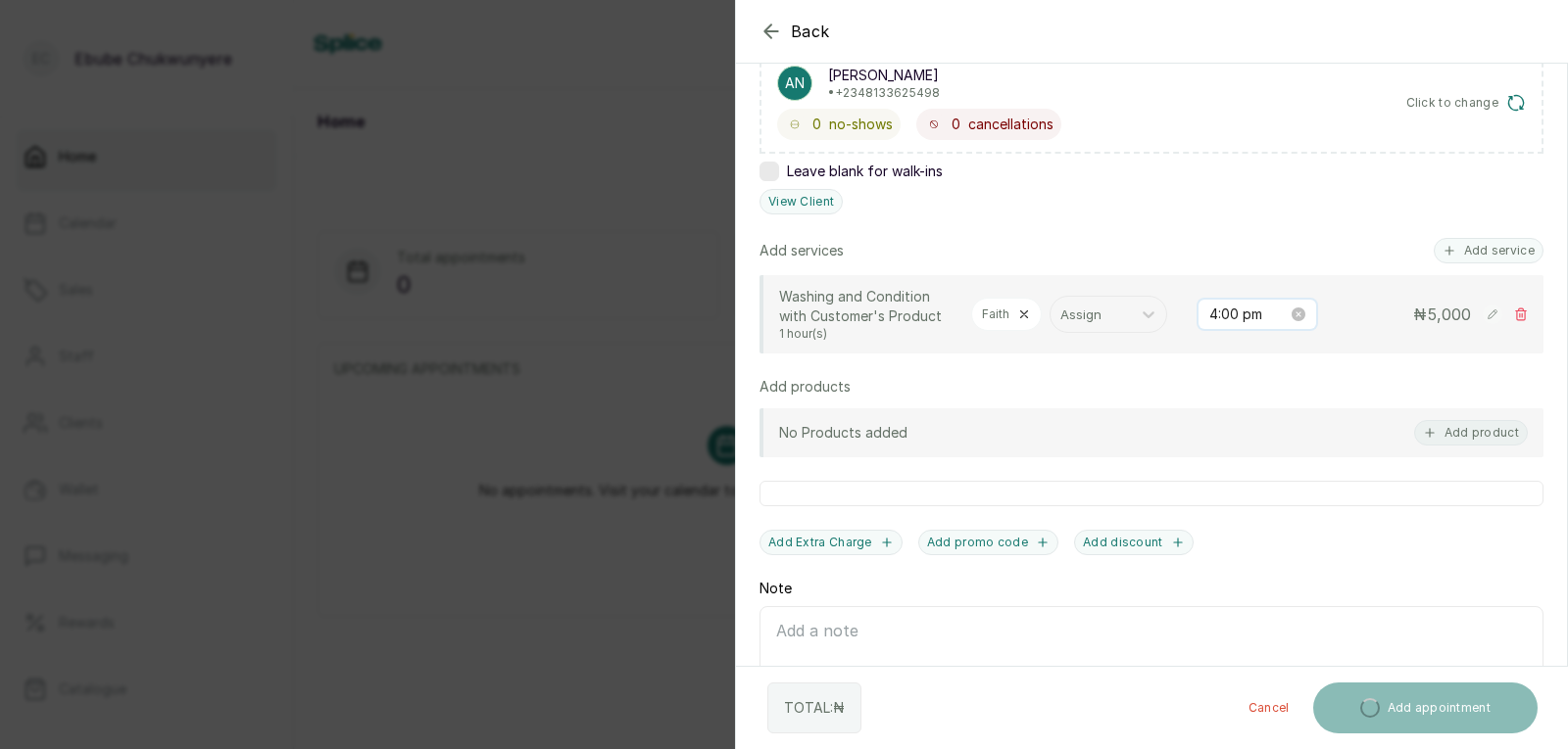
click at [1255, 312] on input "4:00 pm" at bounding box center [1247, 314] width 78 height 22
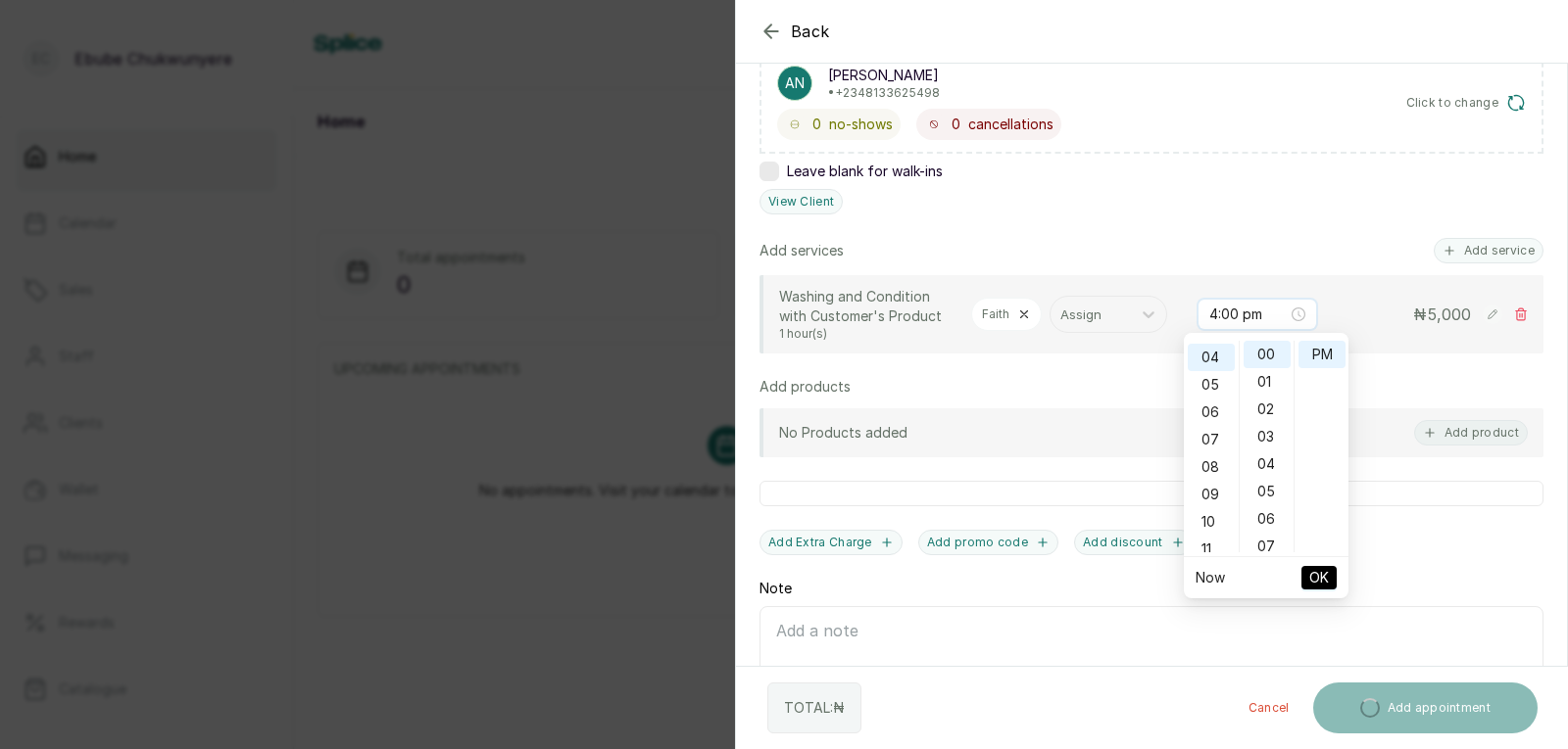
scroll to position [28, 0]
drag, startPoint x: 1212, startPoint y: 482, endPoint x: 1220, endPoint y: 462, distance: 21.5
click at [1218, 469] on ul "12 01 02 03 04 05 06 07 08 09 10 11" at bounding box center [1211, 446] width 55 height 211
click at [1212, 486] on div "09" at bounding box center [1211, 492] width 47 height 28
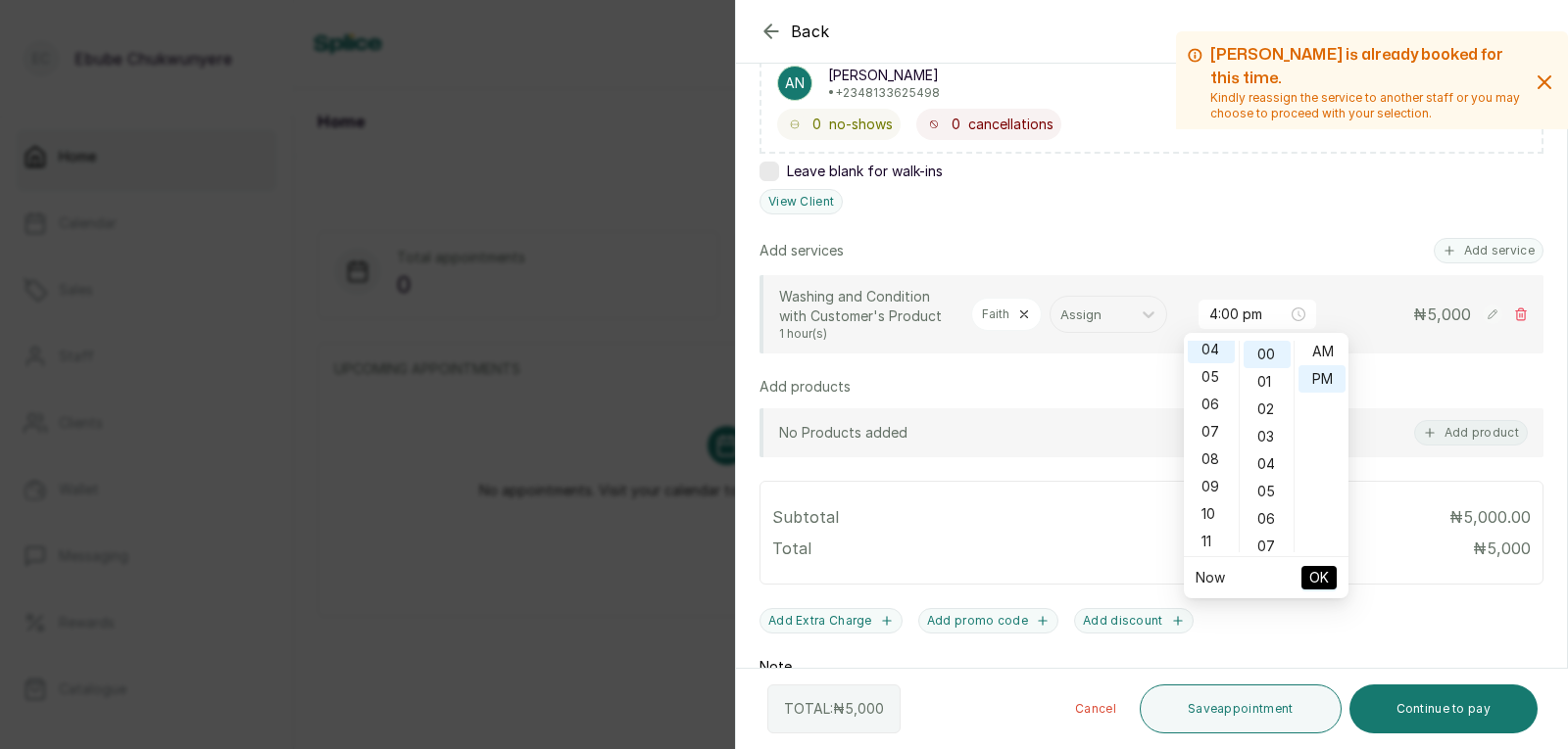
scroll to position [110, 0]
click at [1324, 352] on div "AM" at bounding box center [1321, 355] width 47 height 28
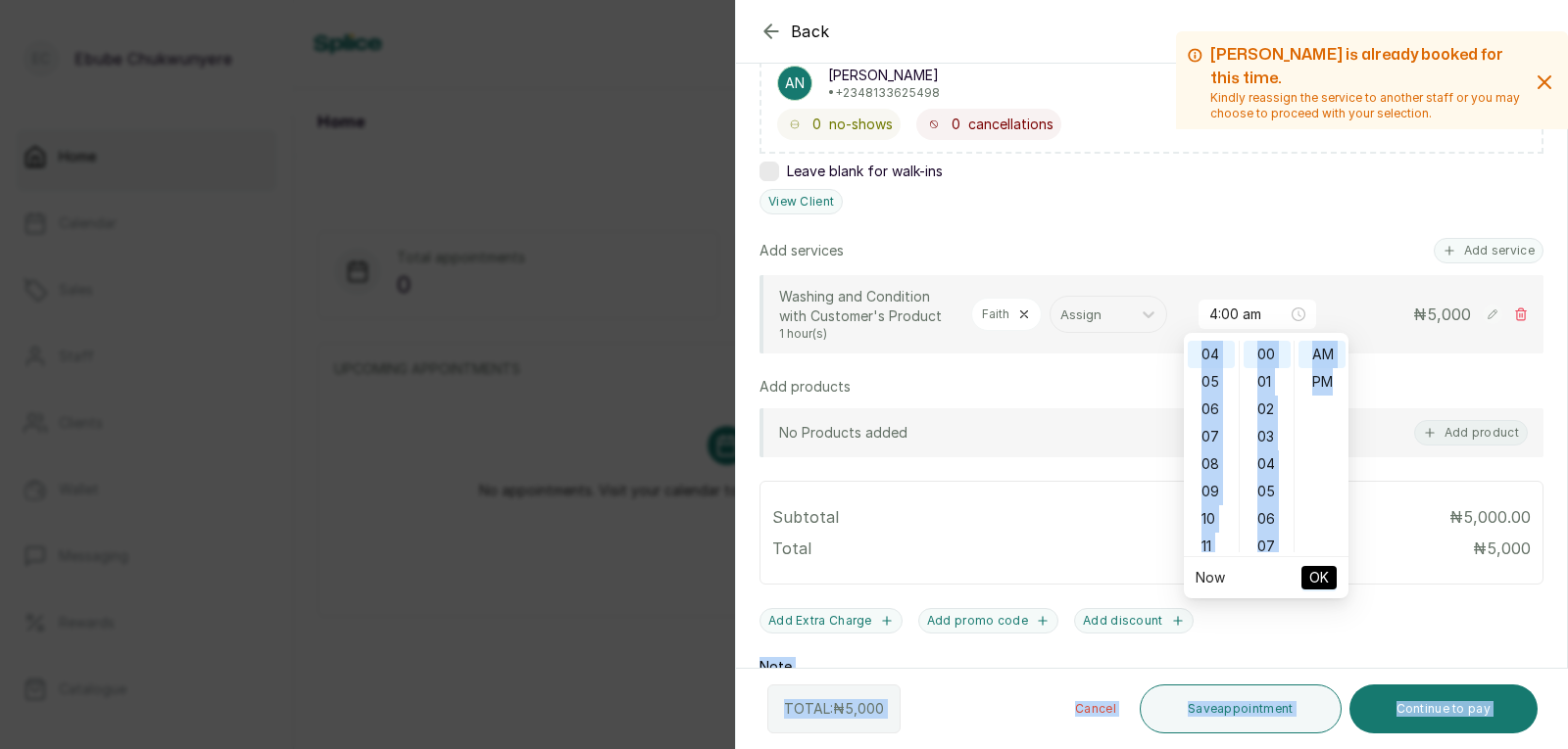
click at [1304, 611] on body "[PERSON_NAME] Chukwunyere Home Calendar Sales Staff Clients Wallet Messaging Re…" at bounding box center [784, 374] width 1568 height 749
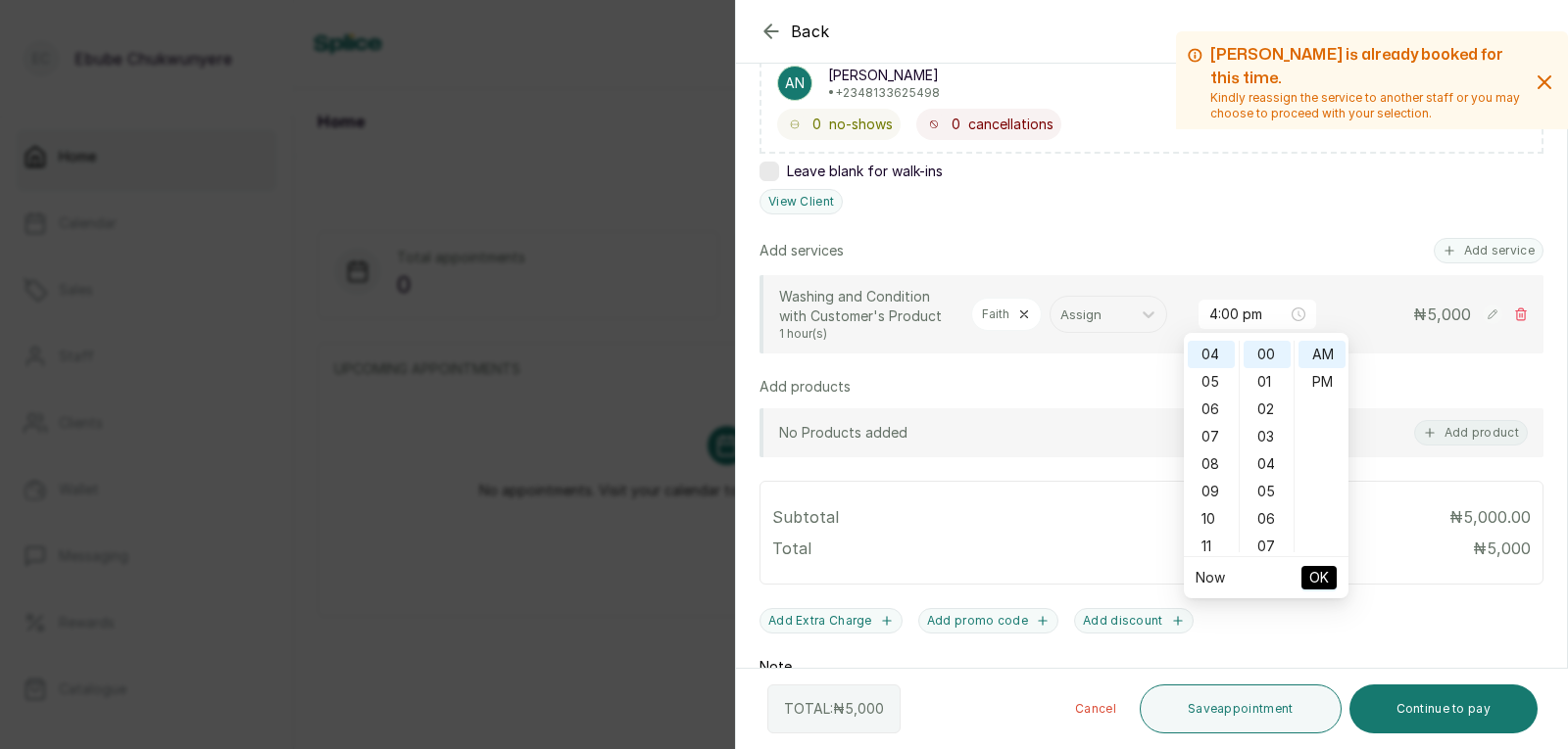
click at [1080, 410] on div "No Products added Add product" at bounding box center [1151, 433] width 784 height 49
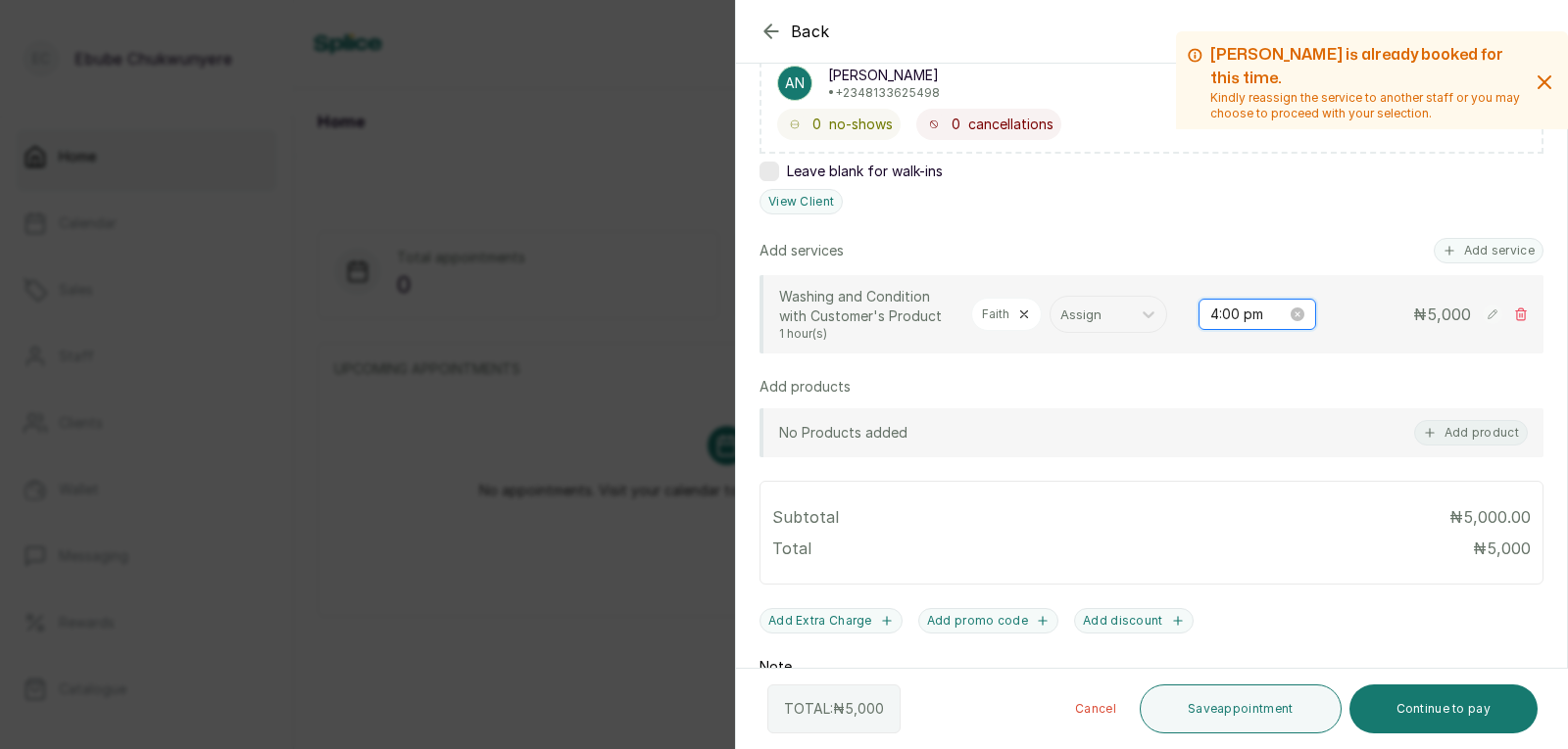
click at [1251, 318] on input "4:00 pm" at bounding box center [1247, 314] width 76 height 22
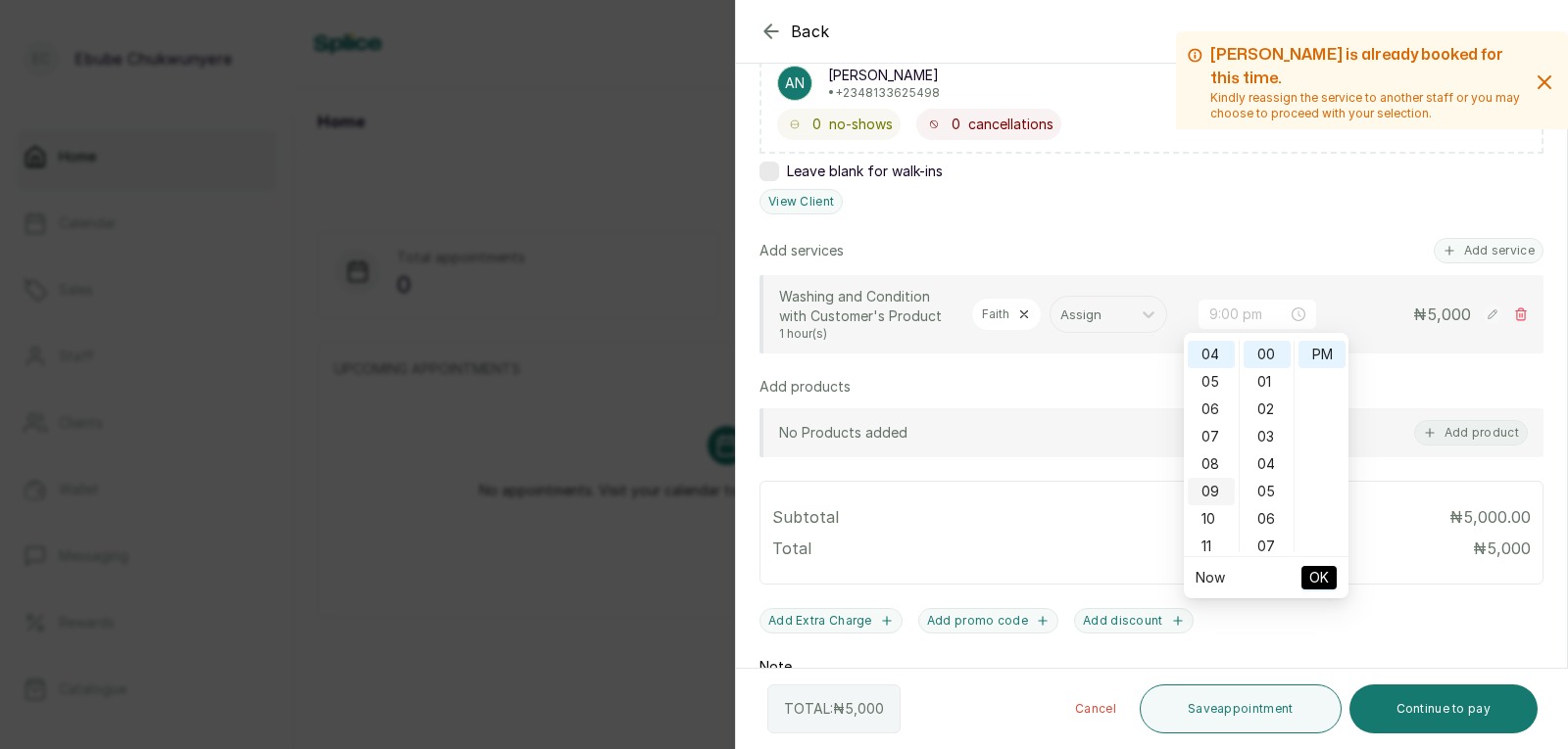
click at [1214, 484] on div "09" at bounding box center [1211, 492] width 47 height 28
click at [1330, 351] on div "AM" at bounding box center [1321, 355] width 47 height 28
drag, startPoint x: 1330, startPoint y: 351, endPoint x: 1453, endPoint y: 387, distance: 128.2
click at [1453, 387] on div "Add products" at bounding box center [1151, 387] width 784 height 20
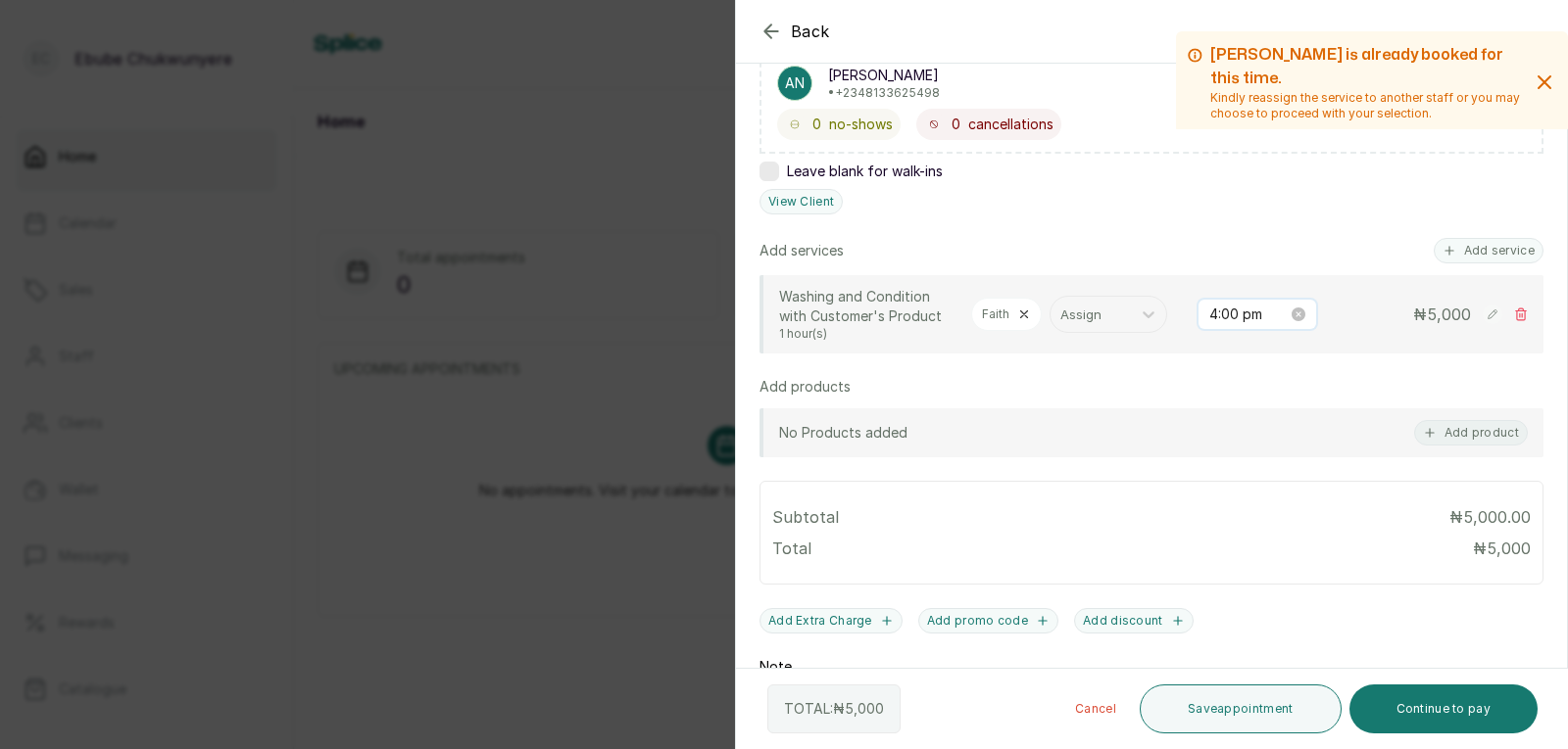
click at [1271, 304] on input "4:00 pm" at bounding box center [1247, 314] width 78 height 22
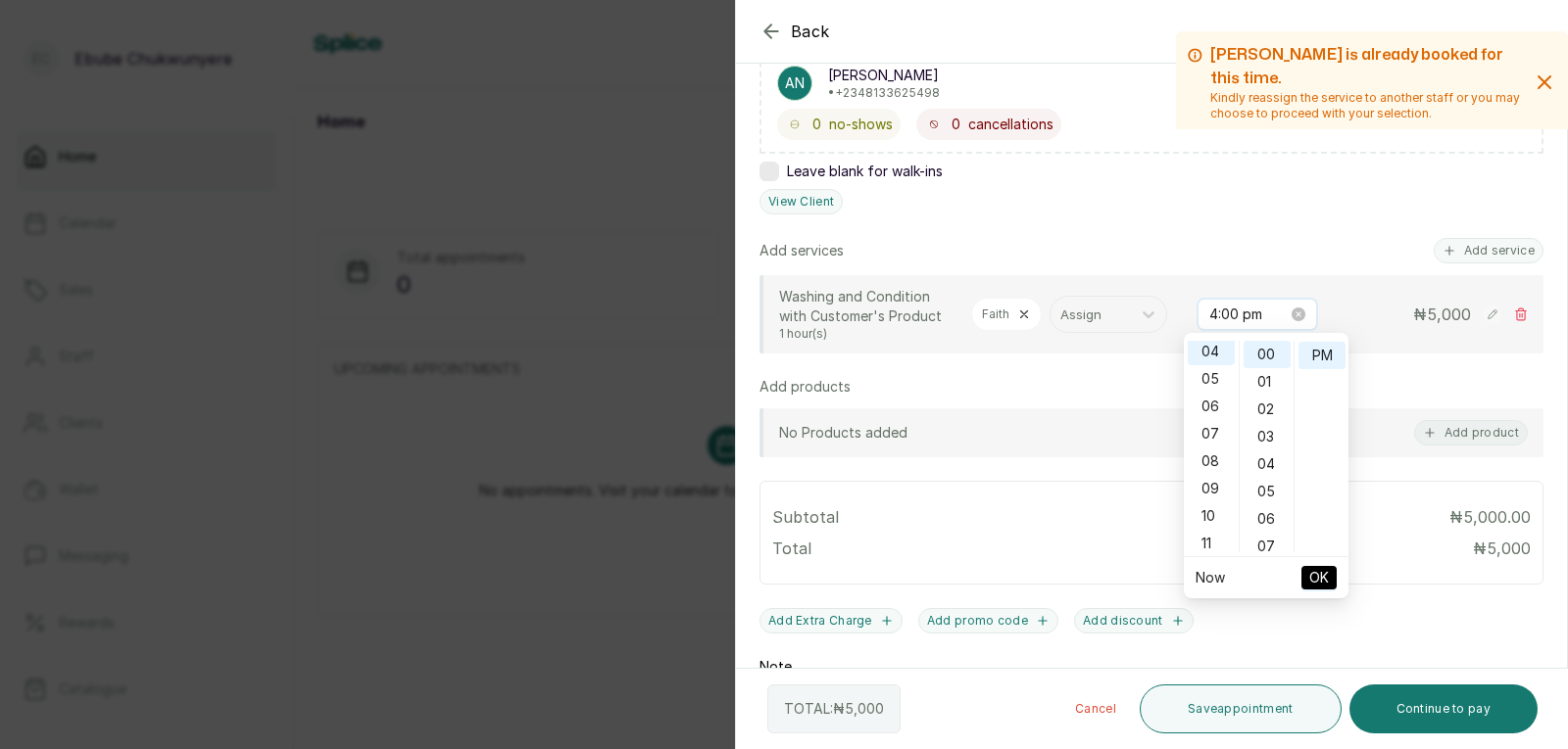
scroll to position [110, 0]
click at [1213, 484] on div "09" at bounding box center [1211, 492] width 47 height 28
click at [1323, 351] on div "AM" at bounding box center [1321, 355] width 47 height 28
type input "9:00 am"
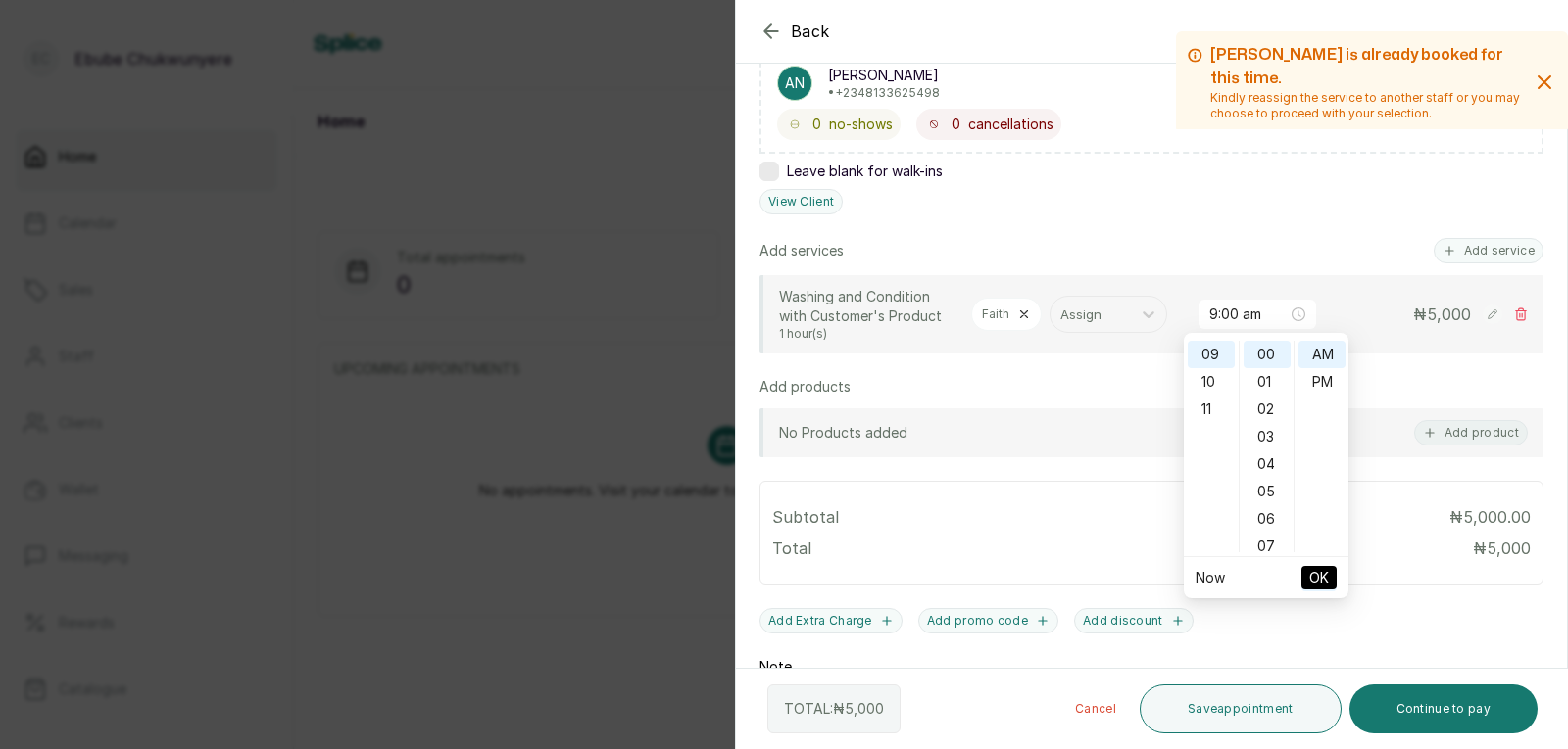
click at [1317, 570] on span "OK" at bounding box center [1319, 578] width 20 height 38
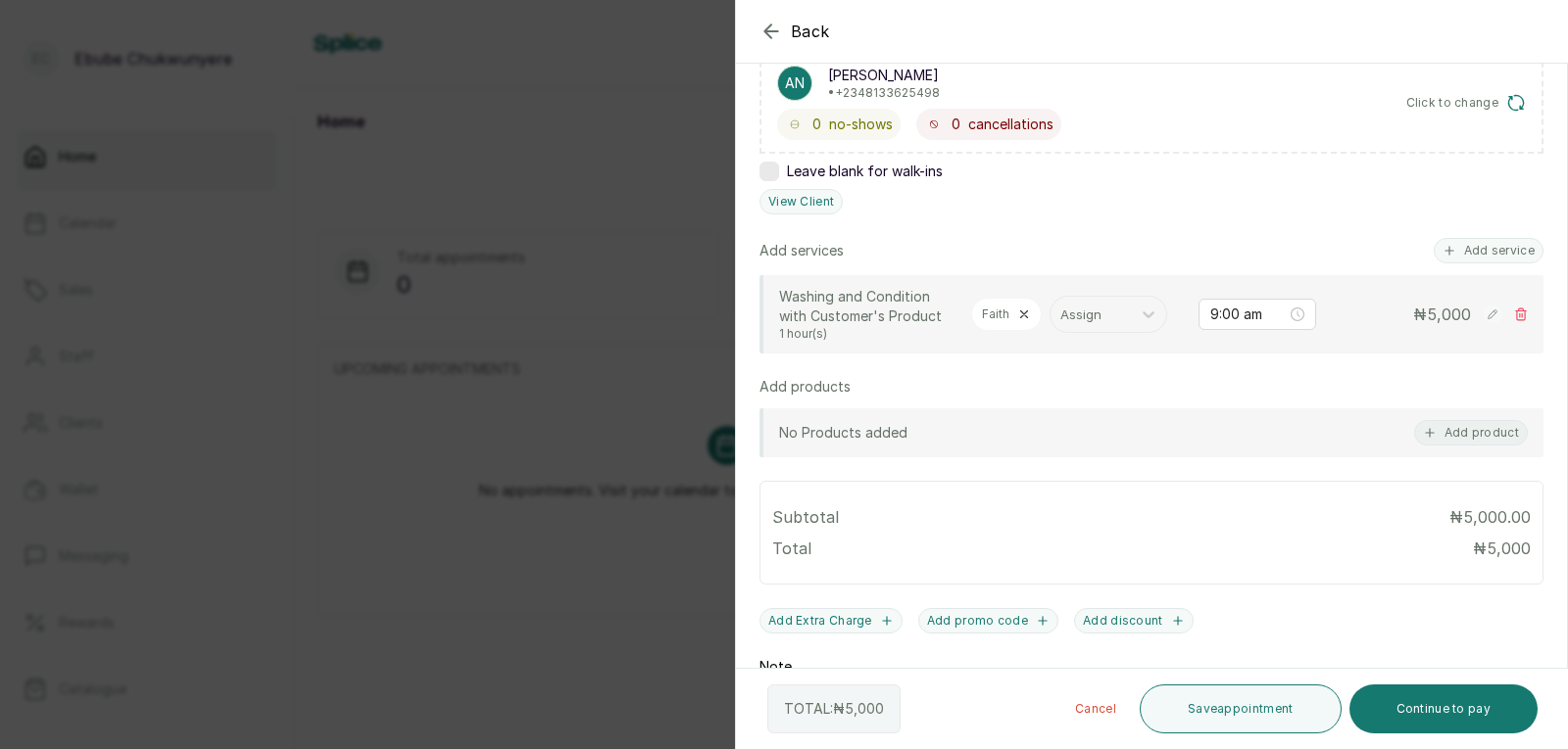
drag, startPoint x: 1246, startPoint y: 707, endPoint x: 1254, endPoint y: 625, distance: 82.4
click at [1247, 698] on button "Save appointment" at bounding box center [1240, 708] width 201 height 49
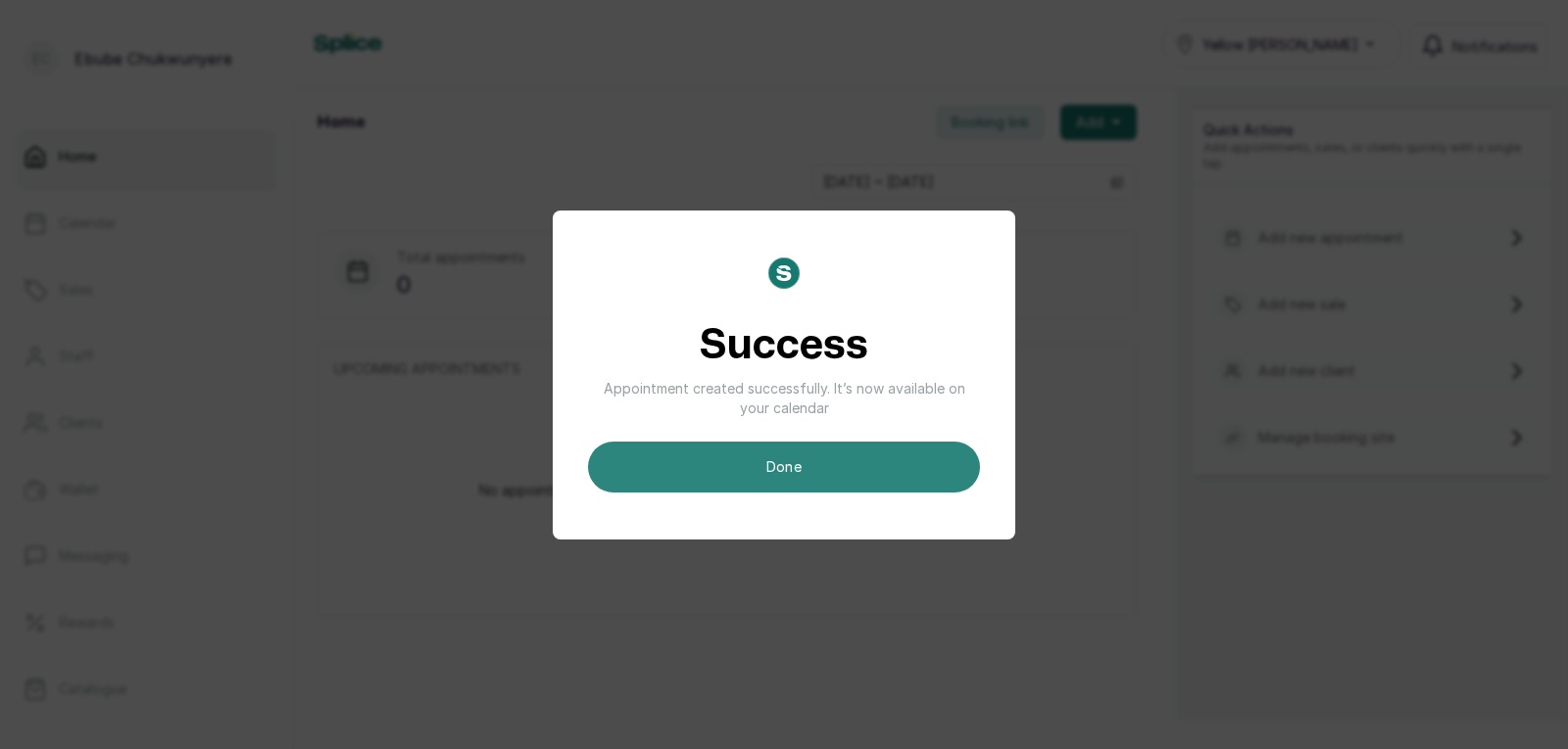
click at [855, 465] on button "done" at bounding box center [783, 466] width 392 height 51
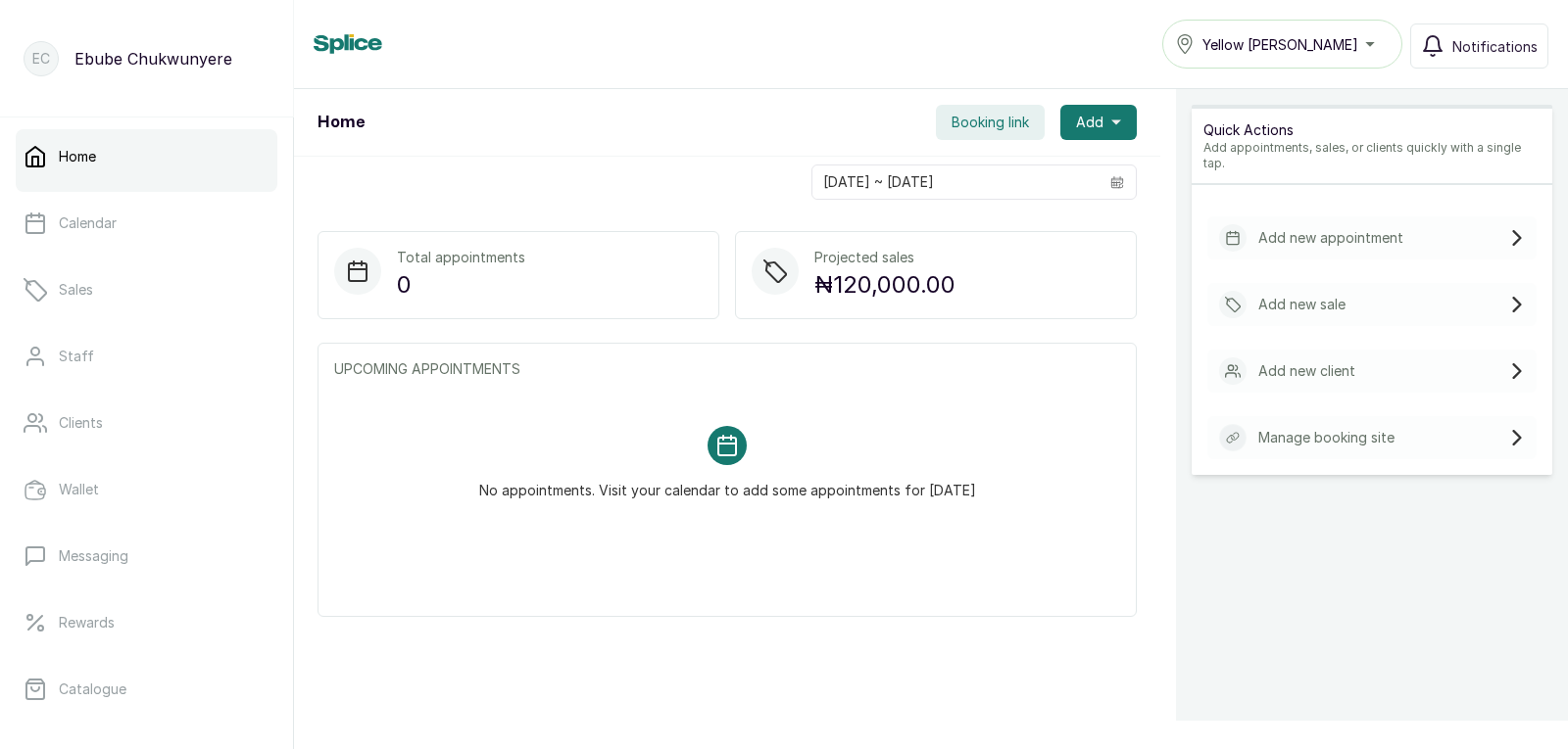
drag, startPoint x: 1292, startPoint y: 231, endPoint x: 1430, endPoint y: 218, distance: 138.6
click at [1430, 218] on div "Add new appointment" at bounding box center [1372, 237] width 329 height 43
